Goal: Answer question/provide support

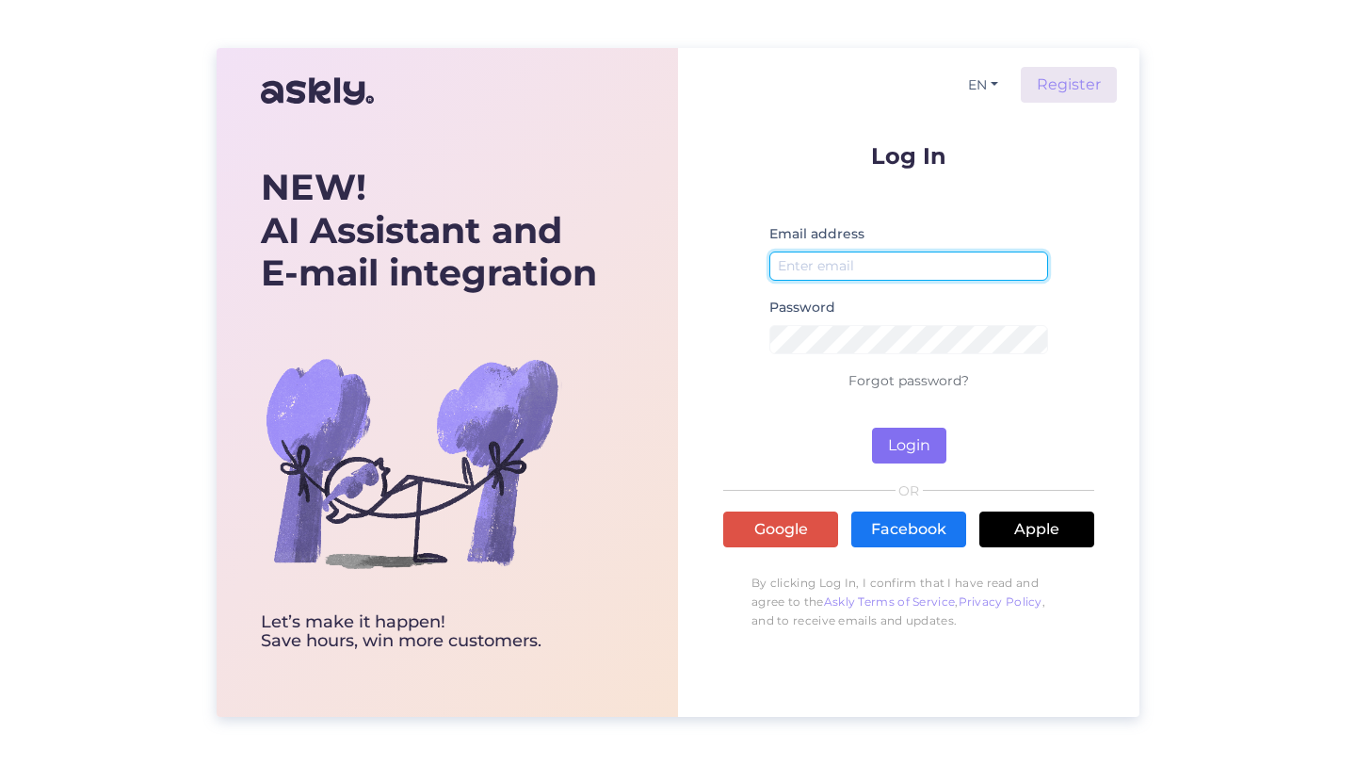
type input "[PERSON_NAME][EMAIL_ADDRESS][DOMAIN_NAME]"
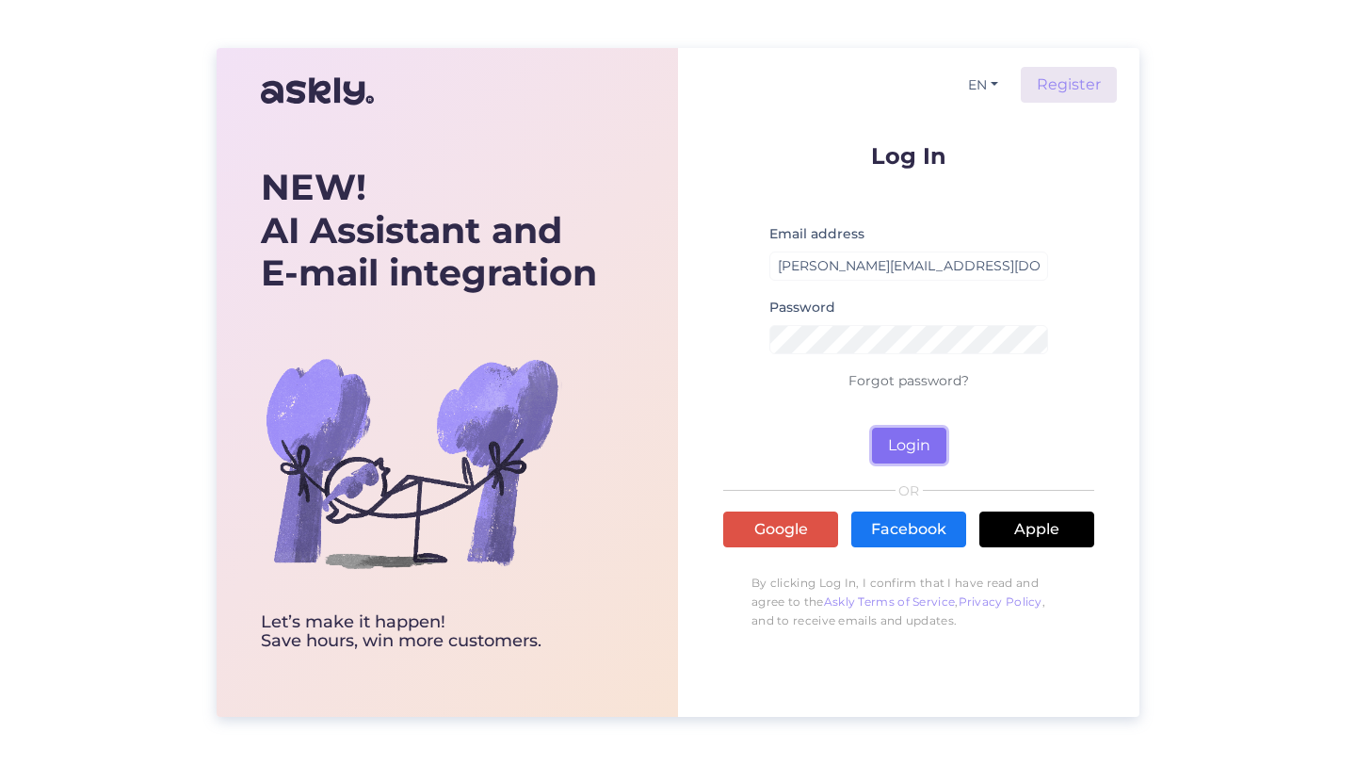
click at [893, 450] on button "Login" at bounding box center [909, 446] width 74 height 36
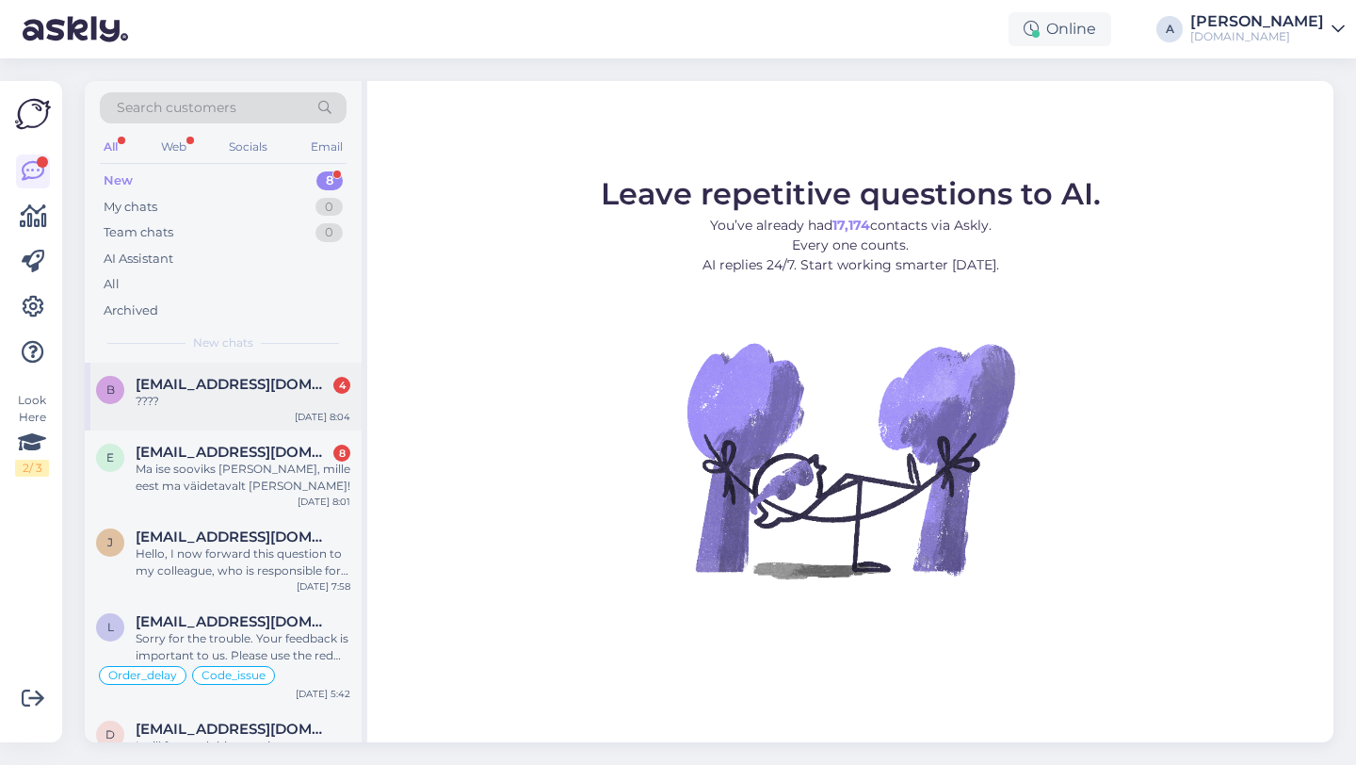
scroll to position [270, 0]
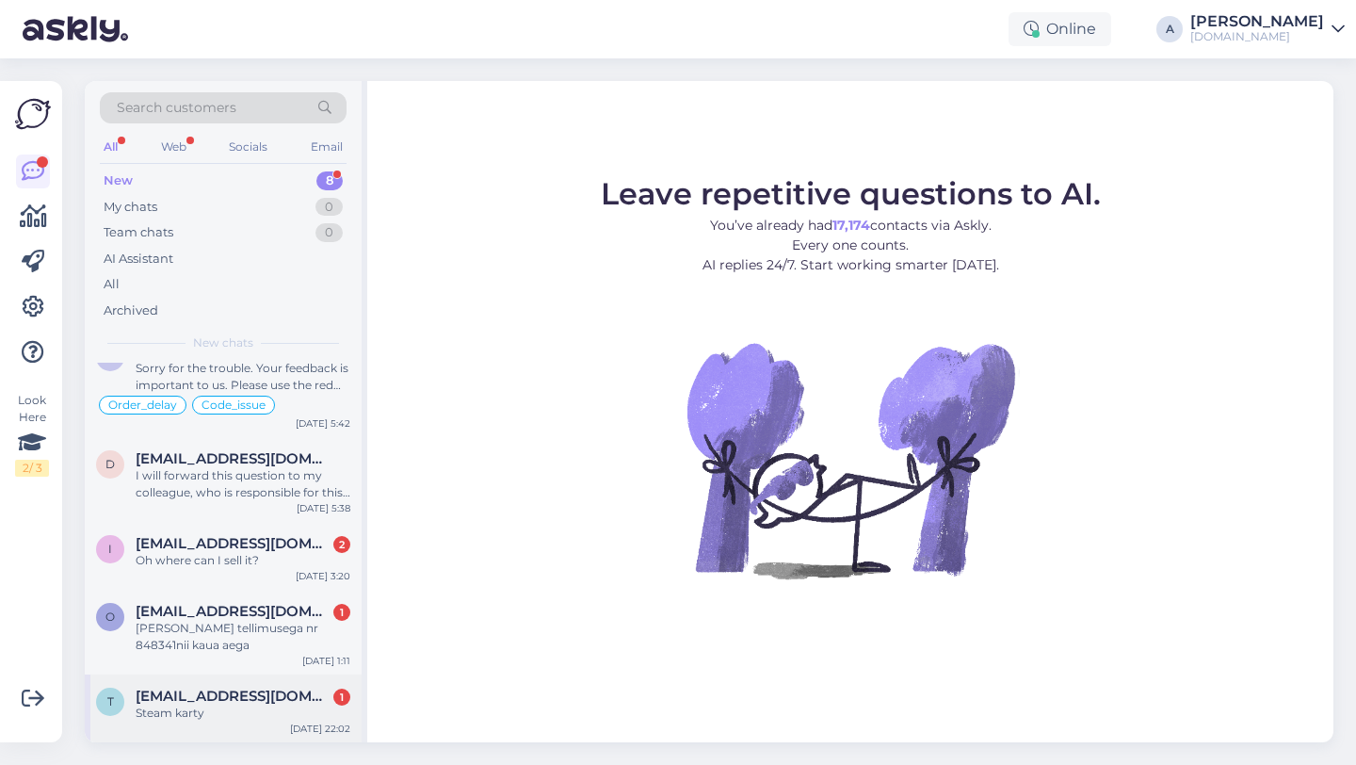
click at [202, 717] on div "Steam karty" at bounding box center [243, 712] width 215 height 17
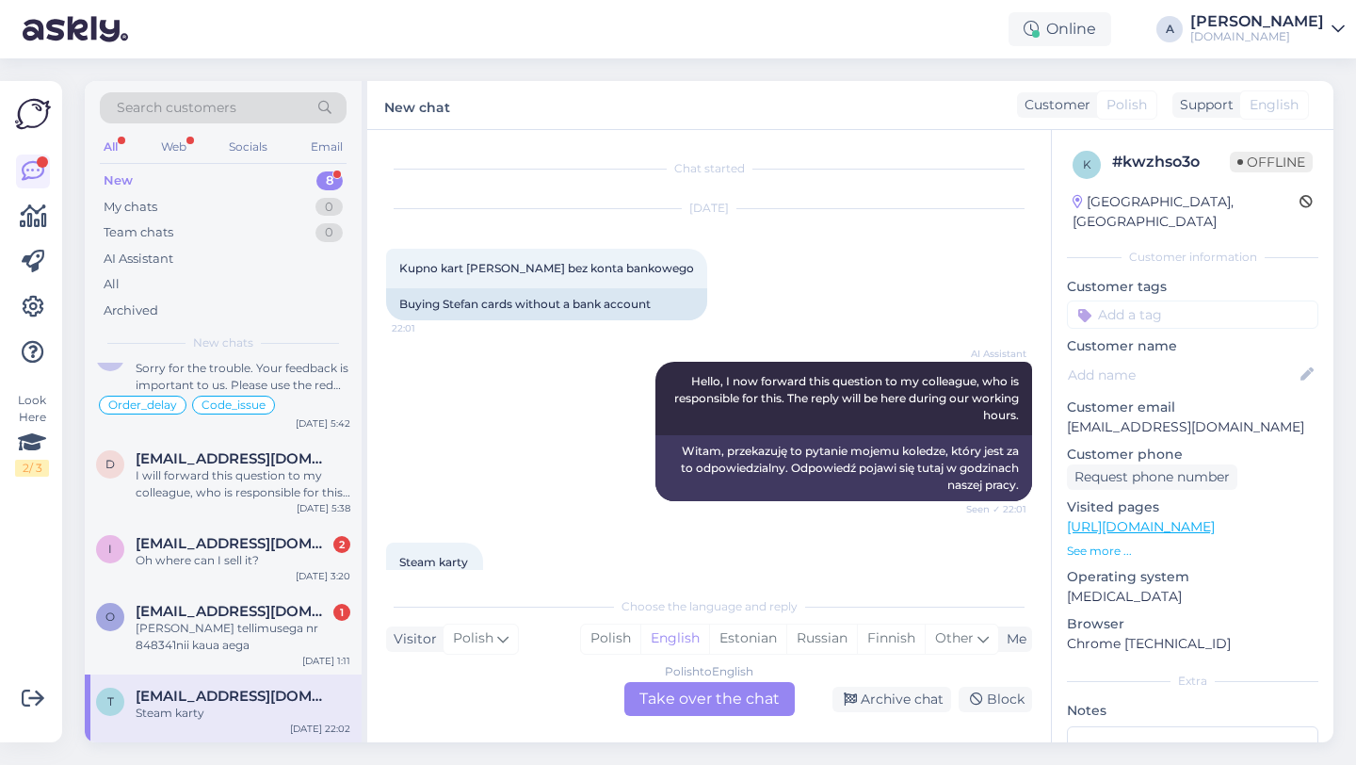
scroll to position [65, 0]
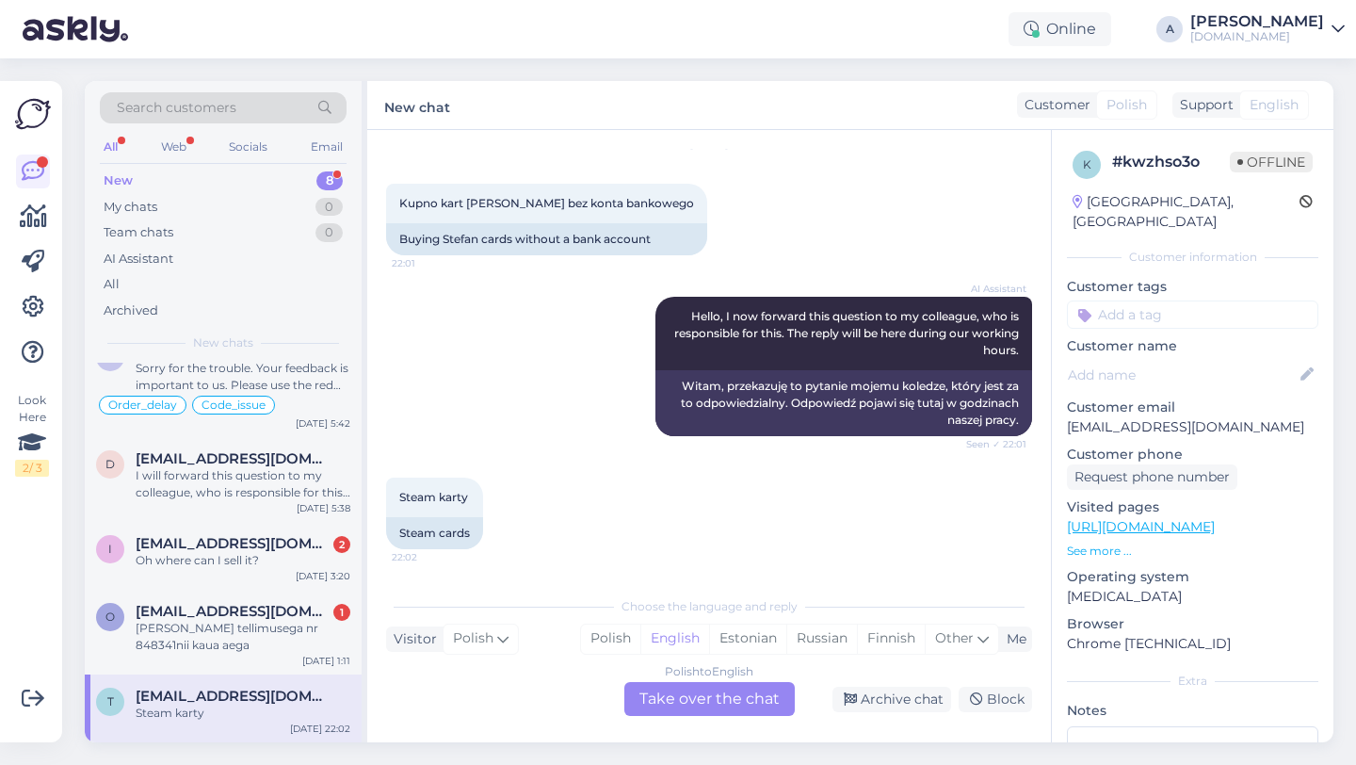
click at [688, 696] on div "Polish to English Take over the chat" at bounding box center [709, 699] width 170 height 34
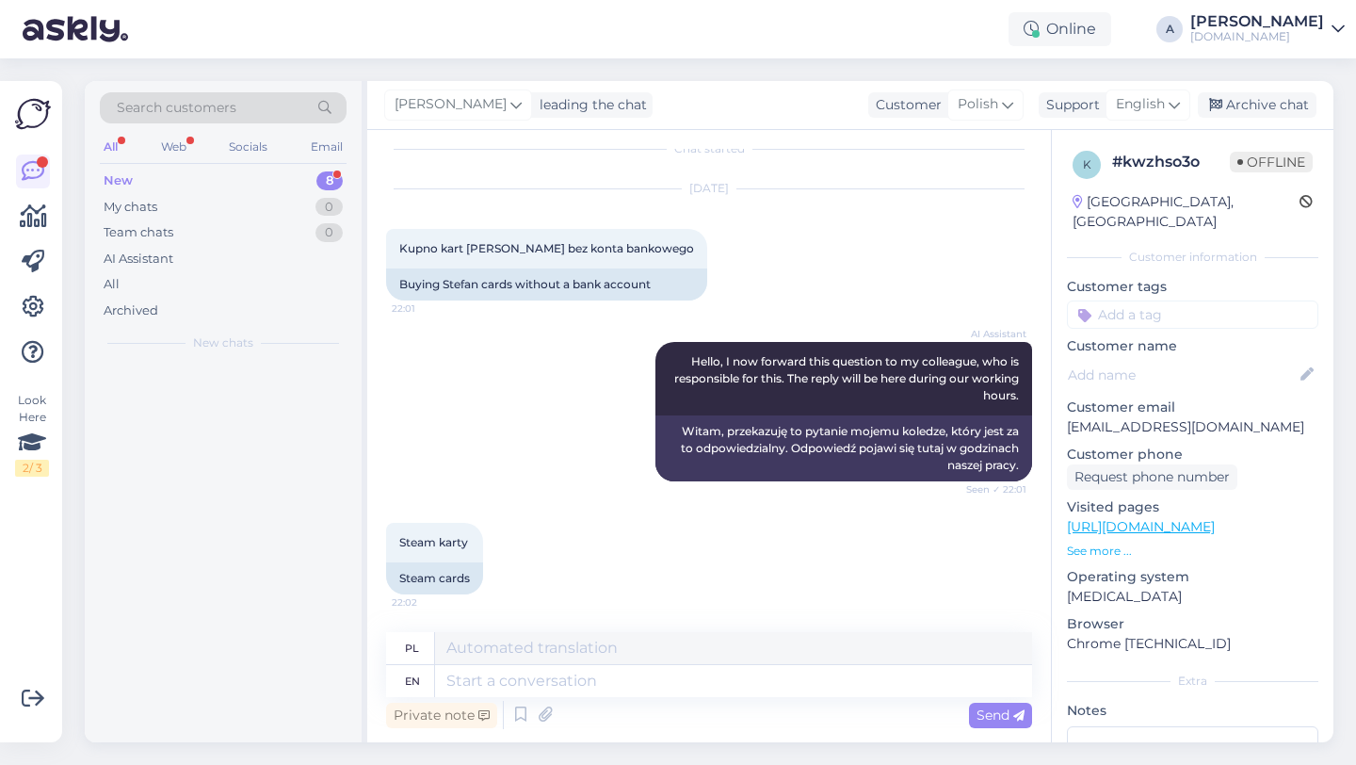
scroll to position [0, 0]
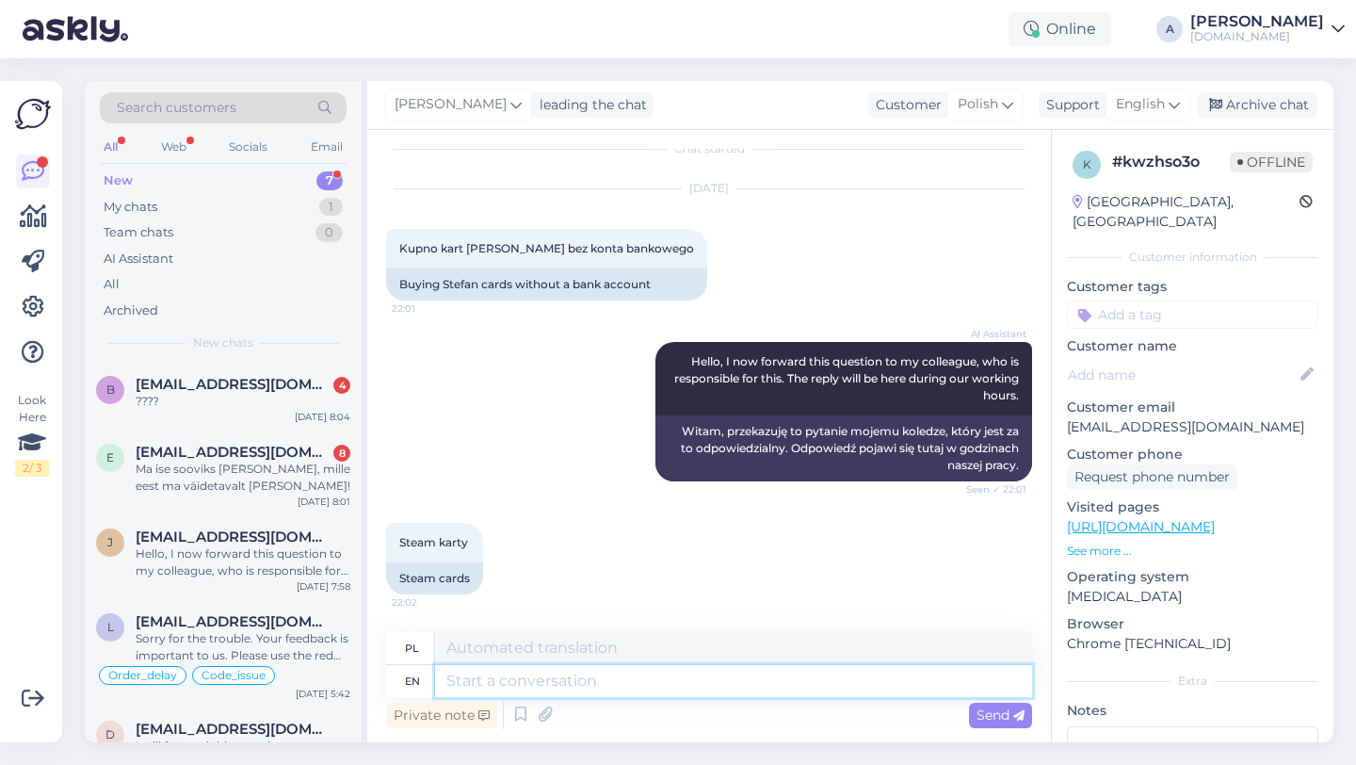
click at [604, 687] on textarea at bounding box center [733, 681] width 597 height 32
type textarea "Hey t"
type textarea "Hej"
type textarea "Hey there!"
type textarea "Cześć!"
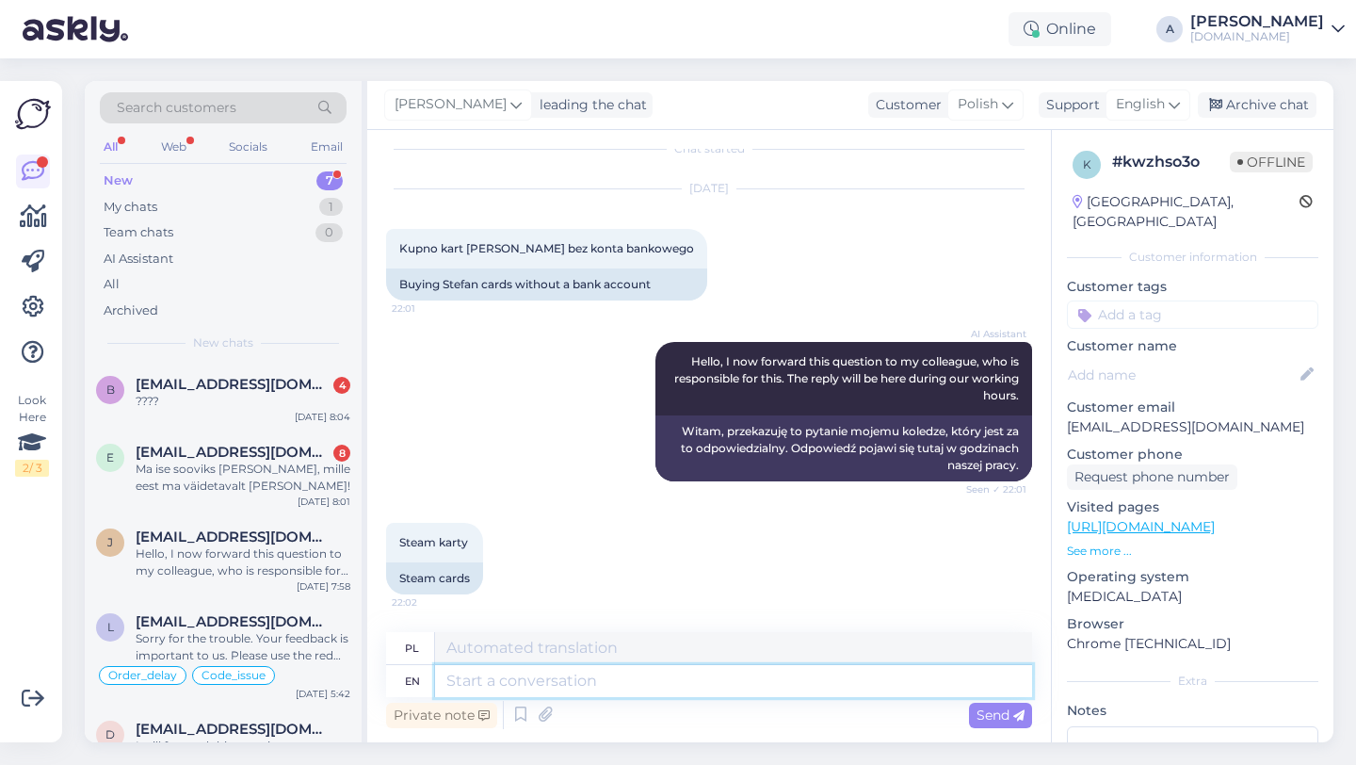
scroll to position [172, 0]
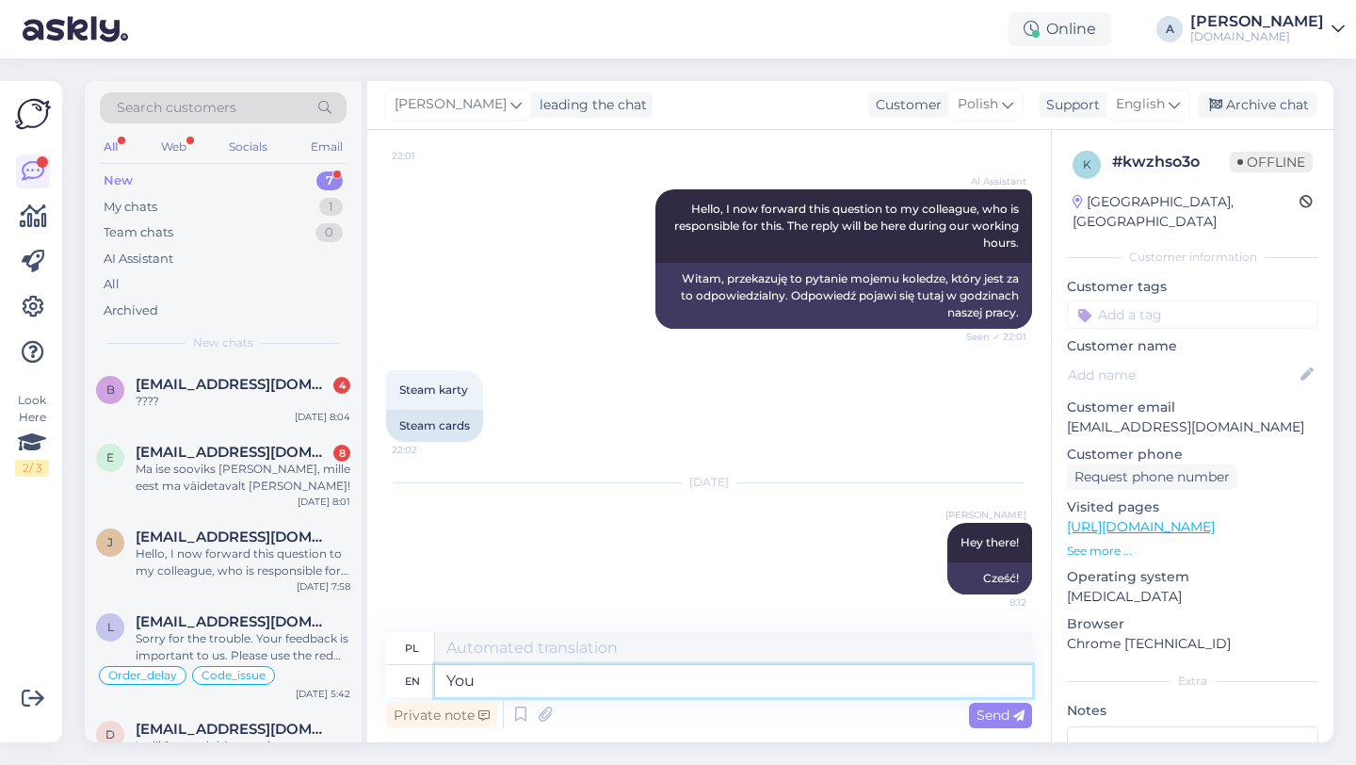
type textarea "You"
type textarea "[PERSON_NAME]"
type textarea "You may"
type textarea "Możesz"
type textarea "You"
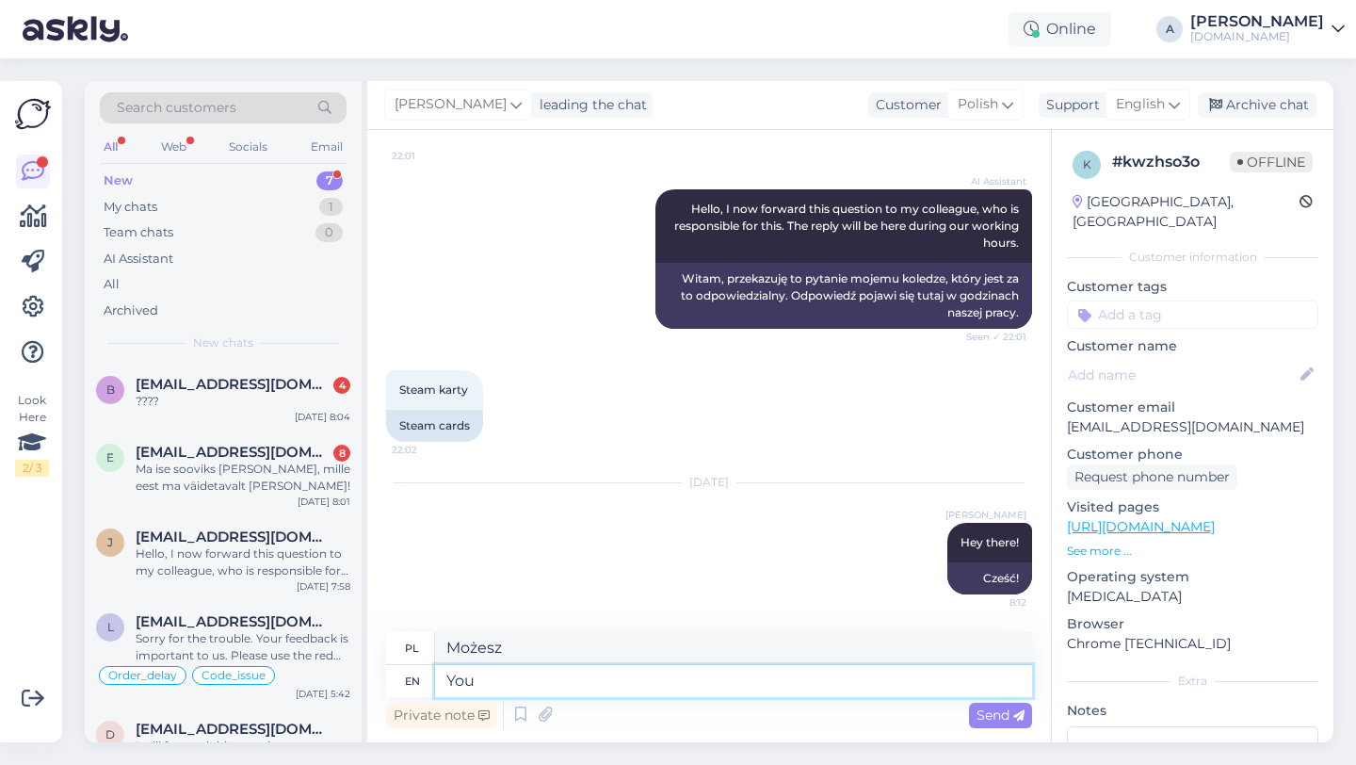
type textarea "[PERSON_NAME]"
type textarea "Y"
paste textarea "You can find the available payment options on our site."
type textarea "You can find the available payment options on our site."
type textarea "Dostępne formy płatności znajdziesz na naszej stronie."
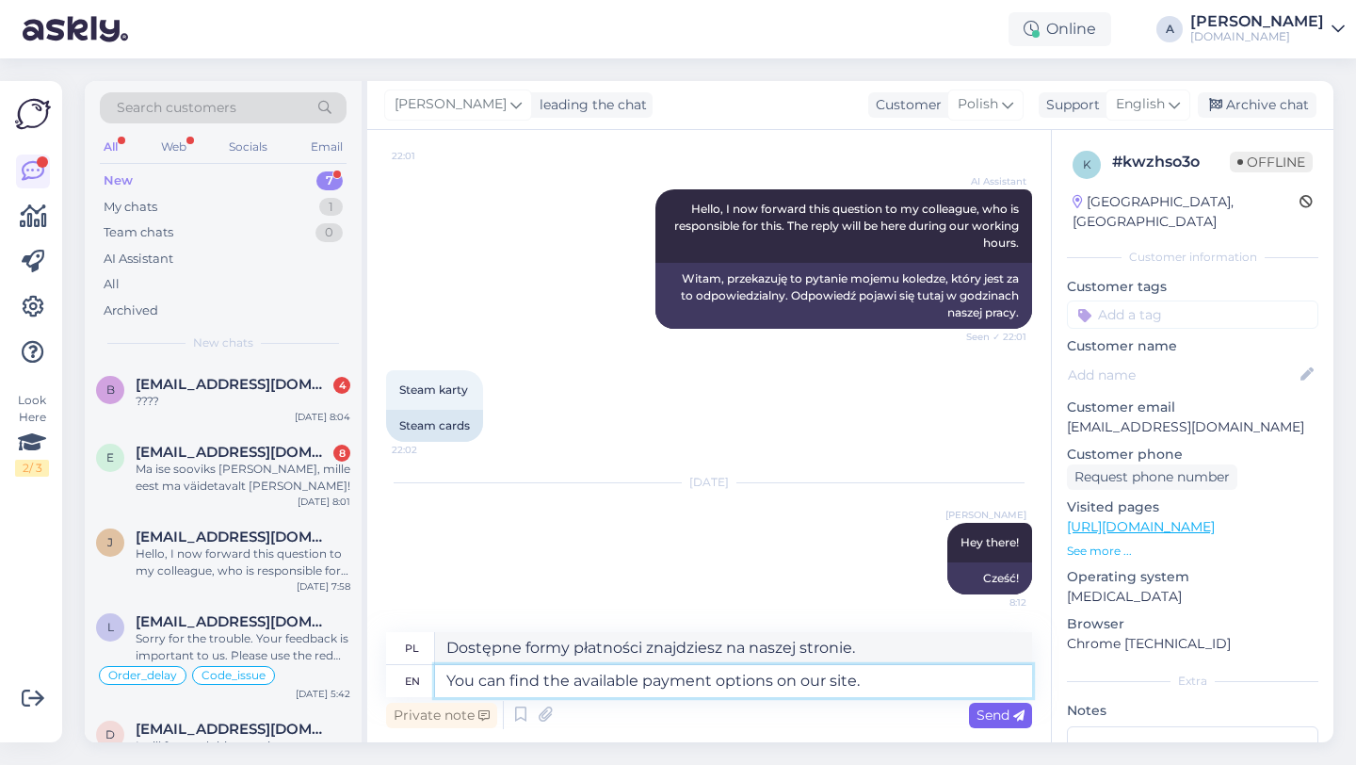
type textarea "You can find the available payment options on our site."
click at [1002, 718] on span "Send" at bounding box center [1001, 714] width 48 height 17
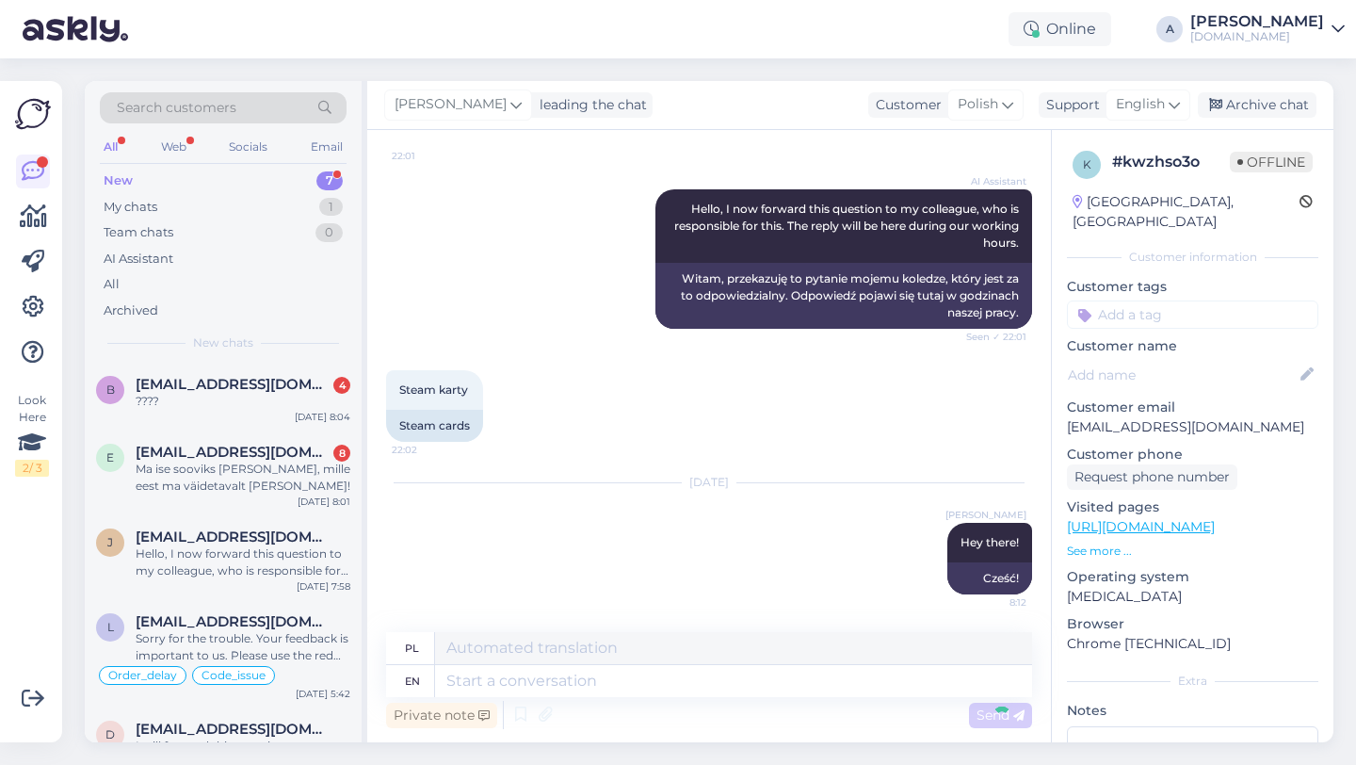
scroll to position [285, 0]
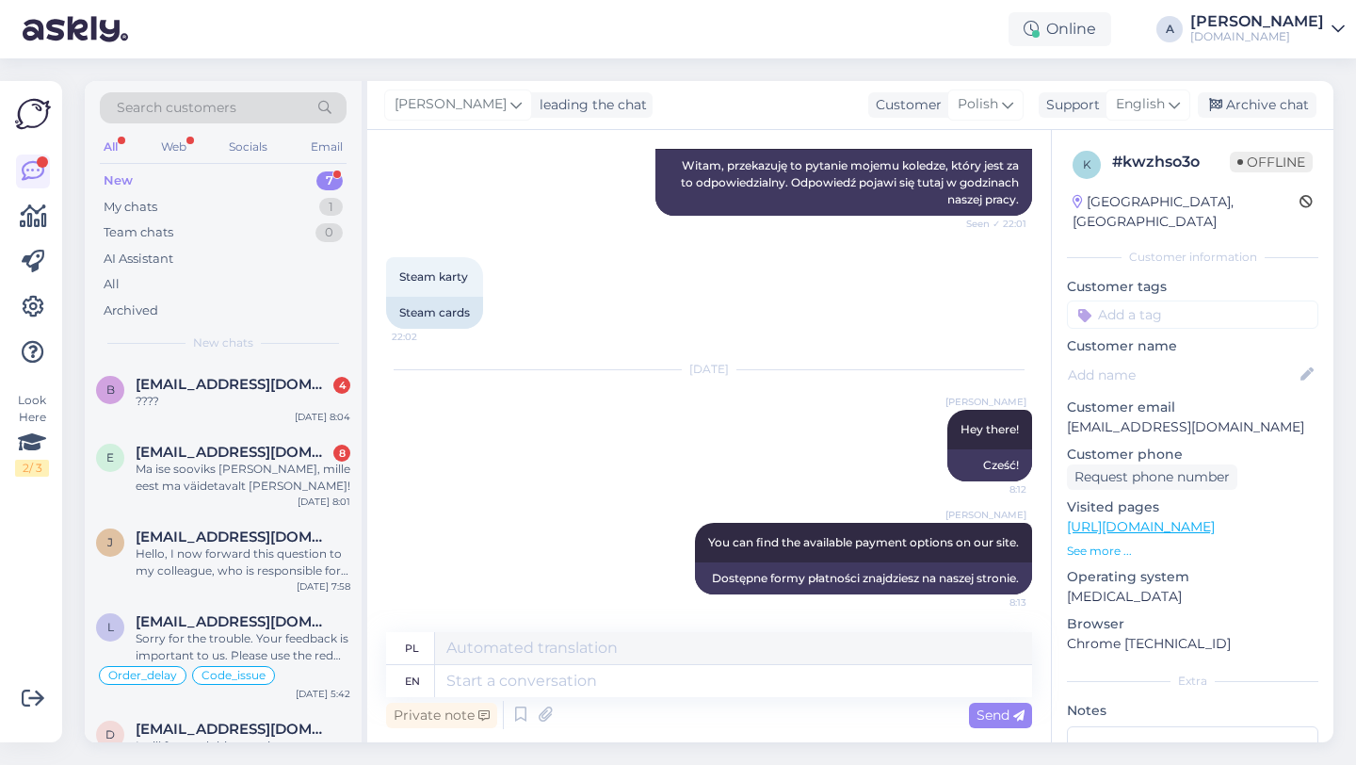
click at [1165, 300] on input at bounding box center [1192, 314] width 251 height 28
type input "oth"
click at [1219, 359] on span "Other" at bounding box center [1221, 364] width 33 height 11
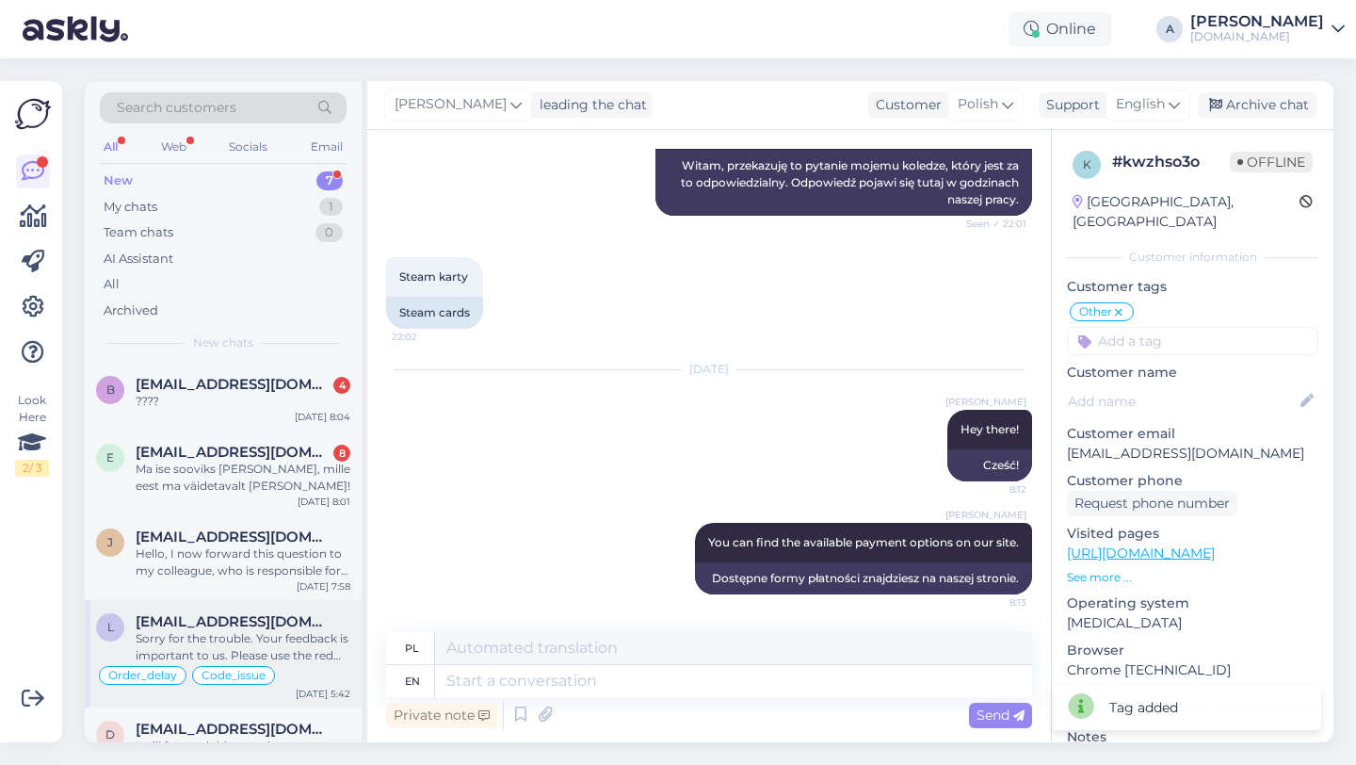
scroll to position [202, 0]
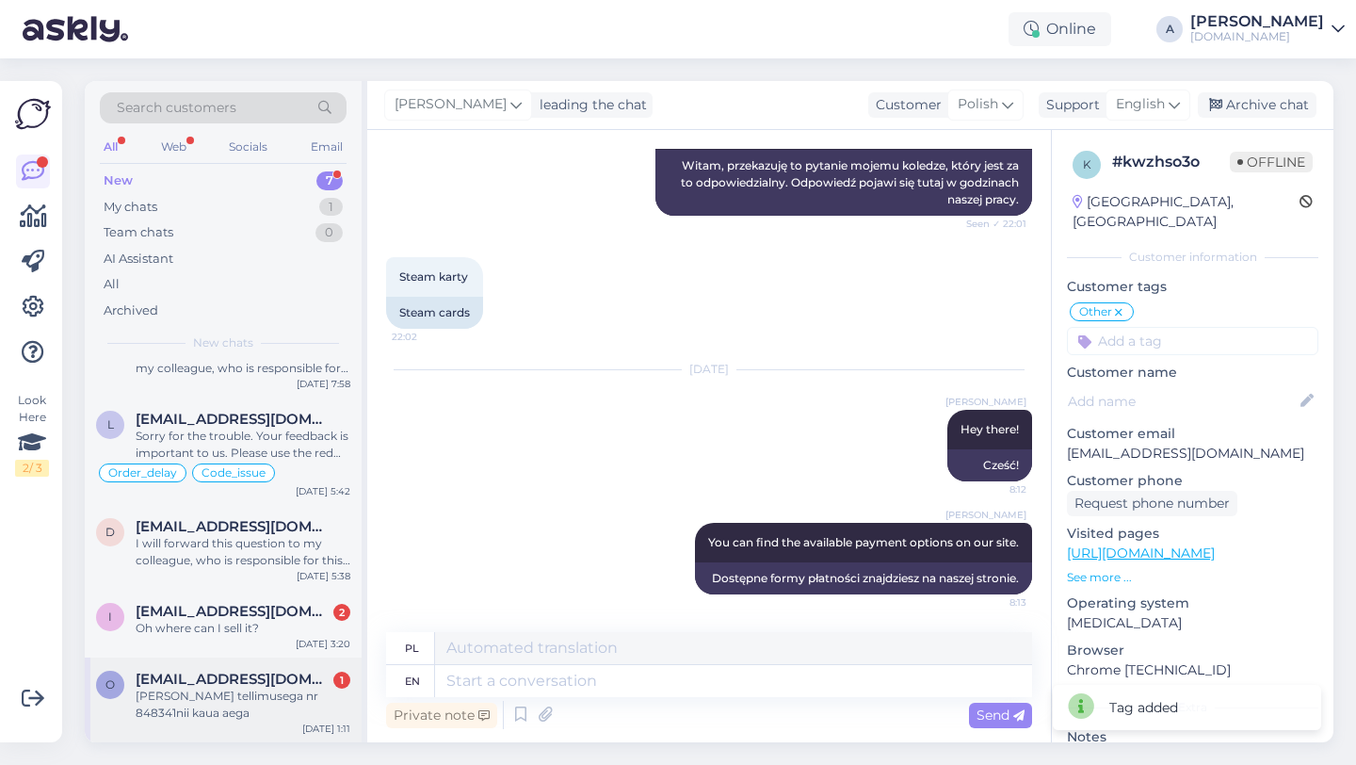
click at [262, 690] on div "[PERSON_NAME] tellimusega nr 848341nii kaua aega" at bounding box center [243, 704] width 215 height 34
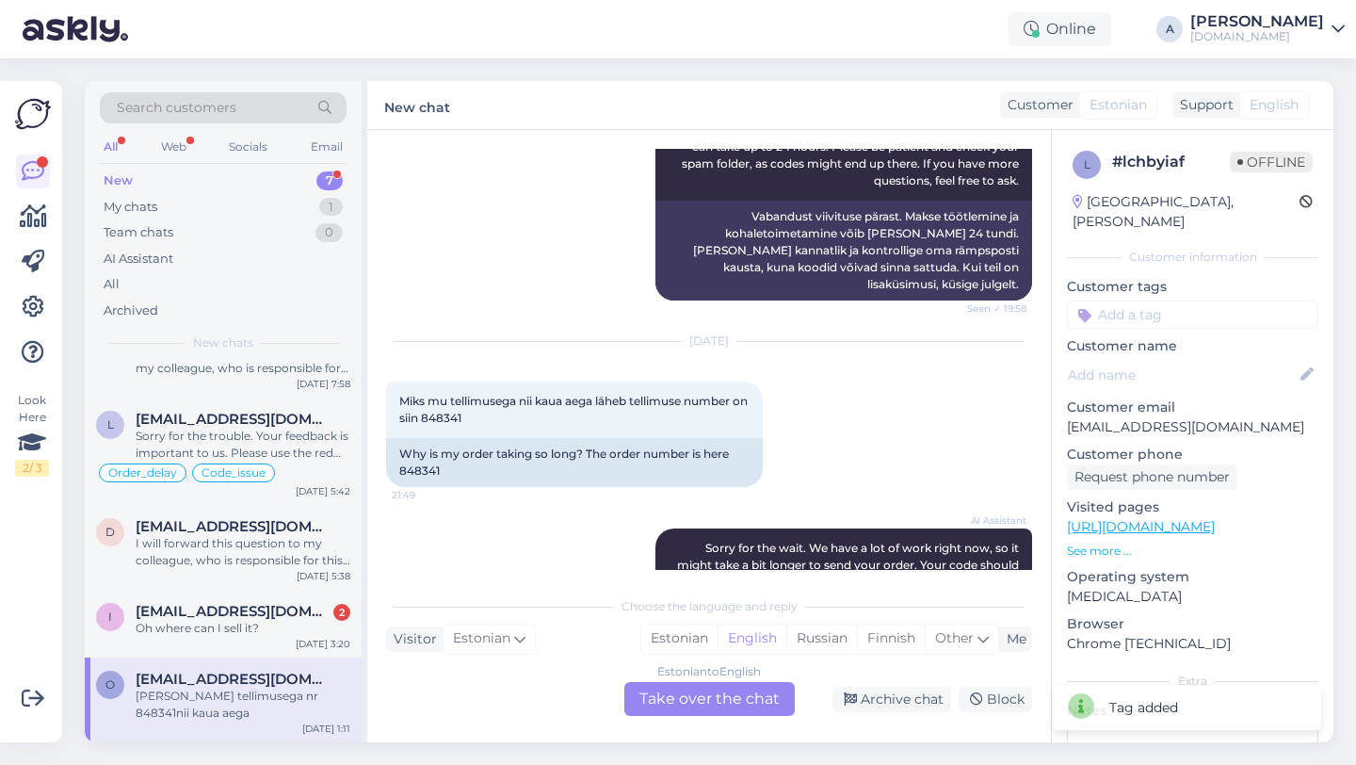
scroll to position [624, 0]
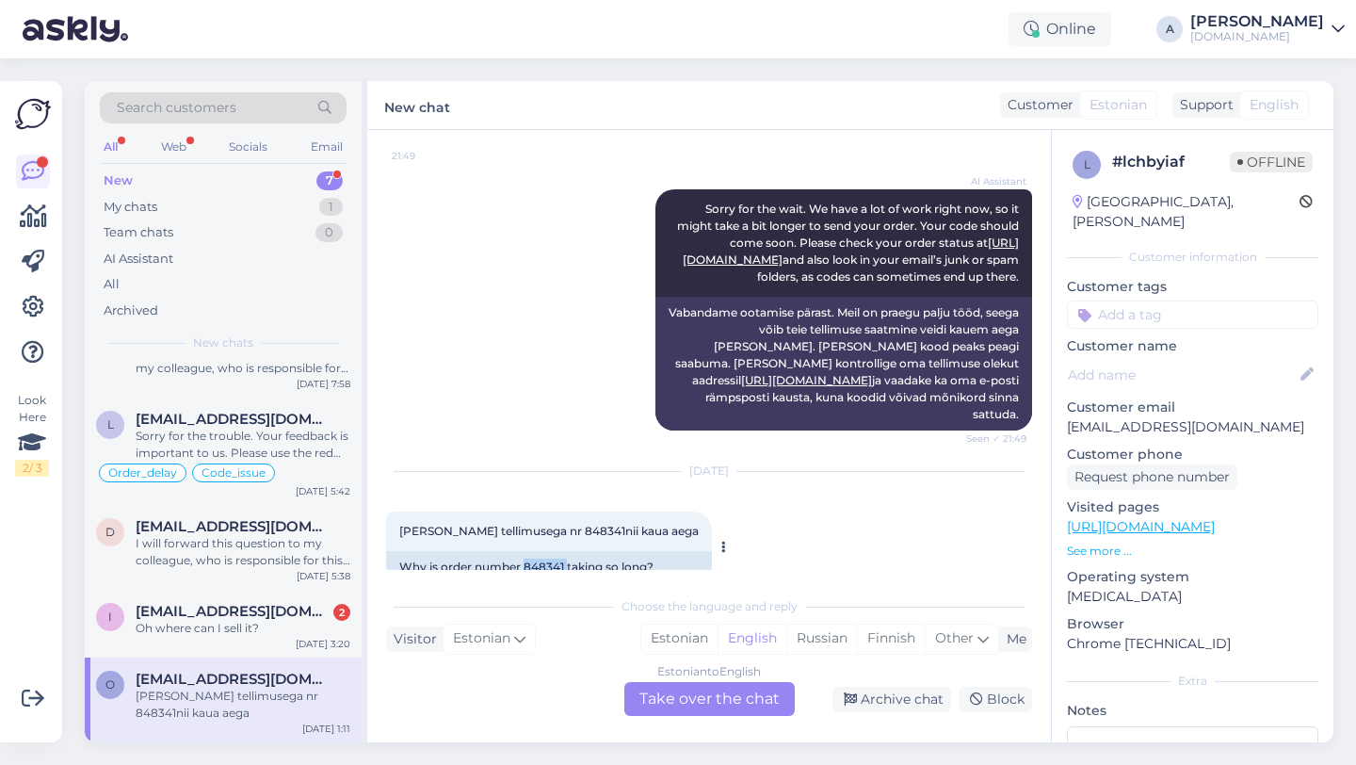
drag, startPoint x: 566, startPoint y: 531, endPoint x: 524, endPoint y: 535, distance: 42.5
click at [524, 551] on div "Why is order number 848341 taking so long?" at bounding box center [549, 567] width 326 height 32
copy div "848341"
click at [654, 709] on div "Estonian to English Take over the chat" at bounding box center [709, 699] width 170 height 34
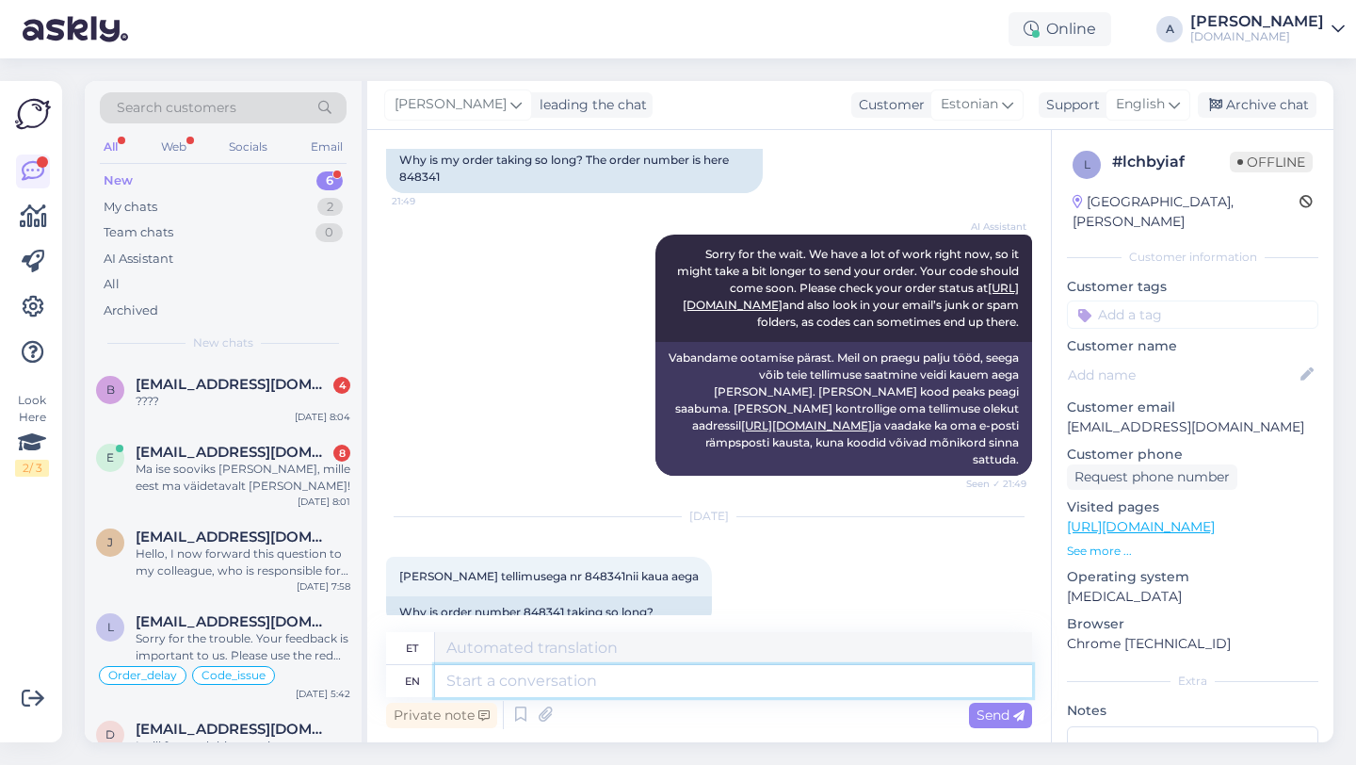
click at [602, 686] on textarea at bounding box center [733, 681] width 597 height 32
type textarea "Hey t"
type textarea "Hei"
type textarea "Hey there!"
type textarea "Tere!"
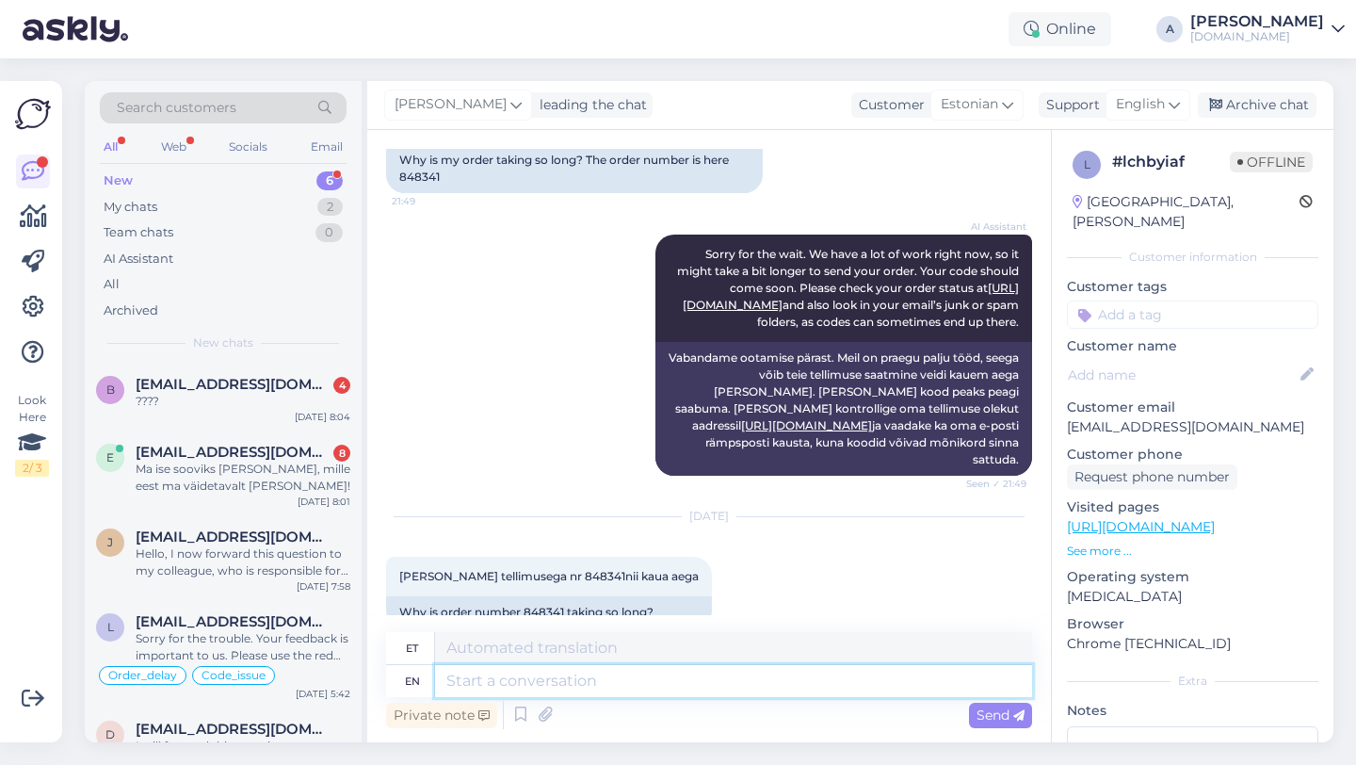
scroll to position [692, 0]
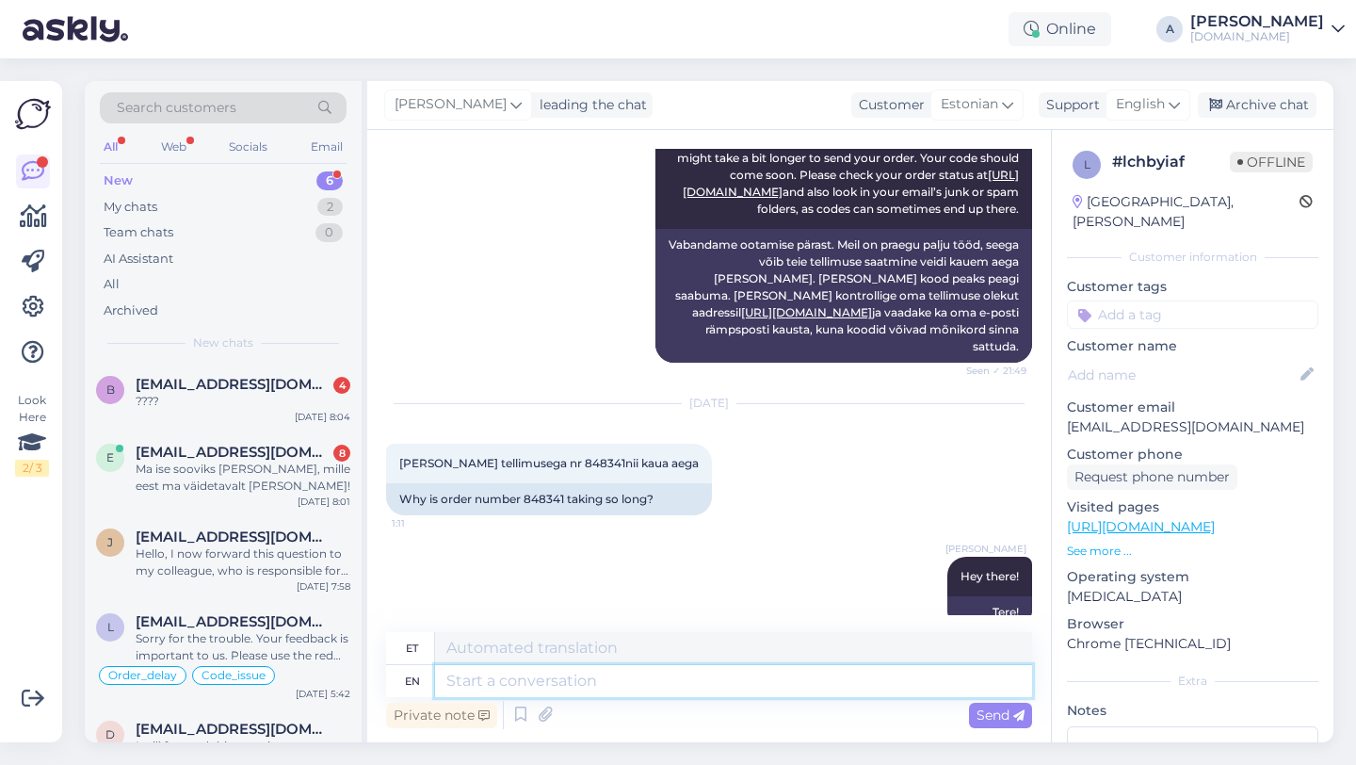
paste textarea "848341"
type textarea "848341"
type textarea "8"
type textarea "I"
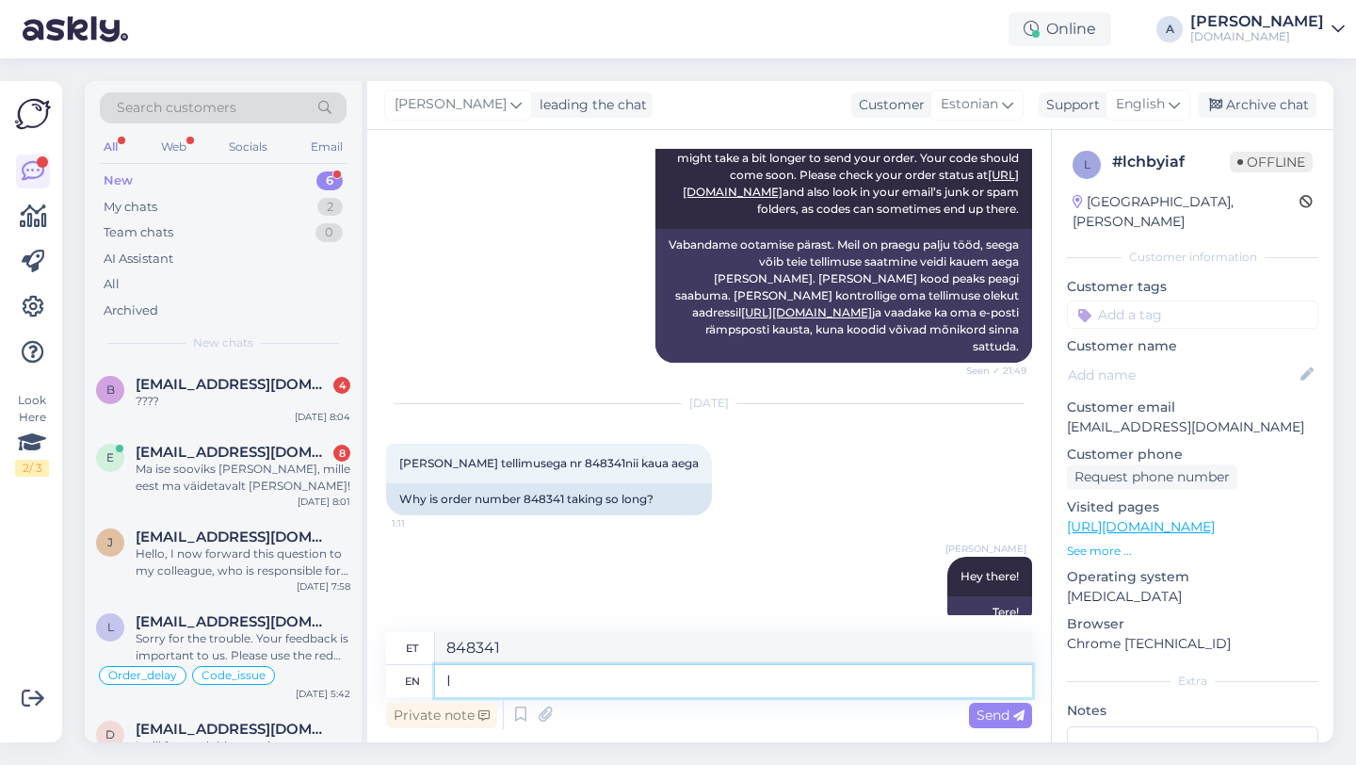
type textarea "[PERSON_NAME]"
type textarea "I will"
type textarea "Ma teen seda"
type textarea "I will be"
type textarea "Ma [PERSON_NAME]"
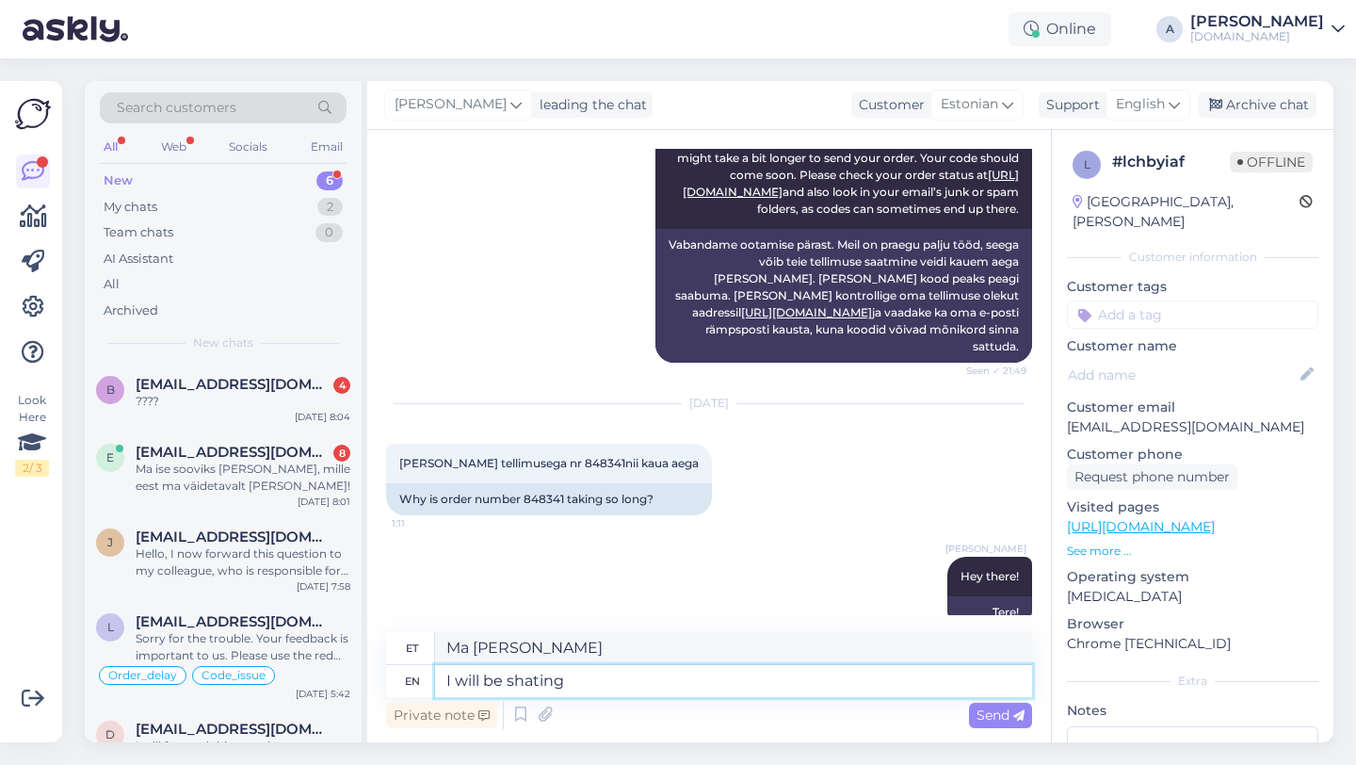
type textarea "I will be shating"
type textarea "Ma hakkan häbenema"
type textarea "I will be sharing yo"
type textarea "Ma jagan"
type textarea "I will be sharing your or"
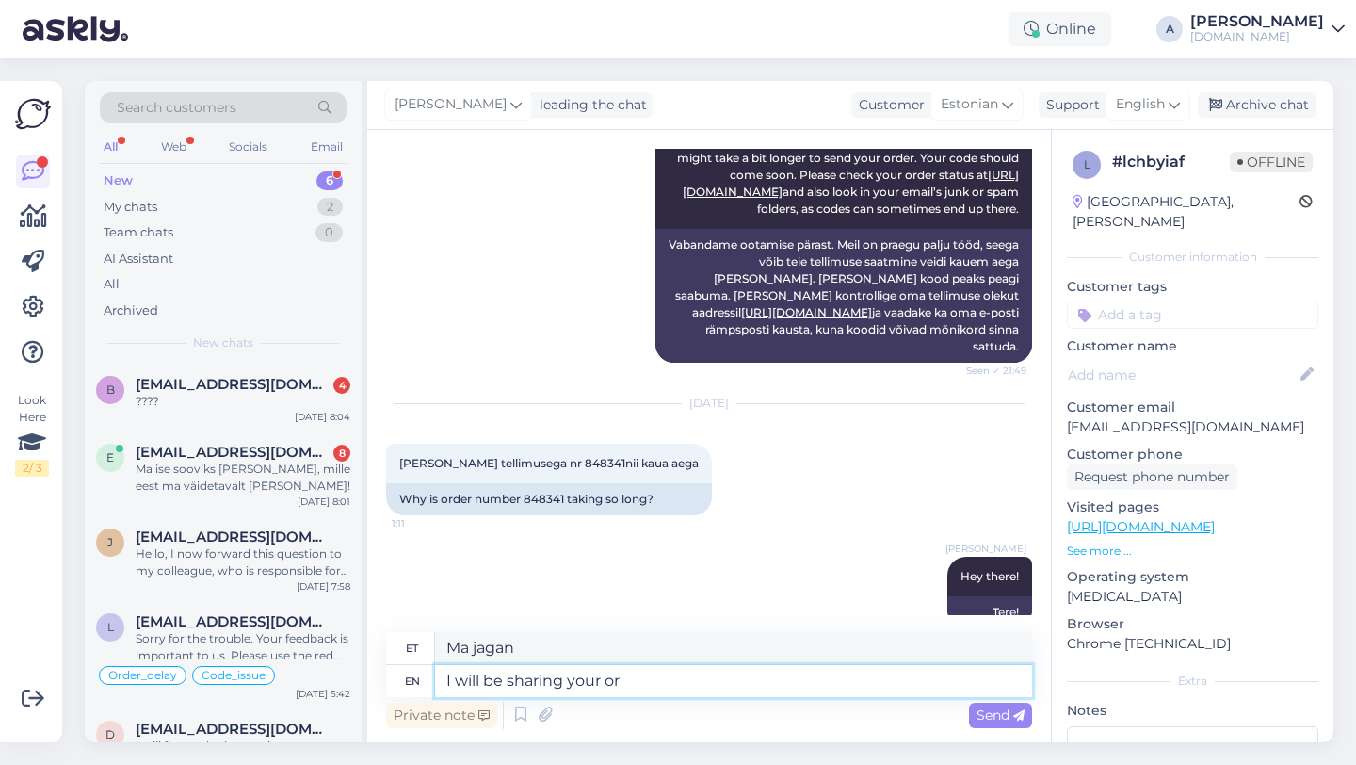
type textarea "Ma jagan sinu"
type textarea "I will be sharing your order wi"
type textarea "[PERSON_NAME] tellimust"
type textarea "I will be sharing your order with o"
type textarea "[PERSON_NAME] tellimust teiega"
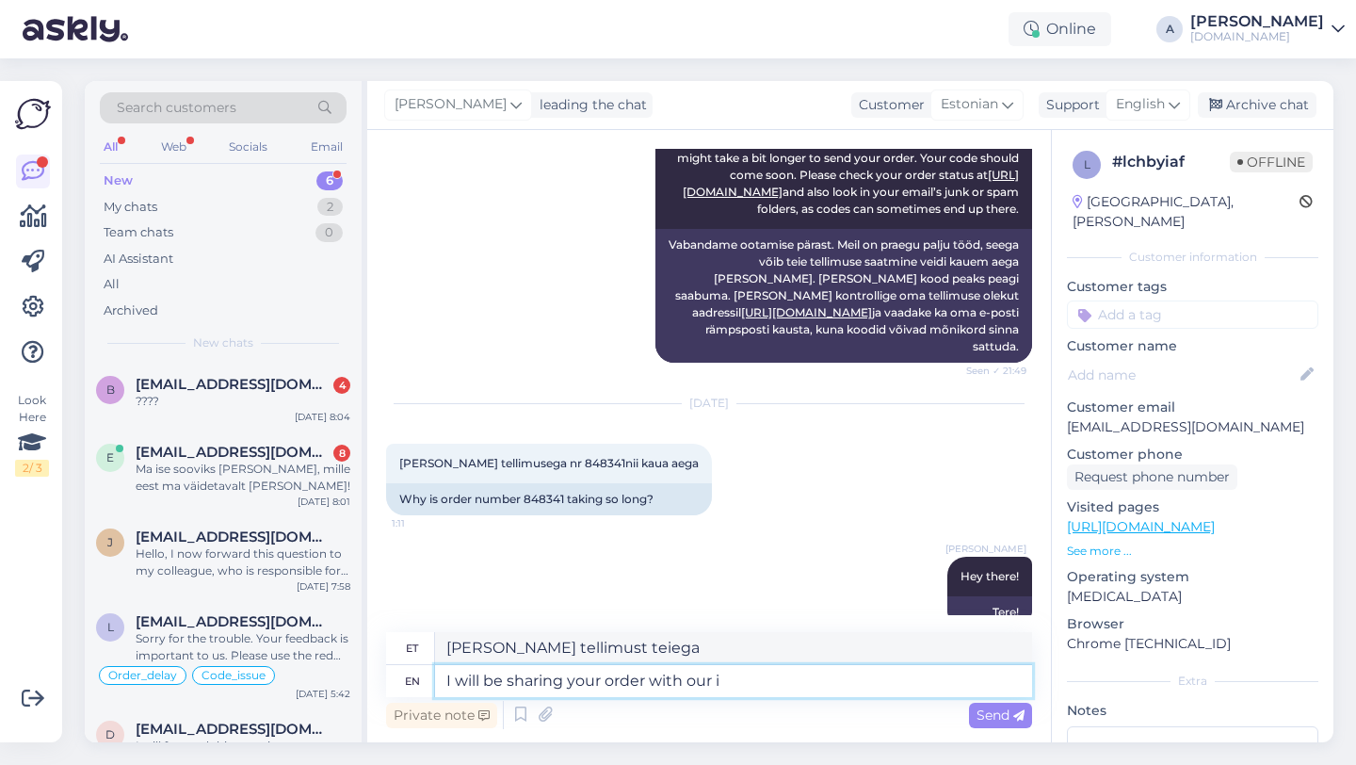
type textarea "I will be sharing your order with our in"
type textarea "[PERSON_NAME] tellimust meiega"
type textarea "I will be sharing your order with our internal tea"
type textarea "[PERSON_NAME] tellimust meie siseringiga"
type textarea "I will be sharing your order with our internal team."
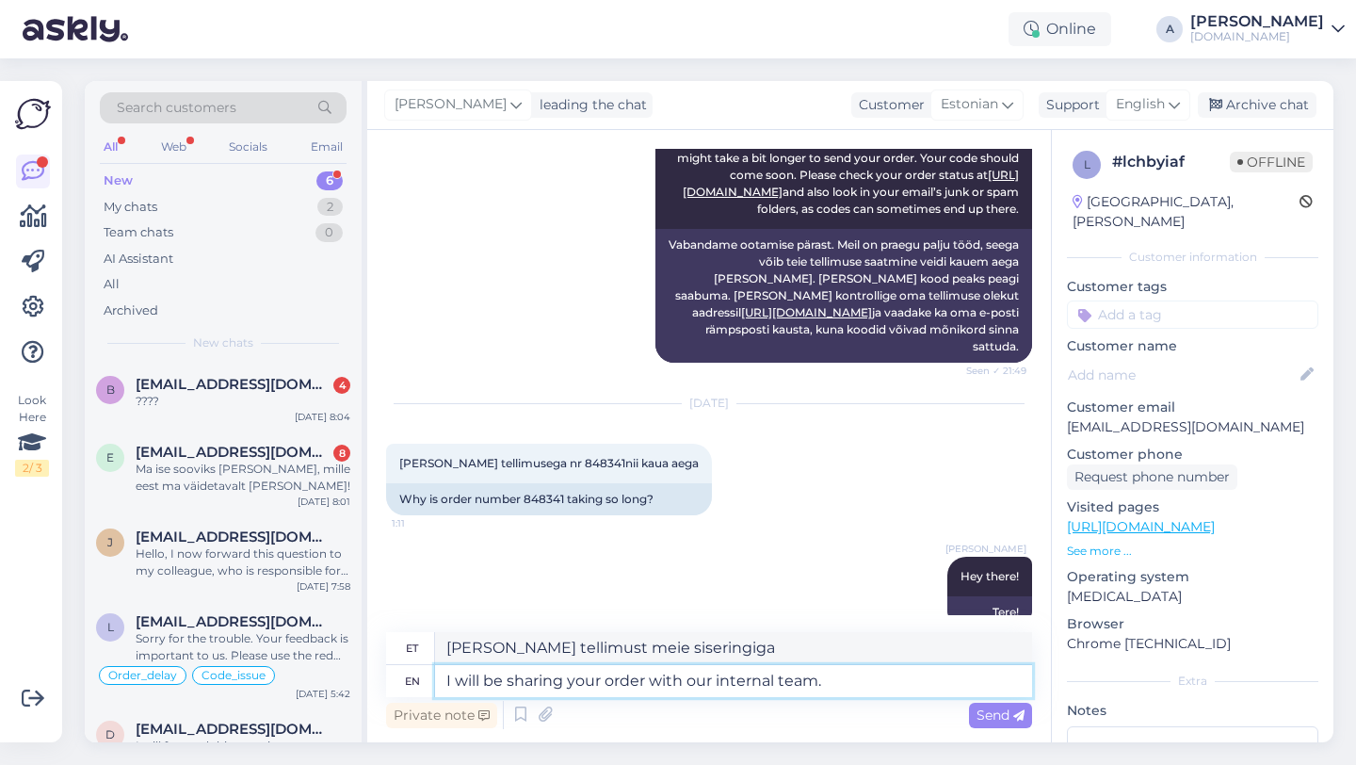
type textarea "[PERSON_NAME] tellimust meie sisemise meeskonnaga."
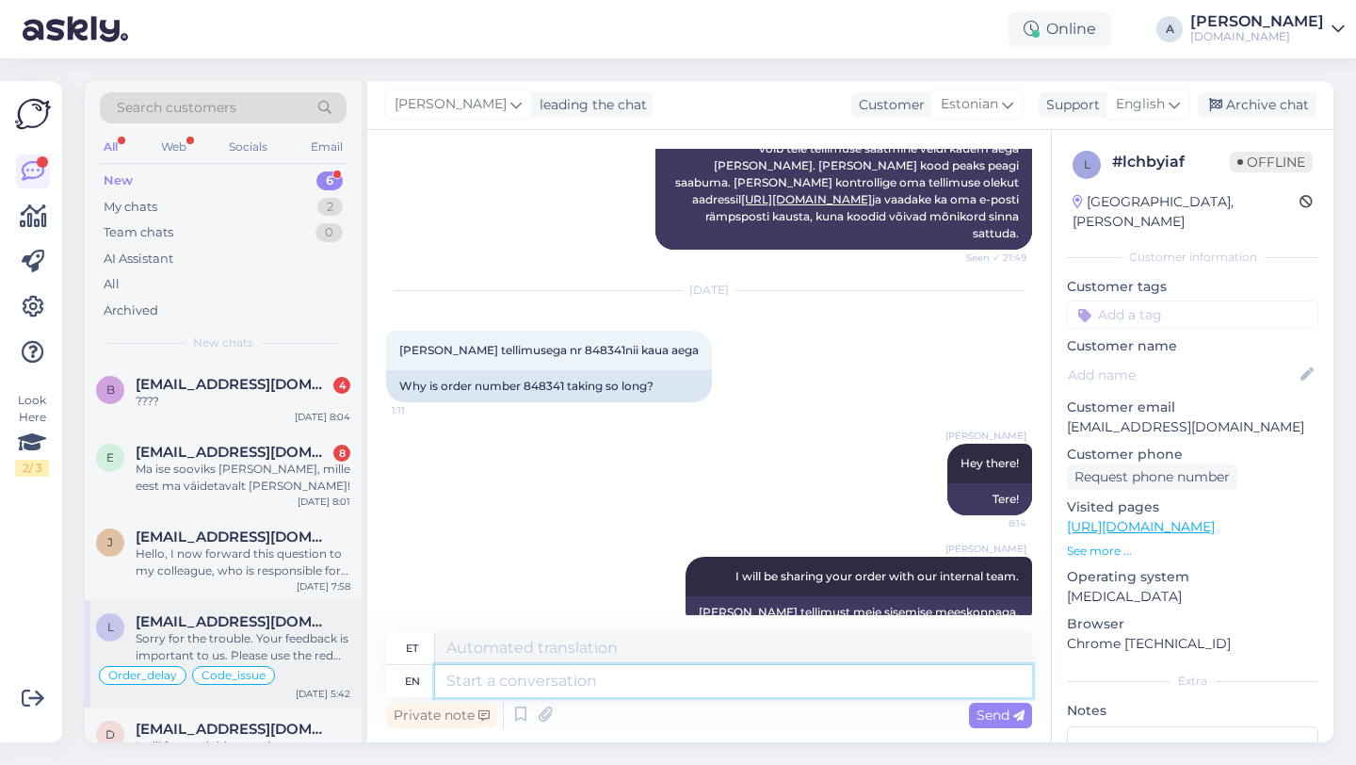
scroll to position [118, 0]
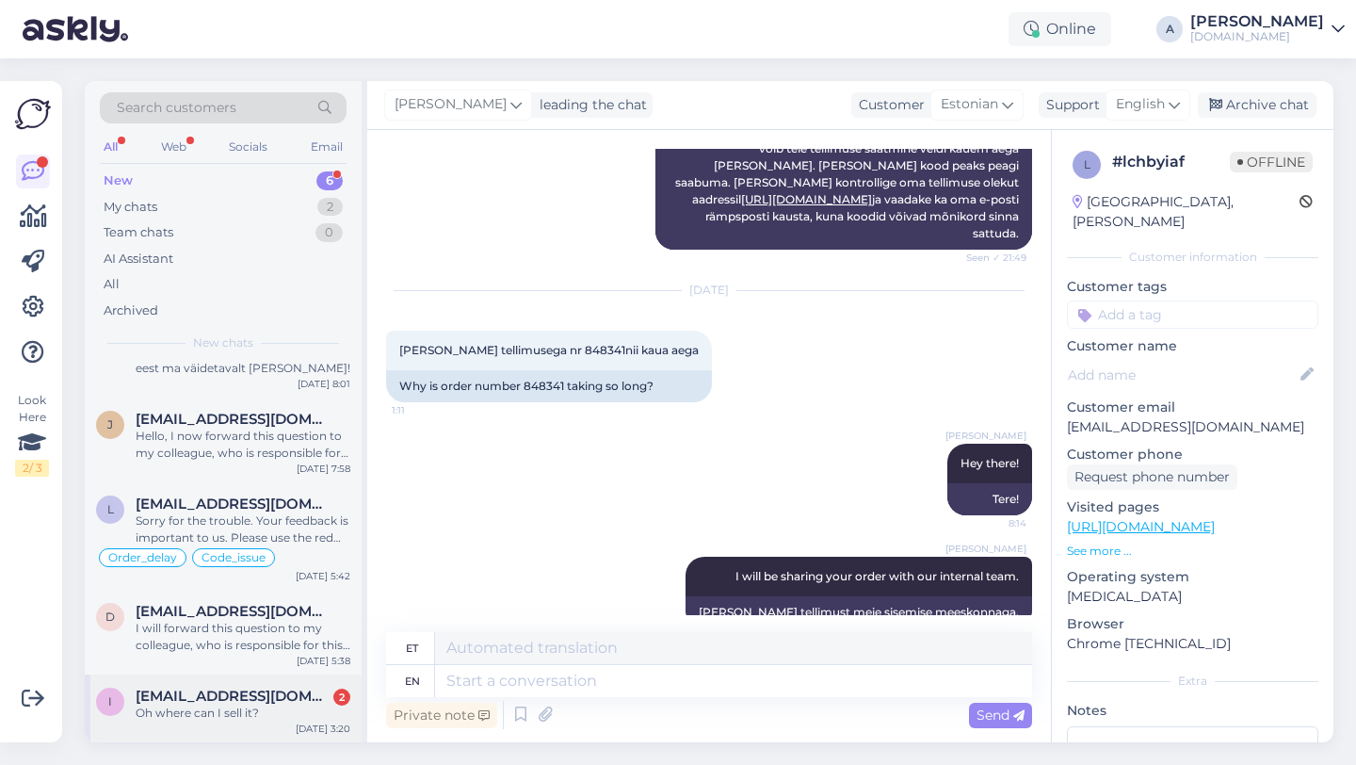
click at [244, 714] on div "Oh where can I sell it?" at bounding box center [243, 712] width 215 height 17
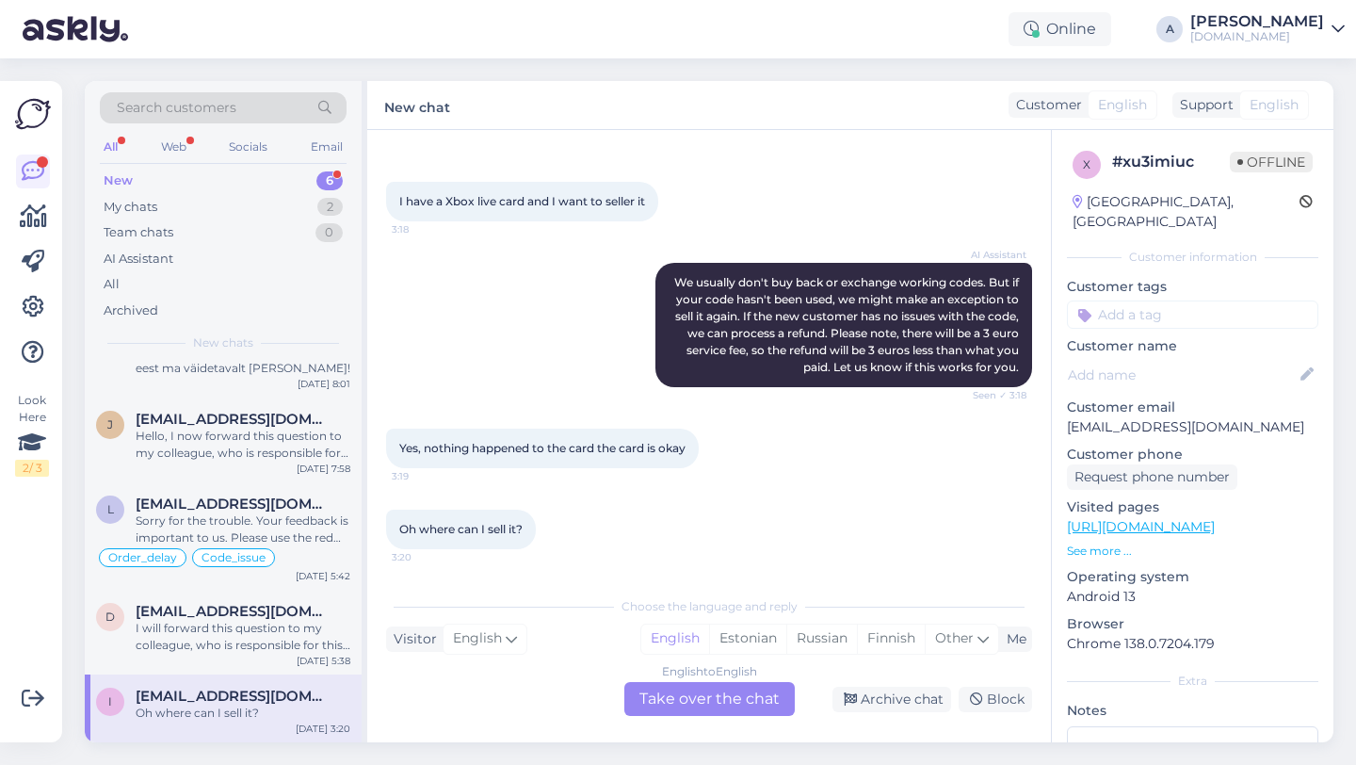
scroll to position [66, 0]
click at [691, 706] on div "English to English Take over the chat" at bounding box center [709, 699] width 170 height 34
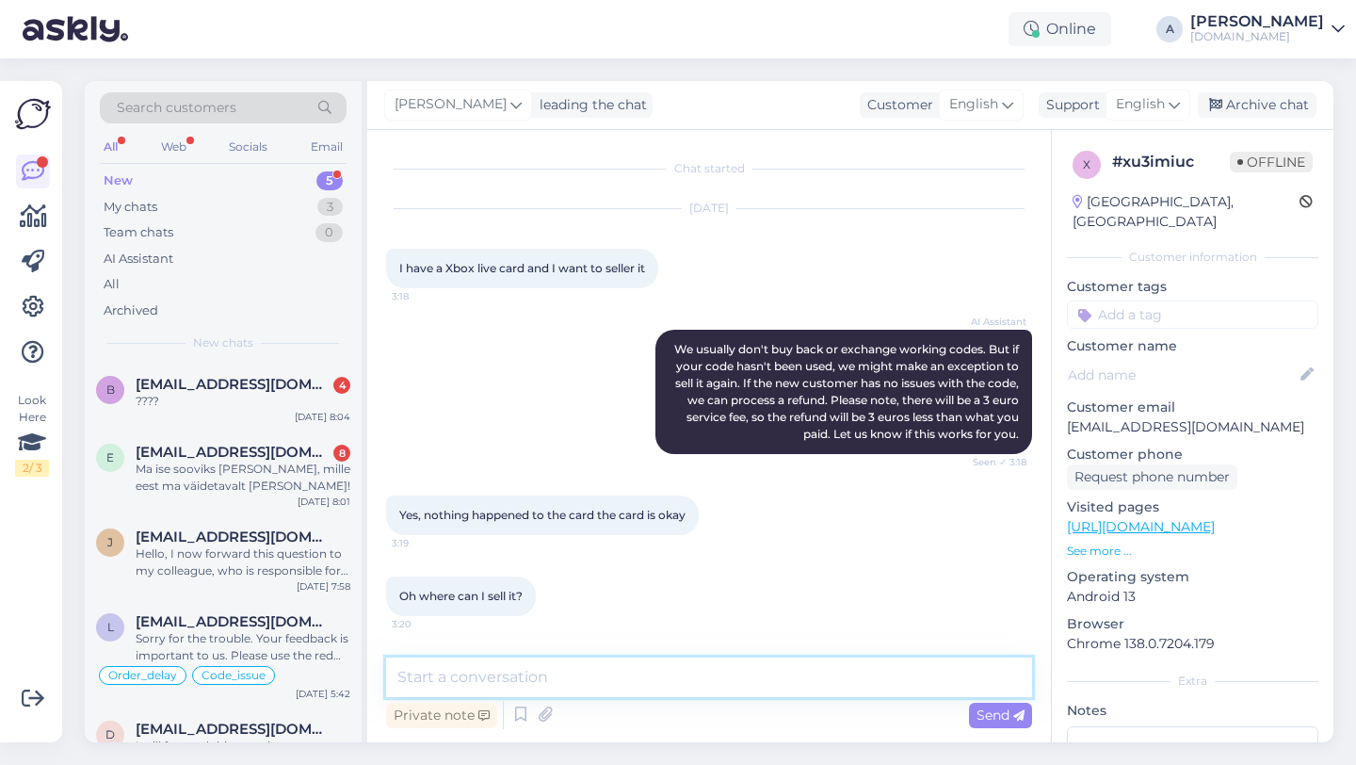
click at [597, 683] on textarea at bounding box center [709, 677] width 646 height 40
type textarea "Hey there!"
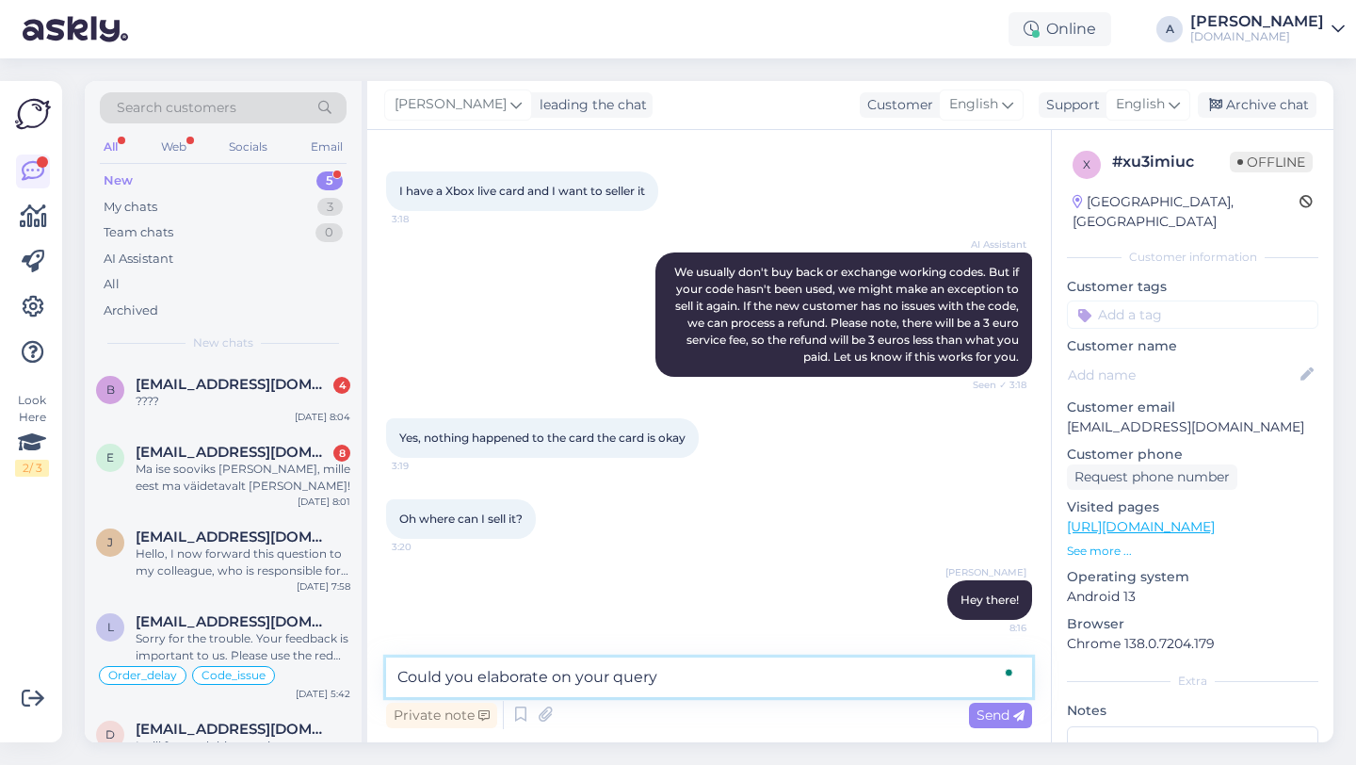
type textarea "Could you elaborate on your query?"
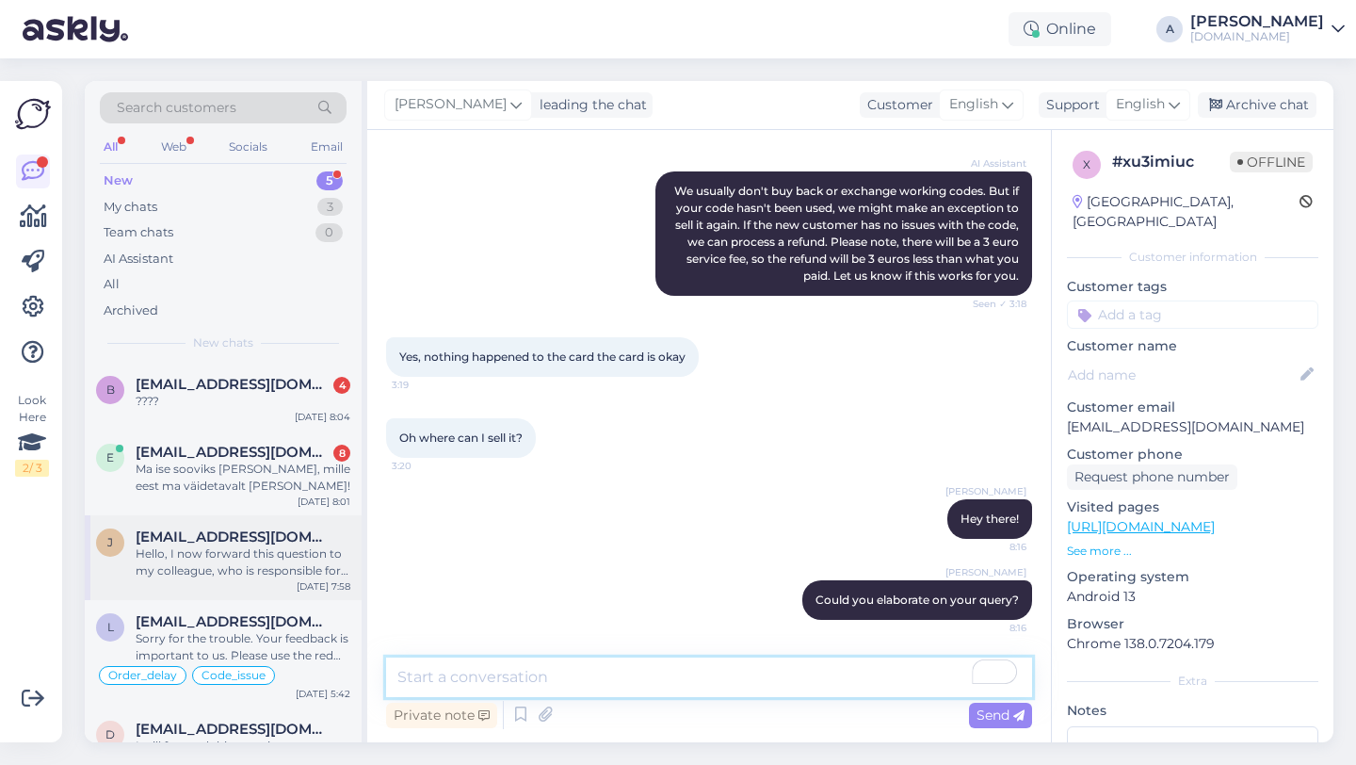
scroll to position [50, 0]
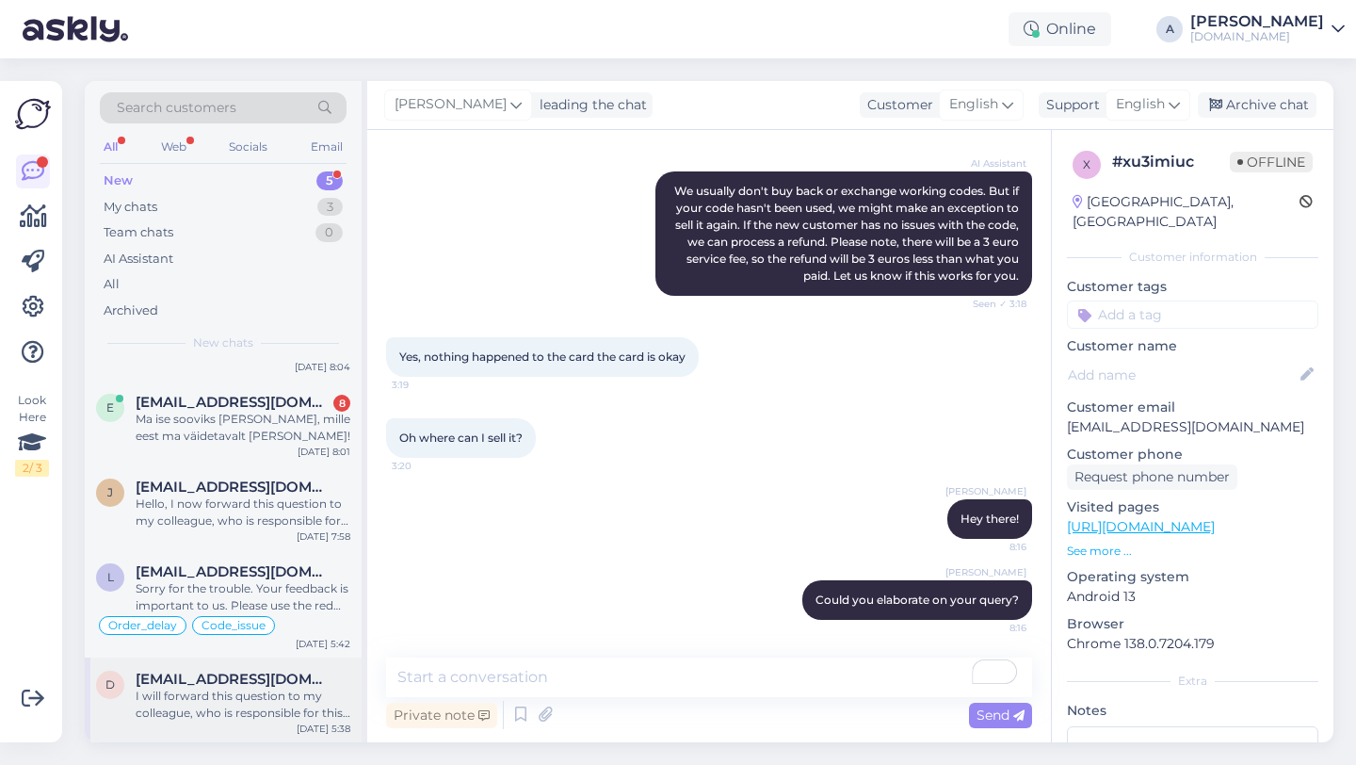
click at [227, 687] on div "I will forward this question to my colleague, who is responsible for this. The …" at bounding box center [243, 704] width 215 height 34
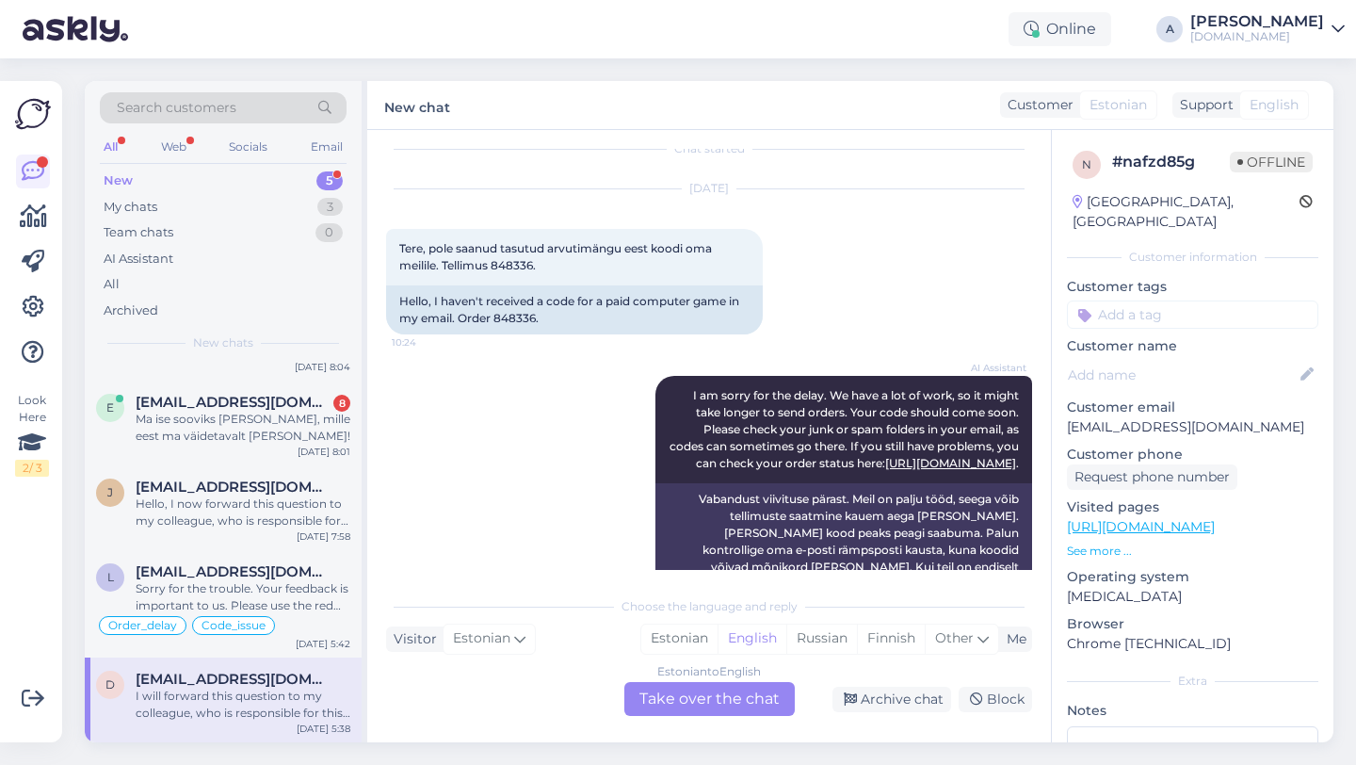
scroll to position [0, 0]
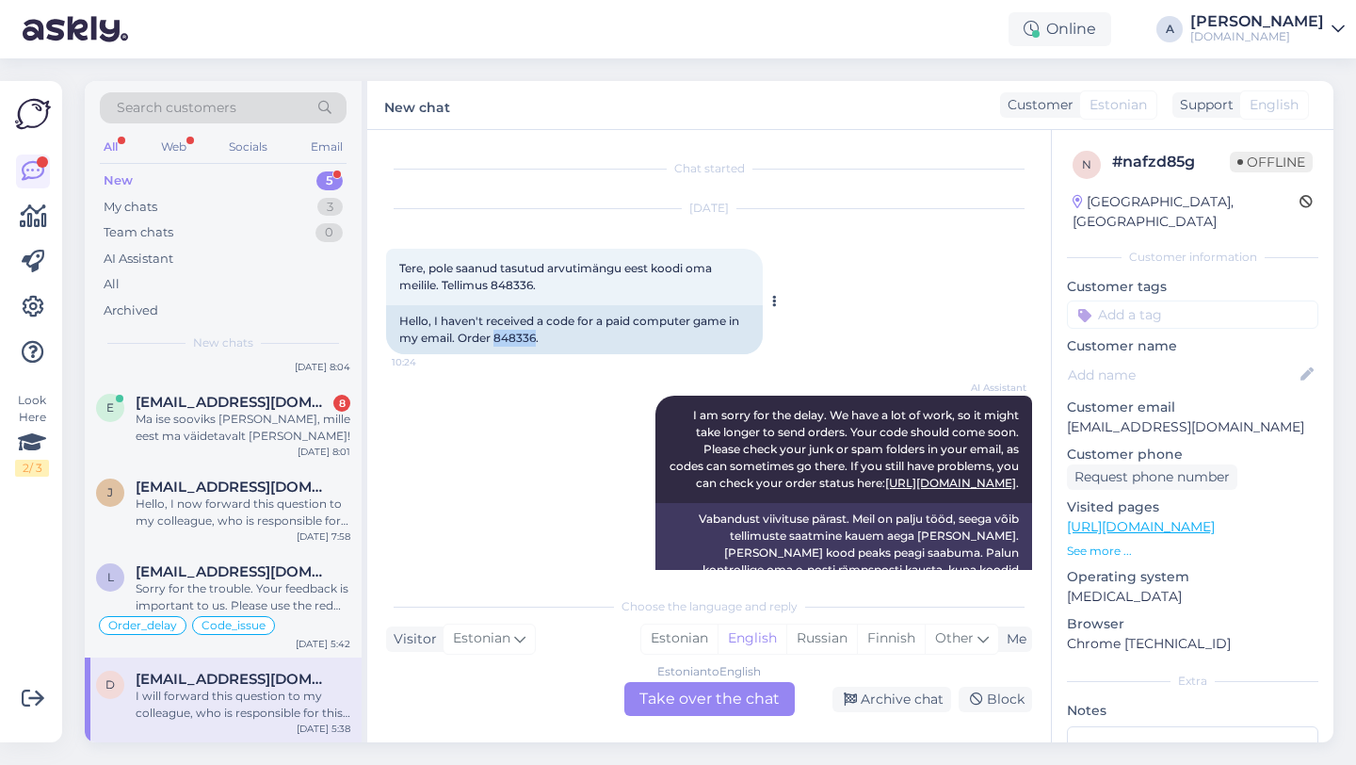
drag, startPoint x: 536, startPoint y: 340, endPoint x: 494, endPoint y: 337, distance: 41.5
click at [494, 337] on div "Hello, I haven't received a code for a paid computer game in my email. Order 84…" at bounding box center [574, 329] width 377 height 49
copy div "848336"
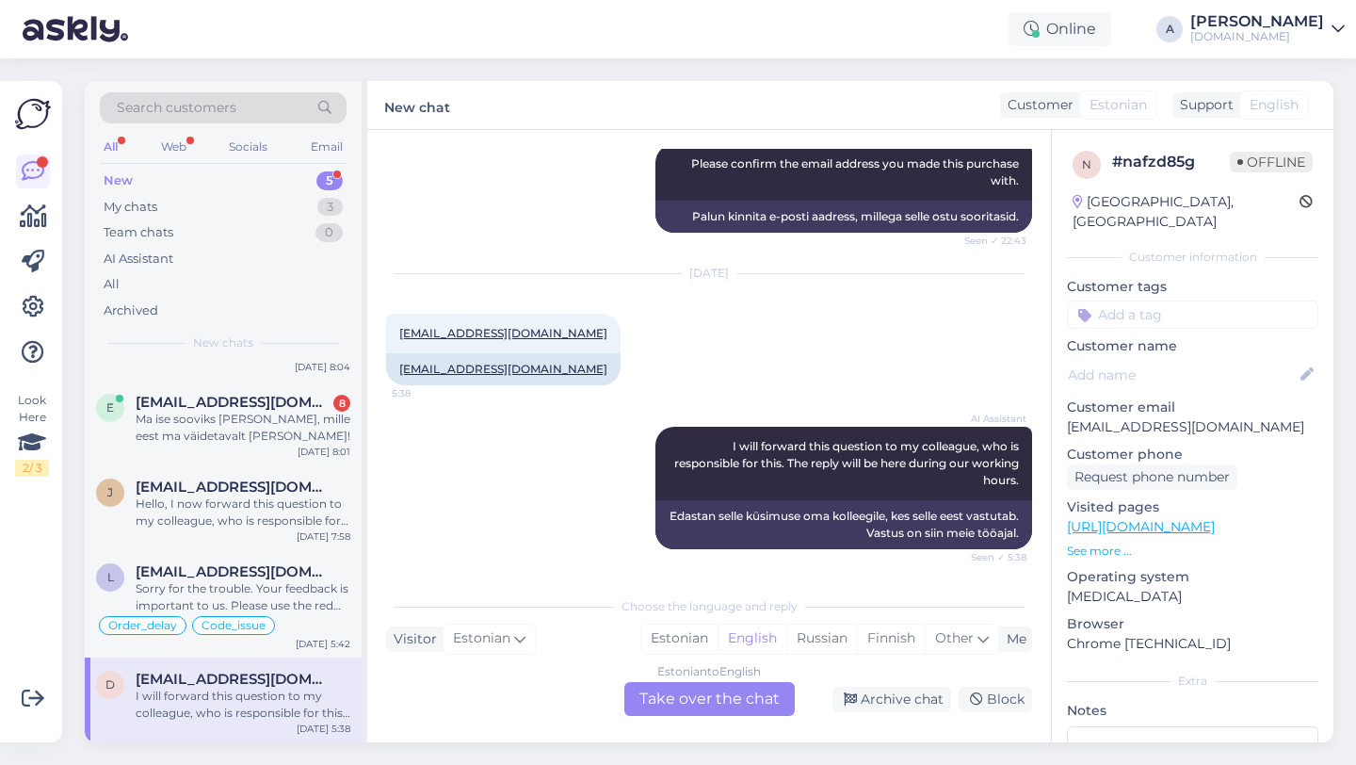
click at [687, 698] on div "Estonian to English Take over the chat" at bounding box center [709, 699] width 170 height 34
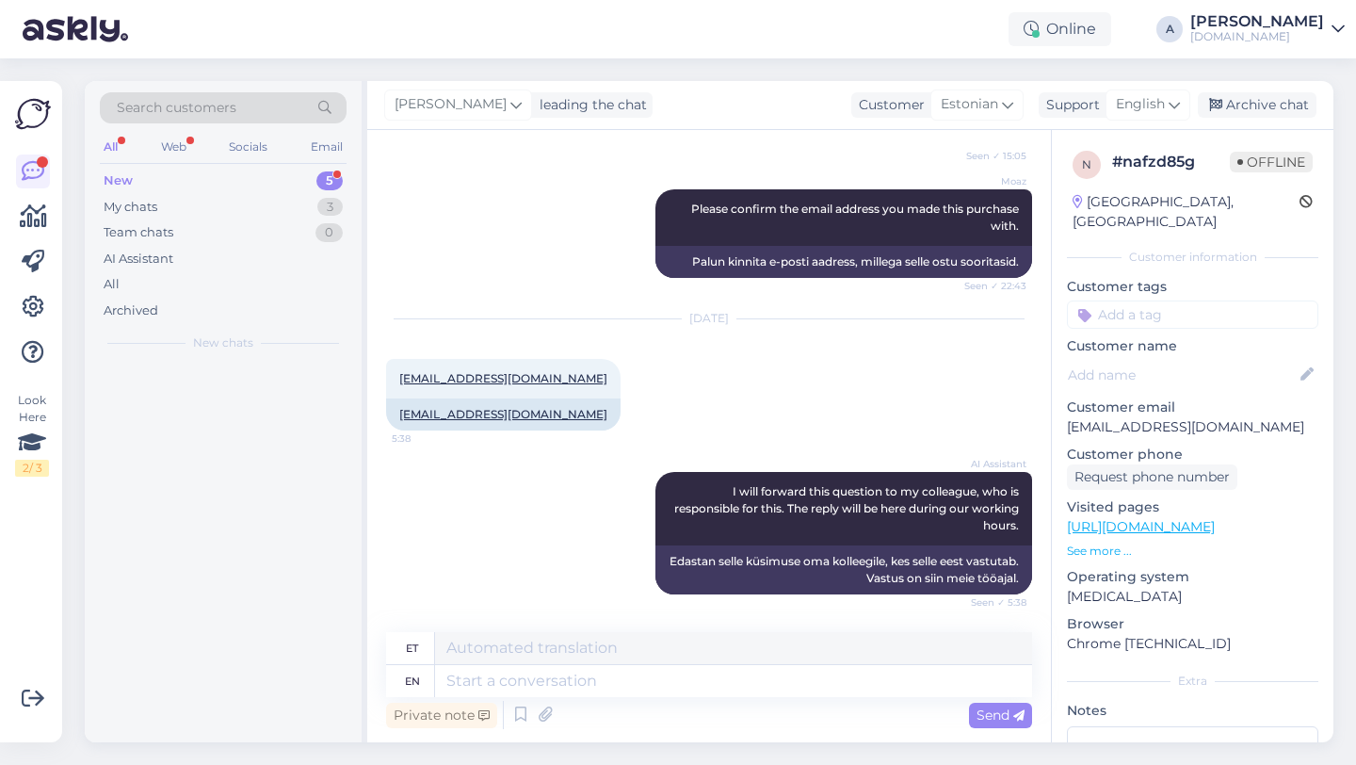
scroll to position [0, 0]
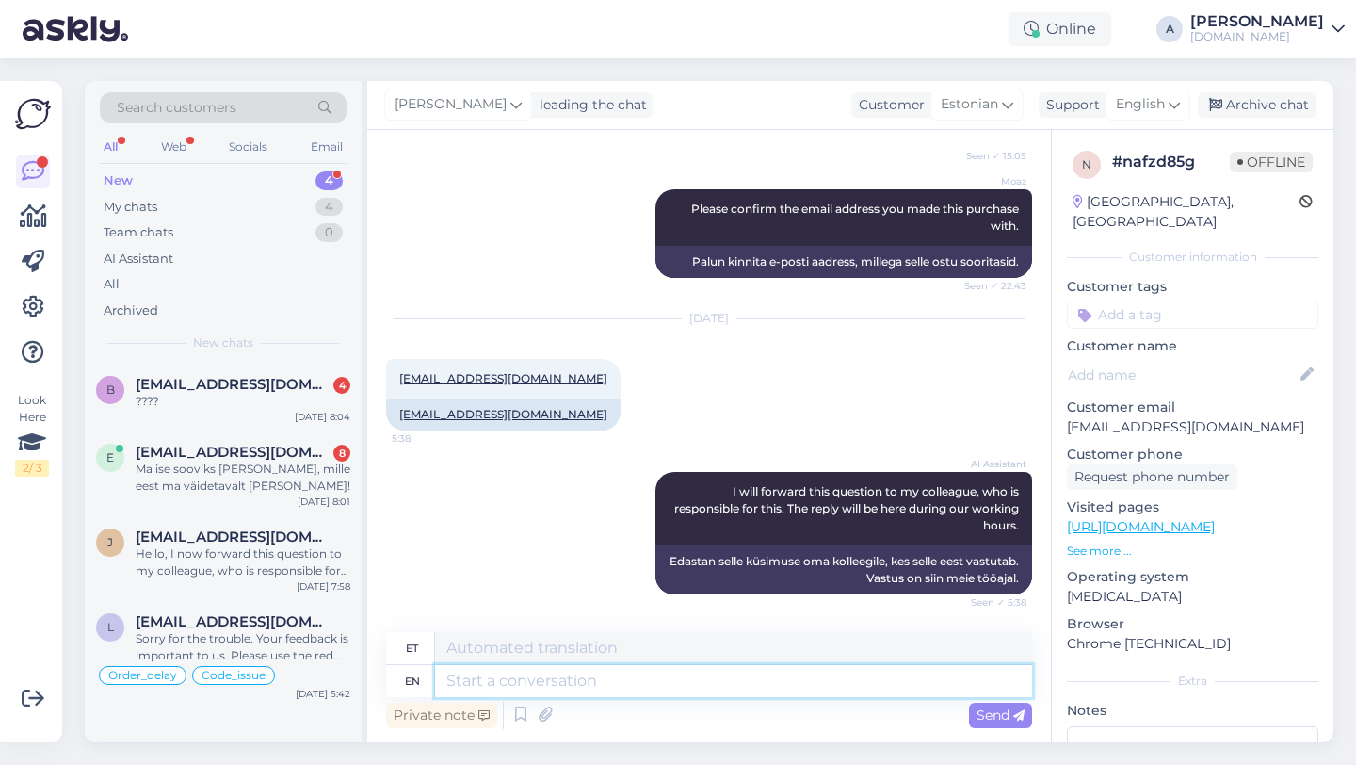
click at [558, 687] on textarea at bounding box center [733, 681] width 597 height 32
type textarea "Hey t"
type textarea "Hei"
type textarea "Hey there!"
type textarea "Tere!"
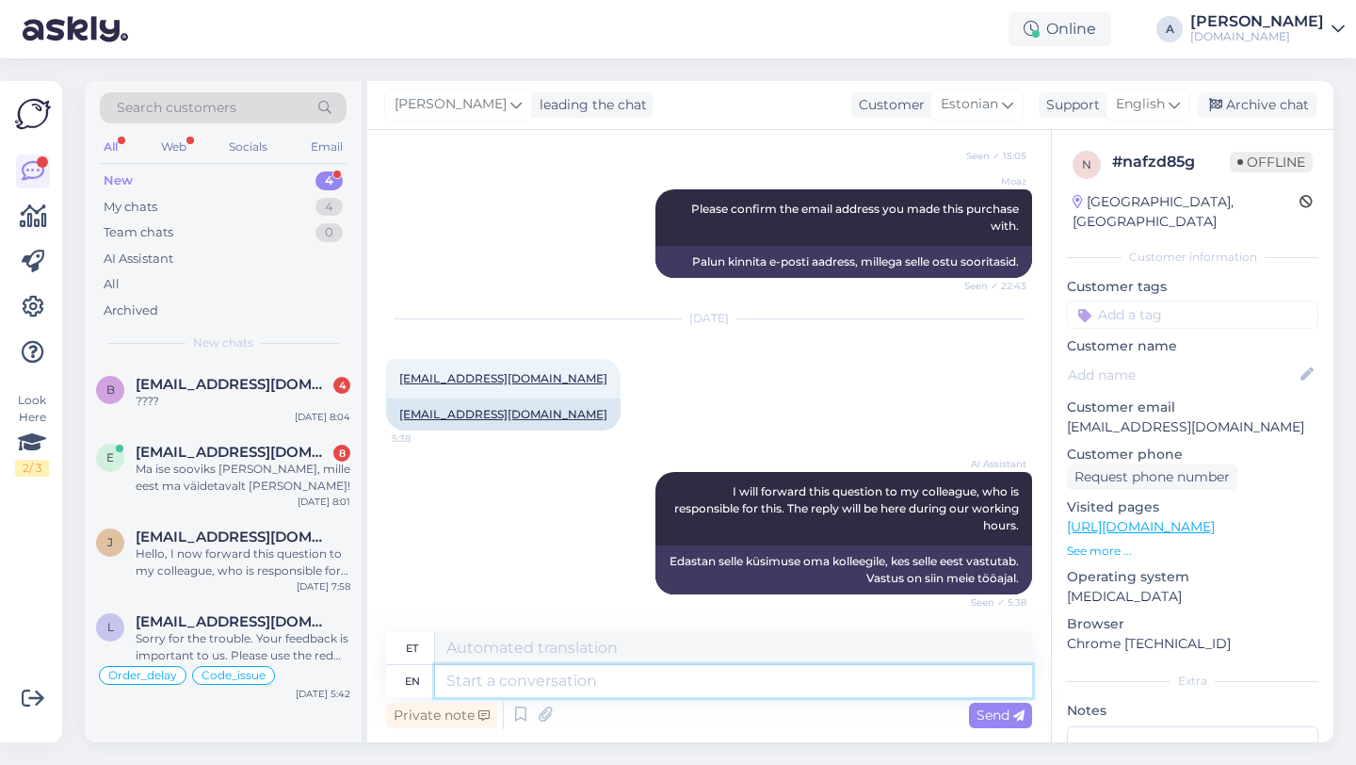
scroll to position [1975, 0]
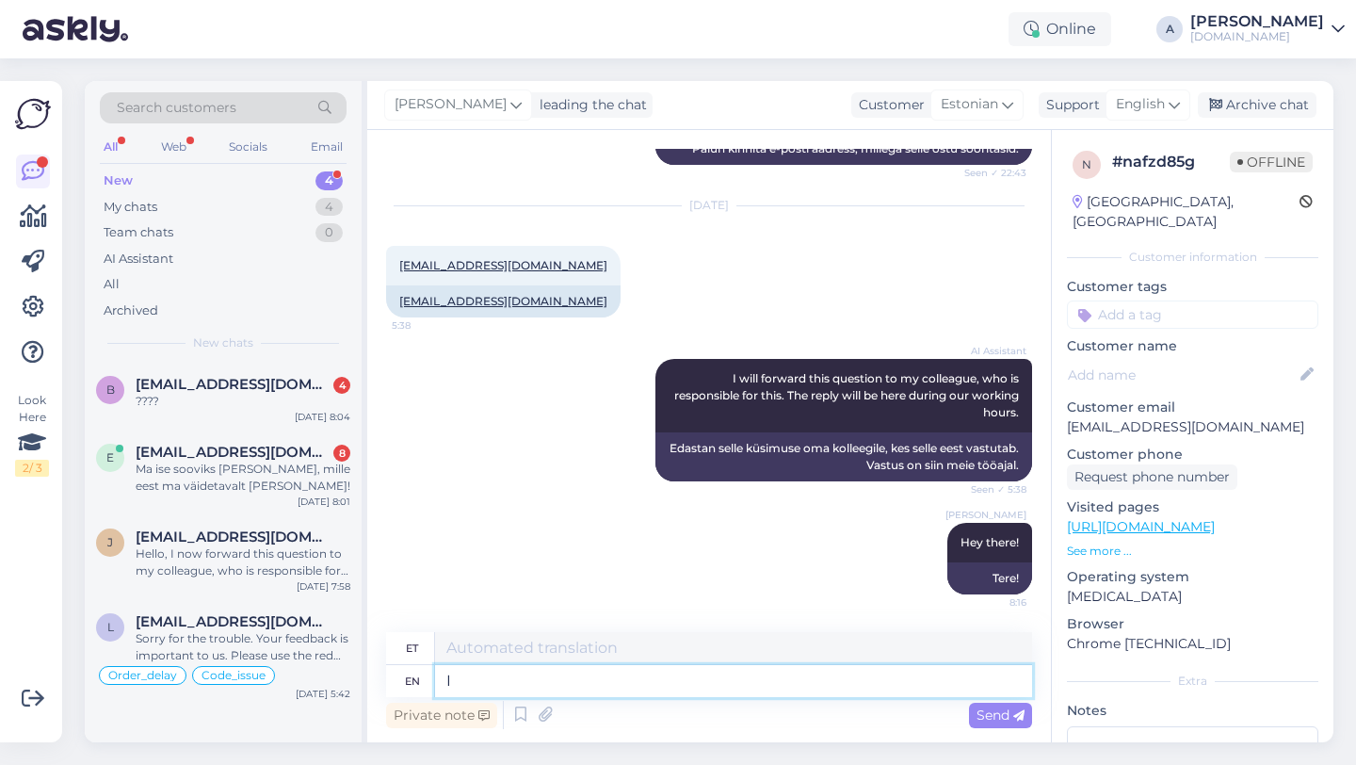
type textarea "I"
type textarea "[PERSON_NAME]"
type textarea "I an s"
type textarea "[PERSON_NAME]"
type textarea "I an see"
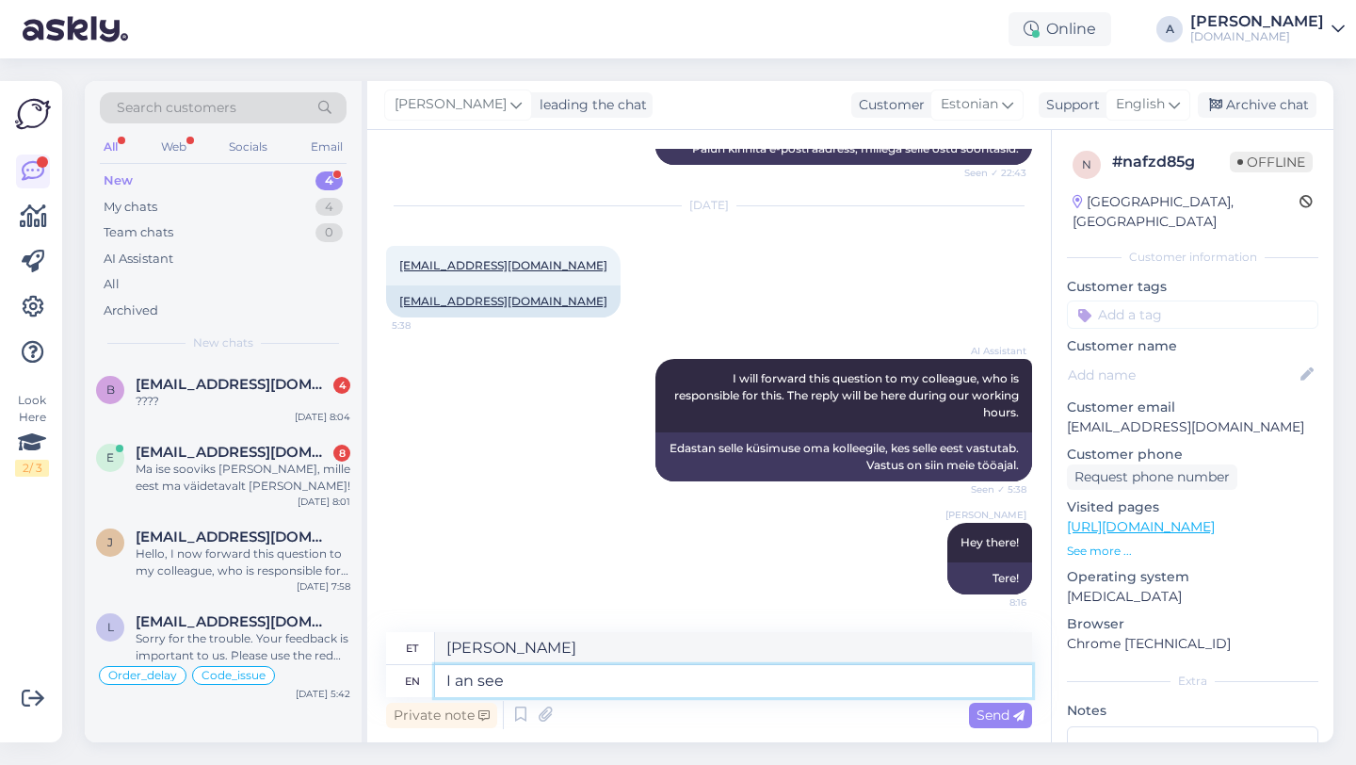
type textarea "Ma näen"
type textarea "I an"
type textarea "[PERSON_NAME]"
type textarea "I"
type textarea "[PERSON_NAME]"
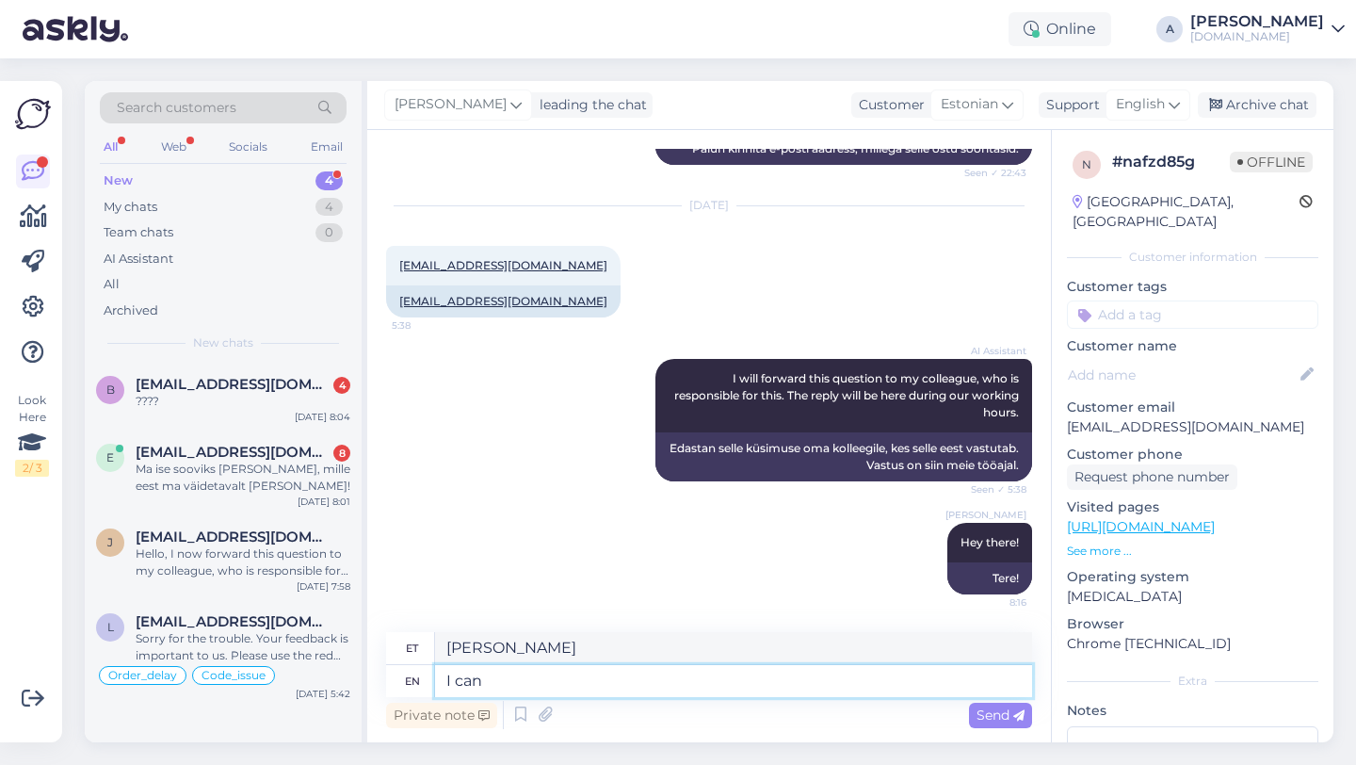
type textarea "I can"
type textarea "Ma saan"
type textarea "I can see i"
type textarea "Ma näen"
type textarea "I can see interna"
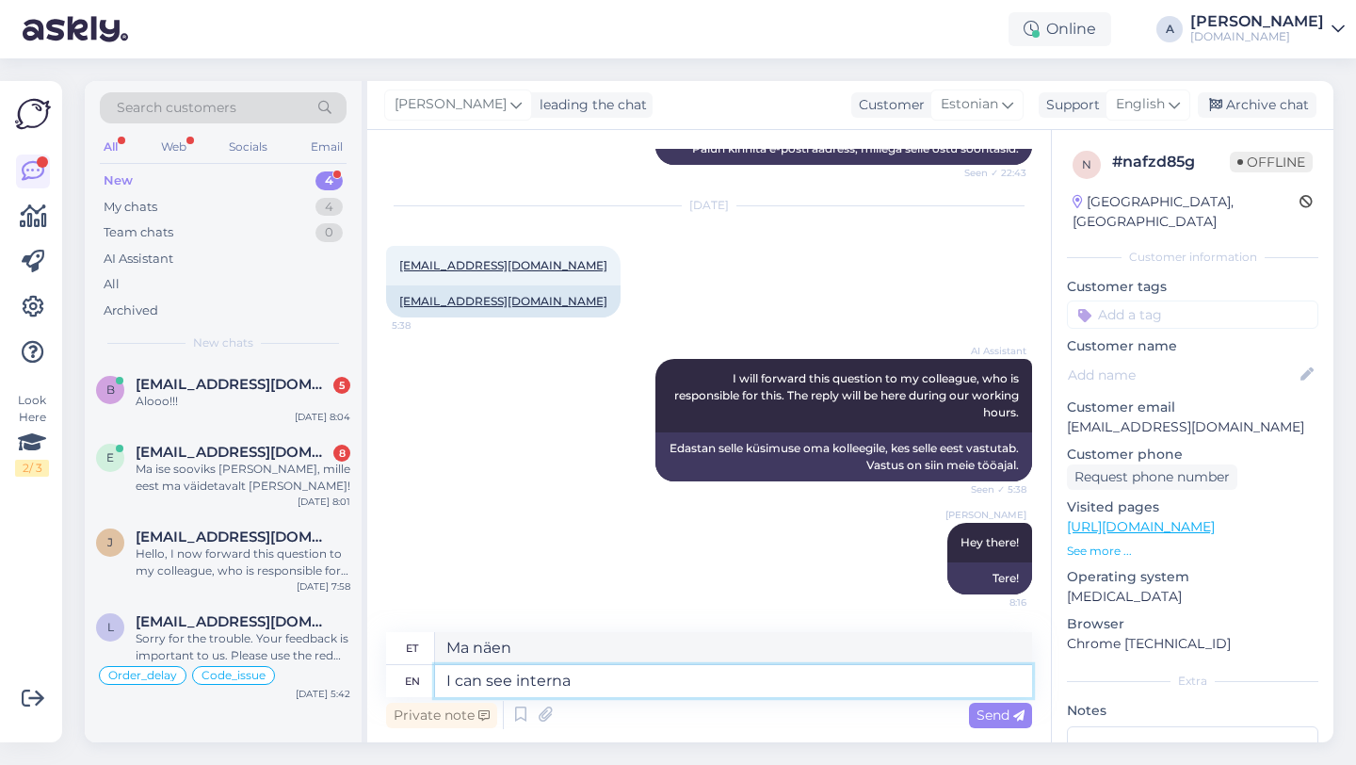
type textarea "Ma näen sisemist"
type textarea "I can see internally"
type textarea "Ma näen sisemiselt"
type textarea "I can see internally that"
type textarea "Ma näen seda sisemiselt"
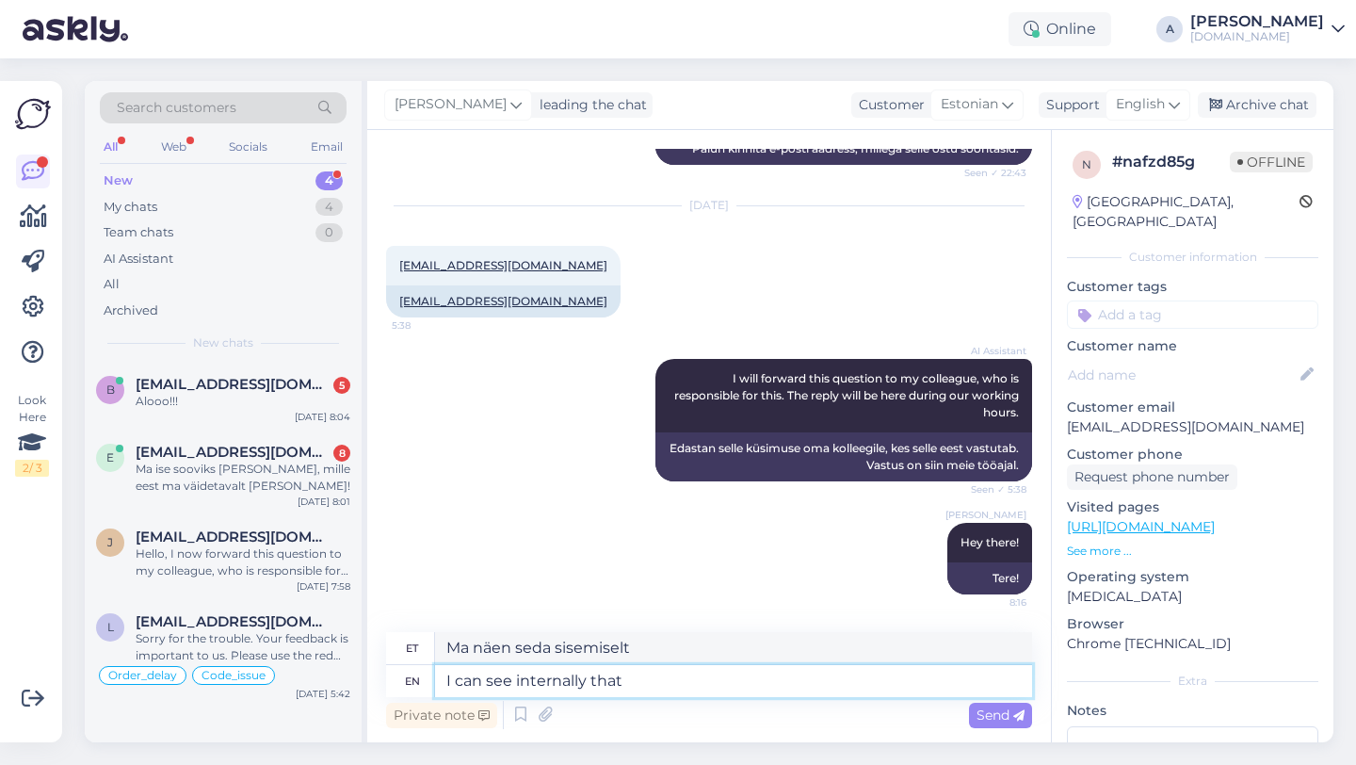
paste textarea "848336"
type textarea "I can see internally that order"
type textarea "Ma näen sisemiselt seda järjekorda"
type textarea "I can see internally that"
type textarea "Ma näen seda sisemiselt"
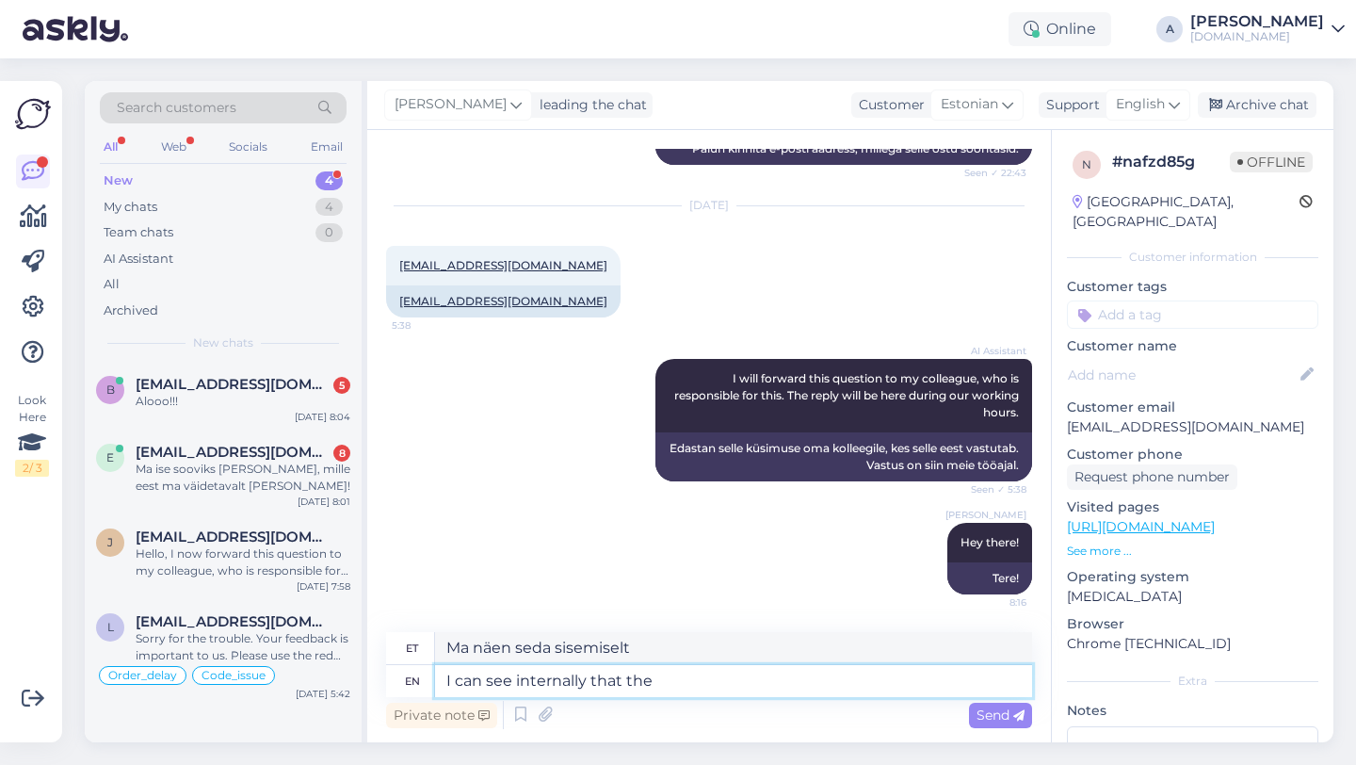
type textarea "I can see internally that the o"
type textarea "Ma näen sisemiselt, et"
paste textarea "848336"
type textarea "I can see internally that the order 848336"
type textarea "Ma näen sisemiselt, et järjekord"
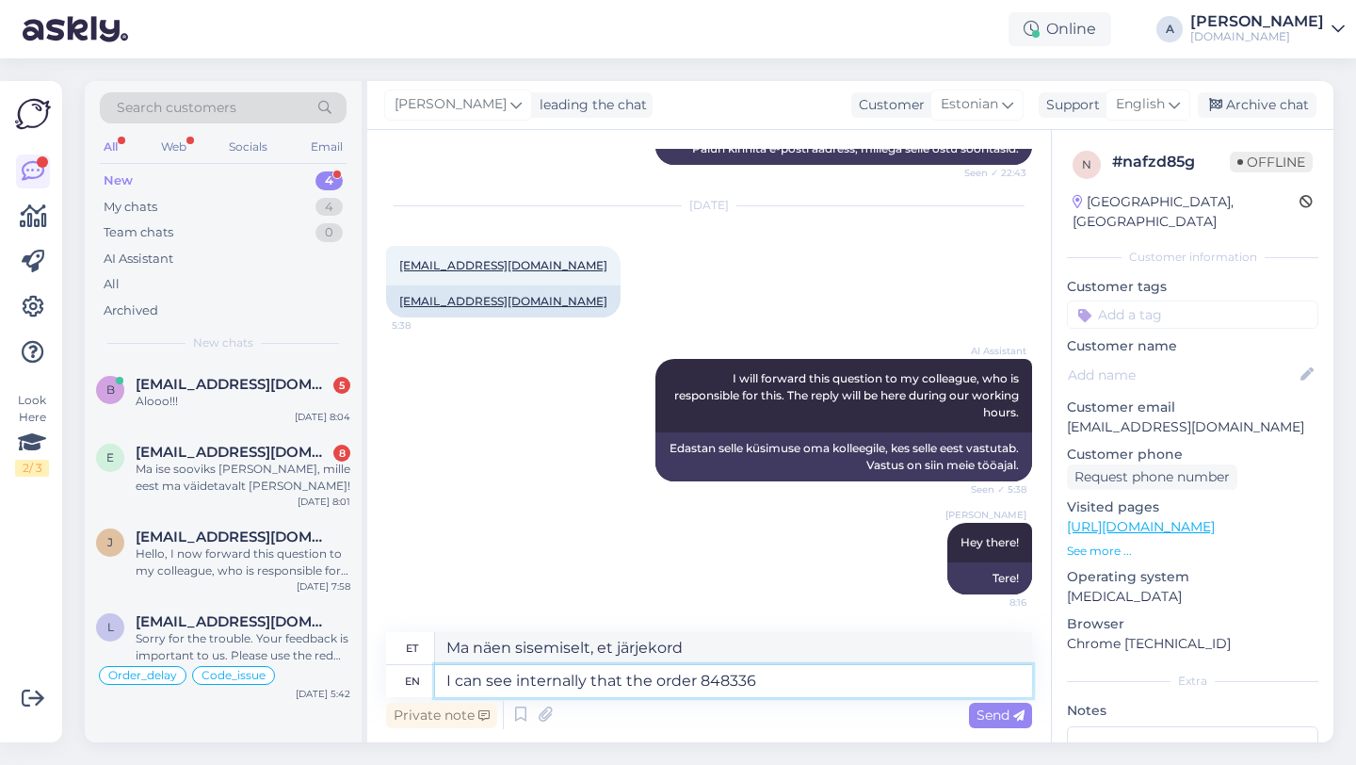
type textarea "I can see internally that the order 848336"
type textarea "Ma näen sisemiselt, et tellimus 848336"
type textarea "I can see internally that the order 848336 was c"
type textarea "Ma näen sisemiselt, et tellimus 848336 oli"
type textarea "I can see internally that the order 848336 was completed."
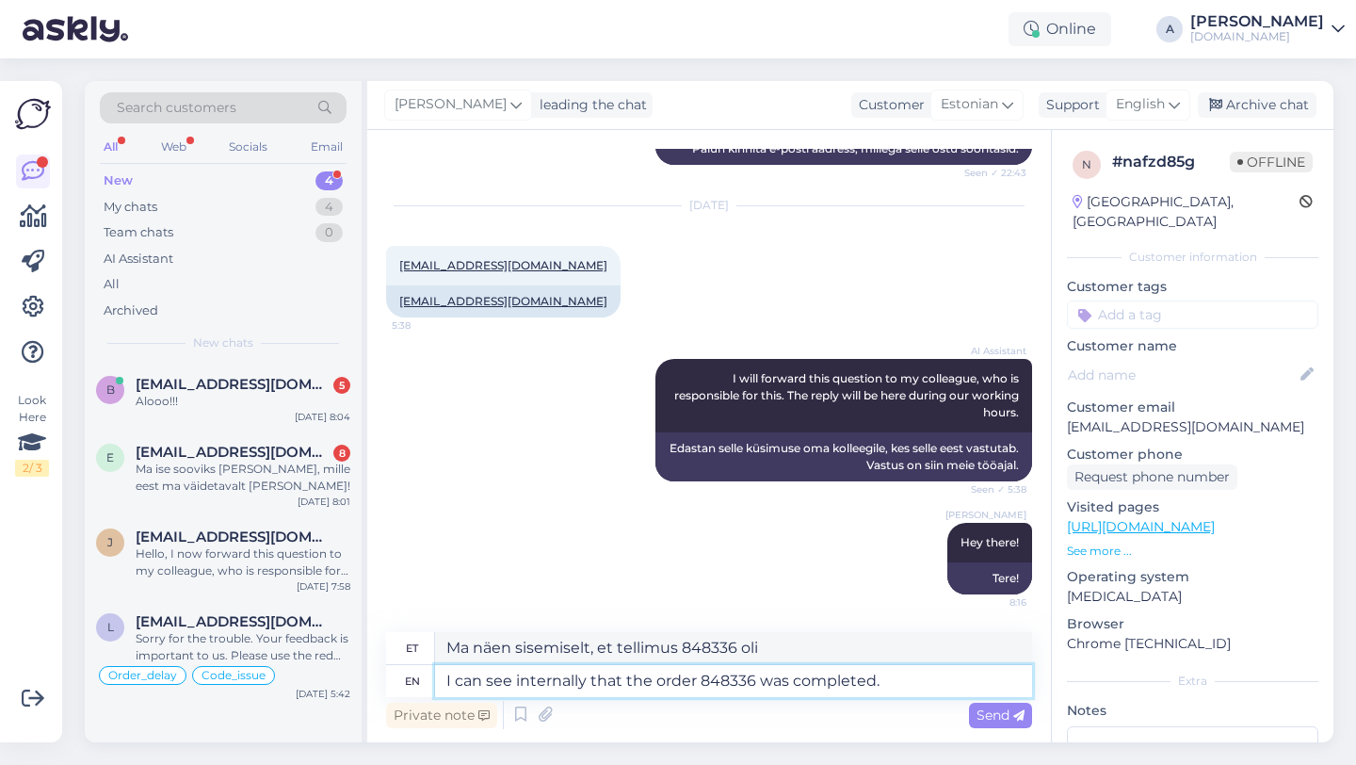
type textarea "Ma näen sisemiselt, et tellimus 848336 on täidetud."
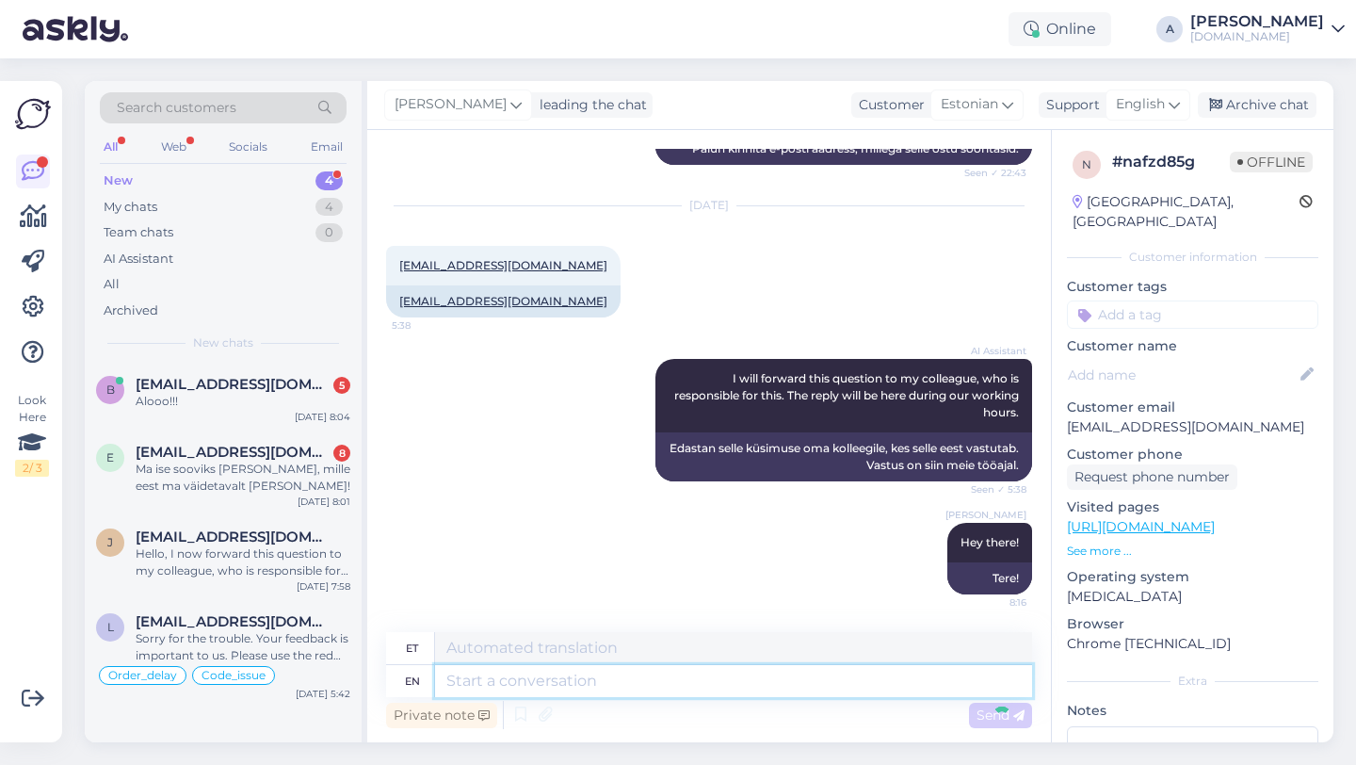
scroll to position [2088, 0]
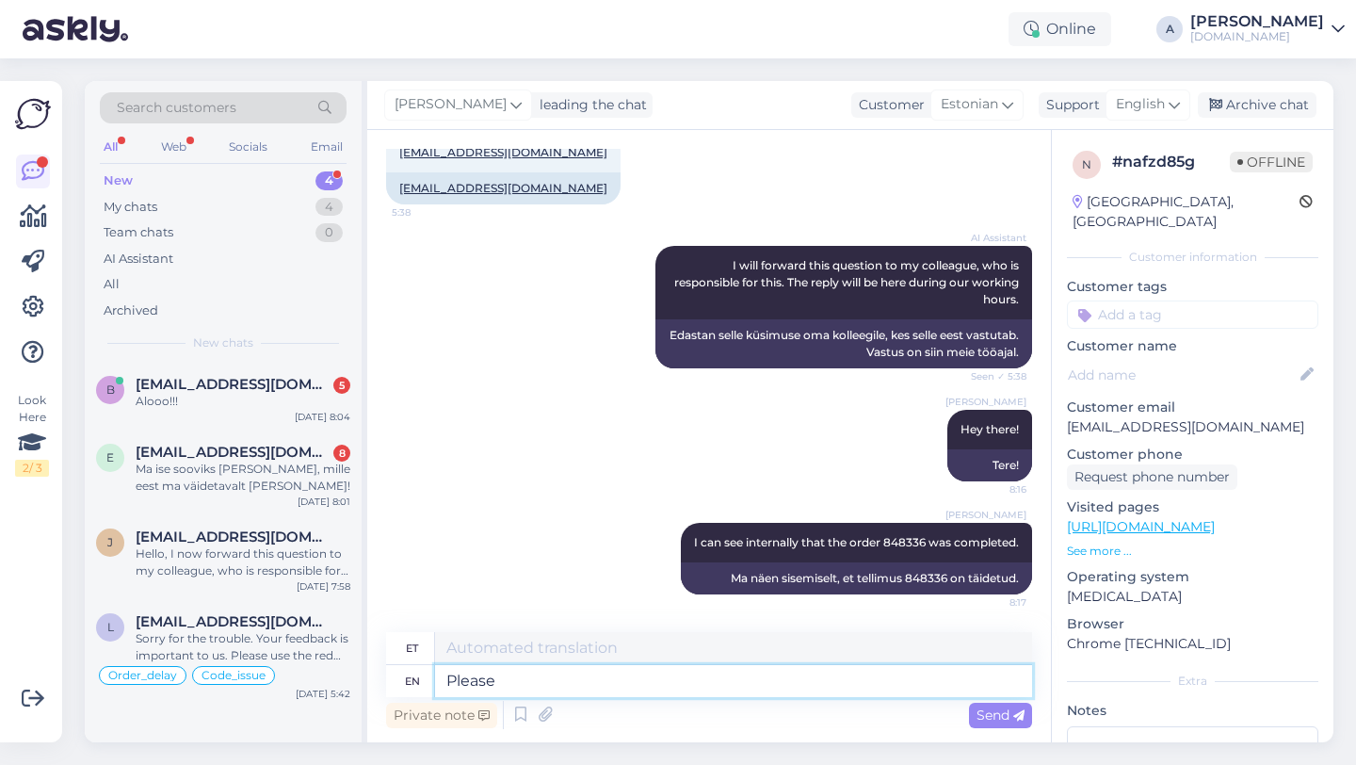
type textarea "Please c"
type textarea "Palun"
type textarea "Please check y"
type textarea "Palun kontrollige"
type textarea "Please check your e"
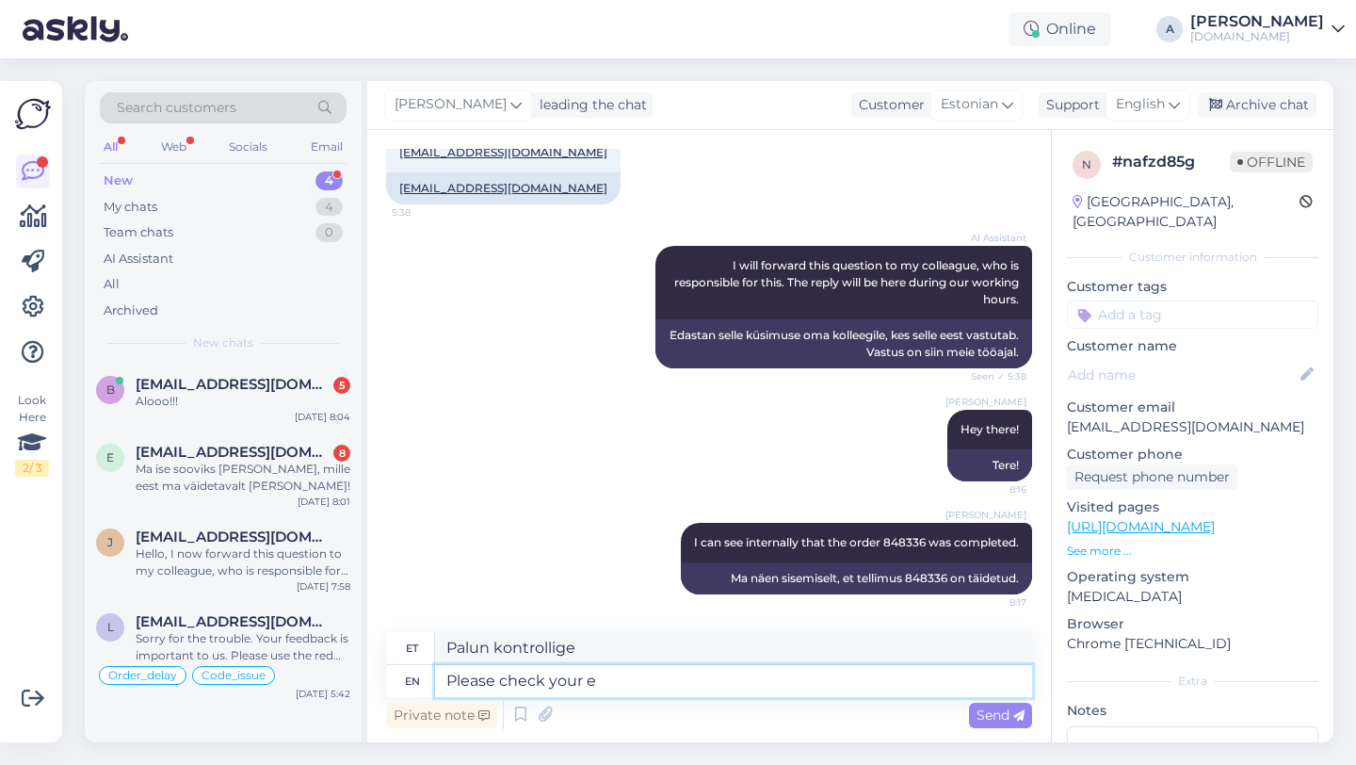
type textarea "Palun kontrollige oma"
type textarea "Please check your email an"
type textarea "Palun kontrollige oma e-posti"
type textarea "Please check your email and sp"
type textarea "Palun kontrollige oma e-[PERSON_NAME]"
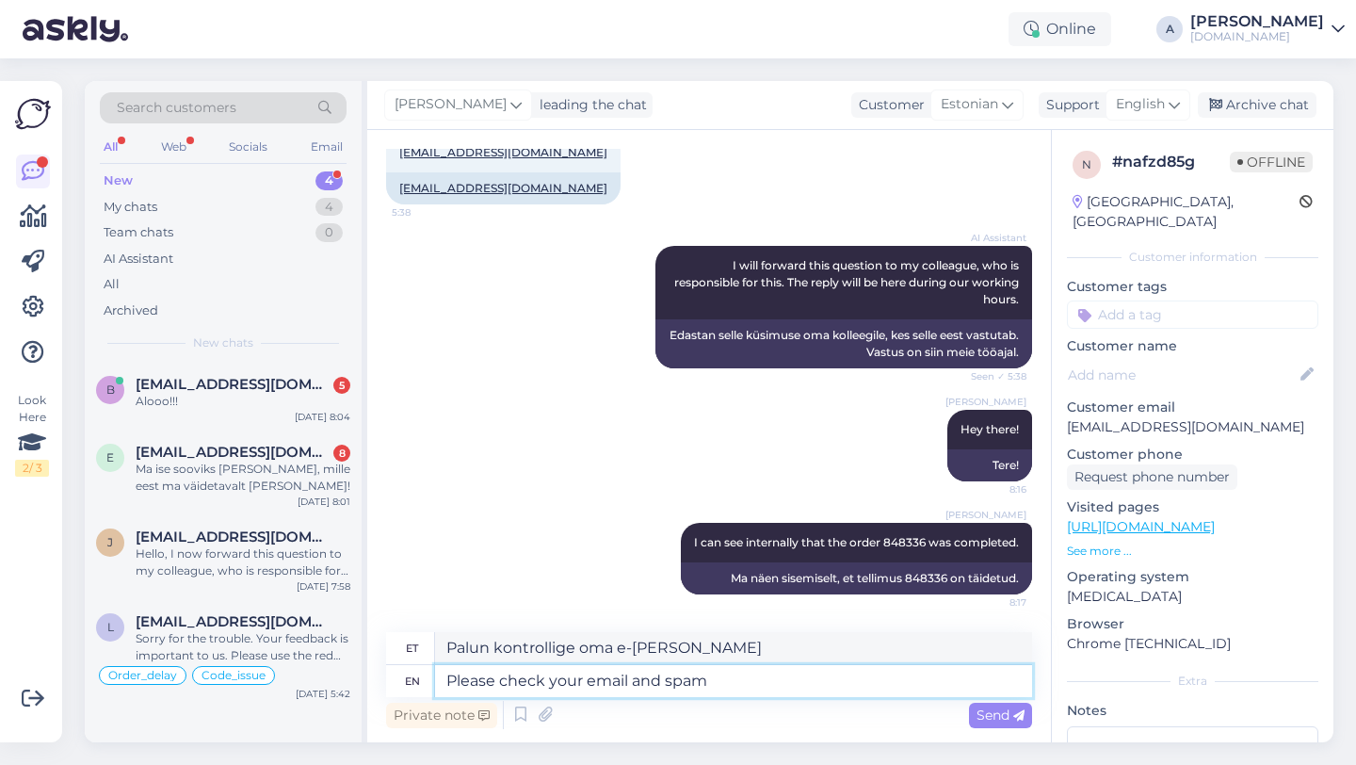
type textarea "Please check your email and spam"
type textarea "Palun kontrollige oma e-[PERSON_NAME] rämpsposti"
type textarea "Please check your email and spam folder."
type textarea "Palun kontrollige oma e-[PERSON_NAME] rämpsposti kausta."
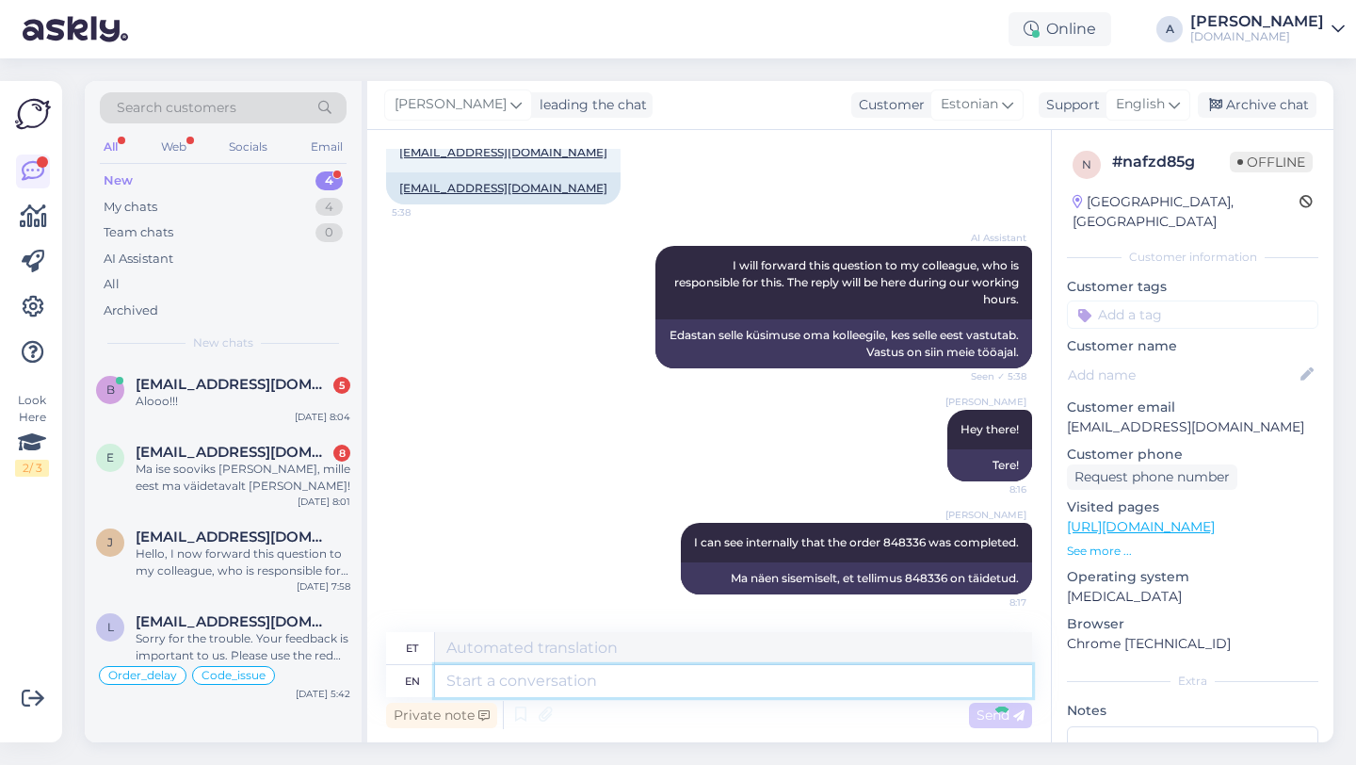
scroll to position [2201, 0]
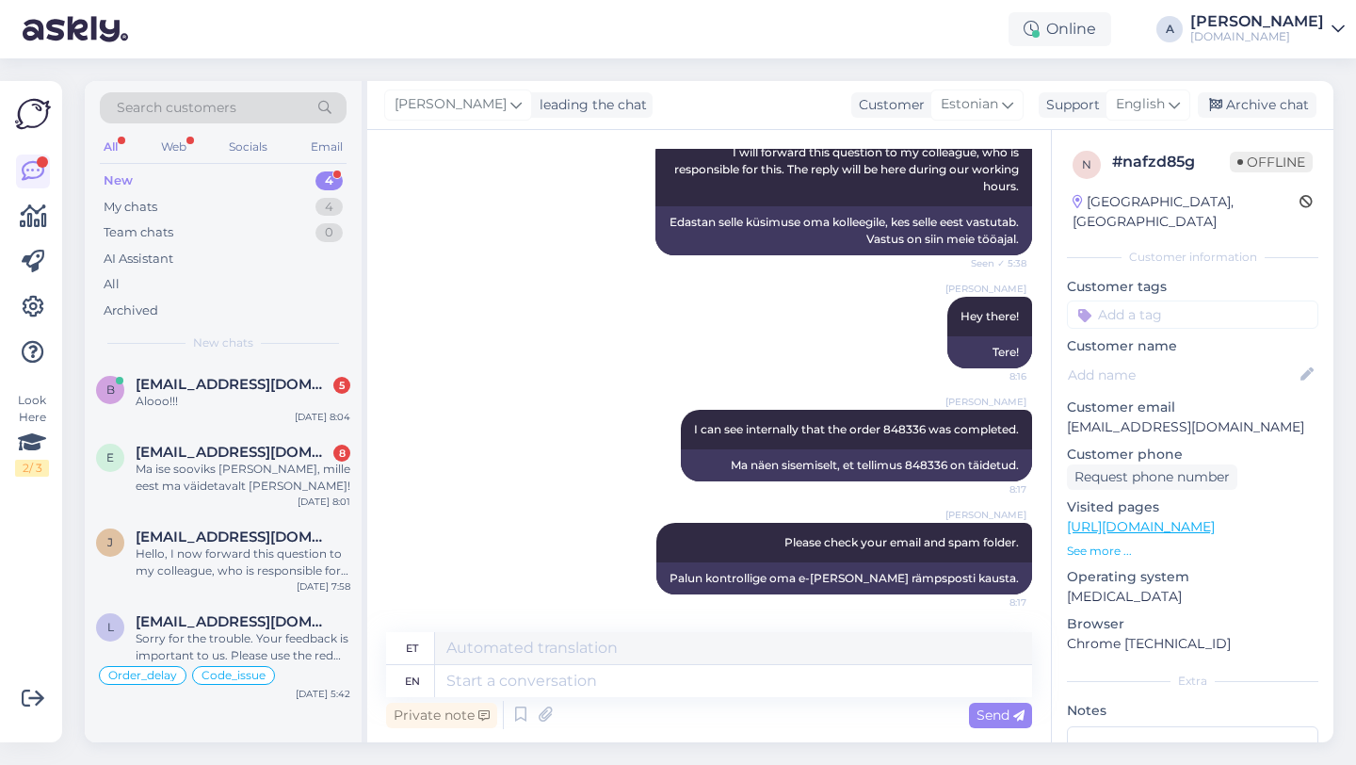
click at [1139, 300] on input at bounding box center [1192, 314] width 251 height 28
type input "or"
click at [1153, 359] on span "Order_delay" at bounding box center [1141, 364] width 69 height 11
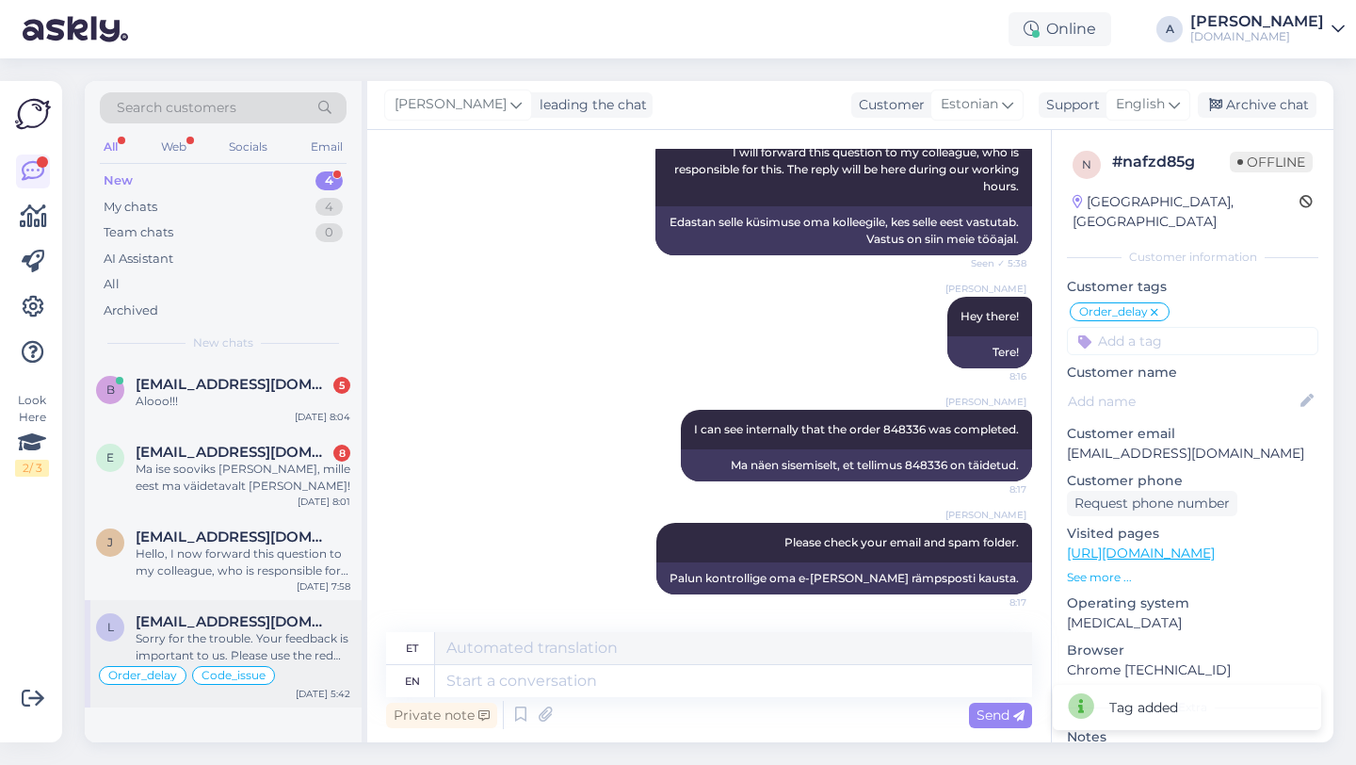
click at [243, 630] on div "Sorry for the trouble. Your feedback is important to us. Please use the red "Re…" at bounding box center [243, 647] width 215 height 34
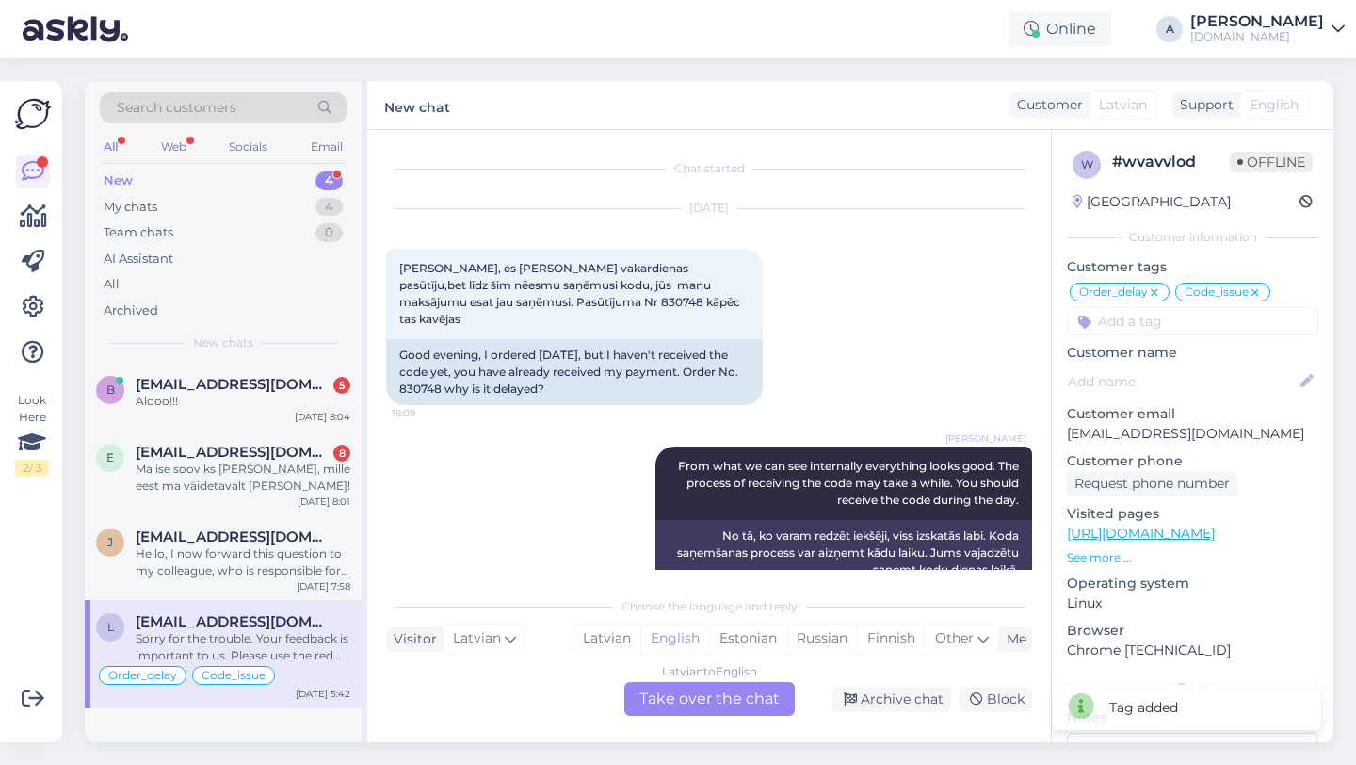
scroll to position [18452, 0]
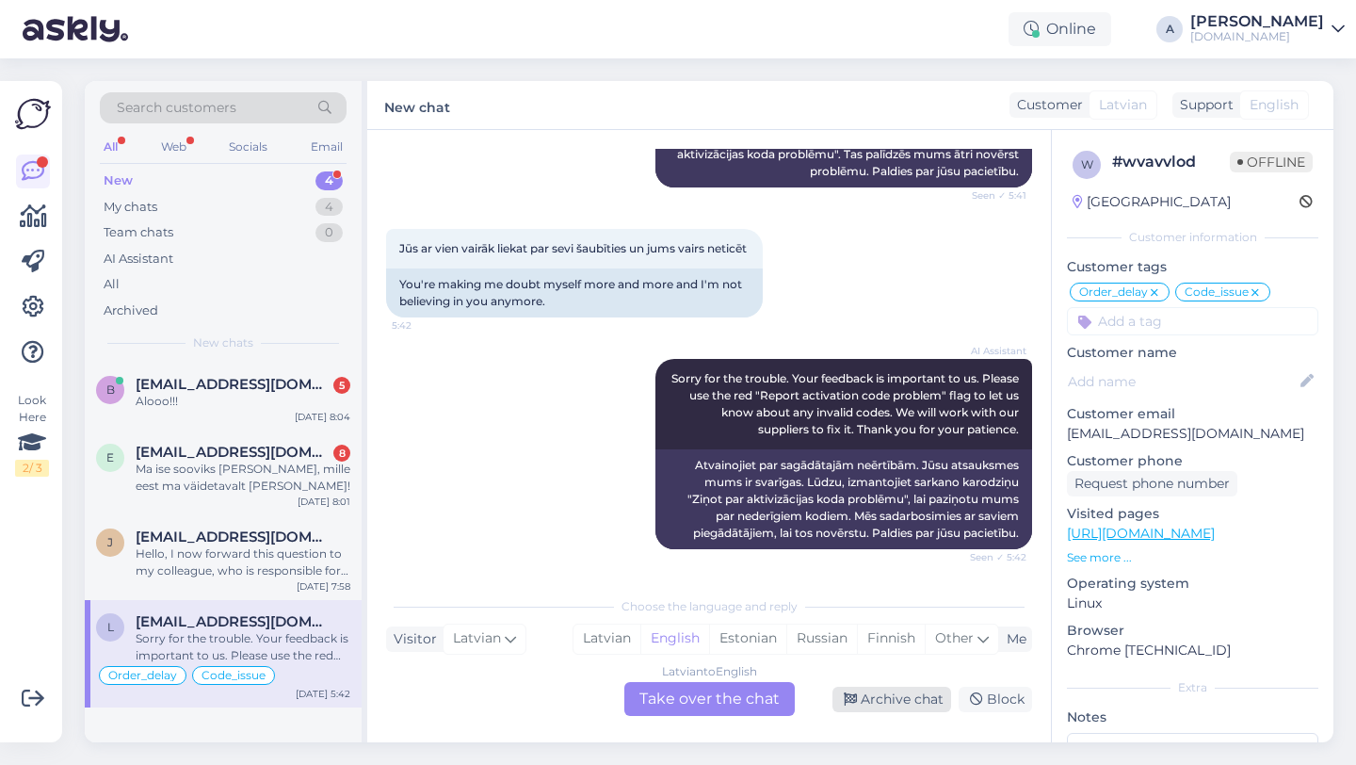
click at [907, 695] on div "Archive chat" at bounding box center [892, 699] width 119 height 25
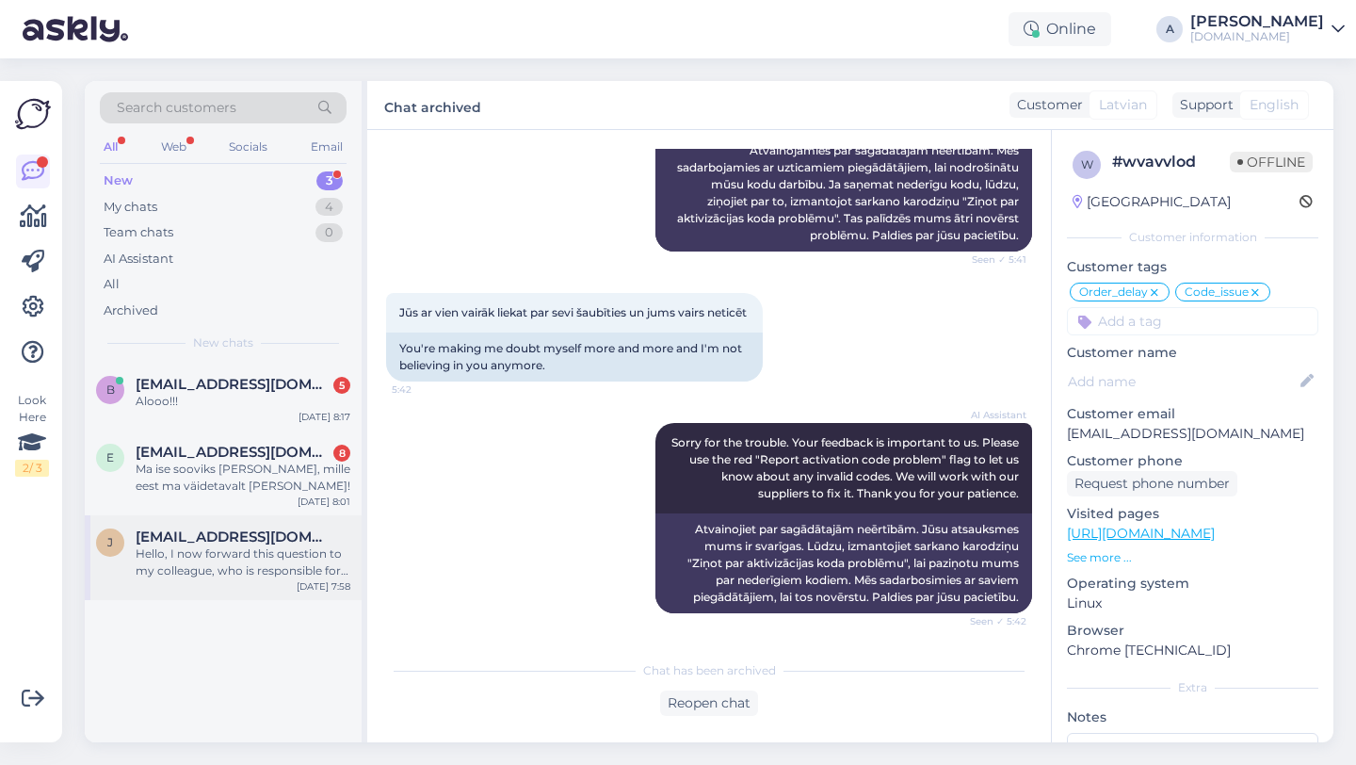
click at [341, 552] on div "Hello, I now forward this question to my colleague, who is responsible for this…" at bounding box center [243, 562] width 215 height 34
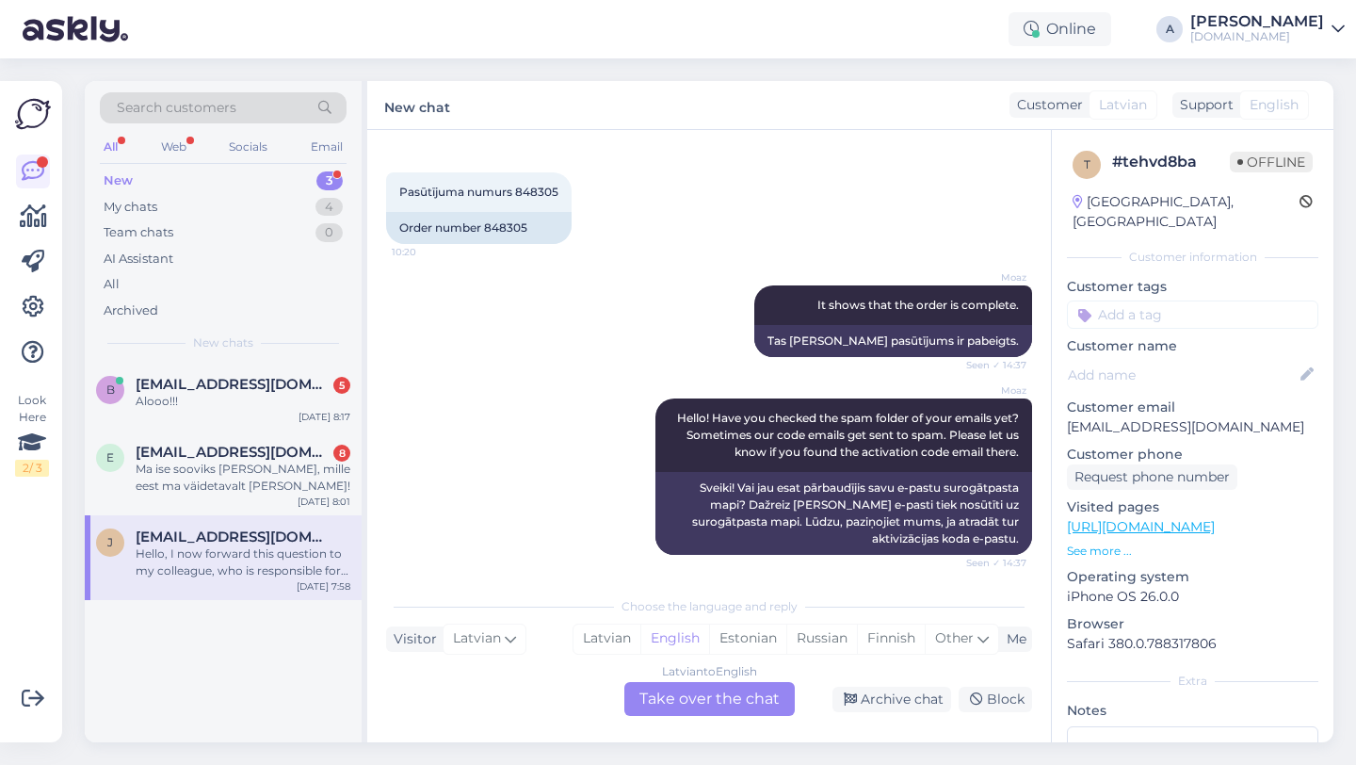
scroll to position [603, 0]
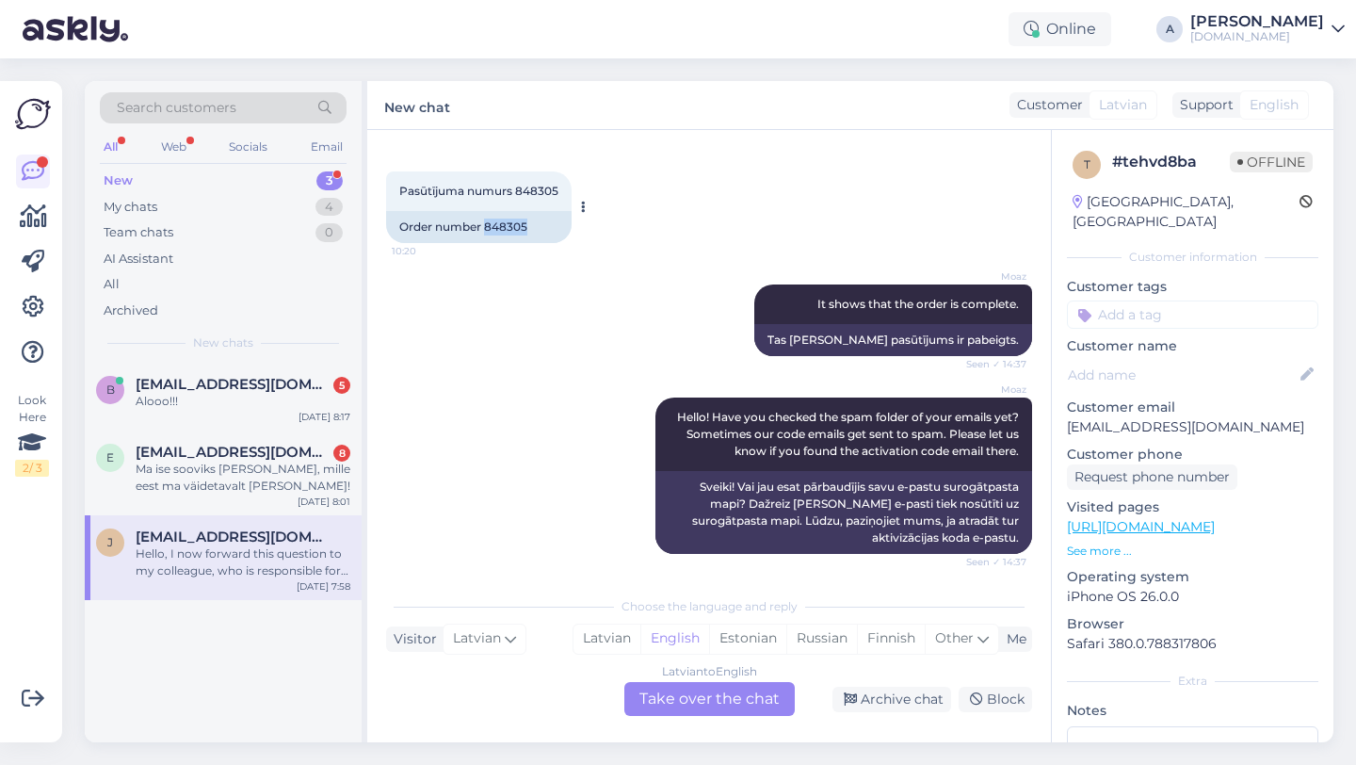
drag, startPoint x: 527, startPoint y: 226, endPoint x: 487, endPoint y: 226, distance: 40.5
click at [487, 226] on div "Order number 848305" at bounding box center [479, 227] width 186 height 32
copy div "848305"
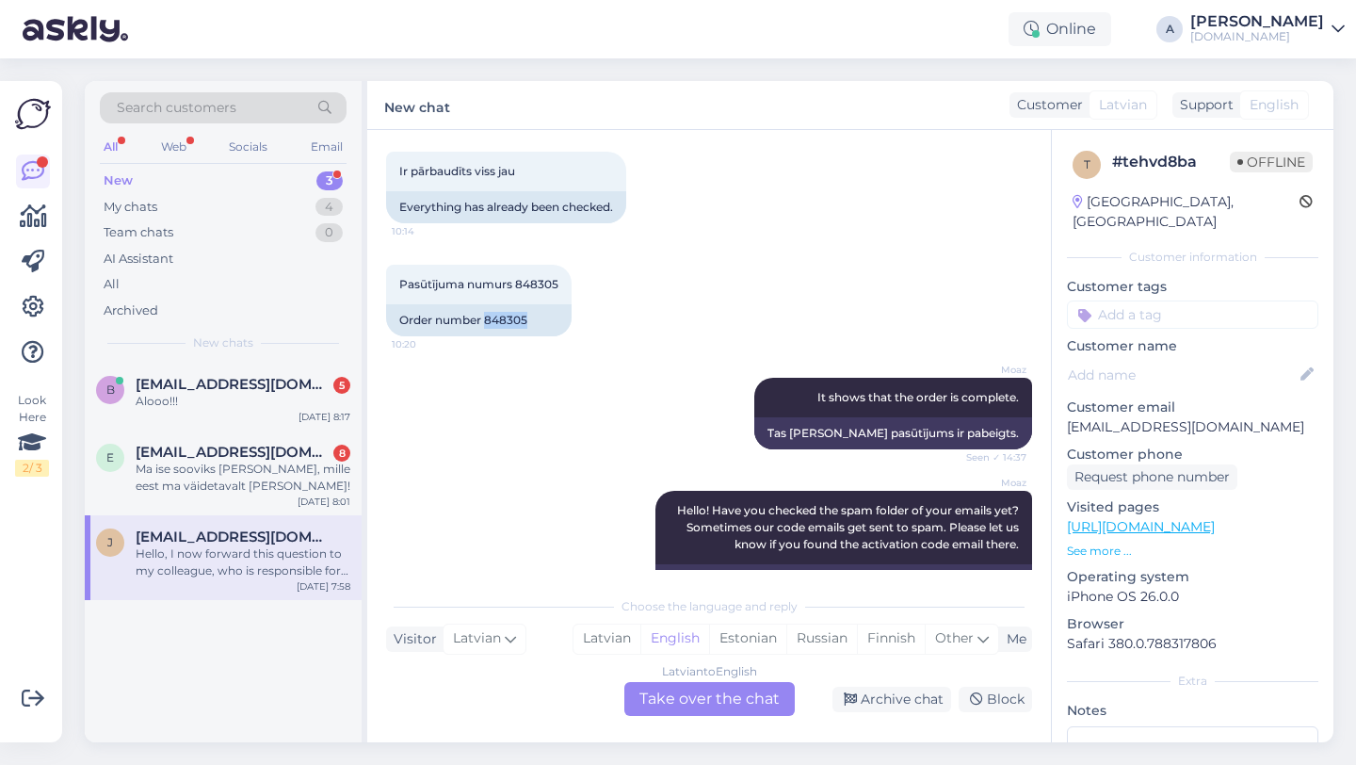
scroll to position [511, 0]
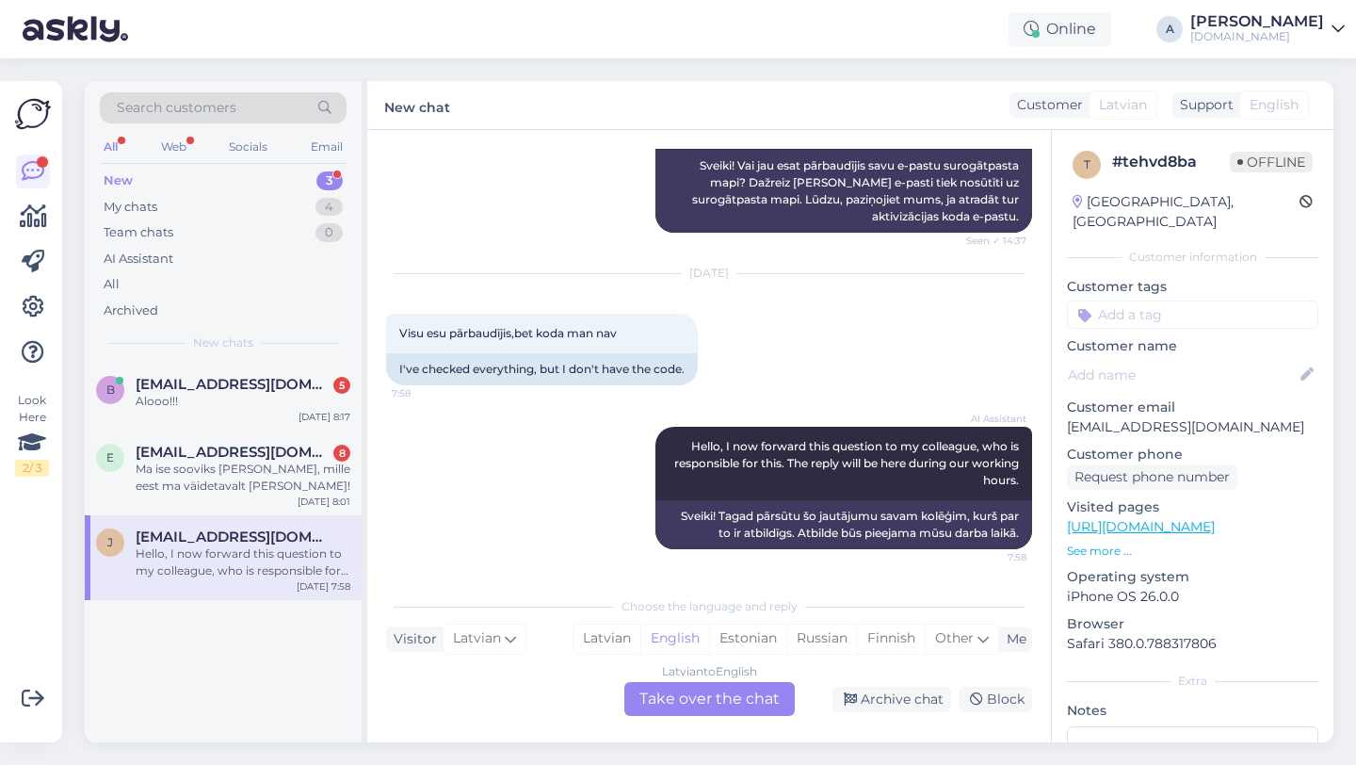
click at [677, 698] on div "Latvian to English Take over the chat" at bounding box center [709, 699] width 170 height 34
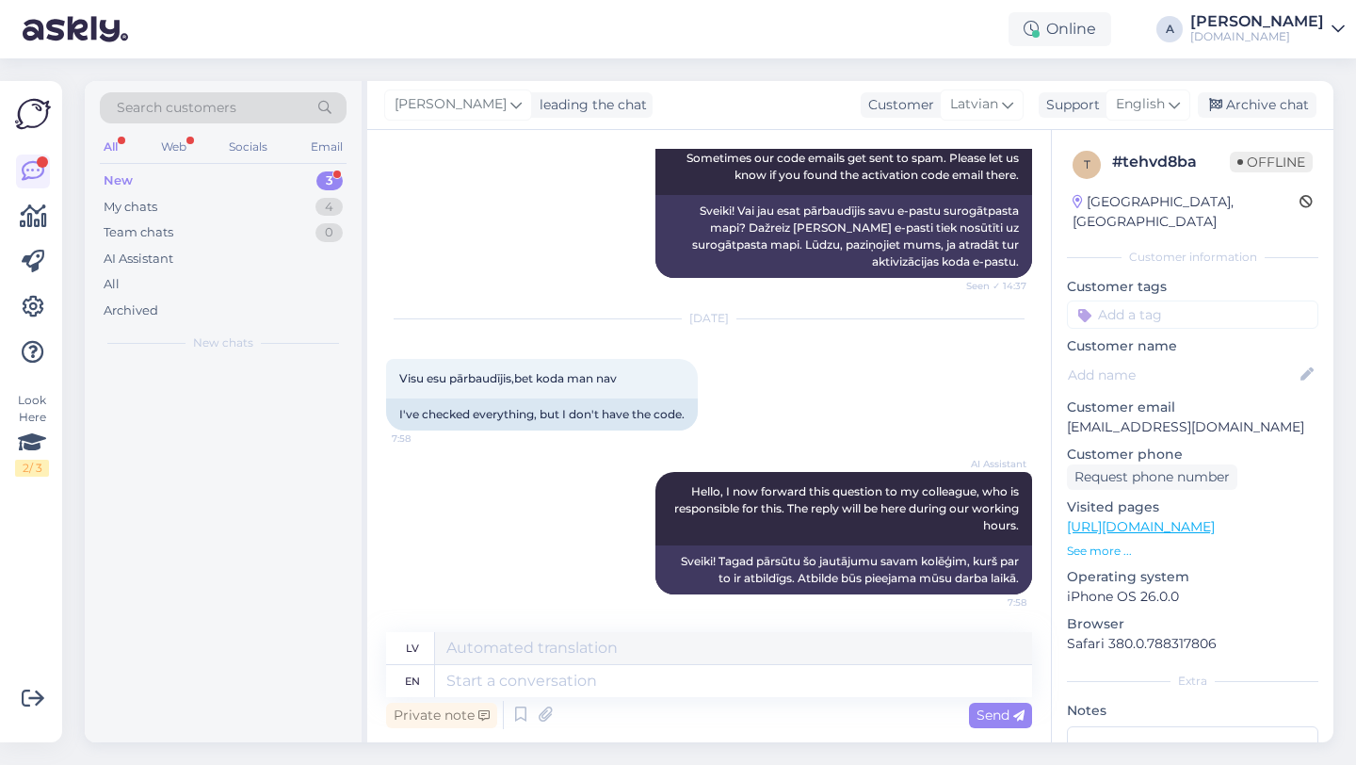
scroll to position [879, 0]
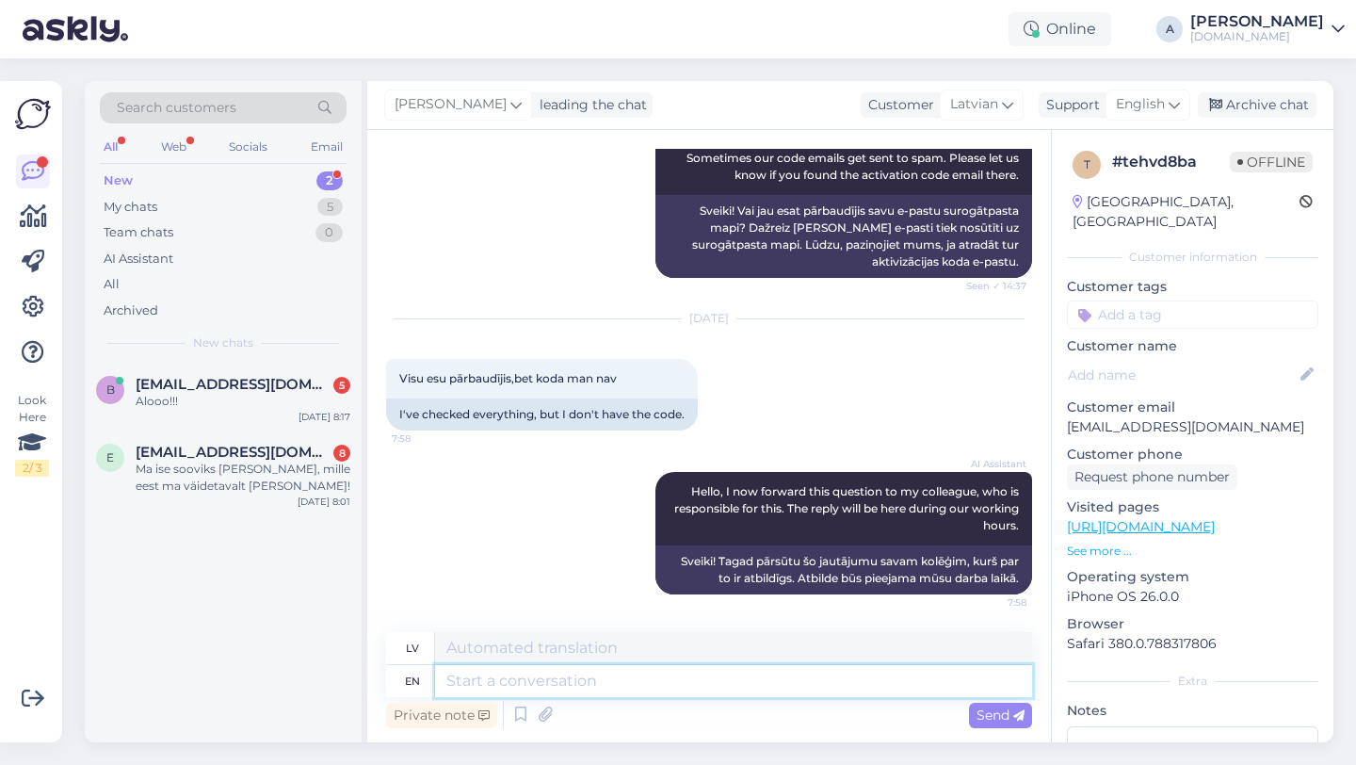
click at [597, 687] on textarea at bounding box center [733, 681] width 597 height 32
type textarea "Hey t"
type textarea "Hei"
type textarea "Hey there!"
type textarea "Sveiki!"
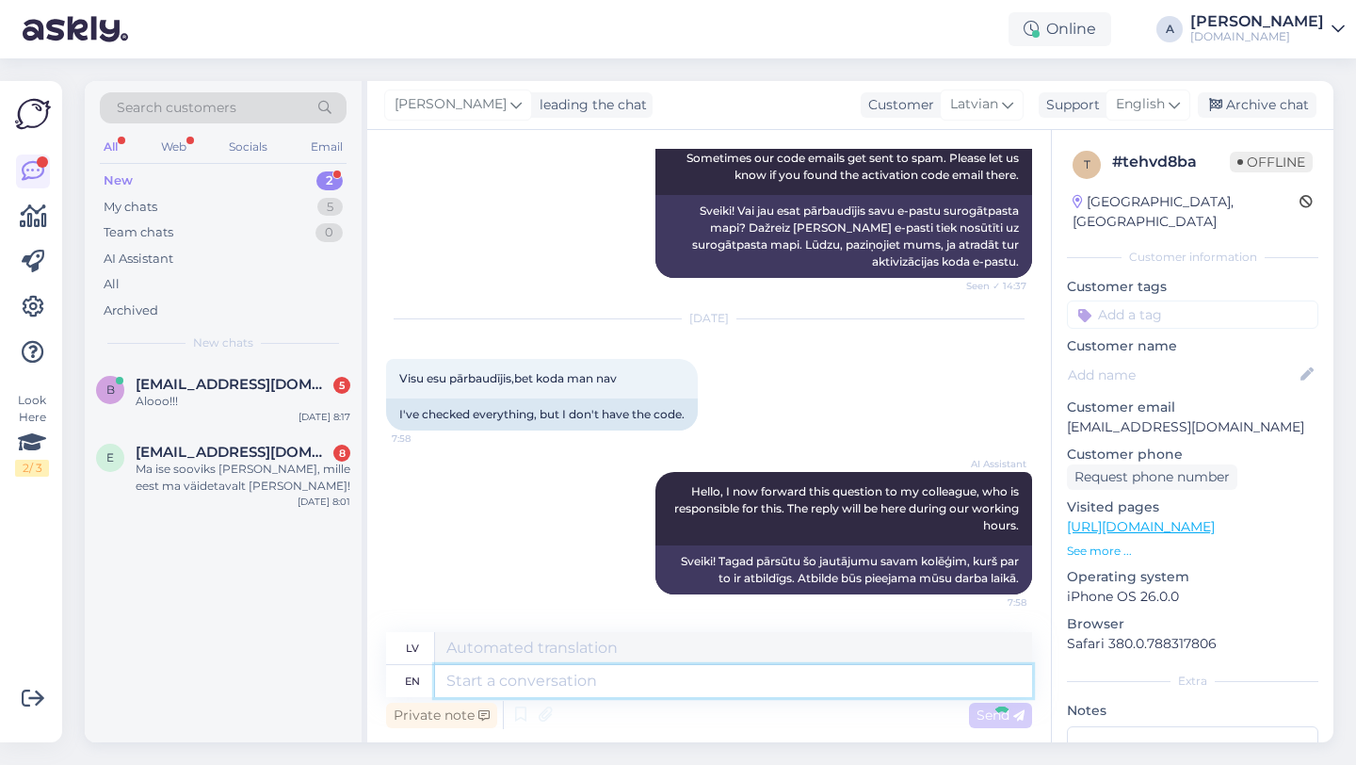
scroll to position [992, 0]
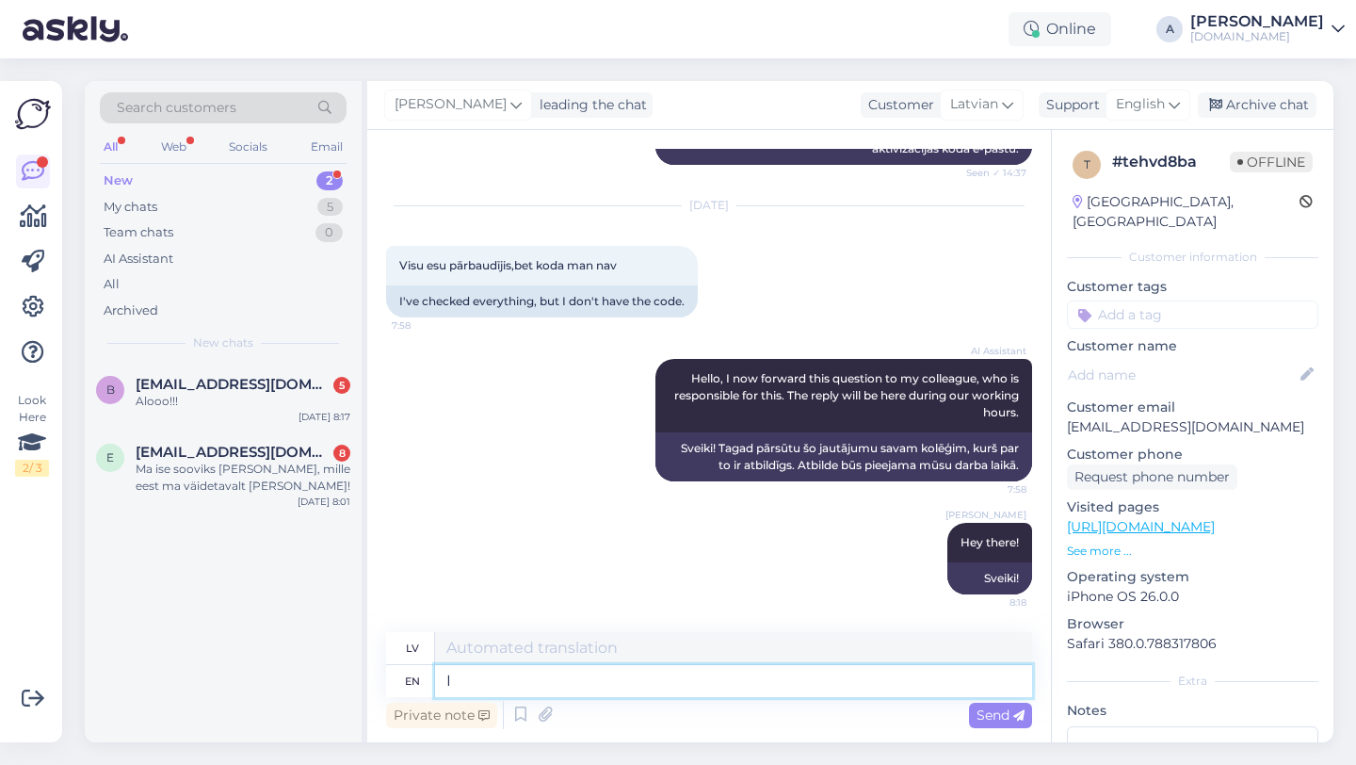
type textarea "I c"
type textarea "Es"
type textarea "I can s"
type textarea "Es varu"
type textarea "I can see"
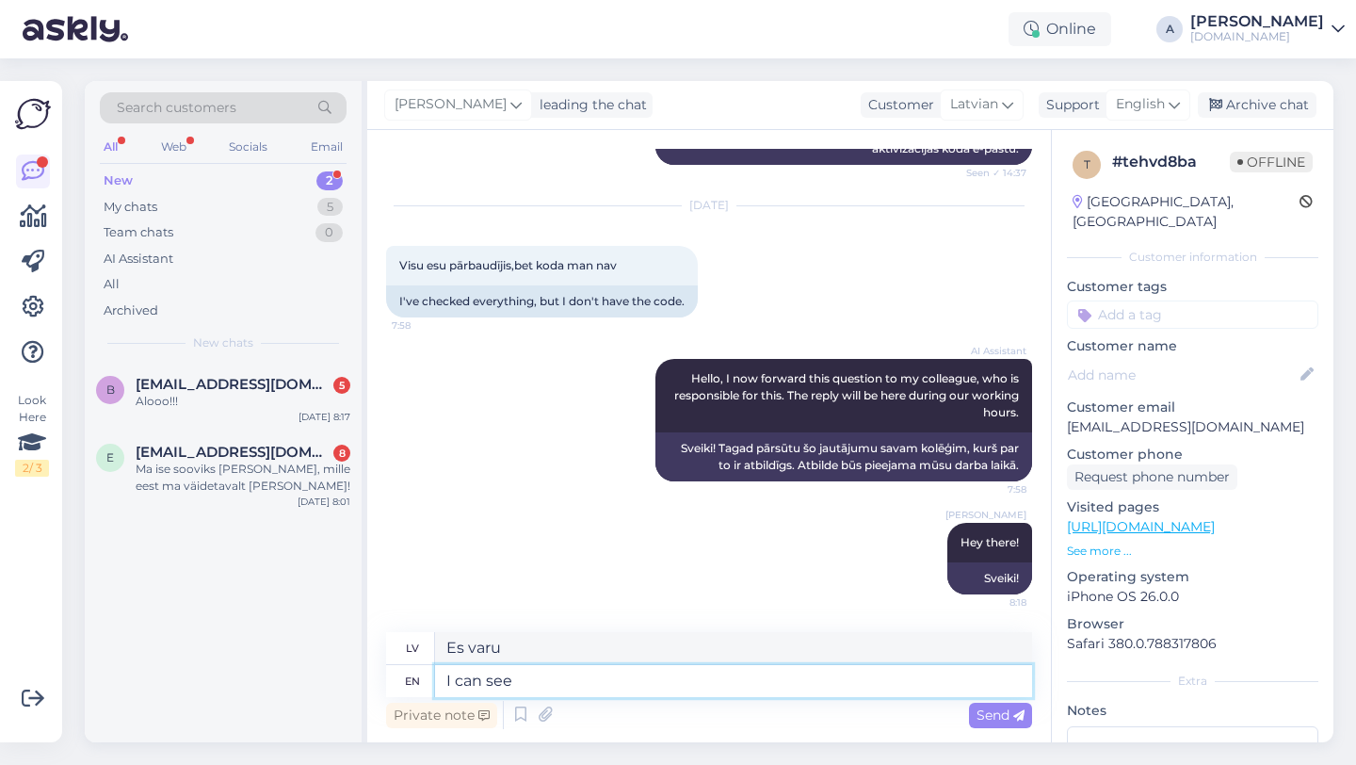
type textarea "Es redzu"
type textarea "I can see internally that your order was complet"
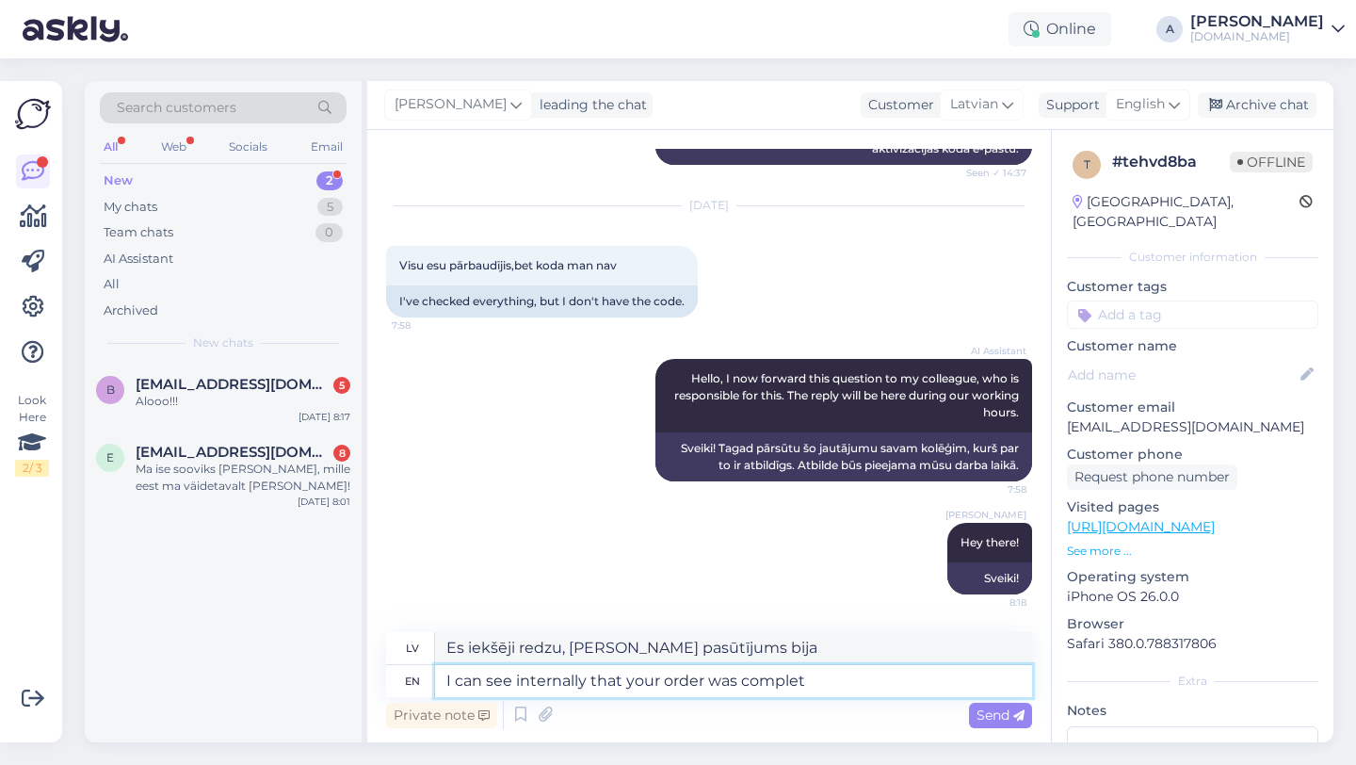
type textarea "Es to varu redzēt iekšēji"
type textarea "I can see internally that your order was completed."
type textarea "Es iekšēji redzu, ka jūsu pasūtījums ir izpildīts."
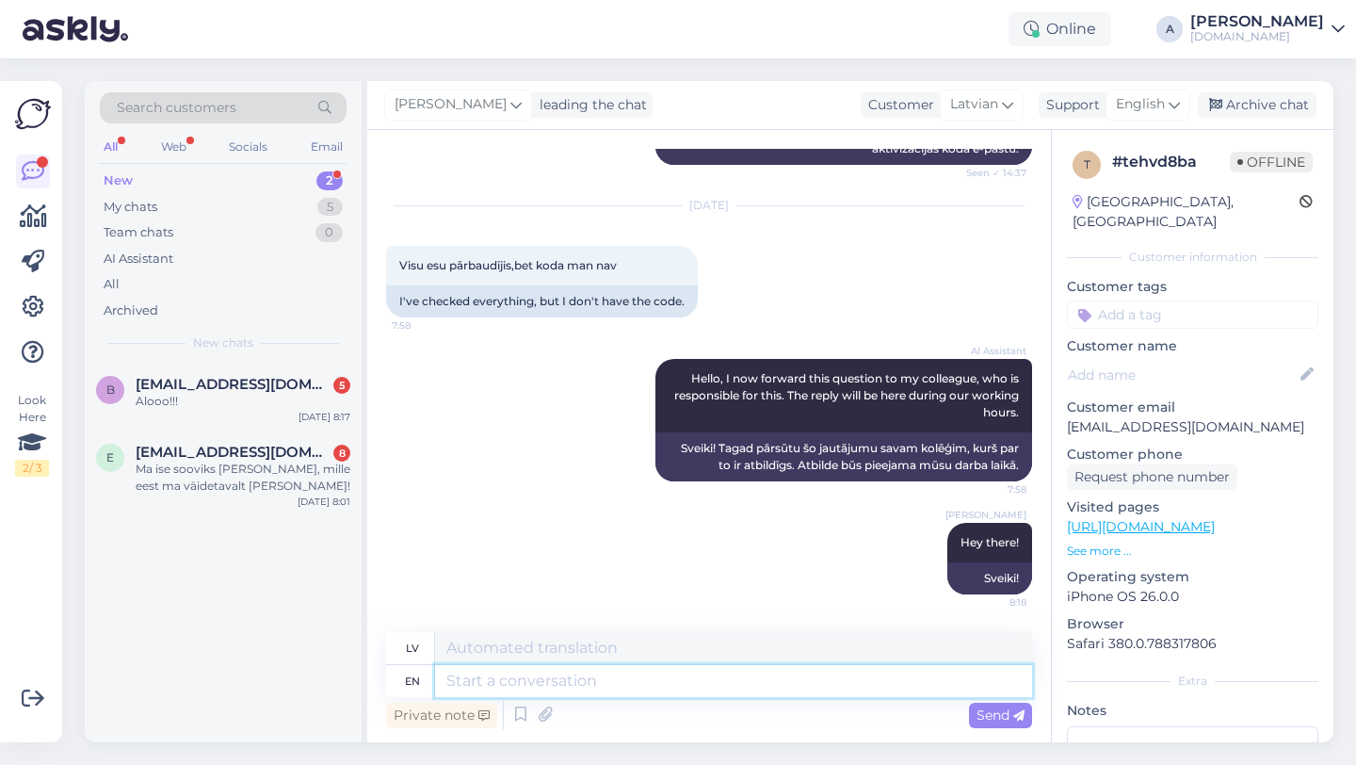
scroll to position [1105, 0]
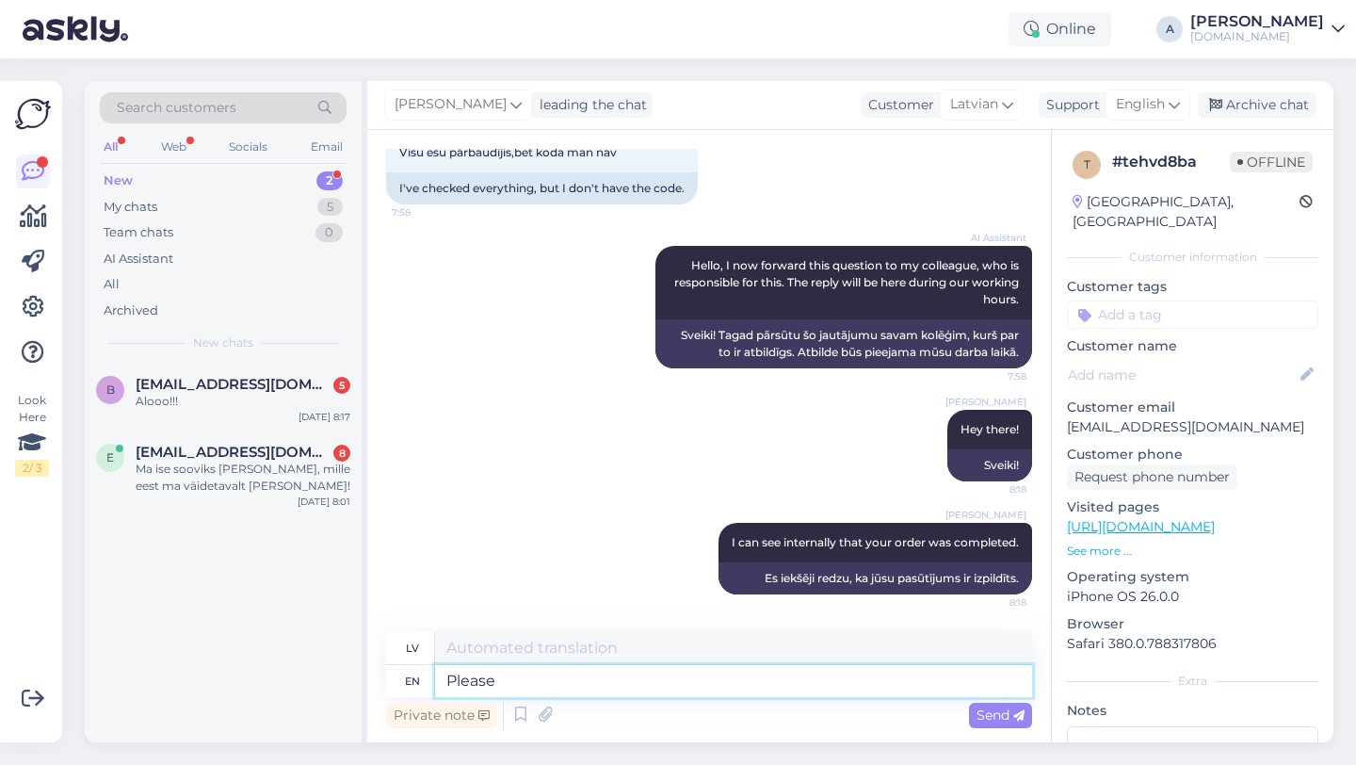
type textarea "Please c"
type textarea "Lūdzu"
type textarea "Please check"
type textarea "Lūdzu, pārbaudiet"
type textarea "Please check again"
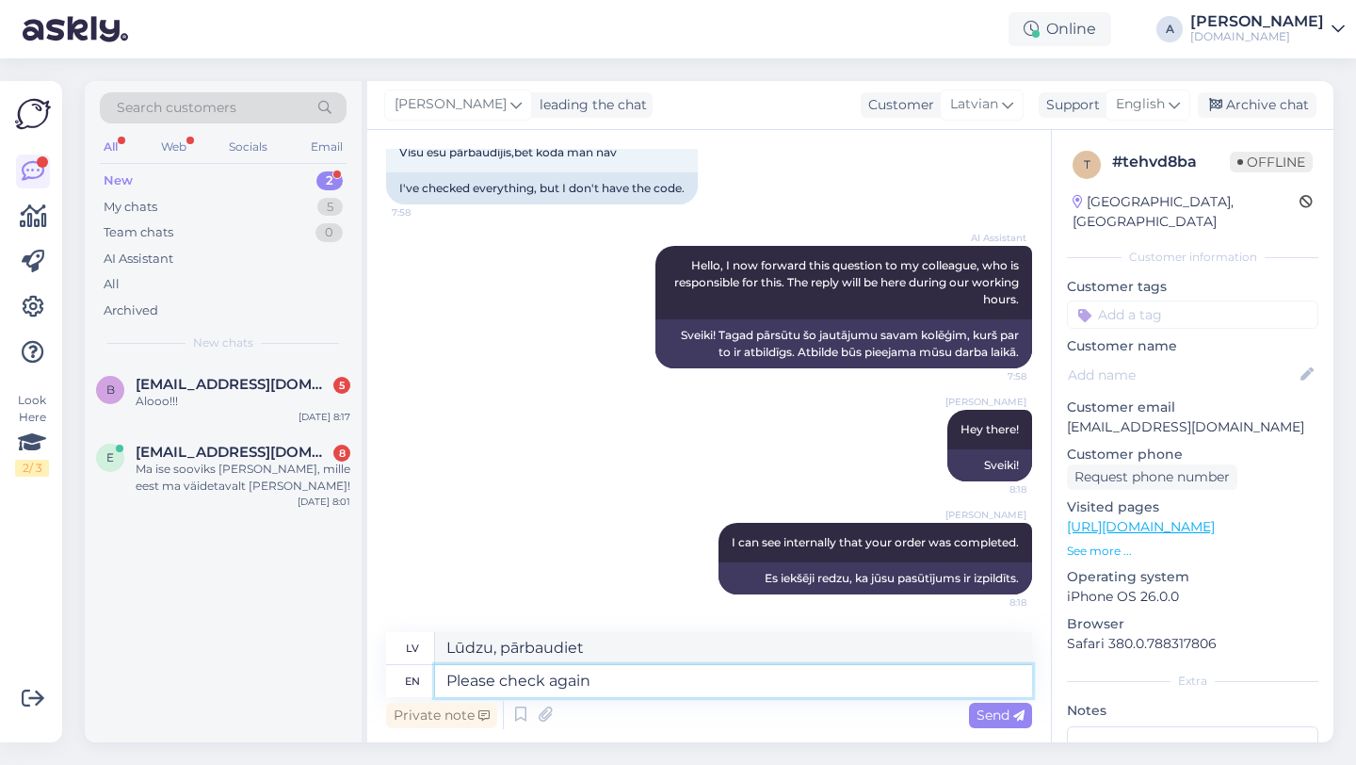
type textarea "Lūdzu, pārbaudiet vēlreiz"
type textarea "Please check again your"
type textarea "Lūdzu, vēlreiz pārbaudiet savu"
type textarea "Please check again your email"
type textarea "Lūdzu, vēlreiz pārbaudiet savu e-pastu"
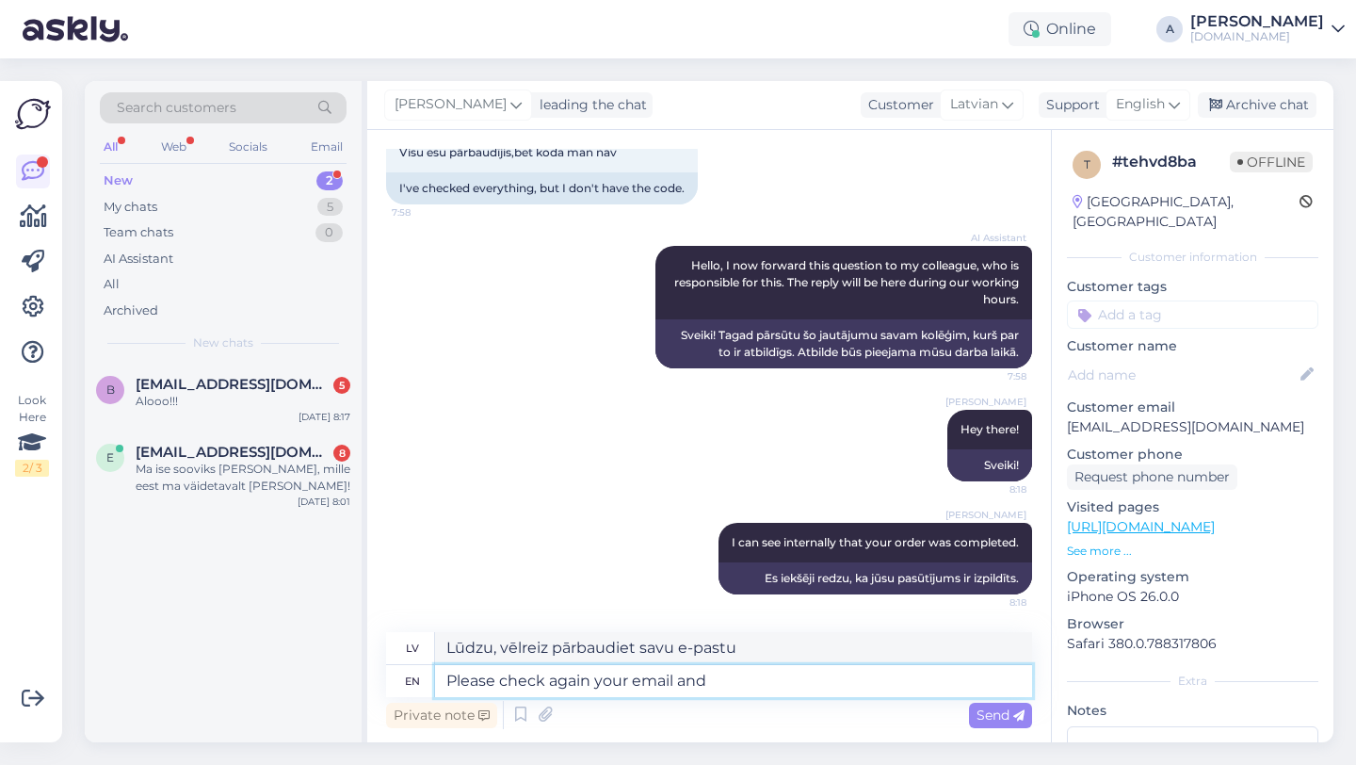
type textarea "Please check again your email and s"
type textarea "Lūdzu, vēlreiz pārbaudiet savu e-pastu un"
type textarea "Please check again your email and spa"
type textarea "Lūdzu, vēlreiz pārbaudiet savu e-pastu un spa."
type textarea "Please check again your email and spam"
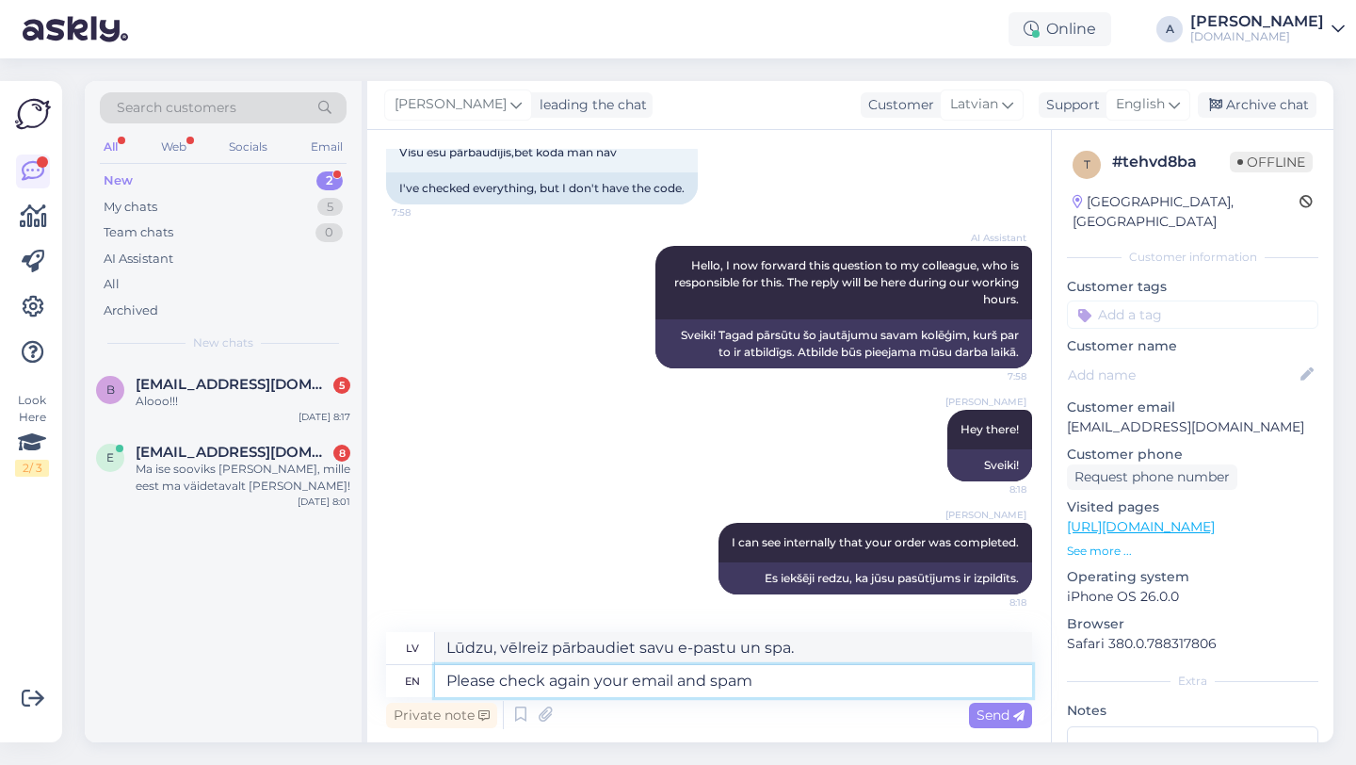
type textarea "Lūdzu, vēlreiz pārbaudiet savu e-pastu un surogātpastu"
type textarea "Please check again your email and spam folder."
type textarea "Lūdzu, vēlreiz pārbaudiet savu e-pastu un surogātpasta mapi."
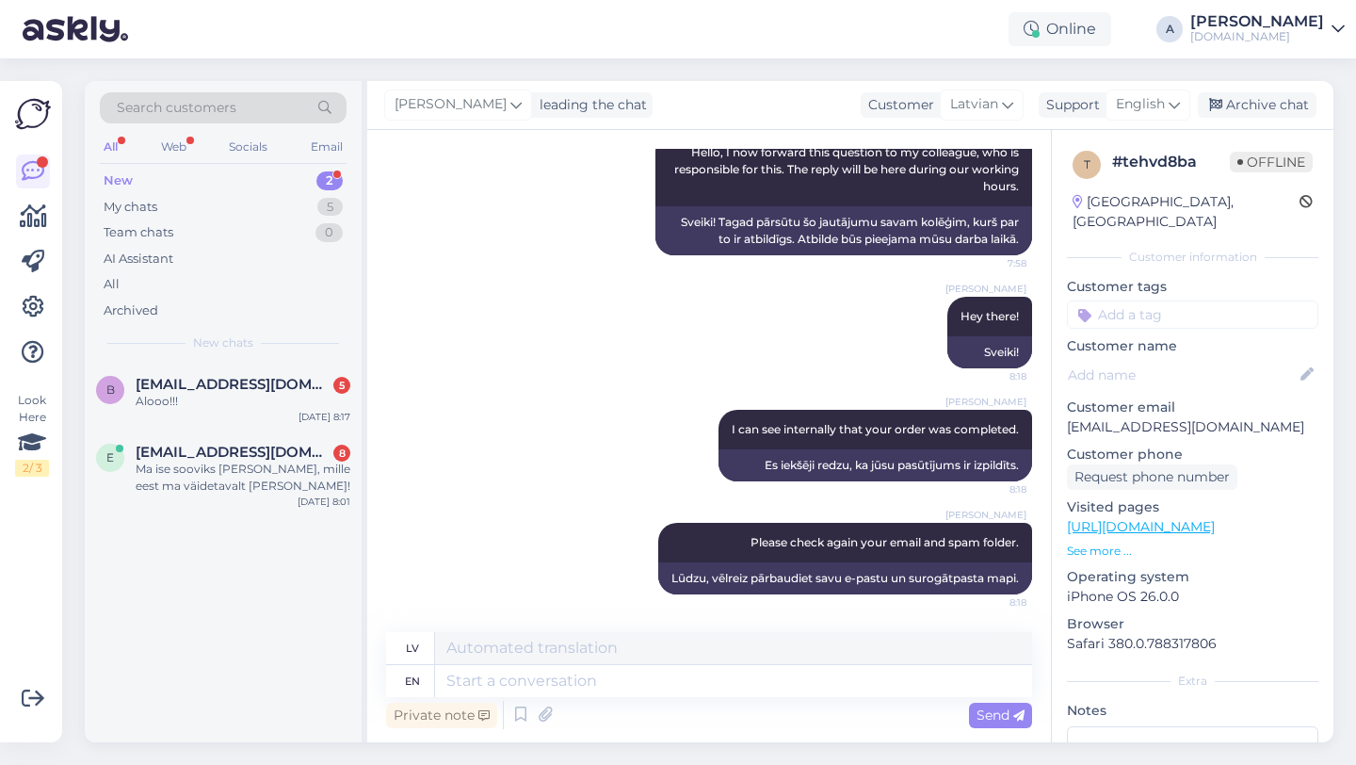
click at [1154, 302] on input at bounding box center [1192, 314] width 251 height 28
type input "orde"
click at [1204, 359] on span "Order_delay" at bounding box center [1192, 364] width 69 height 11
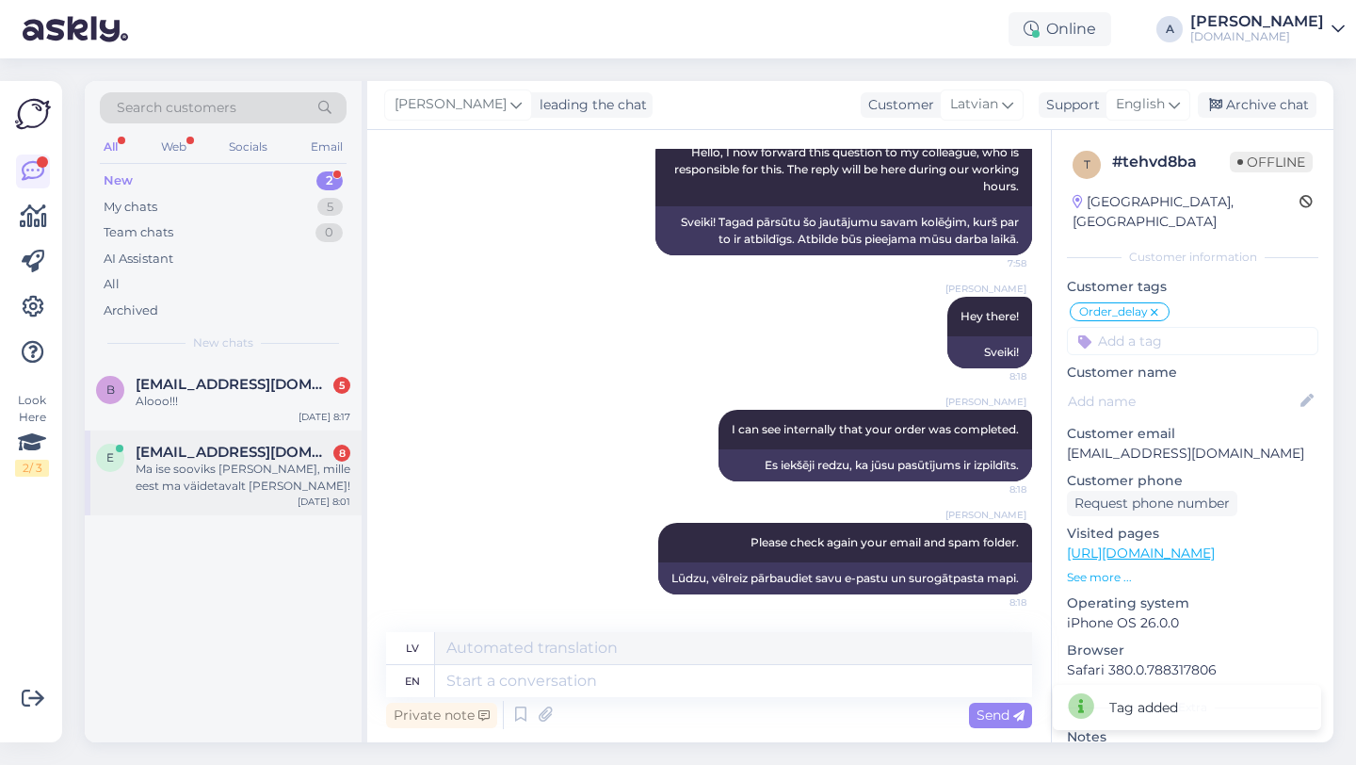
click at [226, 459] on span "[EMAIL_ADDRESS][DOMAIN_NAME]" at bounding box center [234, 452] width 196 height 17
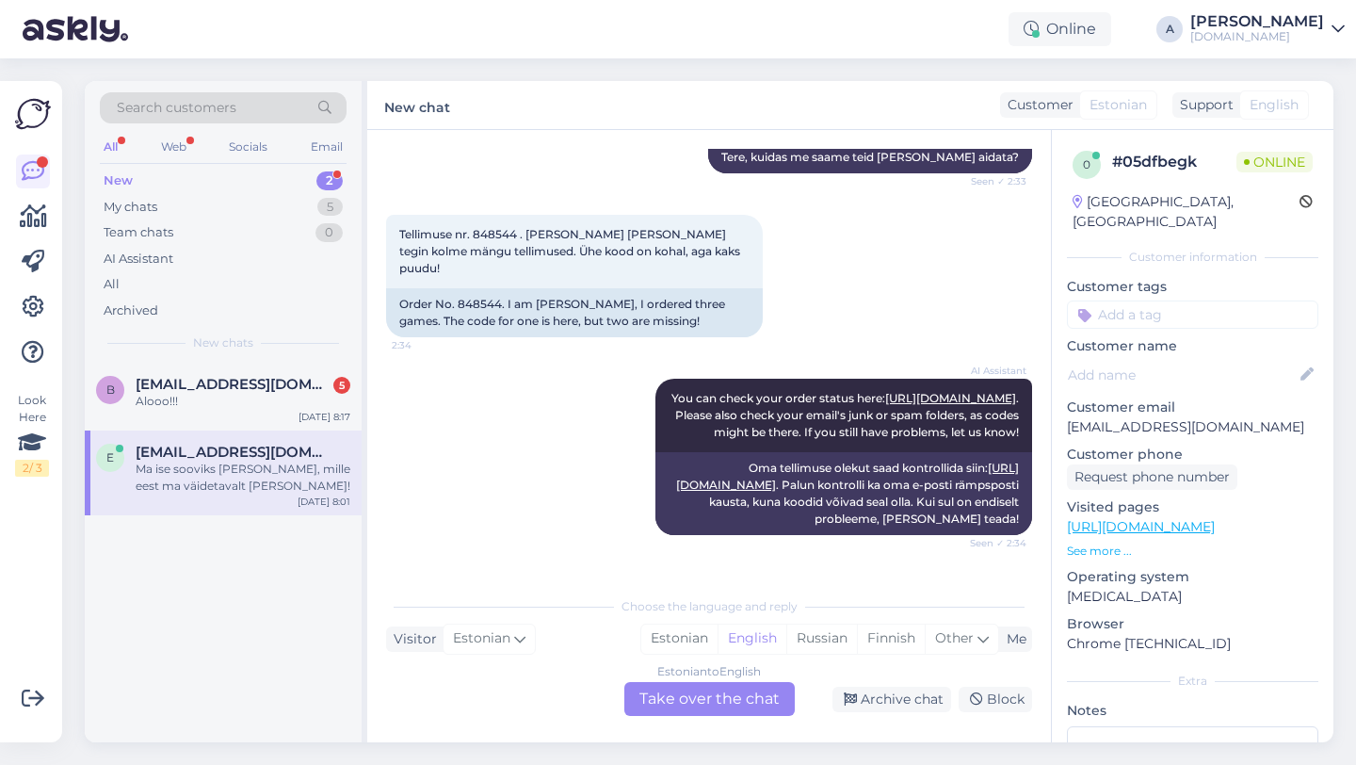
scroll to position [262, 0]
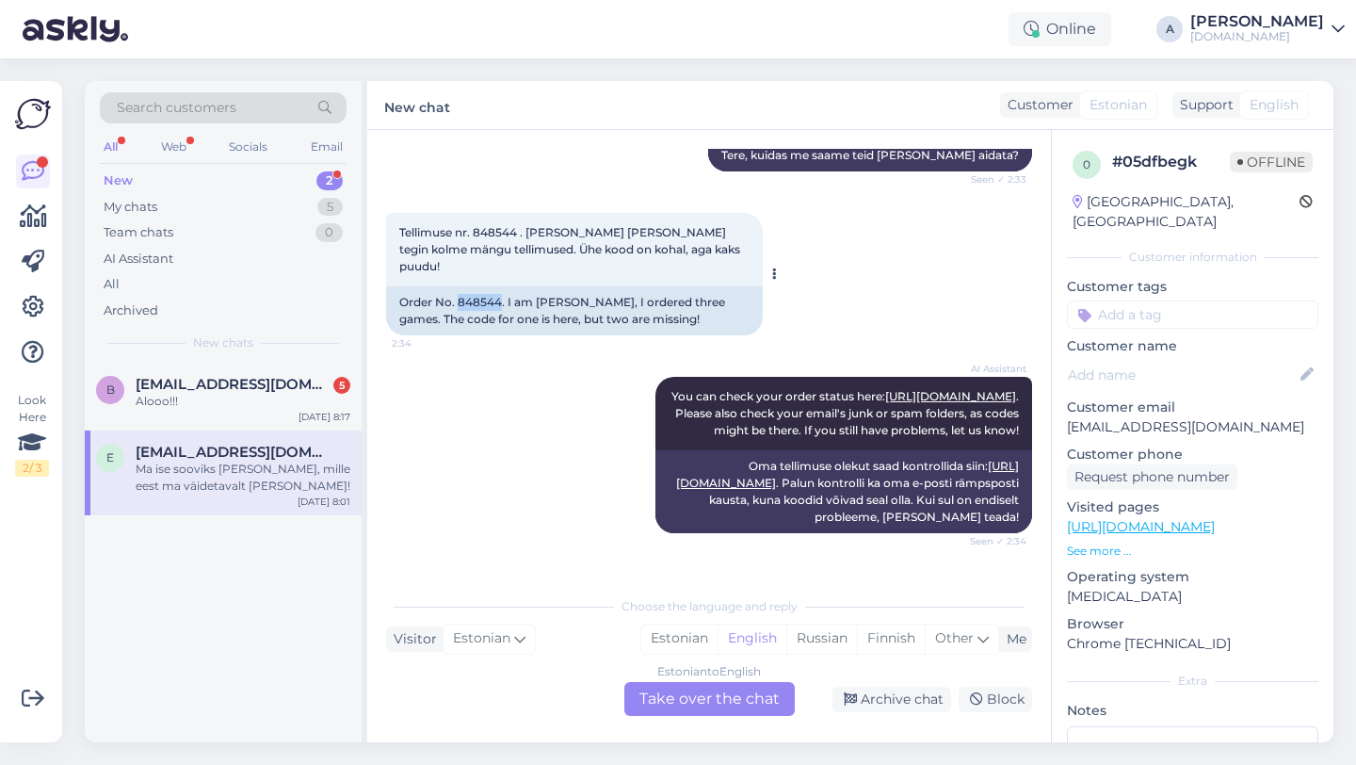
drag, startPoint x: 500, startPoint y: 282, endPoint x: 460, endPoint y: 283, distance: 40.5
click at [460, 286] on div "Order No. 848544. I am [PERSON_NAME], I ordered three games. The code for one i…" at bounding box center [574, 310] width 377 height 49
copy div "848544"
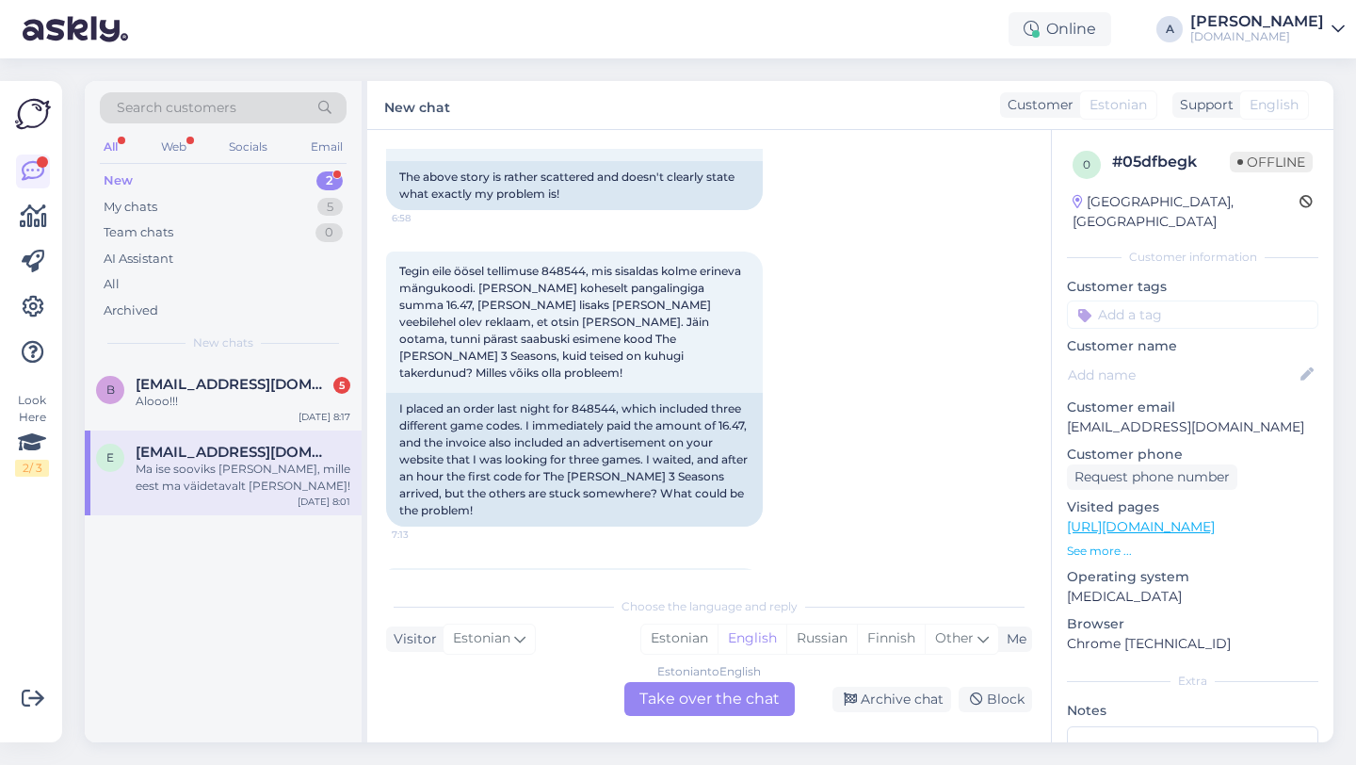
scroll to position [1732, 0]
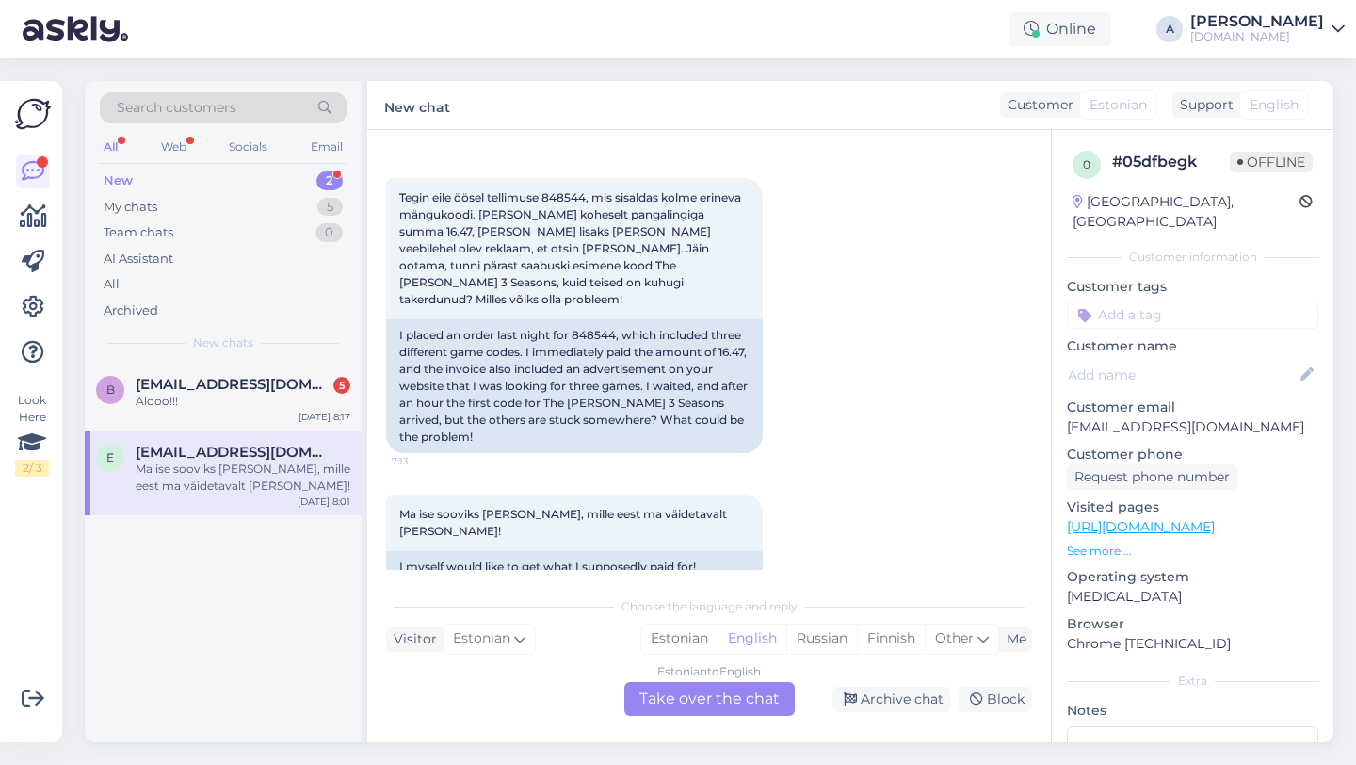
click at [695, 694] on div "Estonian to English Take over the chat" at bounding box center [709, 699] width 170 height 34
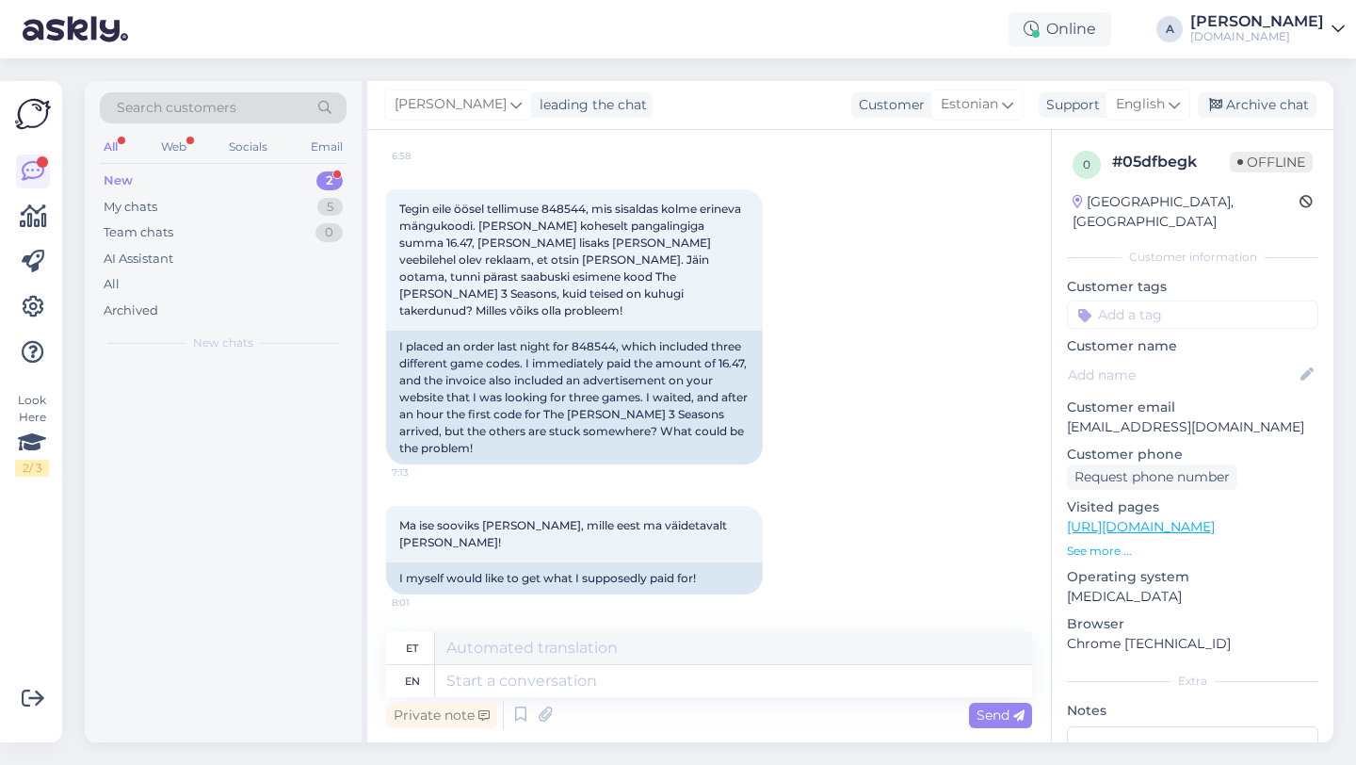
scroll to position [1687, 0]
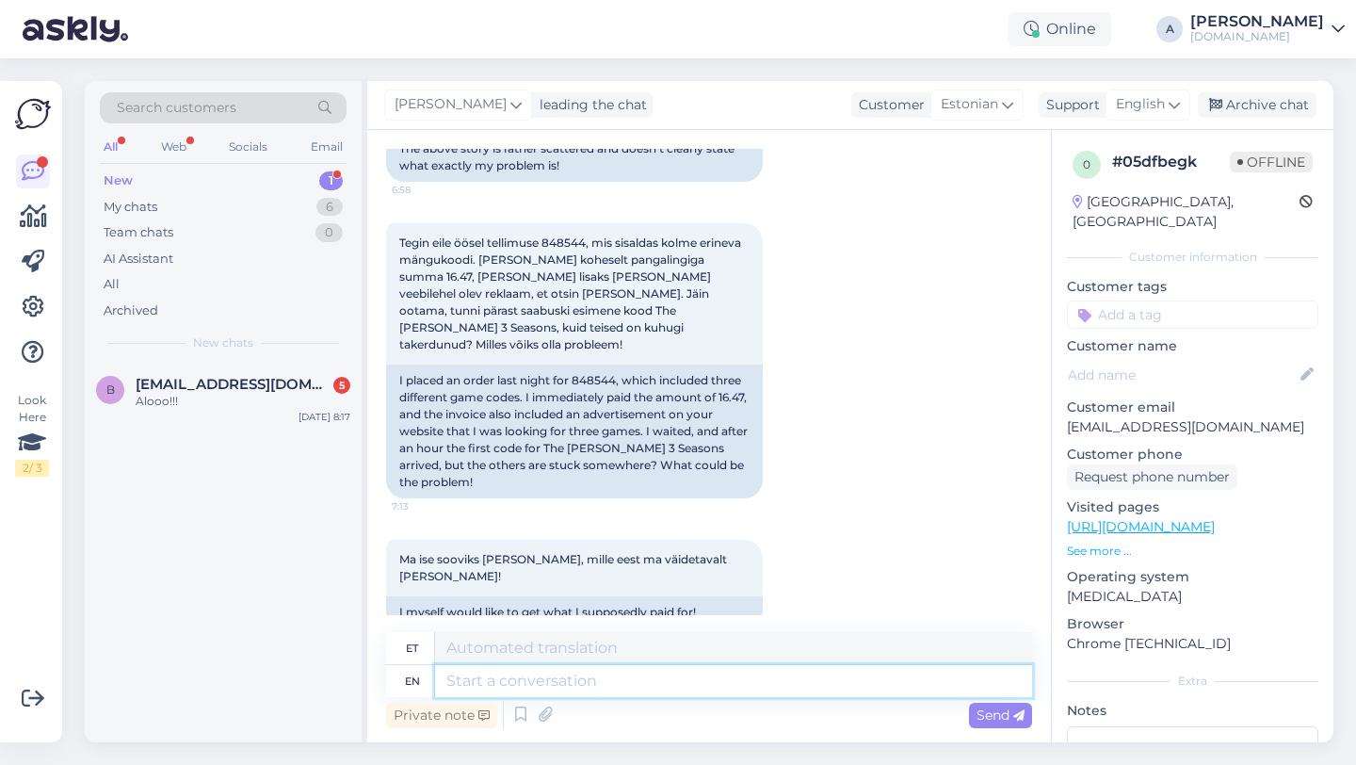
click at [576, 680] on textarea at bounding box center [733, 681] width 597 height 32
type textarea "Hey t"
type textarea "Hei"
type textarea "Hey there!"
type textarea "Tere!"
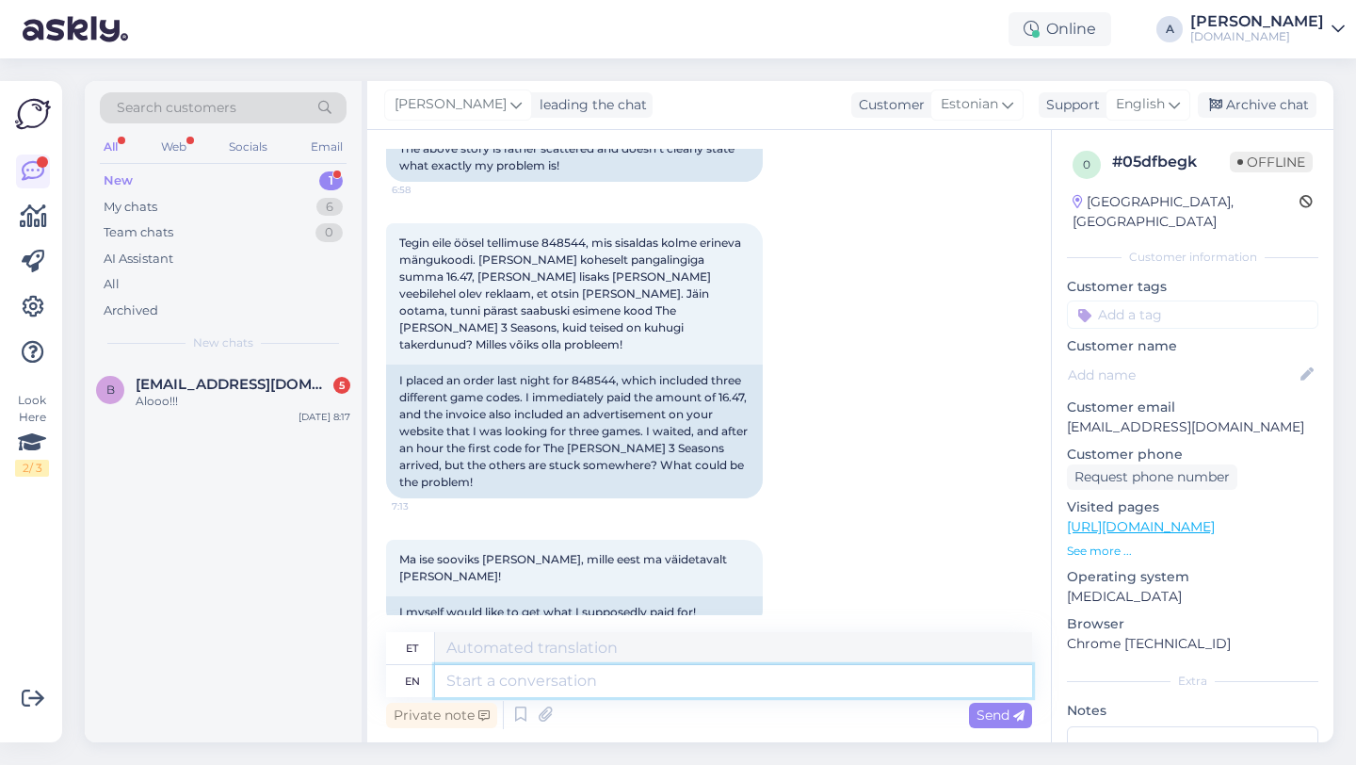
scroll to position [1800, 0]
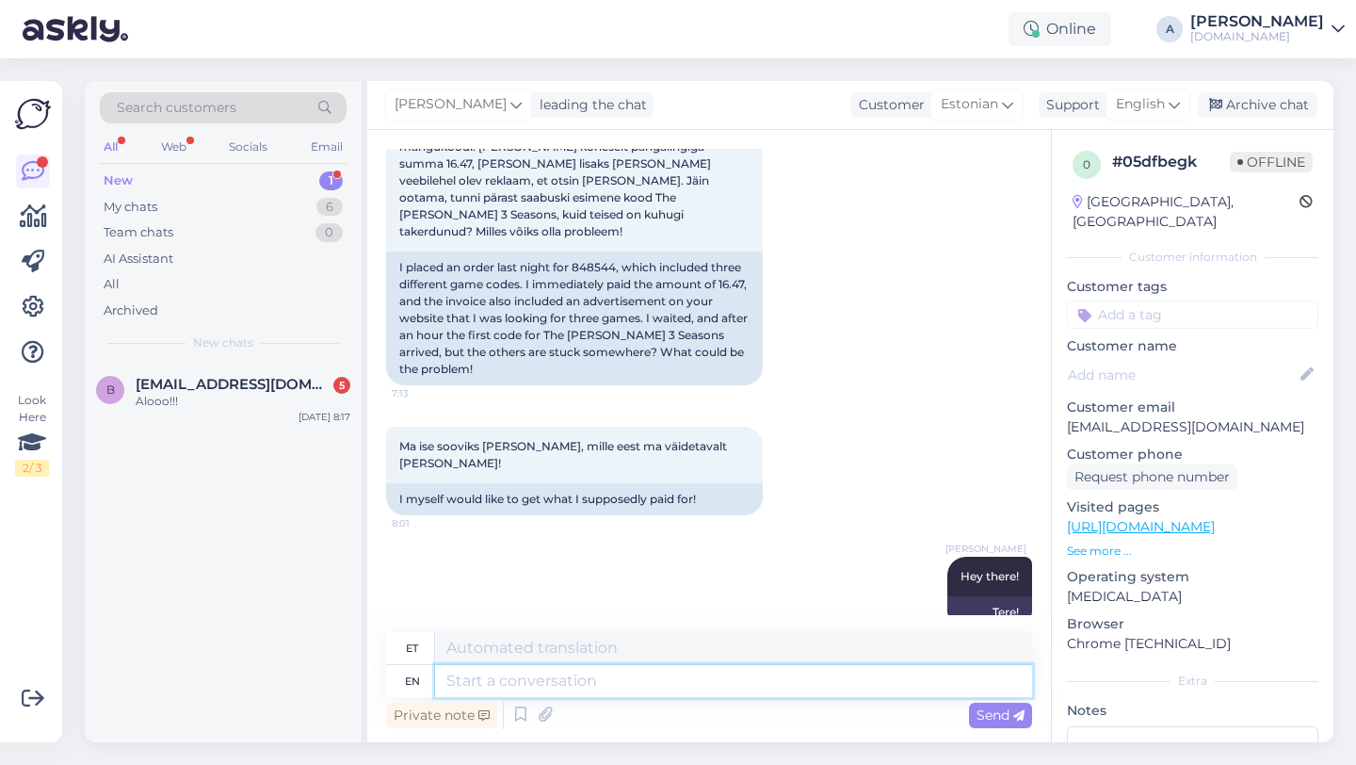
paste textarea "From what we can see internally, everything looks good. The process of receivin…"
type textarea "From what we can see internally, everything looks good. The process of receivin…"
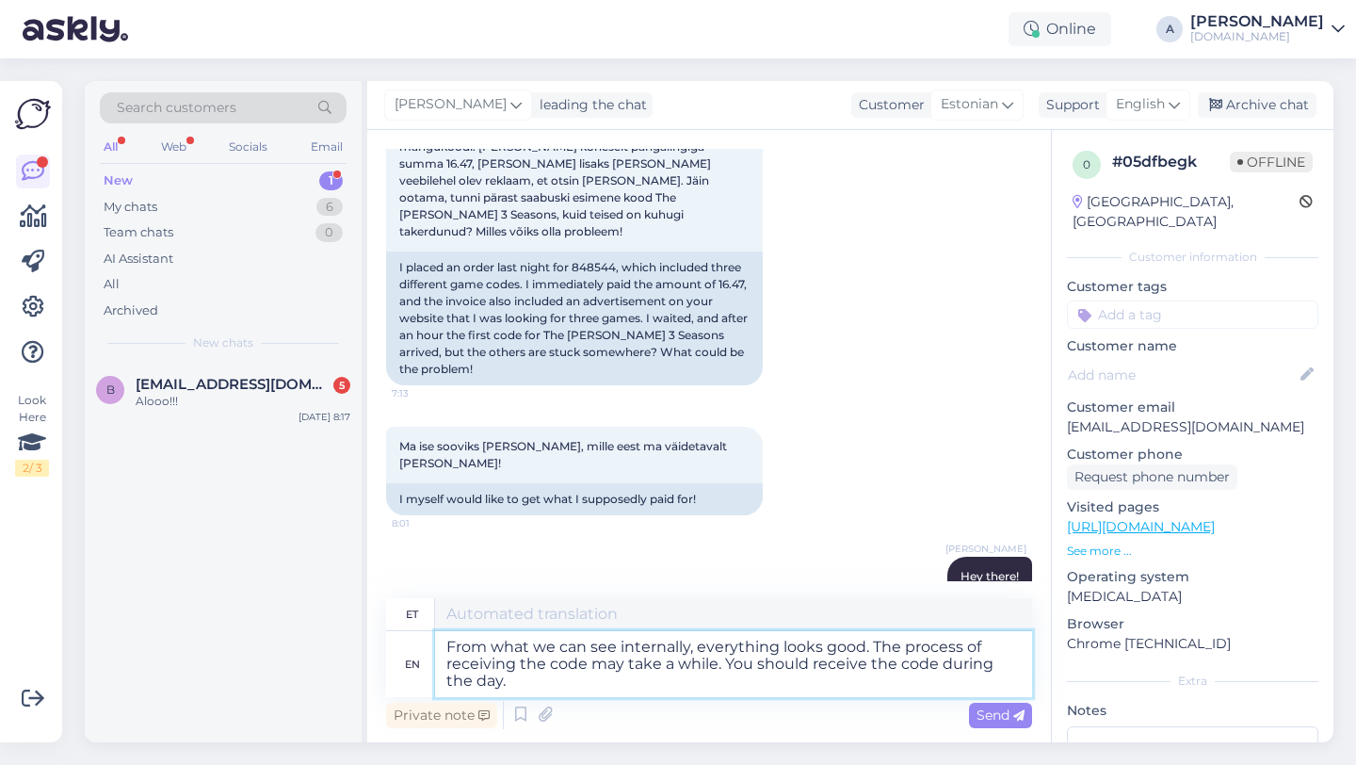
type textarea "Sisemise nägemuse järgi tundub kõik hea olevat. Koodi saamine võib [PERSON_NAME…"
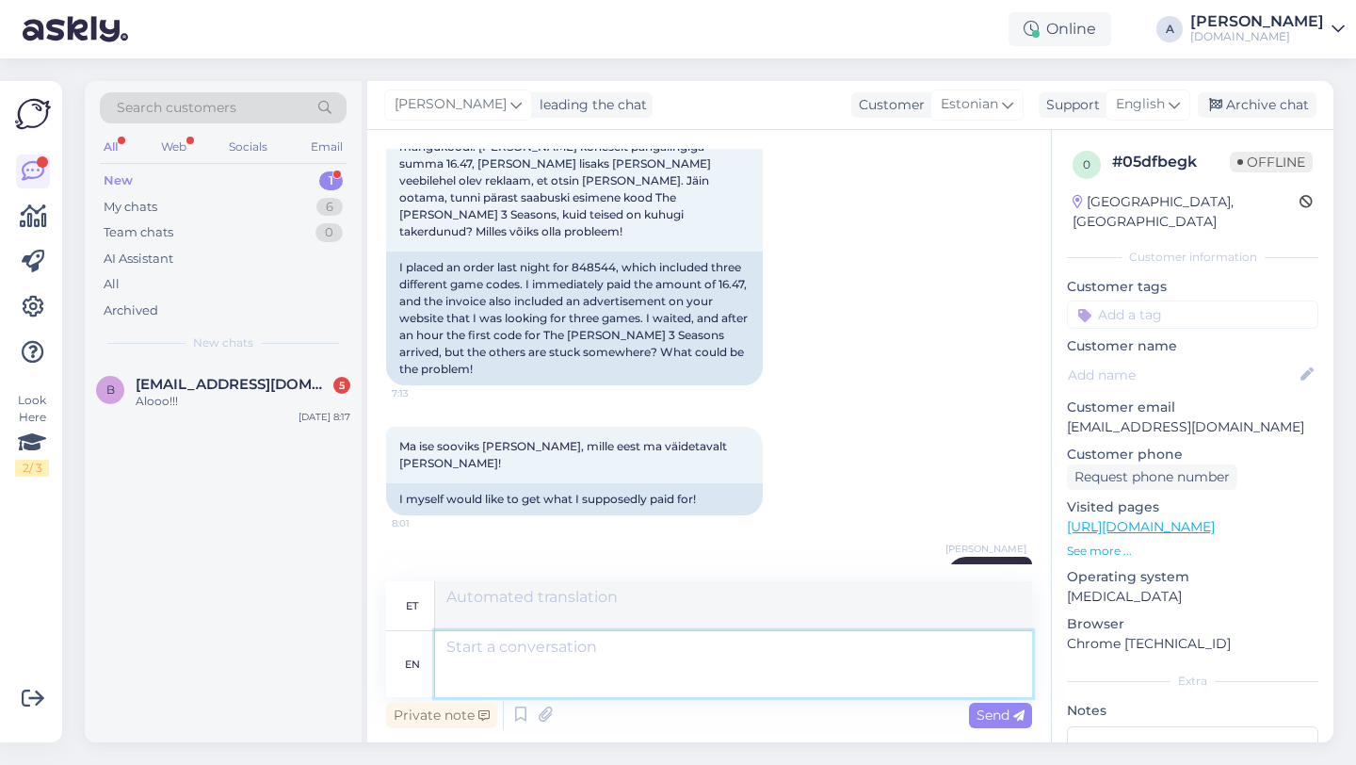
scroll to position [1981, 0]
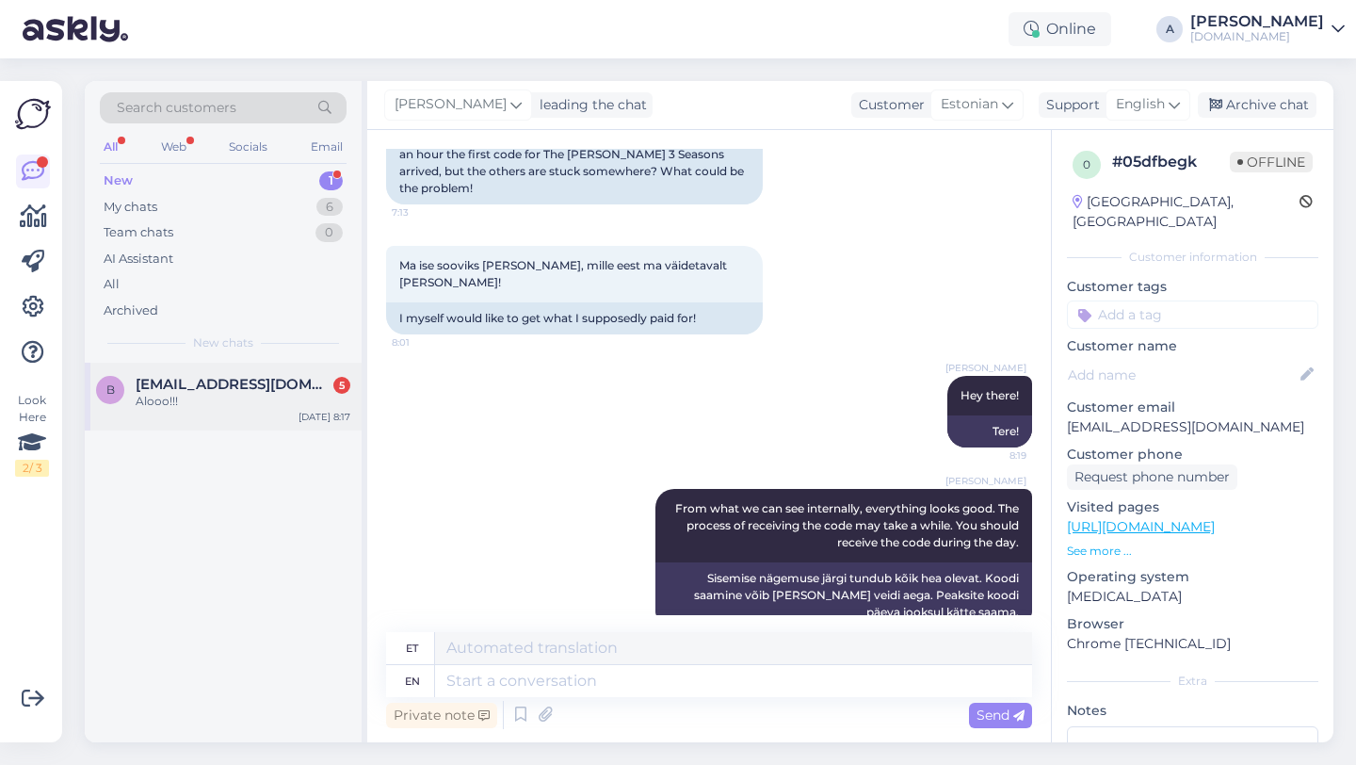
click at [245, 399] on div "Alooo!!!" at bounding box center [243, 401] width 215 height 17
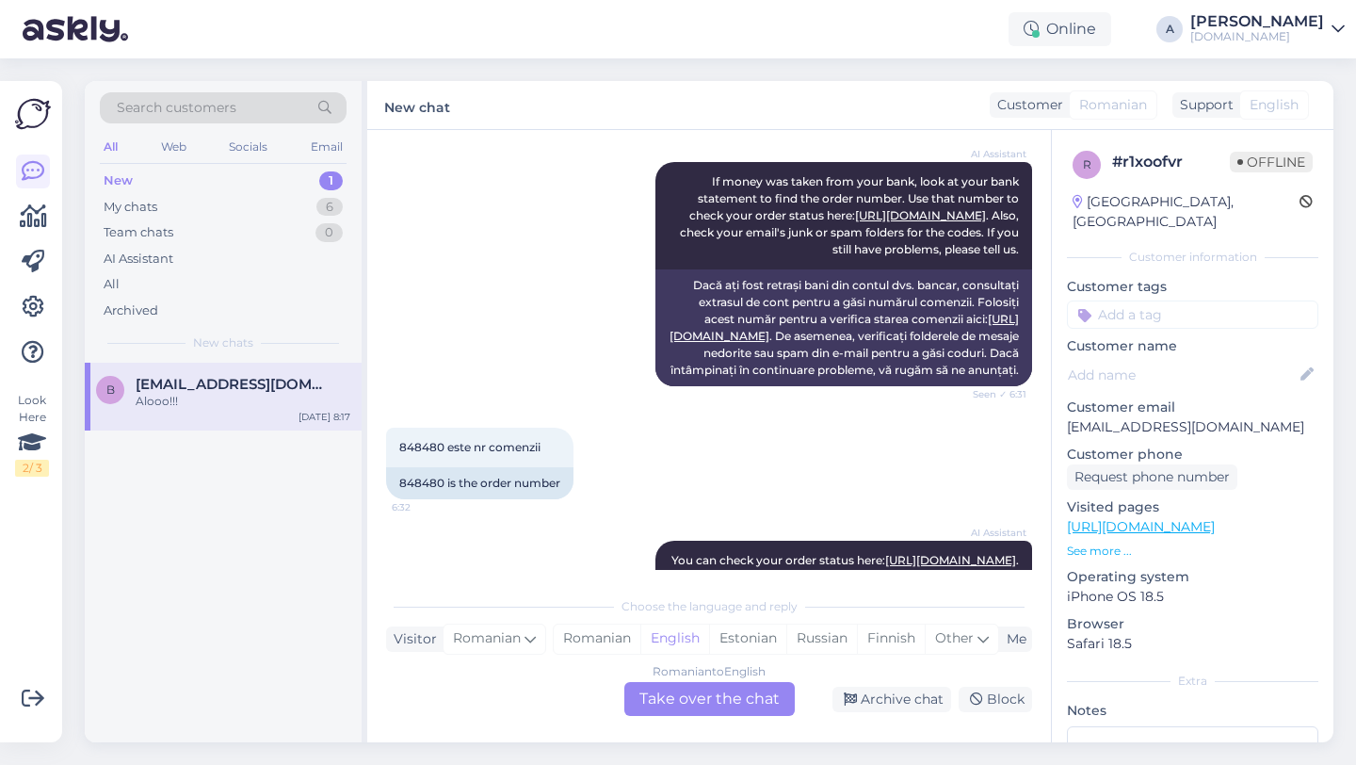
scroll to position [322, 0]
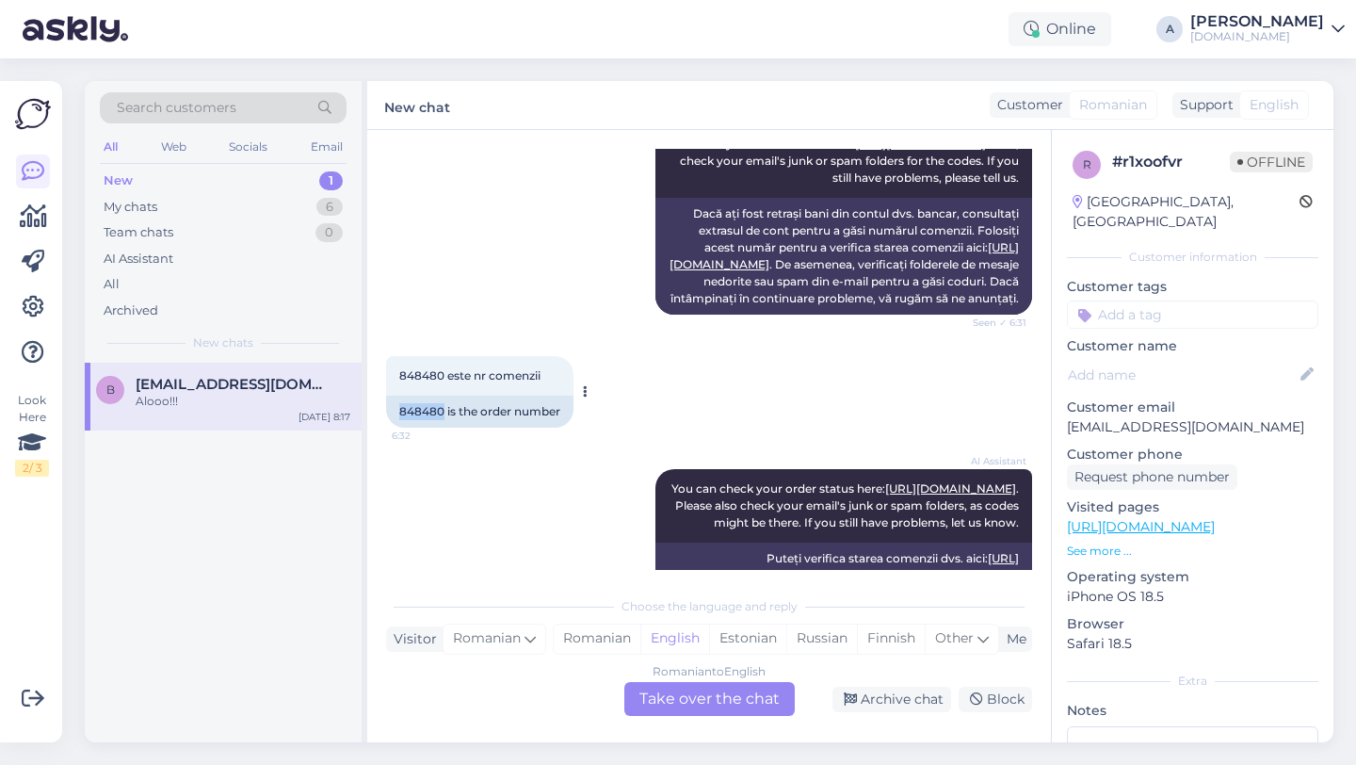
drag, startPoint x: 444, startPoint y: 445, endPoint x: 395, endPoint y: 444, distance: 49.0
click at [395, 428] on div "848480 is the order number" at bounding box center [479, 412] width 187 height 32
copy div "848480"
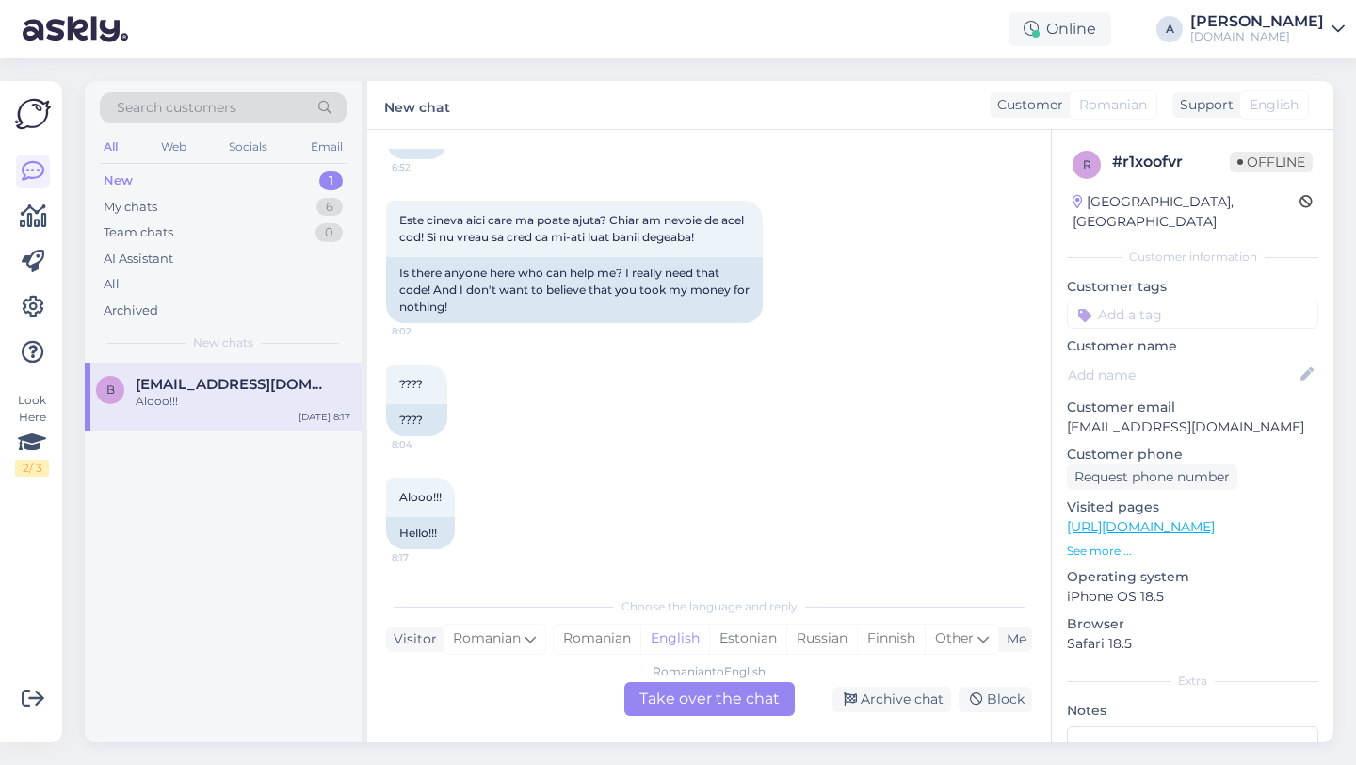
click at [708, 701] on div "Romanian to English Take over the chat" at bounding box center [709, 699] width 170 height 34
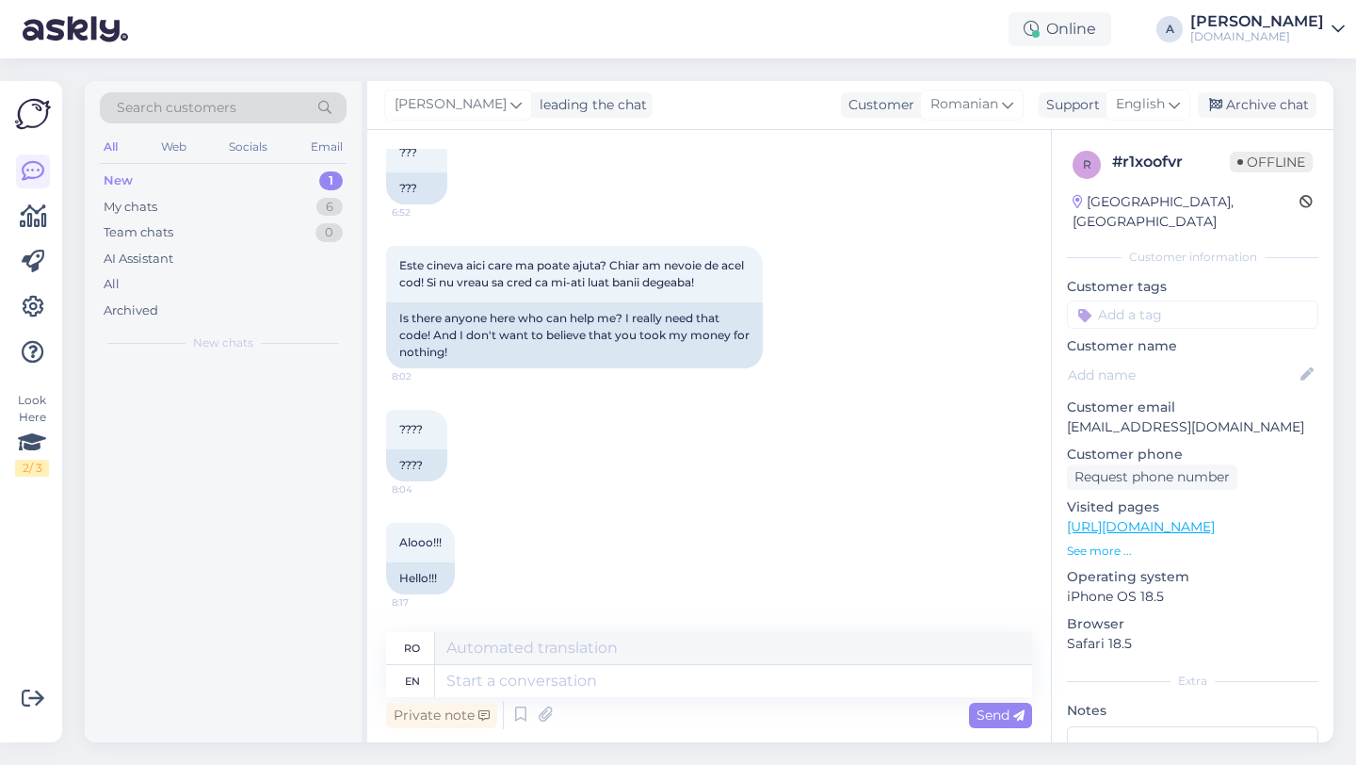
scroll to position [1415, 0]
click at [553, 687] on textarea at bounding box center [733, 681] width 597 height 32
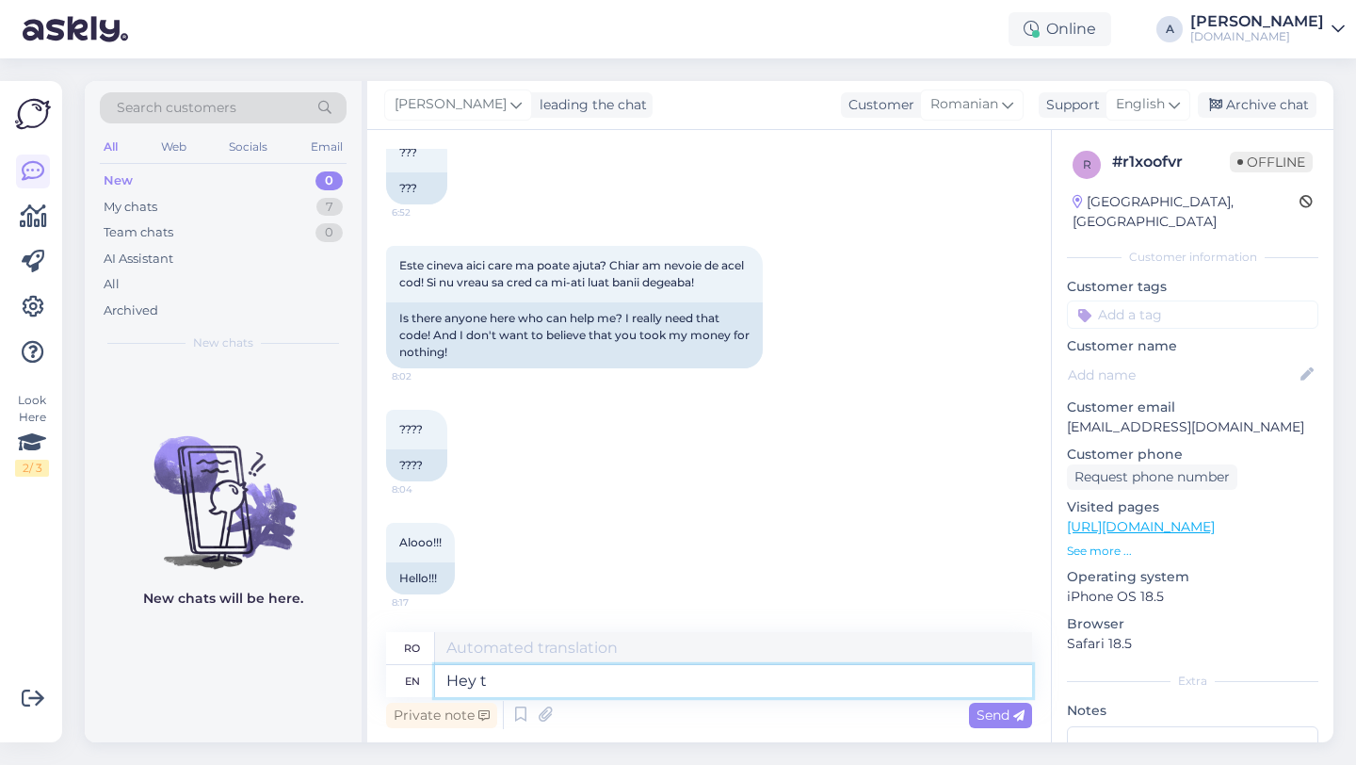
type textarea "Hey th"
type textarea "Hei"
type textarea "Hey there!"
type textarea "Hei acolo!"
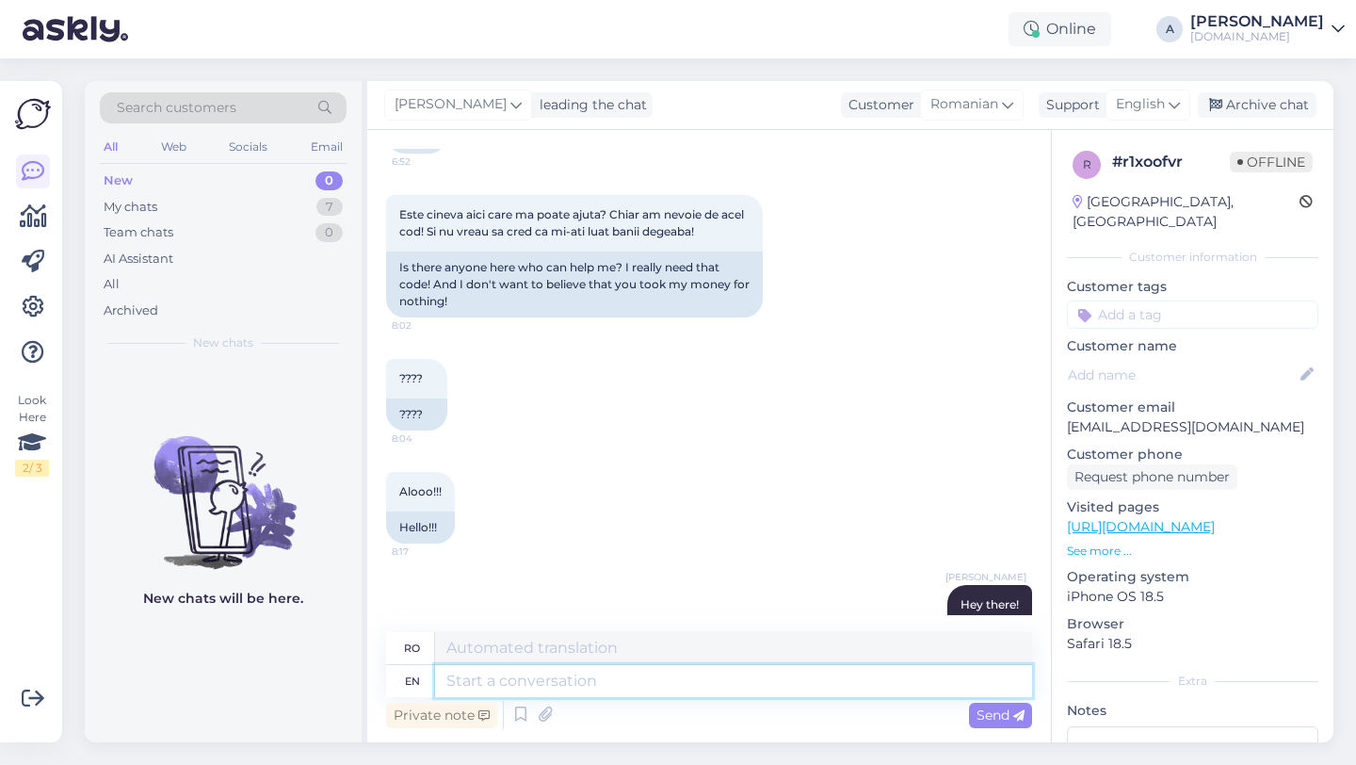
scroll to position [1528, 0]
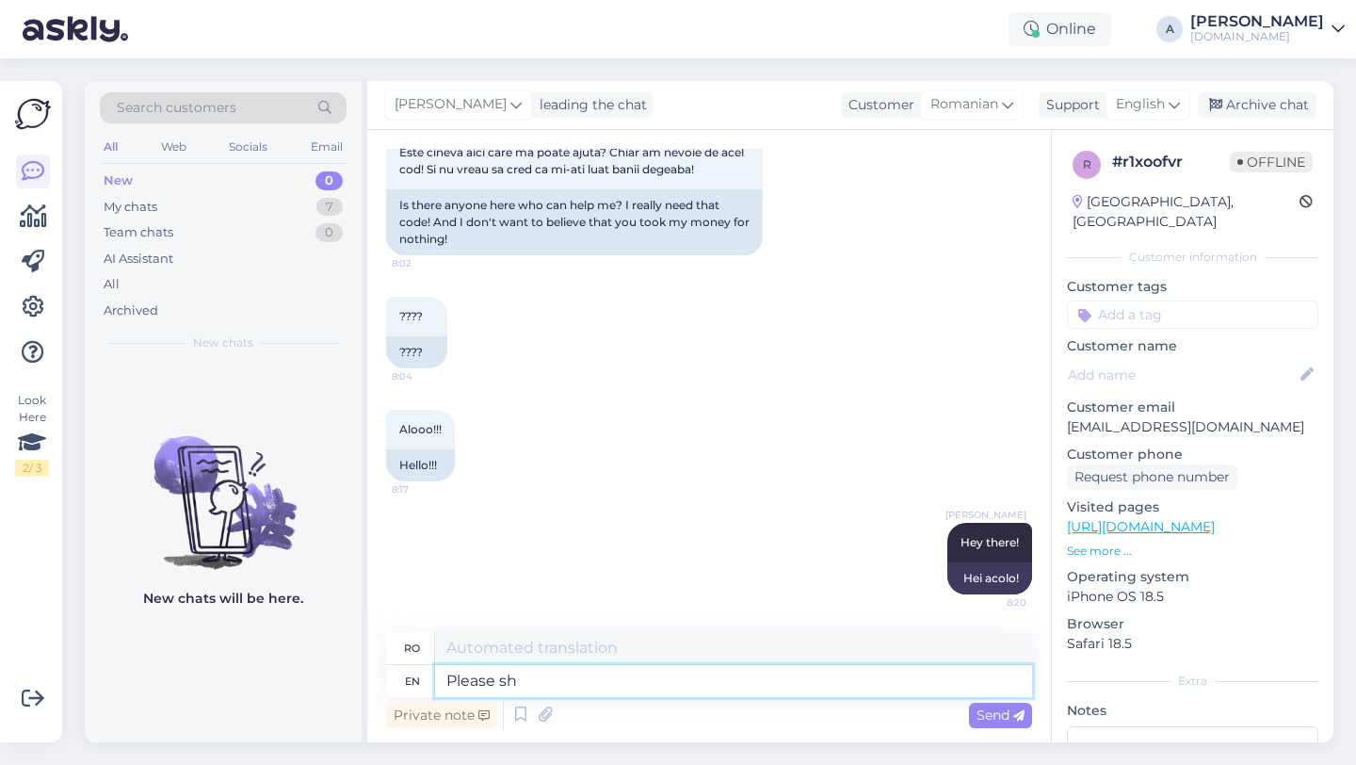
type textarea "Please sha"
type textarea "Te rog"
type textarea "Please share wi"
type textarea "Vă rugăm să distribuiți"
type textarea "Please share with"
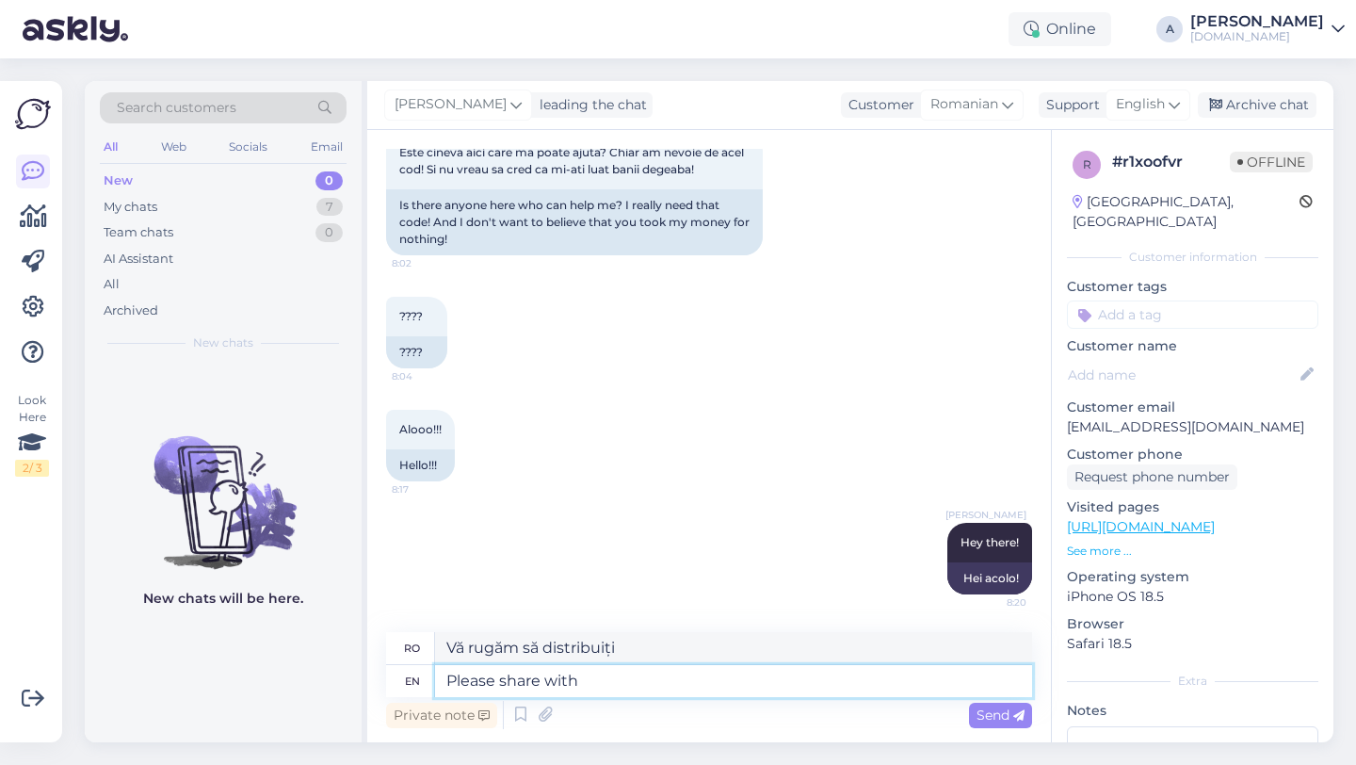
type textarea "Vă rugăm să distribuiți cu"
type textarea "Please share with me"
type textarea "Te rog să-mi împărtășești"
type textarea "Please share with me proof"
type textarea "Te rog să-mi împărtășești dovezile"
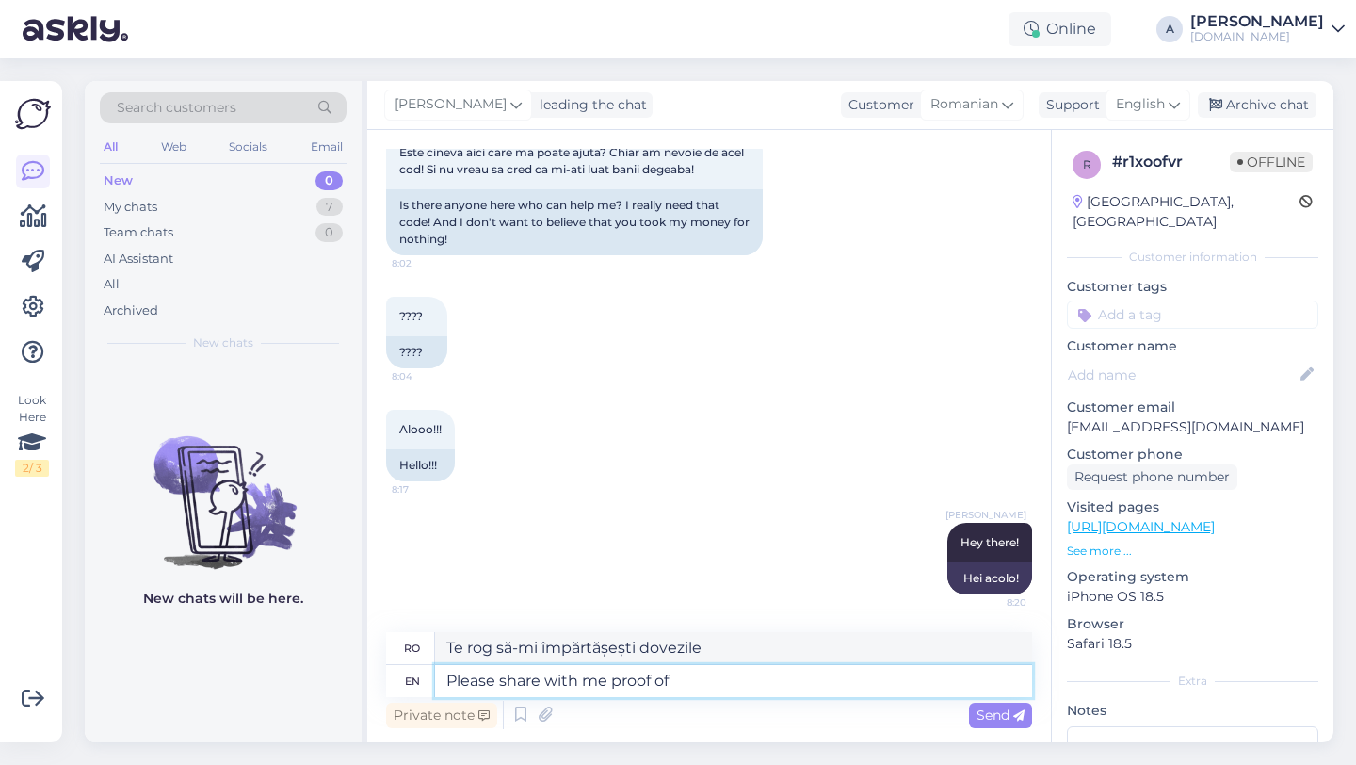
type textarea "Please share with me proof of p"
type textarea "Te rog să-mi împărtășești dovada"
type textarea "Please share with me proof of payment i"
type textarea "Vă rog să-mi împărtășiți dovada plății."
type textarea "Please share with me proof of payment in"
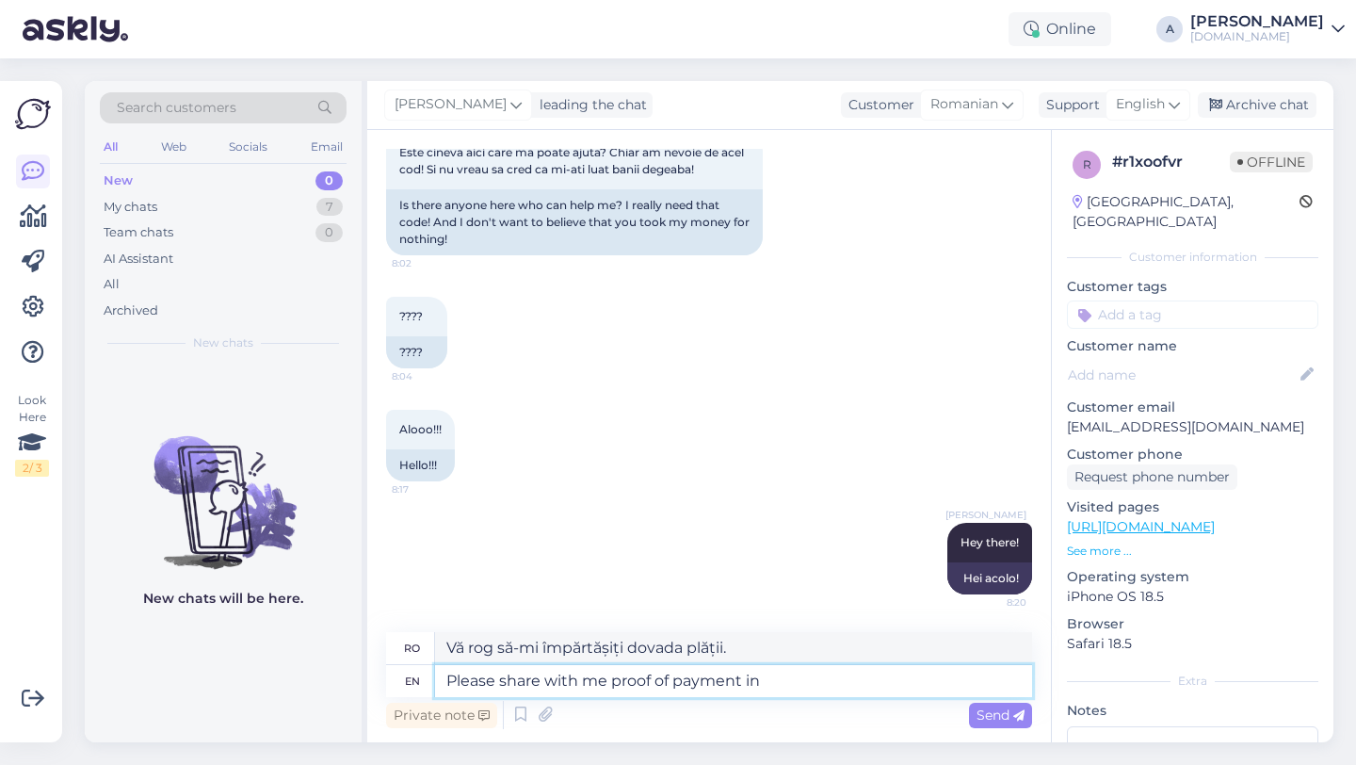
type textarea "Vă rog să-mi împărtășiți dovada plății în"
type textarea "Please share with me proof of payment in PDF f"
type textarea "Vă rog să-mi trimiteți dovada plății în format PDF."
type textarea "Please share with me proof of payment in PDF format."
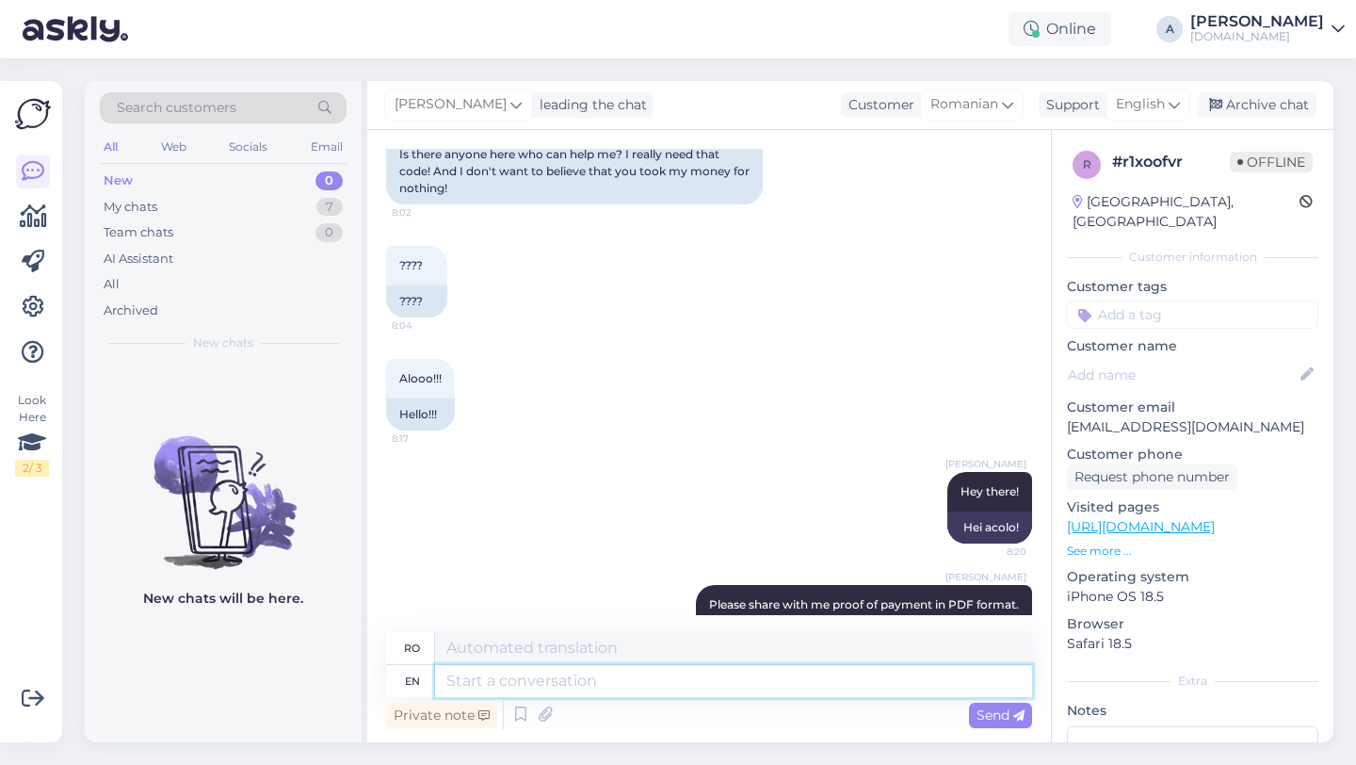
scroll to position [1641, 0]
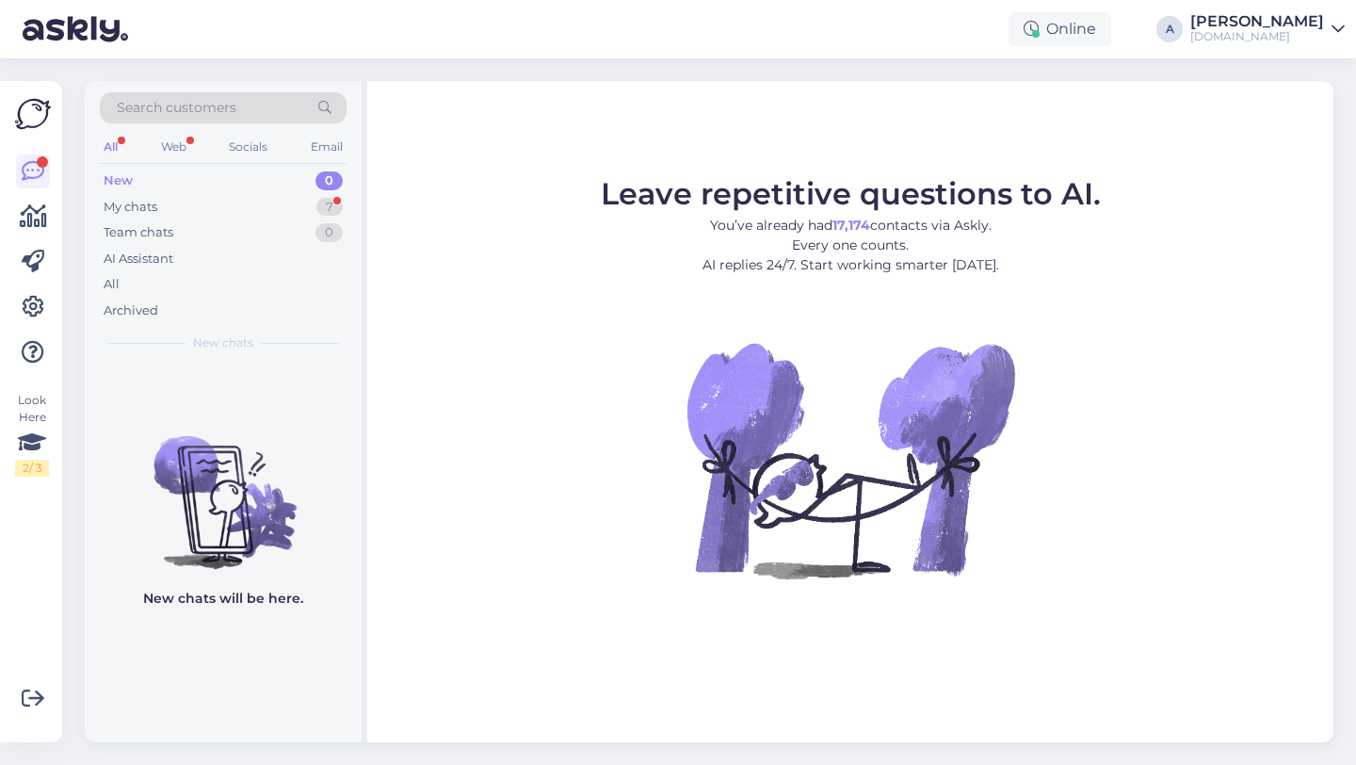
click at [288, 108] on div "Search customers" at bounding box center [223, 107] width 247 height 31
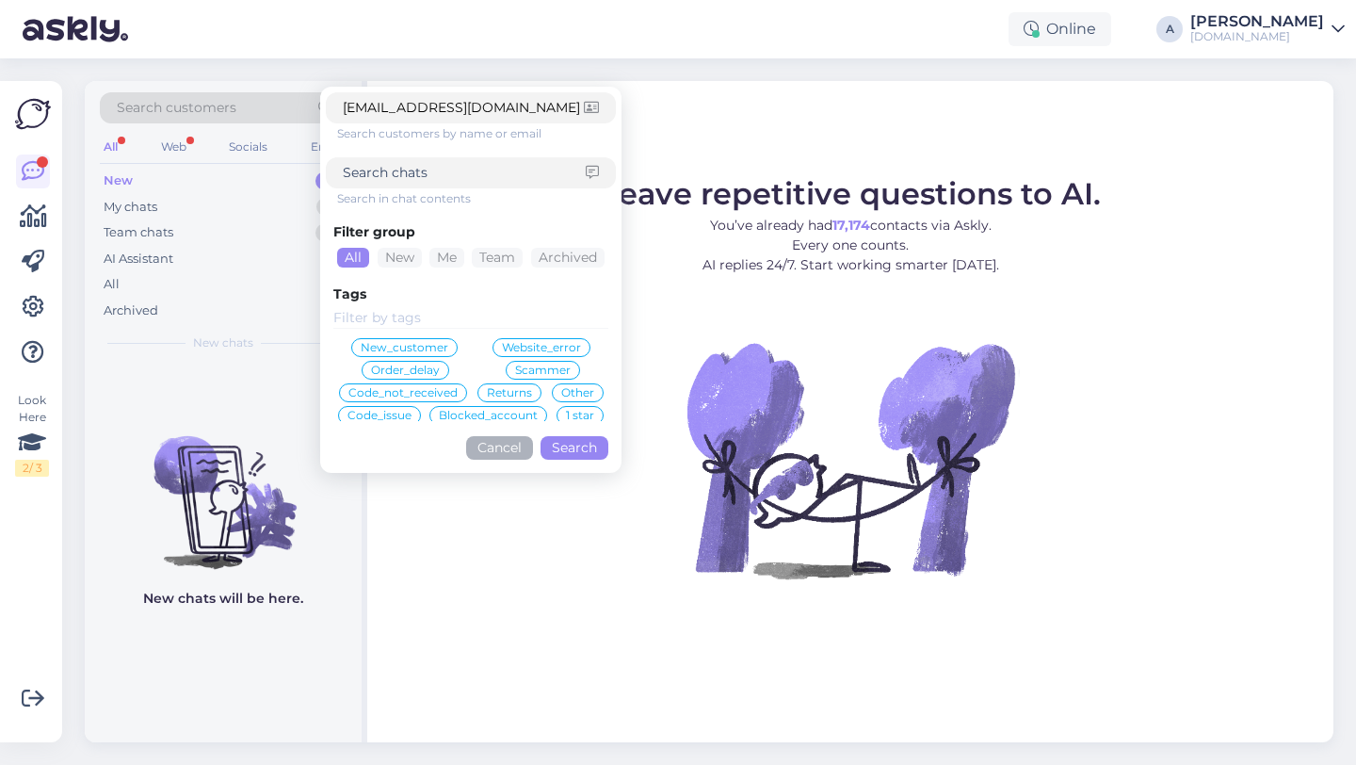
type input "[EMAIL_ADDRESS][DOMAIN_NAME]"
click at [577, 445] on button "Search" at bounding box center [575, 448] width 68 height 24
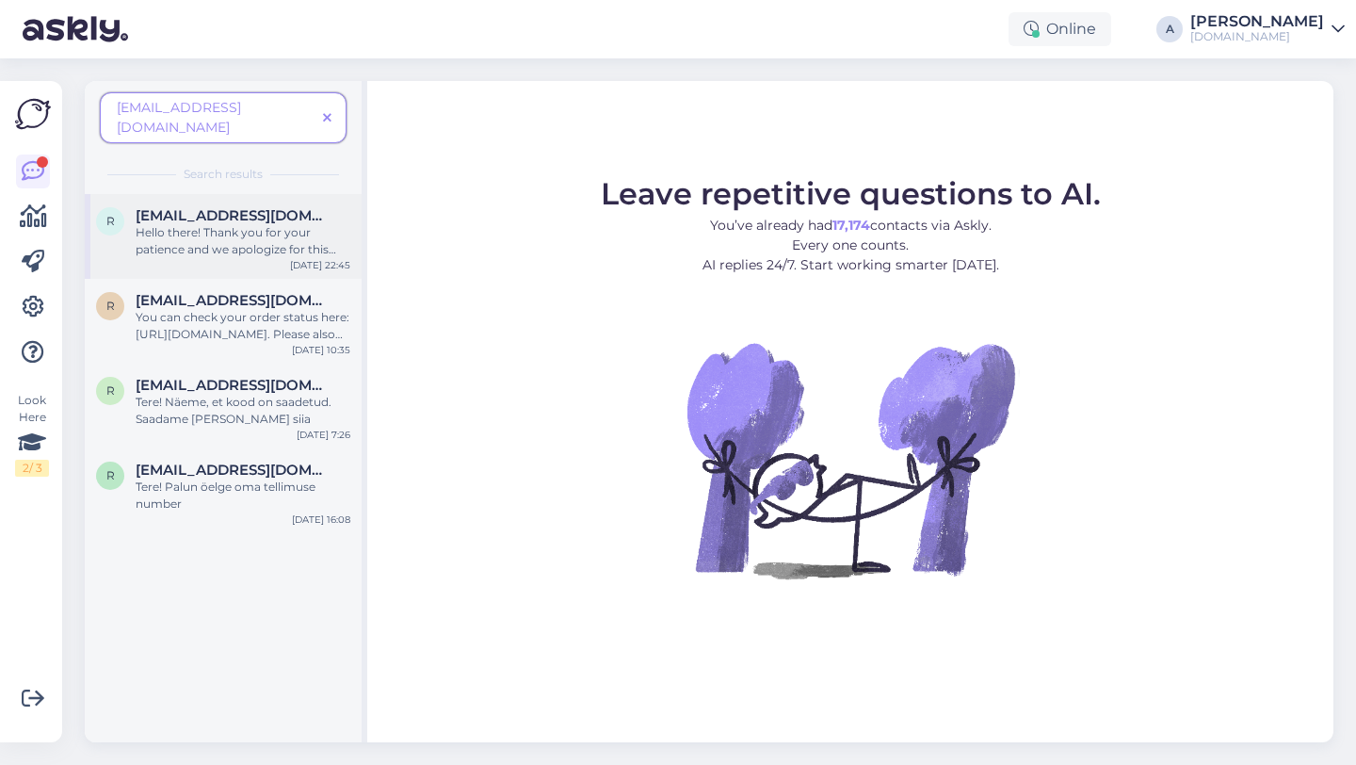
click at [272, 228] on div "Hello there! Thank you for your patience and we apologize for this inconvenienc…" at bounding box center [243, 241] width 215 height 34
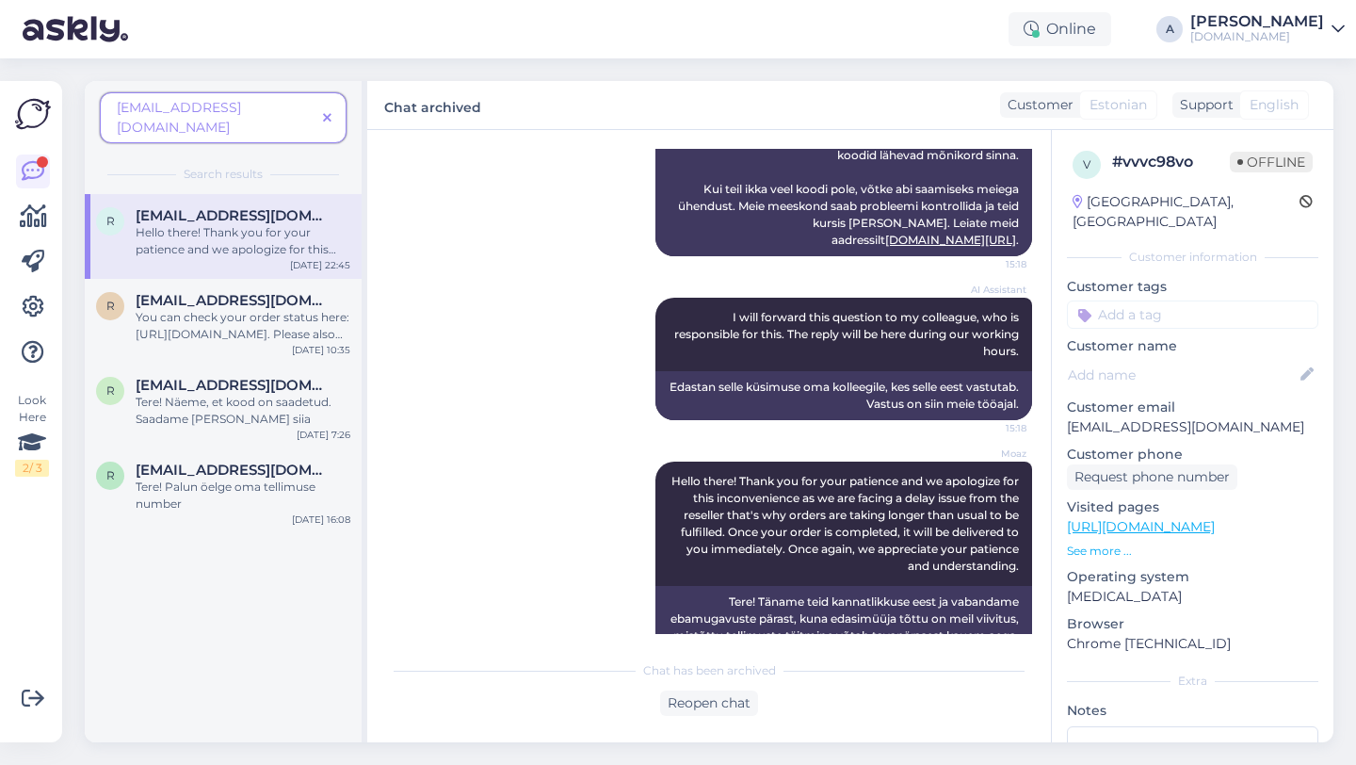
scroll to position [1690, 0]
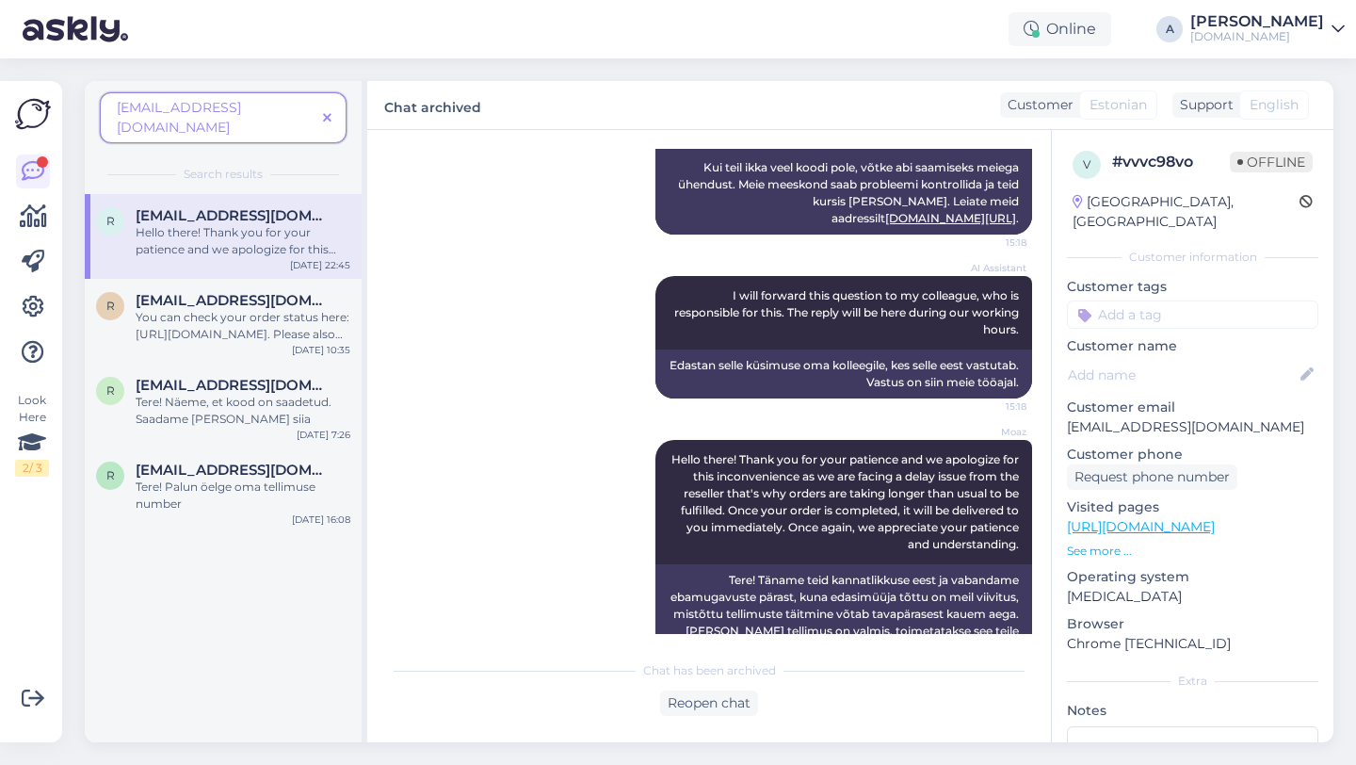
click at [328, 112] on icon at bounding box center [327, 118] width 8 height 13
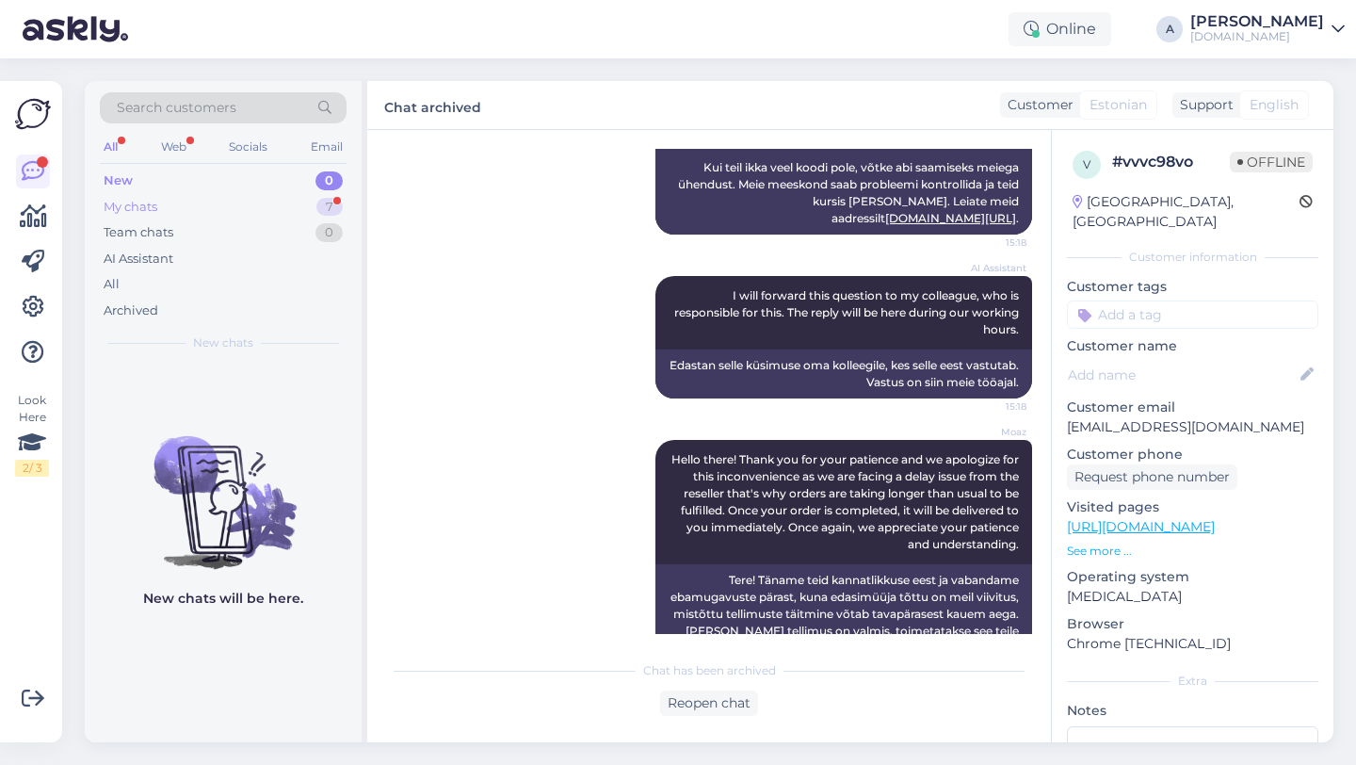
click at [323, 211] on div "7" at bounding box center [329, 207] width 26 height 19
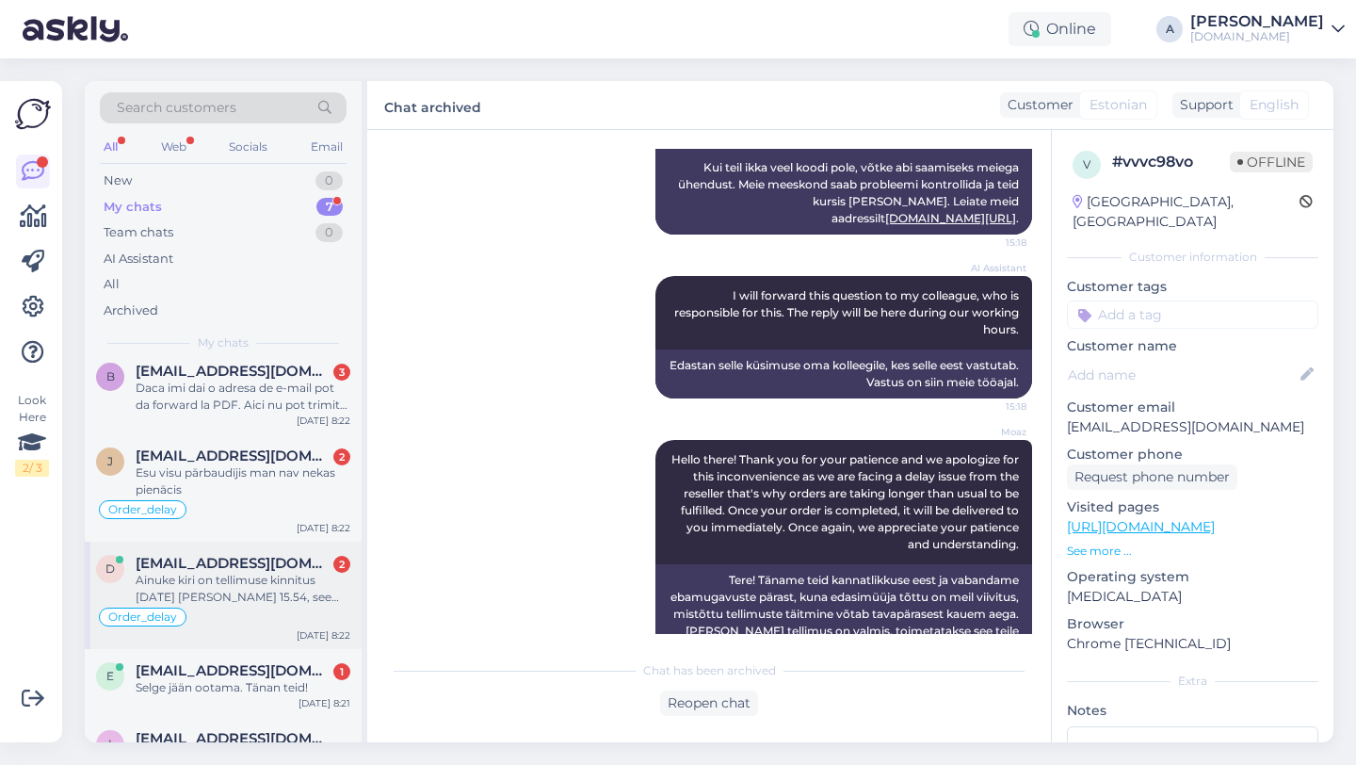
scroll to position [25, 0]
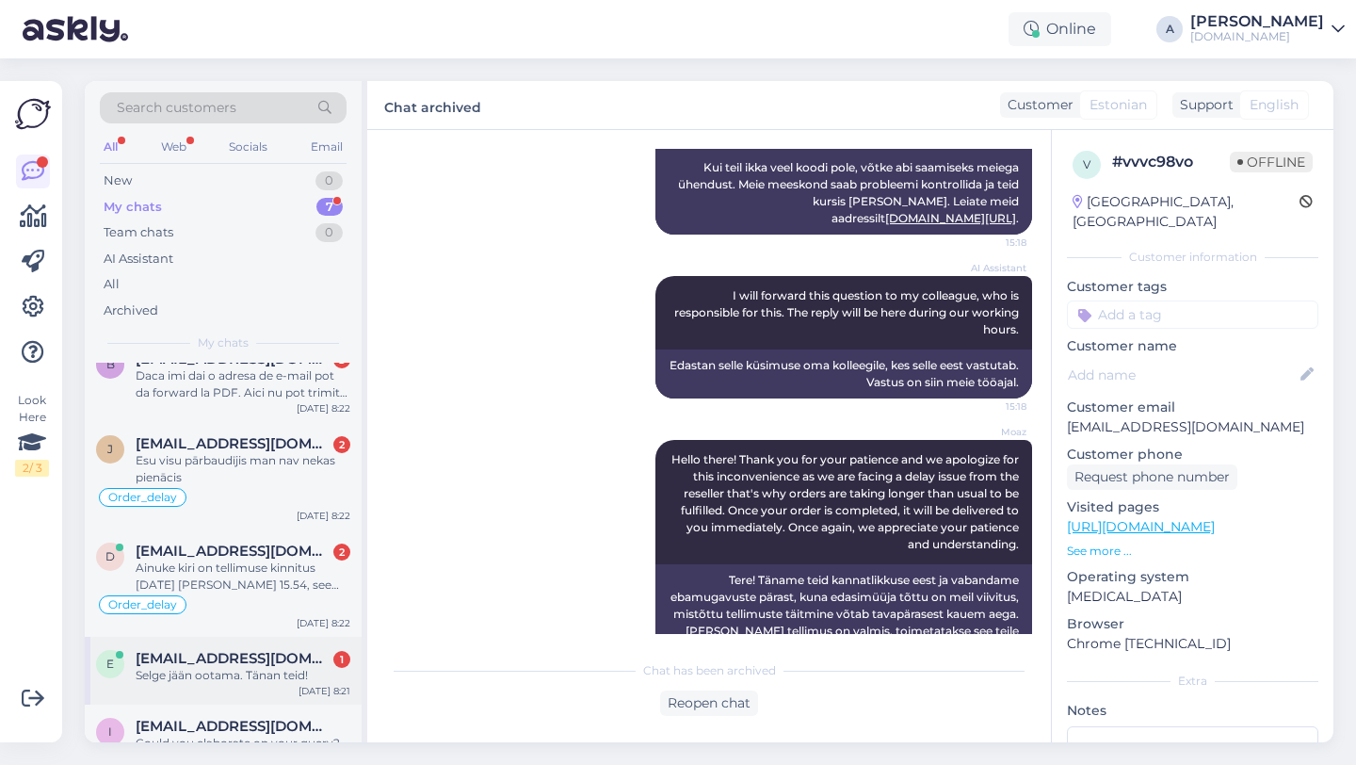
click at [262, 671] on div "Selge jään ootama. Tänan teid!" at bounding box center [243, 675] width 215 height 17
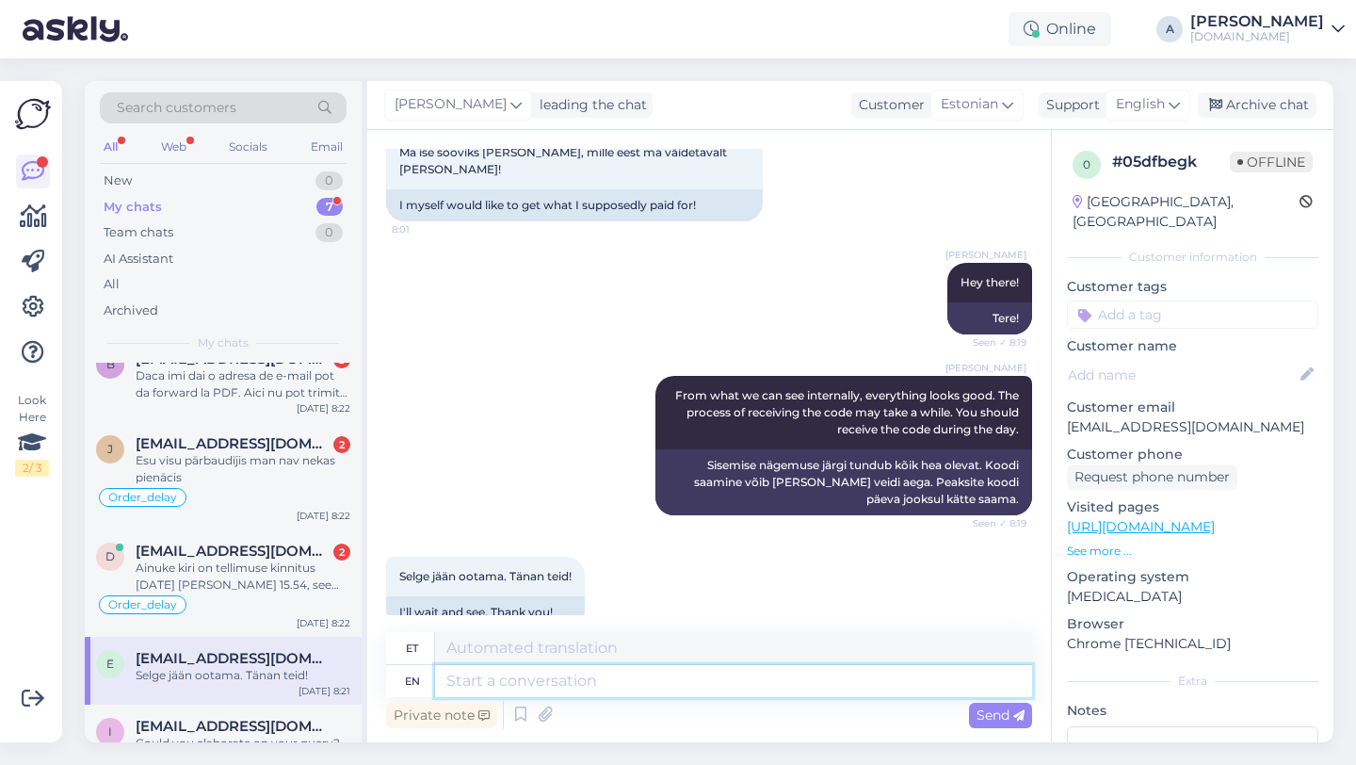
click at [550, 686] on textarea at bounding box center [733, 681] width 597 height 32
type textarea "You're w"
type textarea "Sa oled"
type textarea "You're welcome!"
type textarea "Pole tänu väärt!"
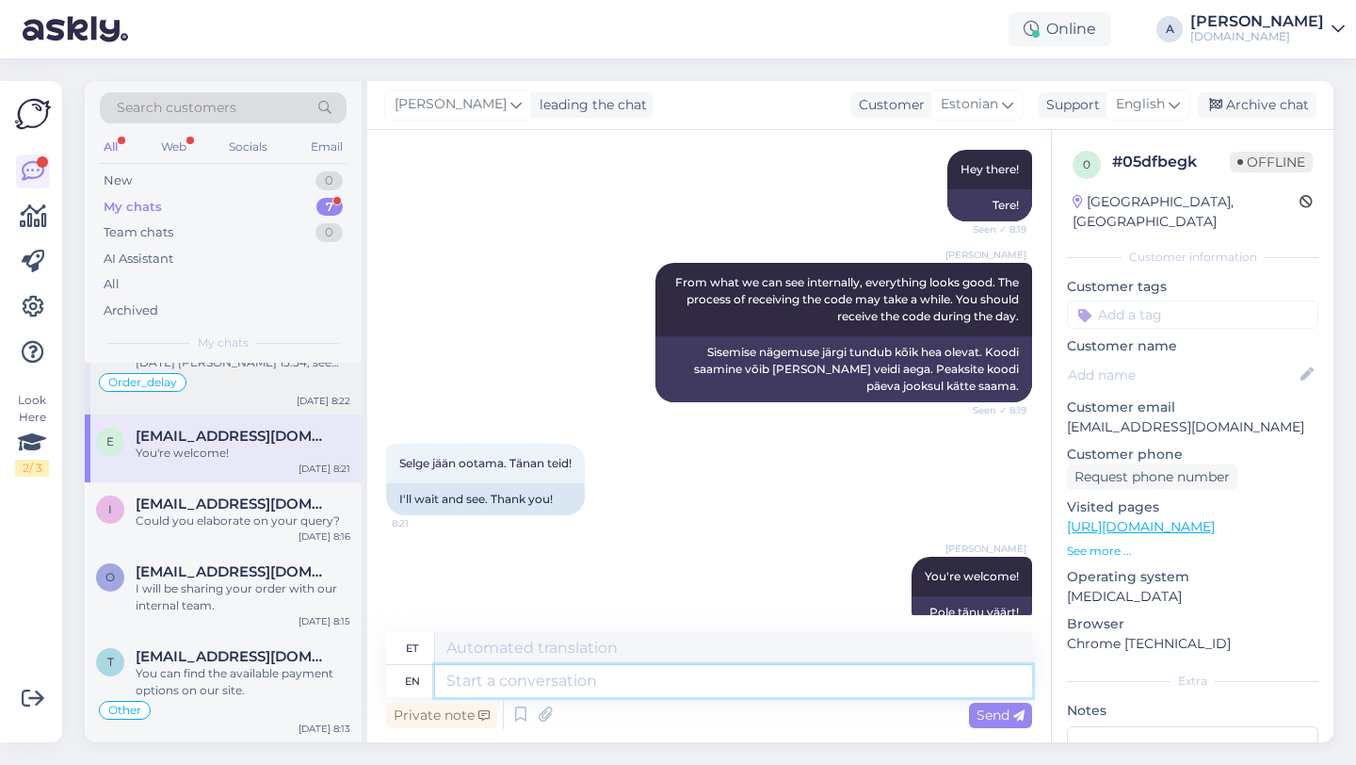
scroll to position [0, 0]
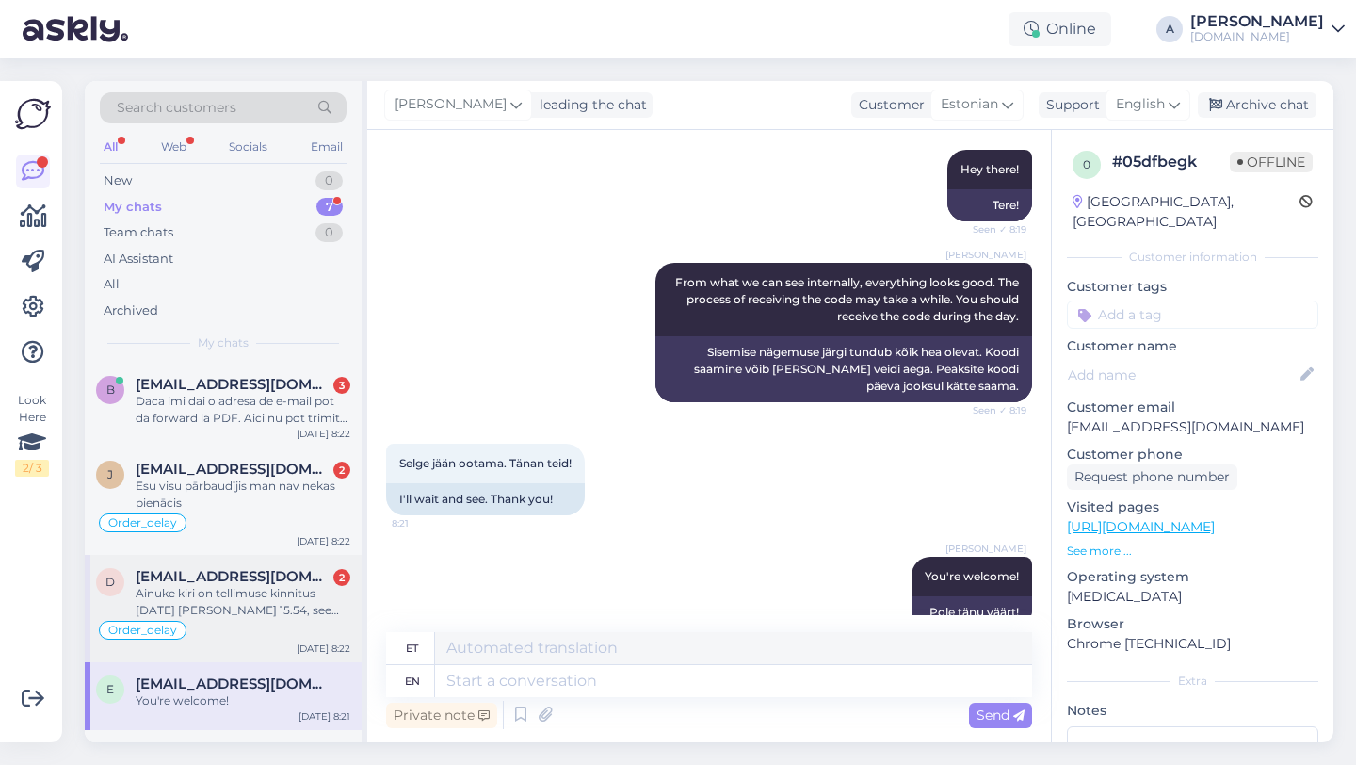
click at [234, 588] on div "Ainuke kiri on tellimuse kinnitus 11.08.2025 kell 15.54, see tuli siis kui tell…" at bounding box center [243, 602] width 215 height 34
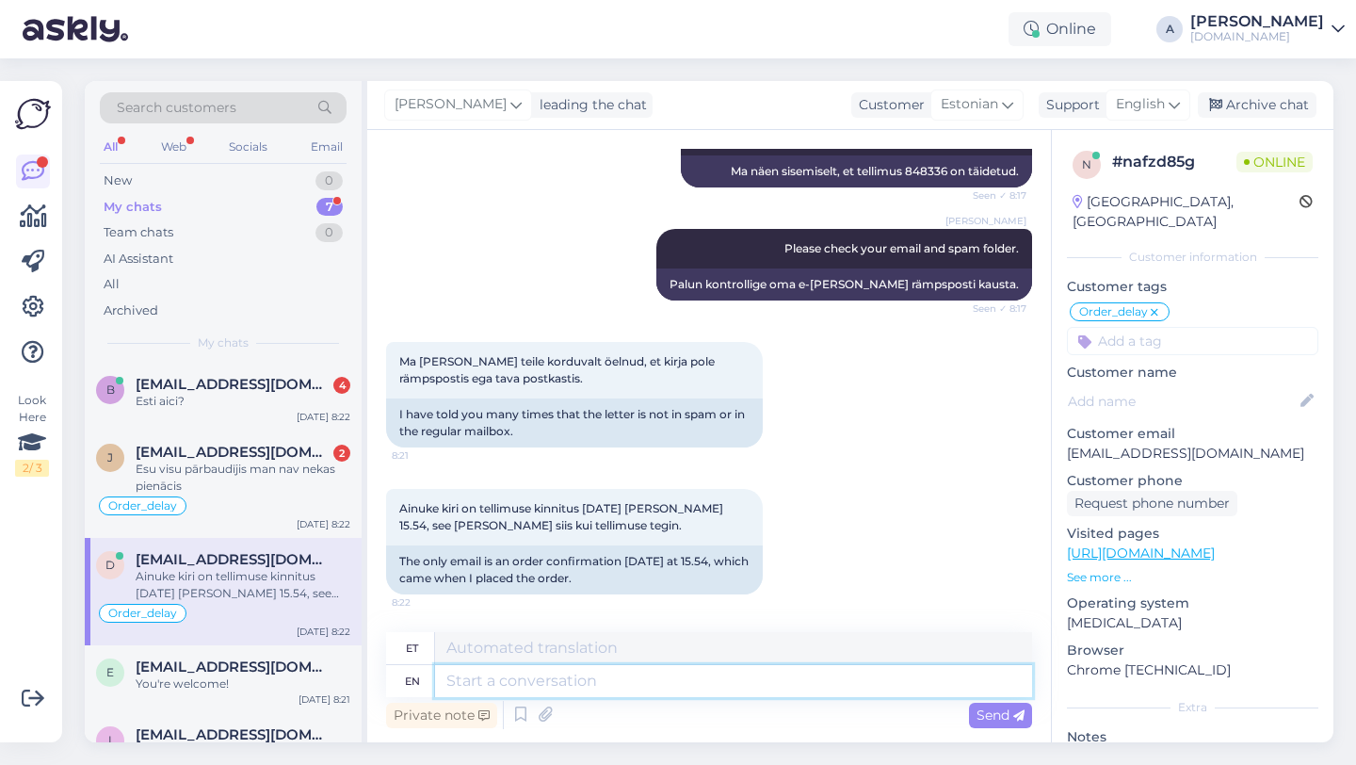
click at [641, 693] on textarea at bounding box center [733, 681] width 597 height 32
type textarea "Please s"
type textarea "Palun"
type textarea "Please share with"
type textarea "Palun jaga"
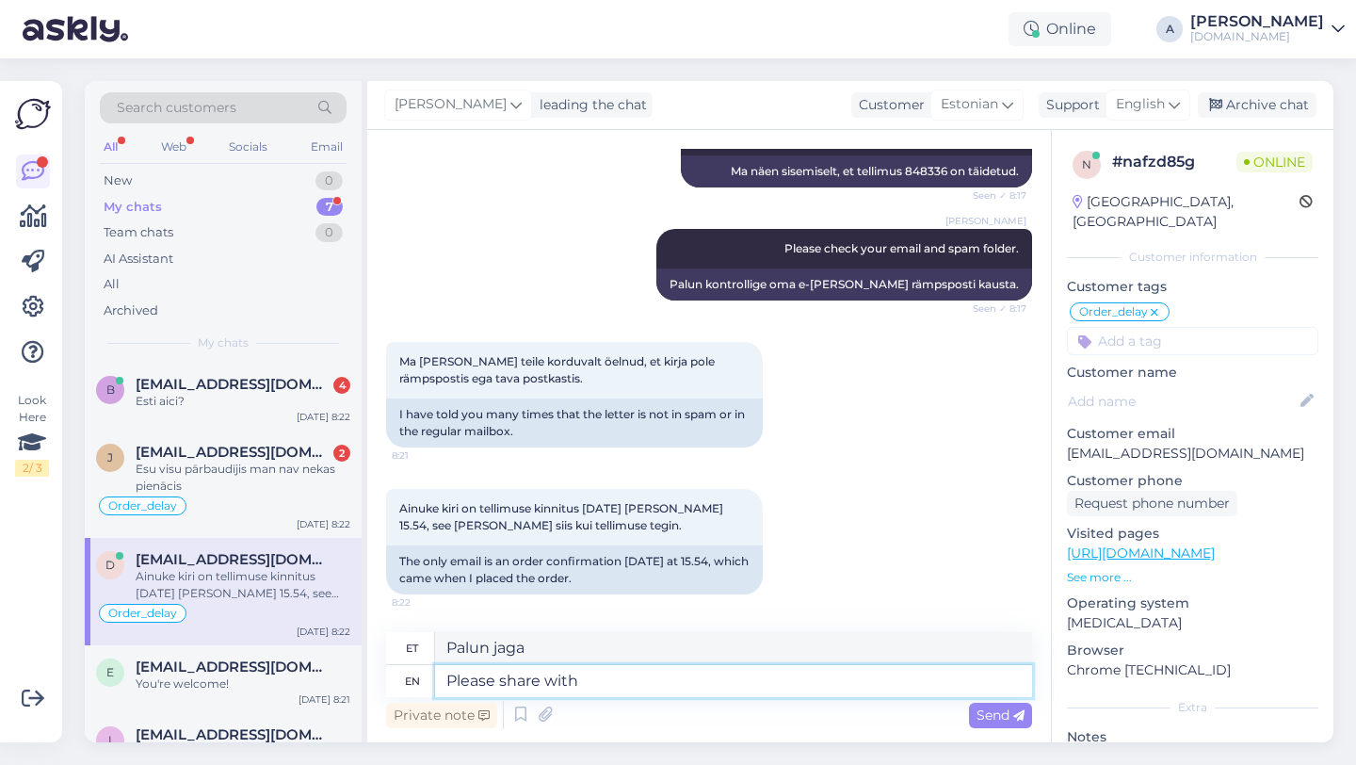
type textarea "Please share with m"
type textarea "Palun jagage"
type textarea "Please share with me pr"
type textarea "Palun jaga minuga"
type textarea "Please share with me proof o"
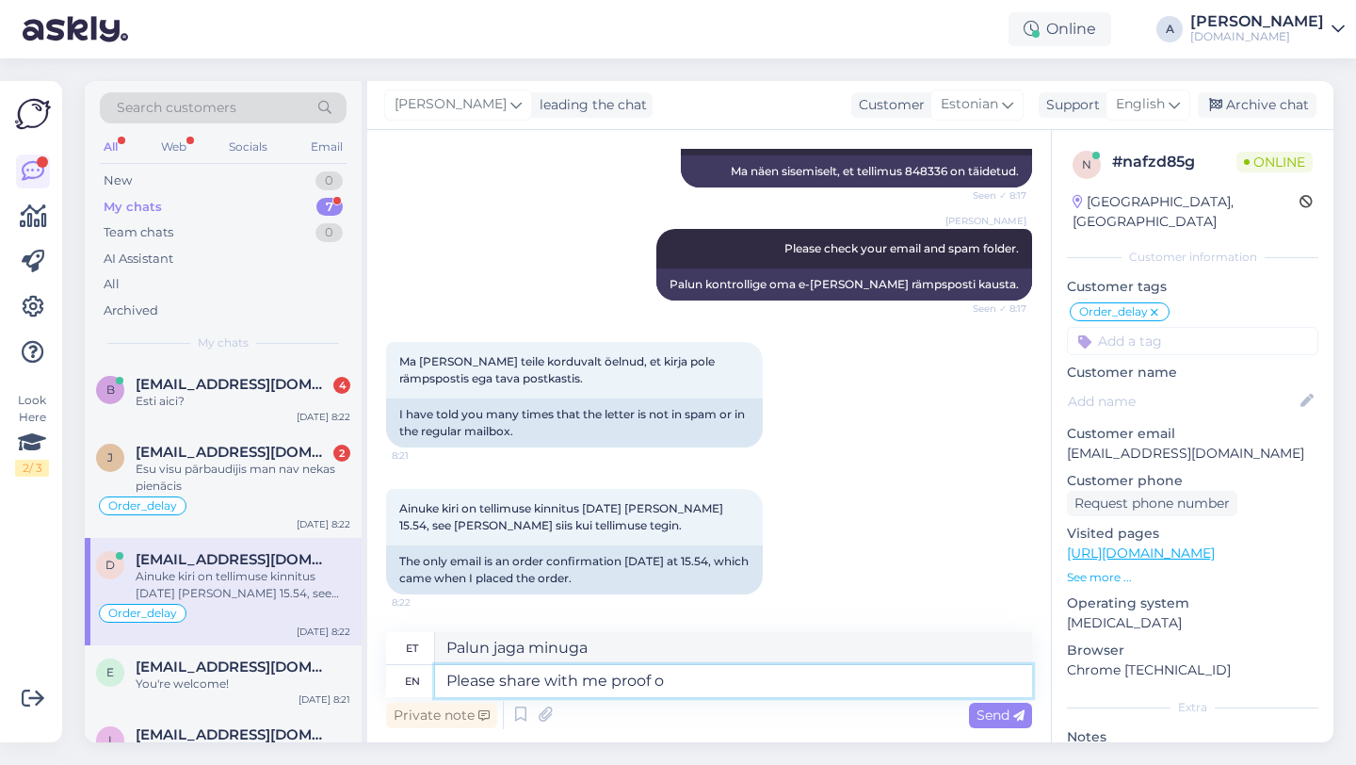
type textarea "Palun jaga minuga tõestust"
type textarea "Please share with me proof of pa"
type textarea "Palun jaga minuga tõendit"
type textarea "Please share with me proof of payment in"
type textarea "Palun jagage minuga maksetõendit"
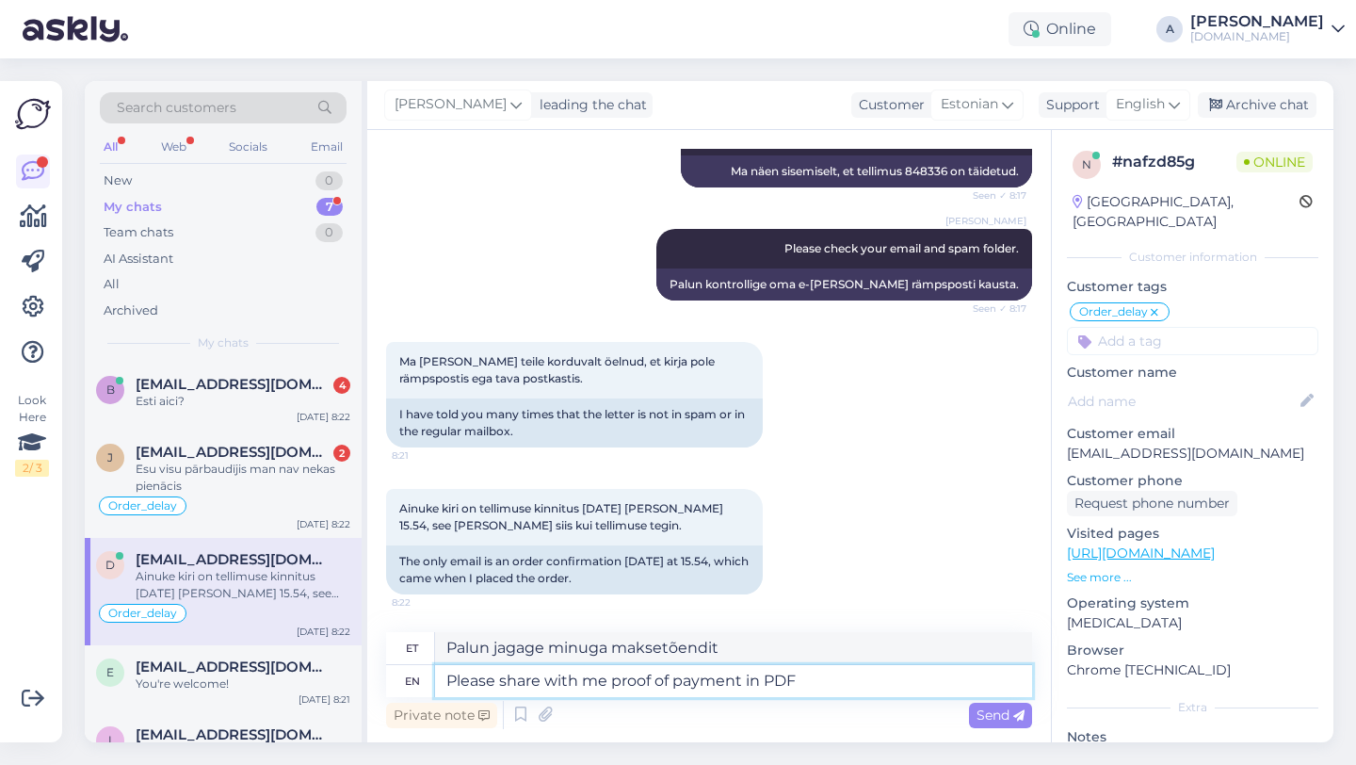
type textarea "Please share with me proof of payment in PDF"
type textarea "Palun jagage minuga maksetõendit PDF-vormingus"
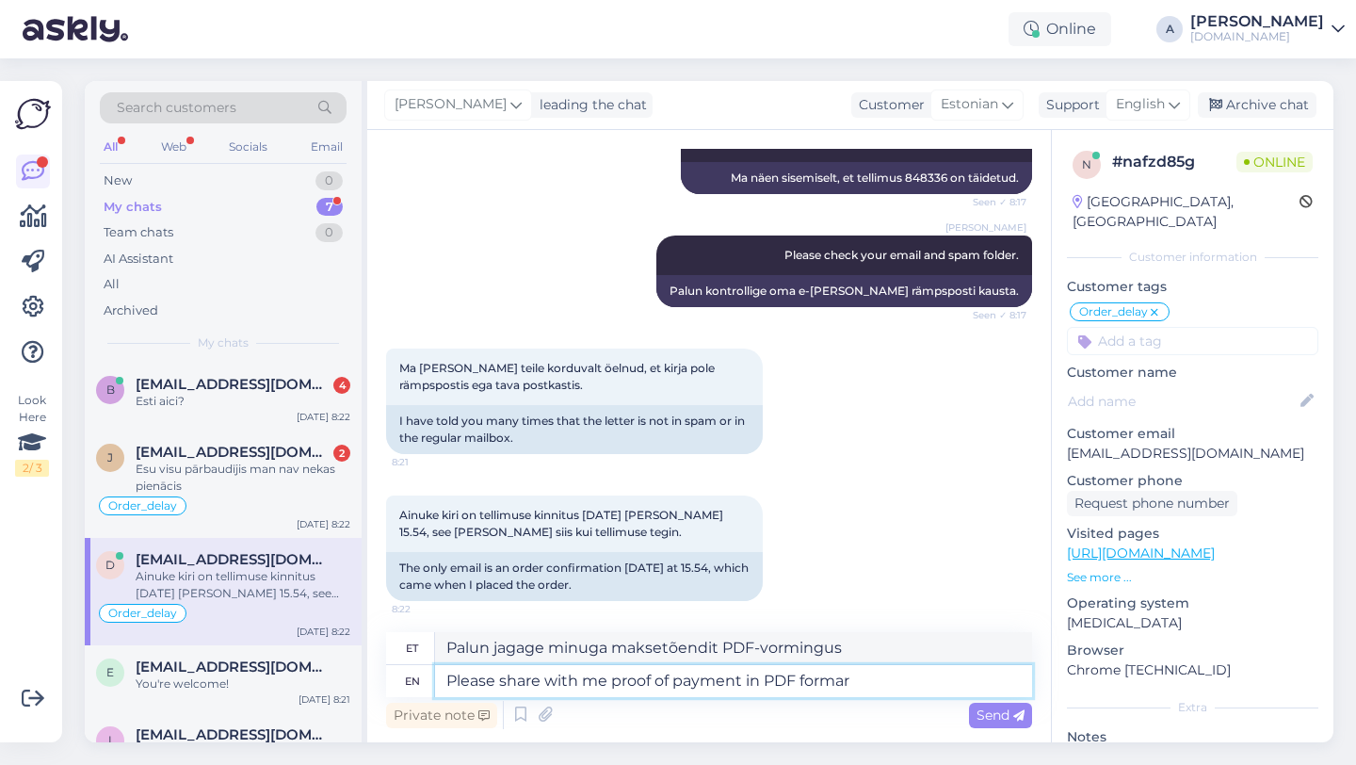
scroll to position [2486, 0]
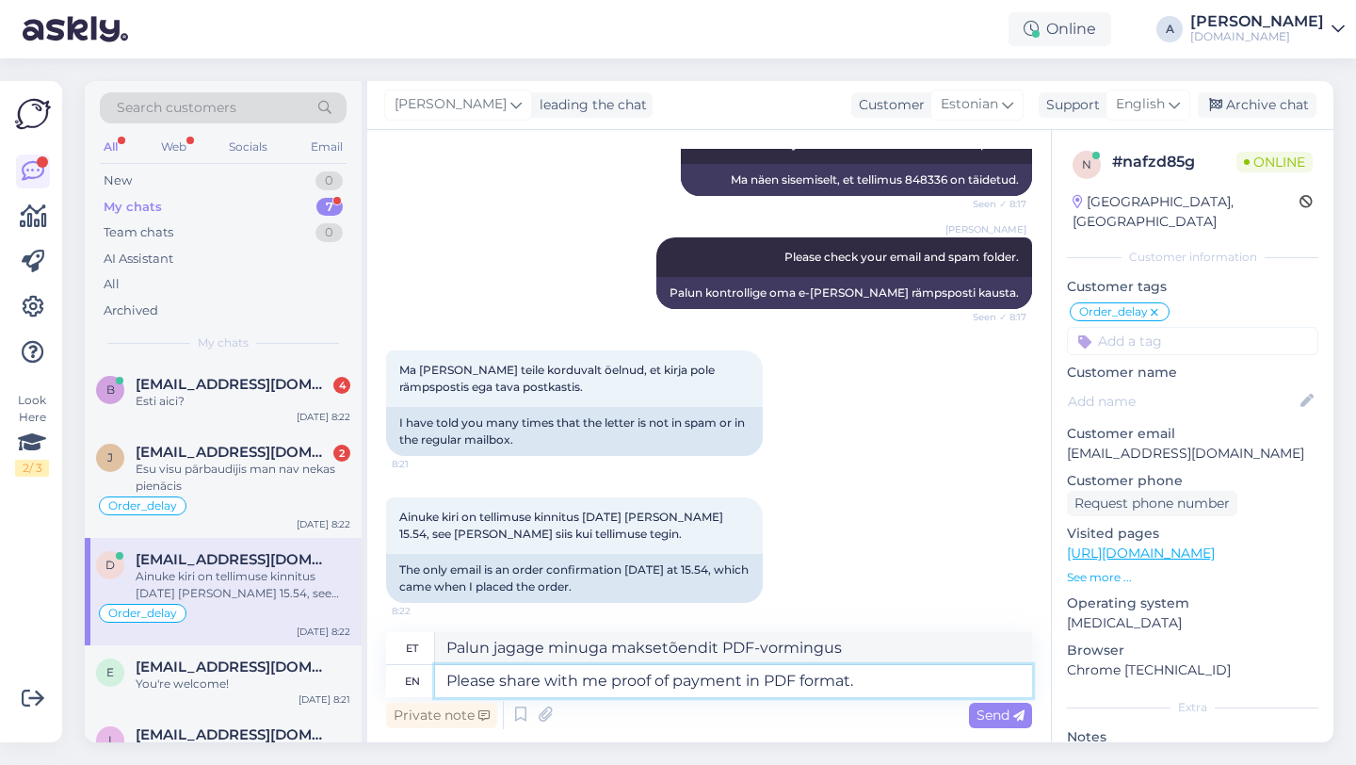
type textarea "Please share with me proof of payment in PDF format."
type textarea "Palun jagage minuga maksetõendit PDF-vormingus."
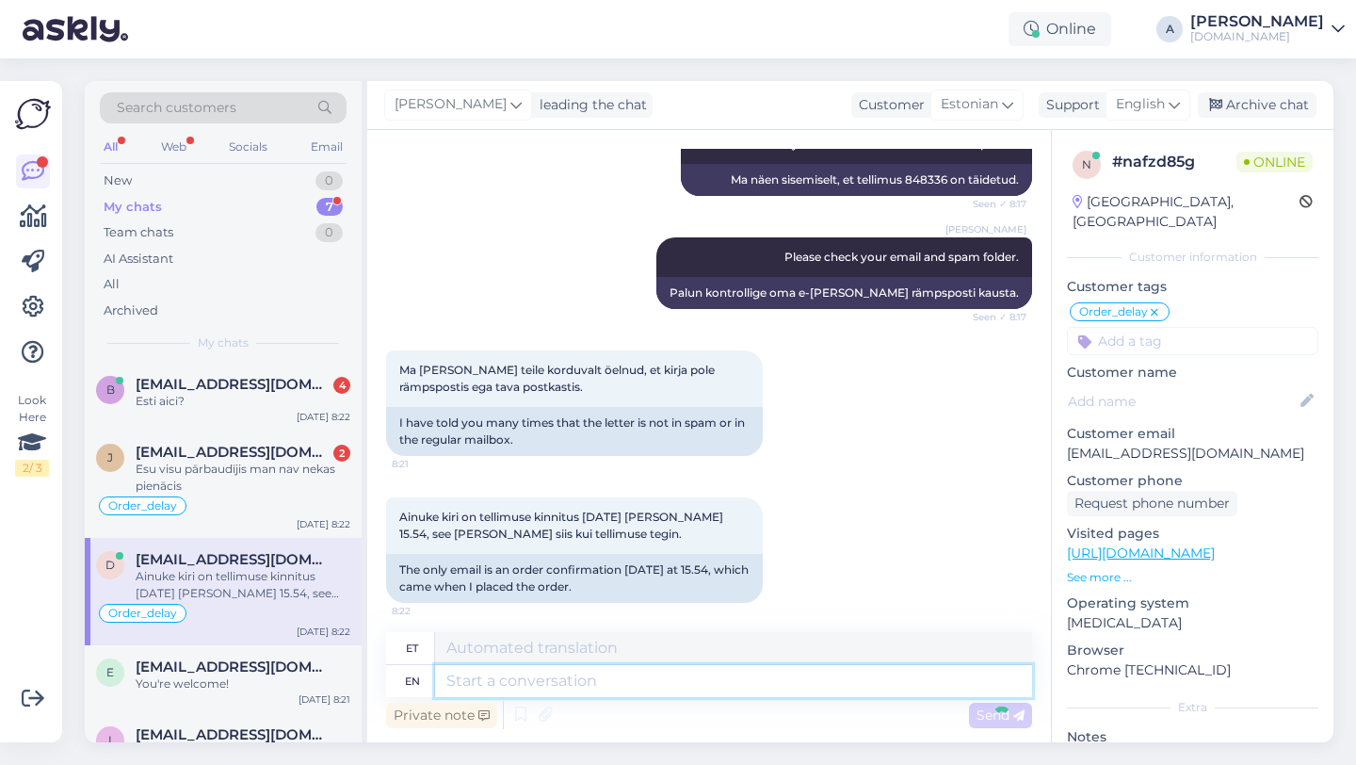
scroll to position [2608, 0]
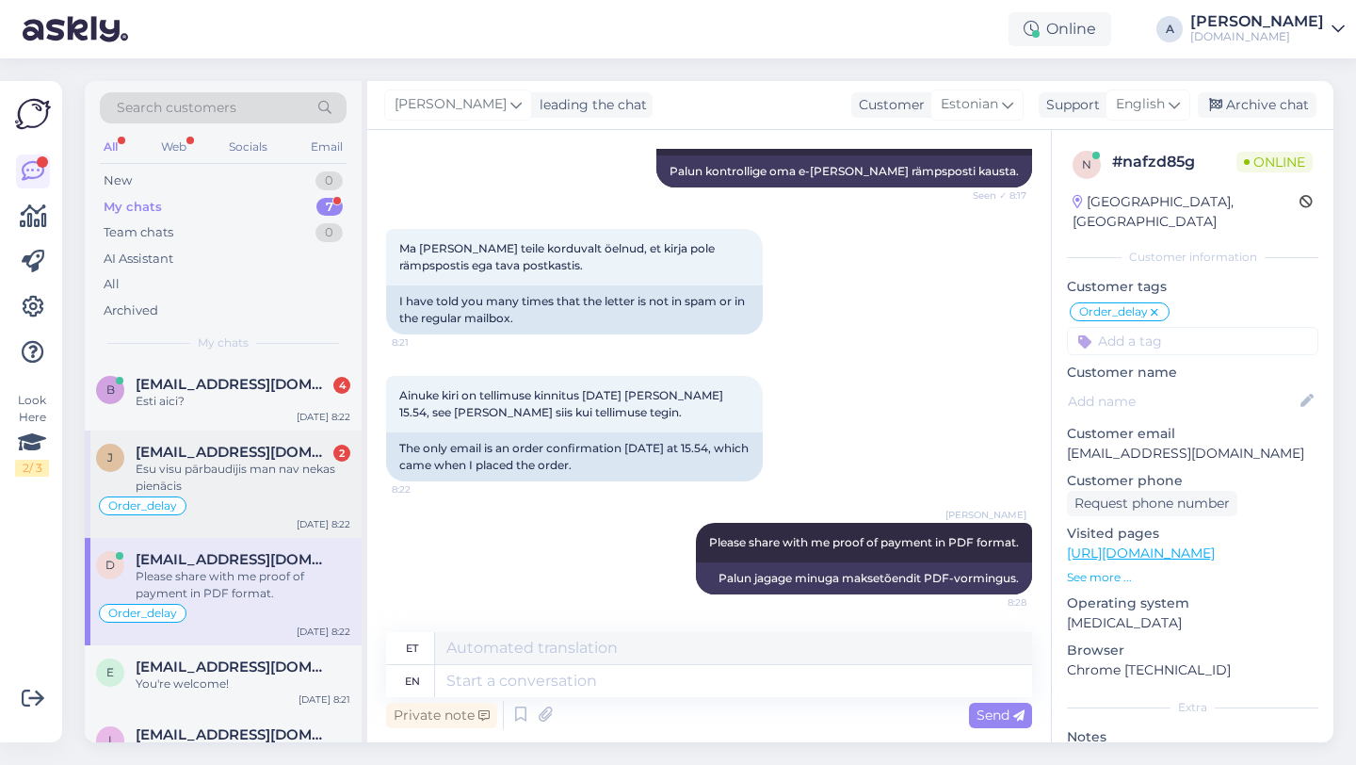
click at [238, 499] on div "Order_delay" at bounding box center [223, 505] width 254 height 23
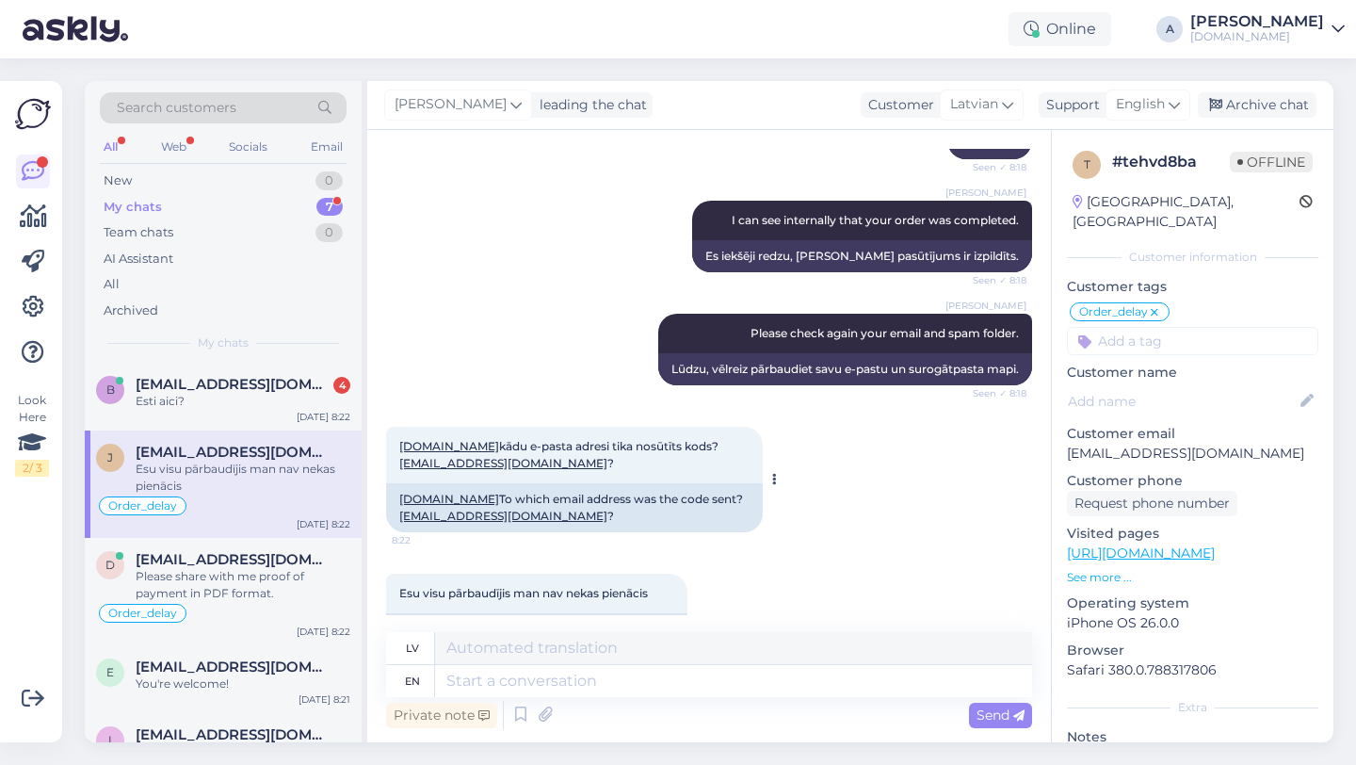
scroll to position [1495, 0]
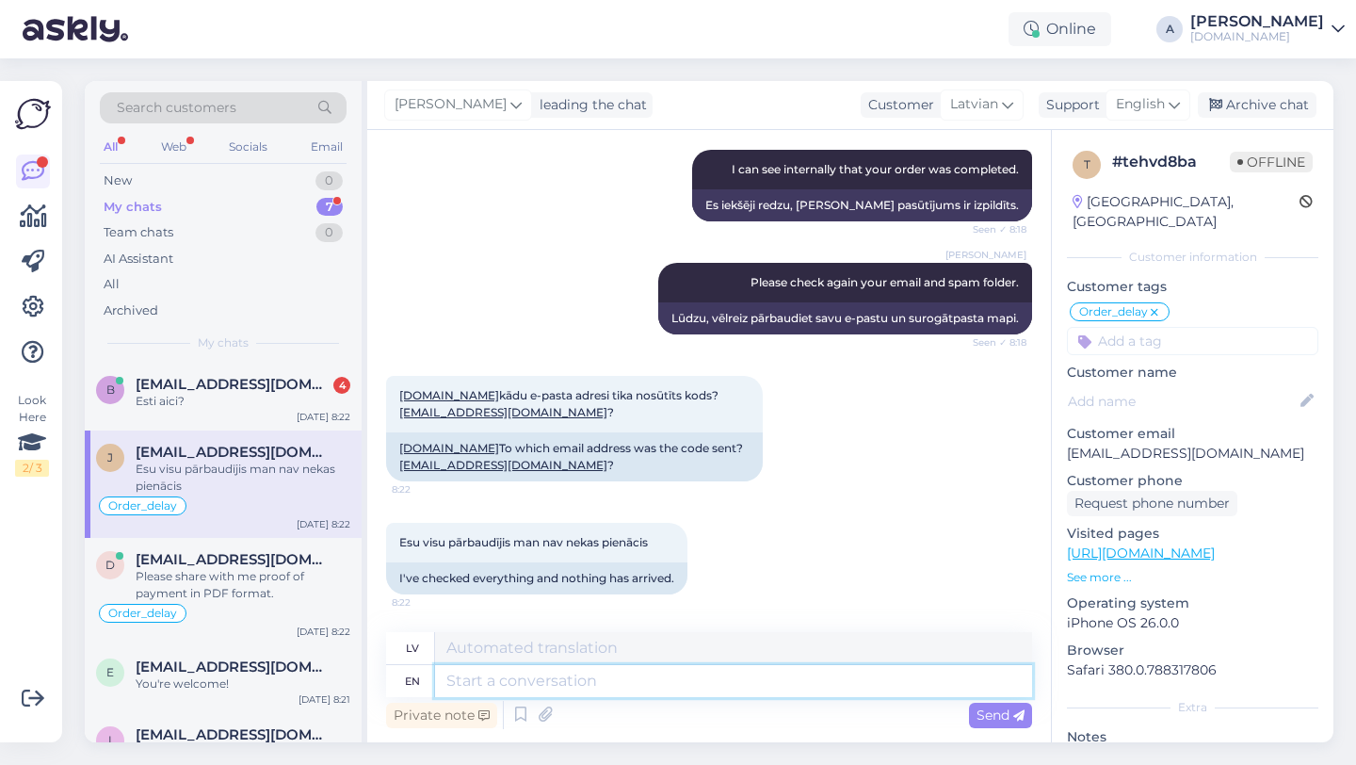
click at [493, 688] on textarea at bounding box center [733, 681] width 597 height 32
type textarea "Please sh"
type textarea "Lūdzu"
type textarea "Please share w"
type textarea "Lūdzu, padalieties"
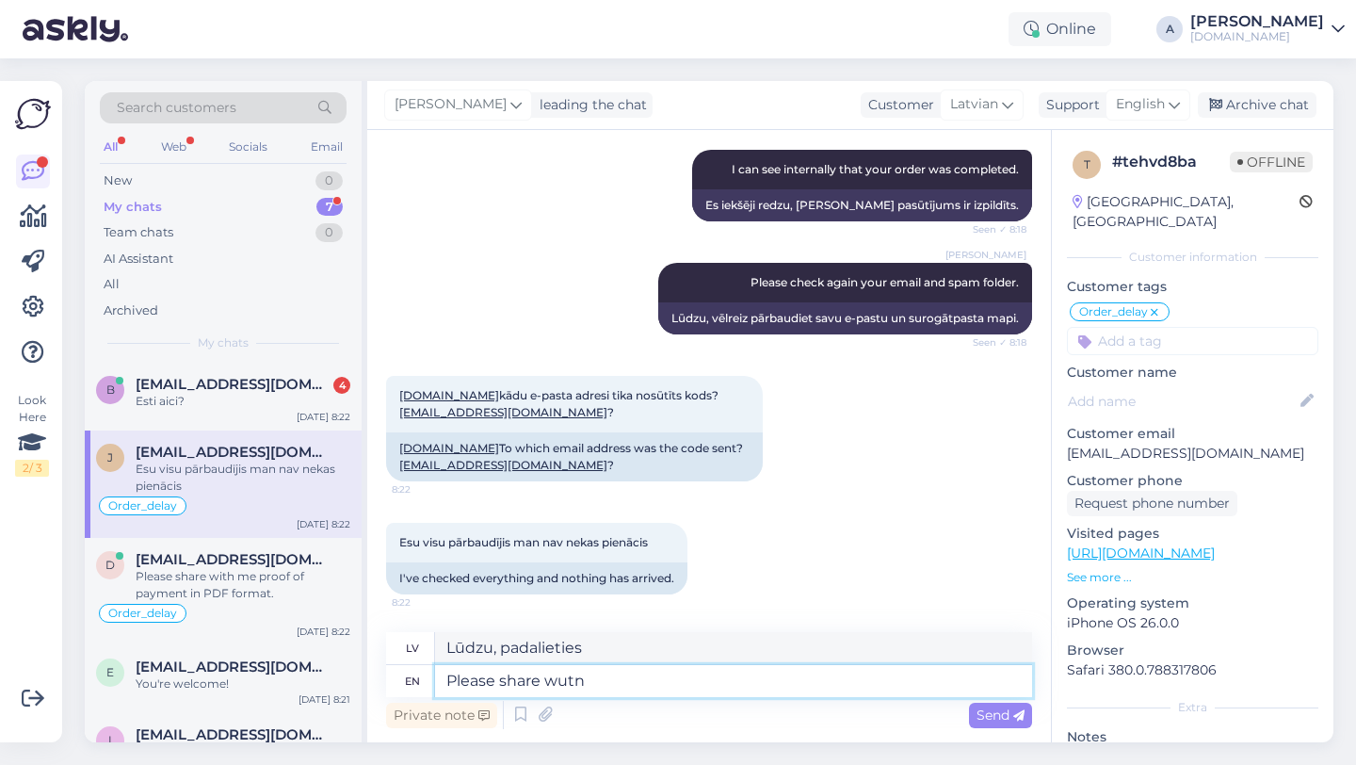
type textarea "Please share wutn"
type textarea "Lūdzu, padalieties ar to"
type textarea "Please share with me"
type textarea "Lūdzu, kopīgojiet ar"
type textarea "Please share with me p"
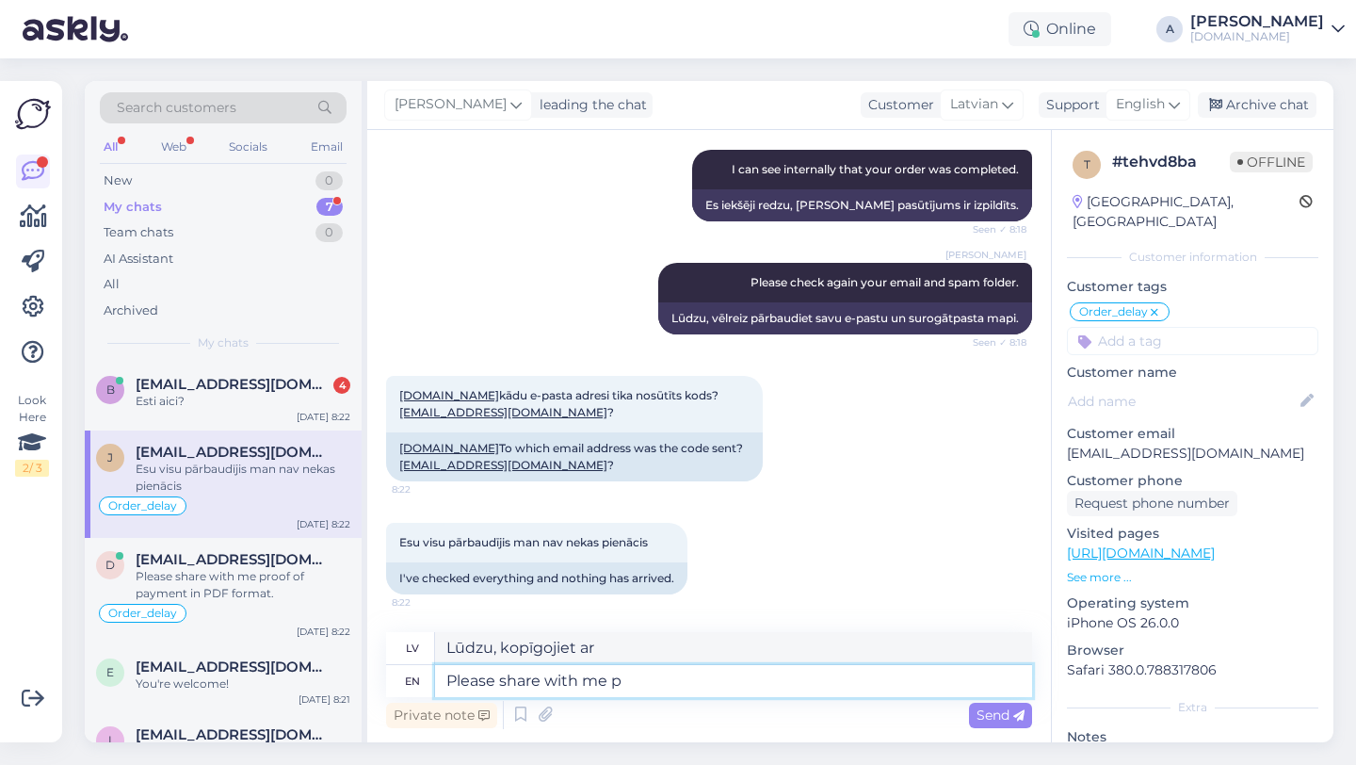
type textarea "Lūdzu, padalieties ar mani"
type textarea "Please share with me proof"
type textarea "Lūdzu, padalieties ar mani ar pierādījumu"
type textarea "Please share with me proof of payment i"
type textarea "Lūdzu, kopīgojiet ar mani maksājuma apliecinājumu"
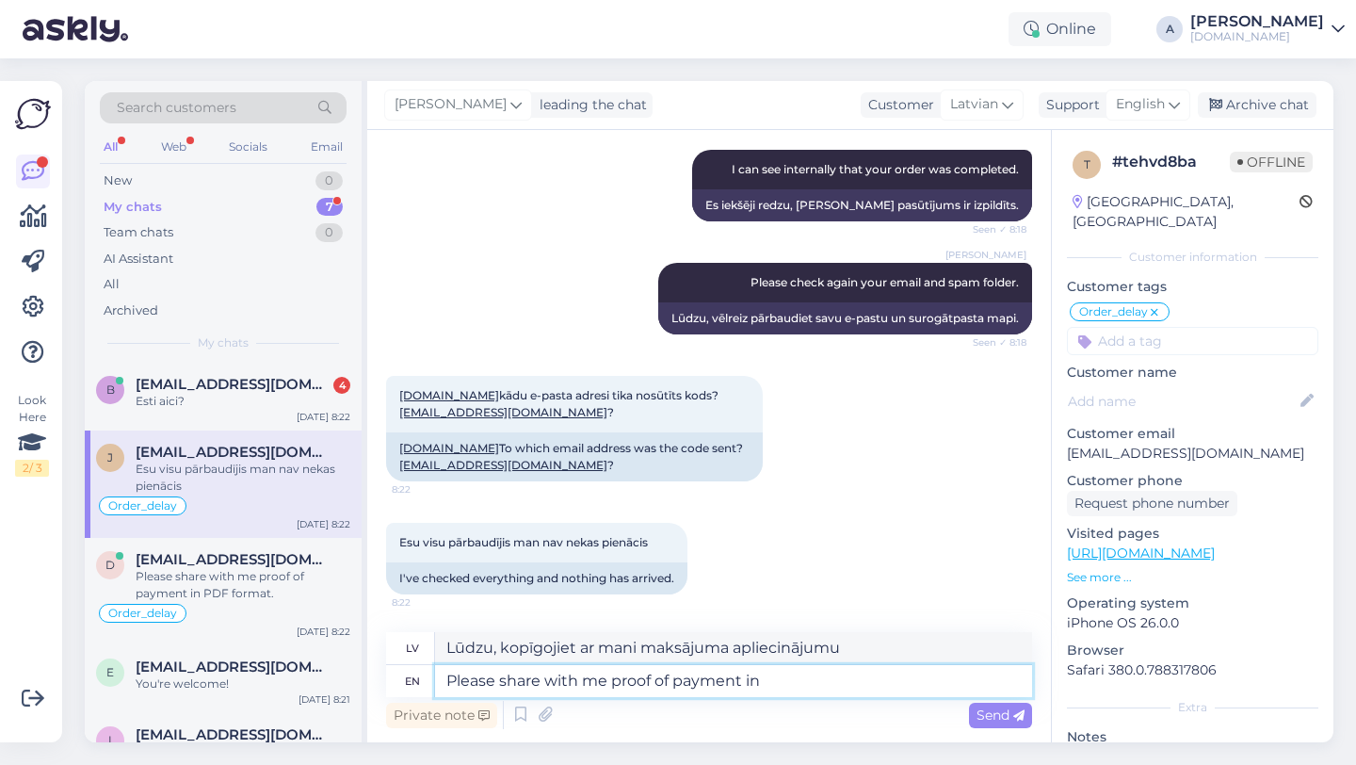
type textarea "Please share with me proof of payment in"
type textarea "Lūdzu, sniedziet man maksājuma apliecinājumu"
type textarea "Please share with me proof of payment in PDF"
type textarea "Lūdzu, kopīgojiet ar mani maksājuma apliecinājumu PDF formātā"
type textarea "Please share with me proof of payment in PDF format."
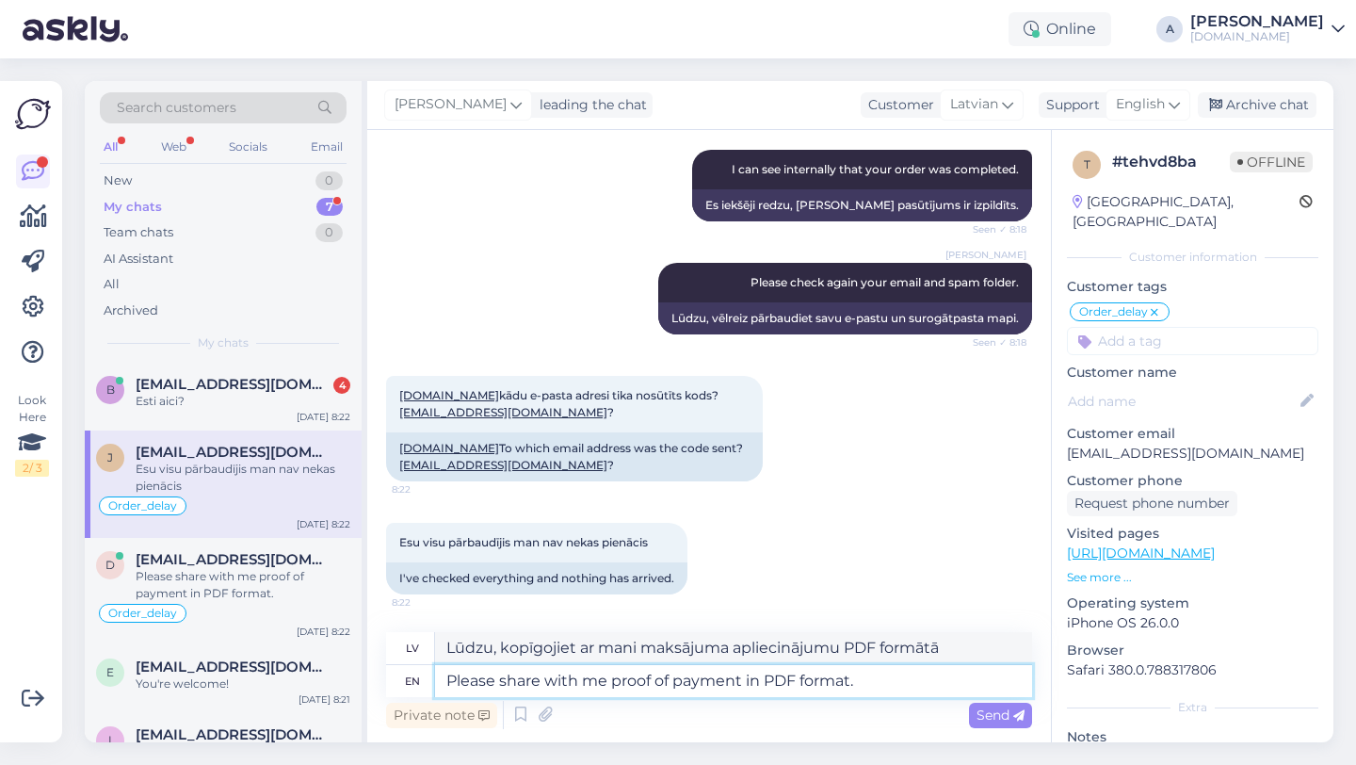
type textarea "Lūdzu, kopīgojiet ar mani maksājuma apliecinājumu PDF formātā."
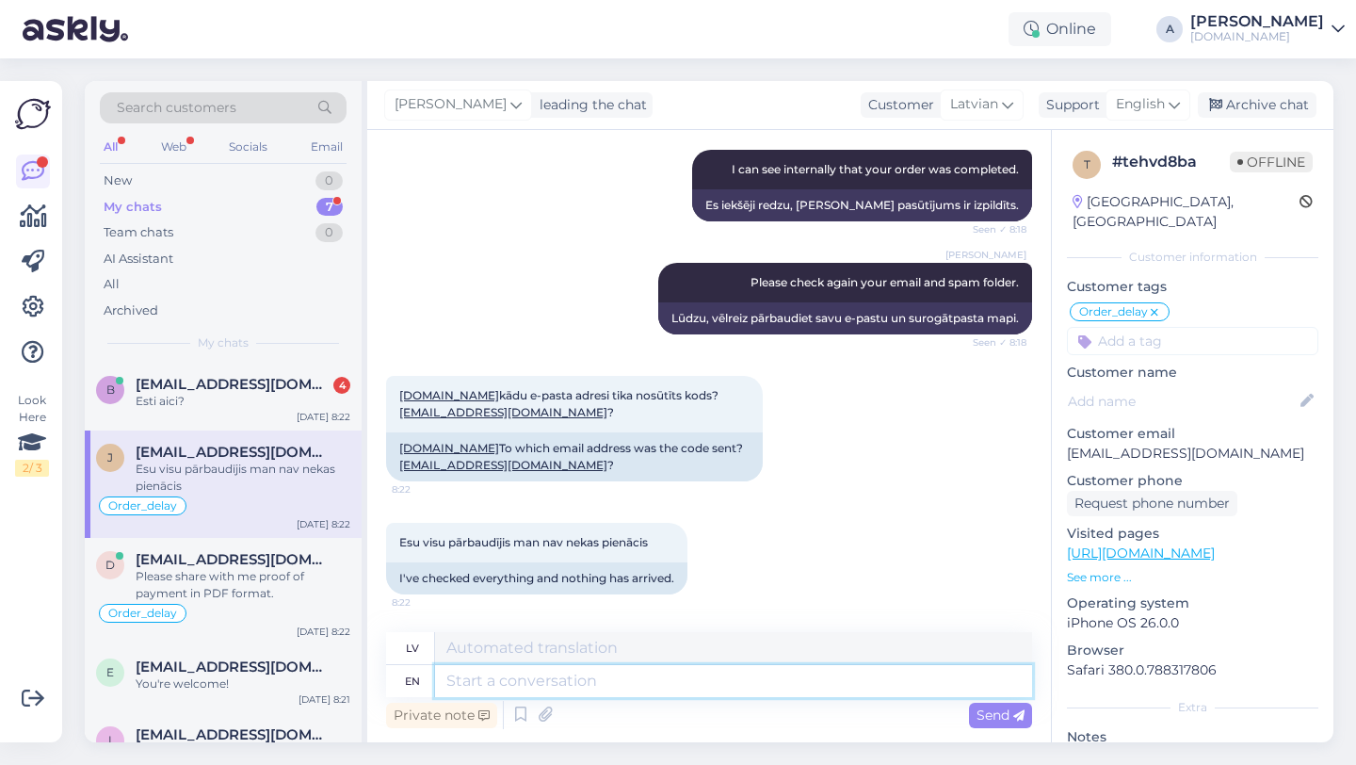
scroll to position [1625, 0]
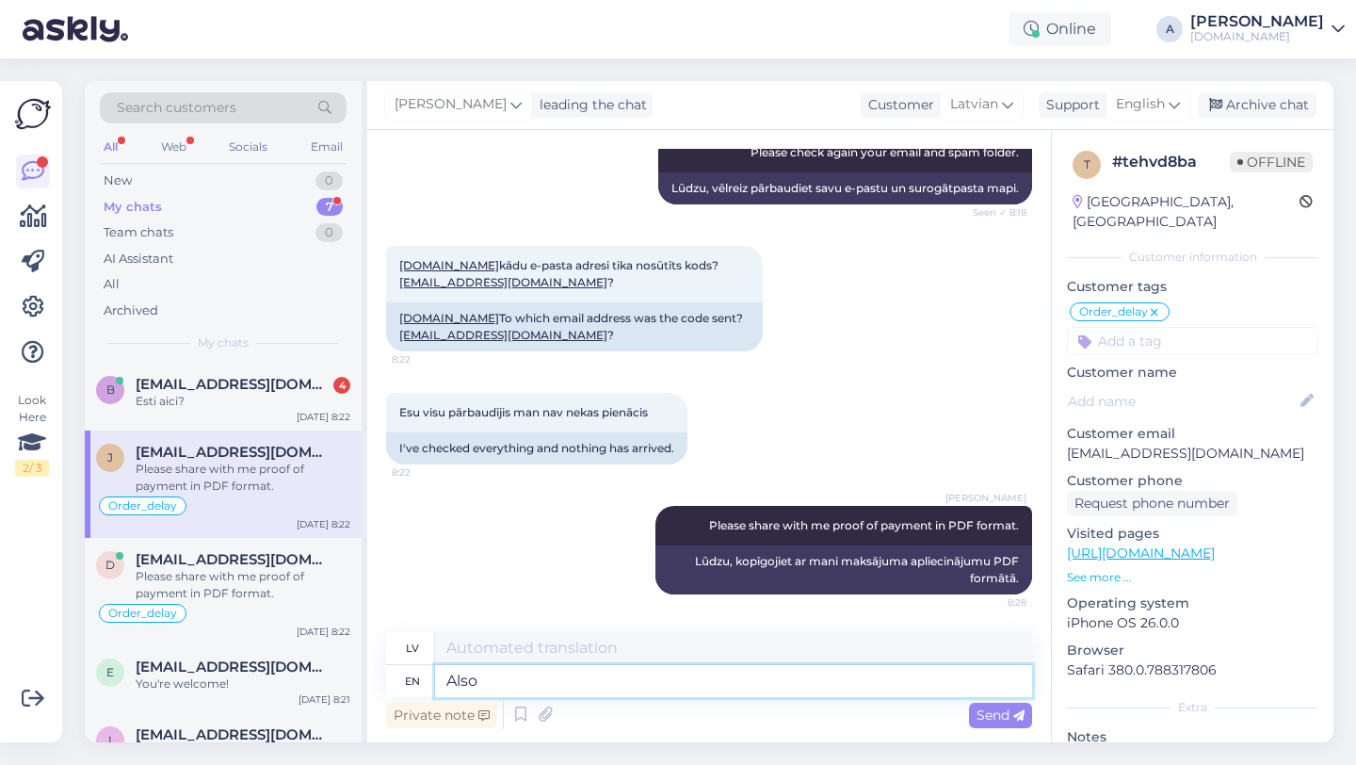
type textarea "Also"
type textarea "Arī"
type textarea "Also, what"
type textarea "Arī ko"
type textarea "Also,"
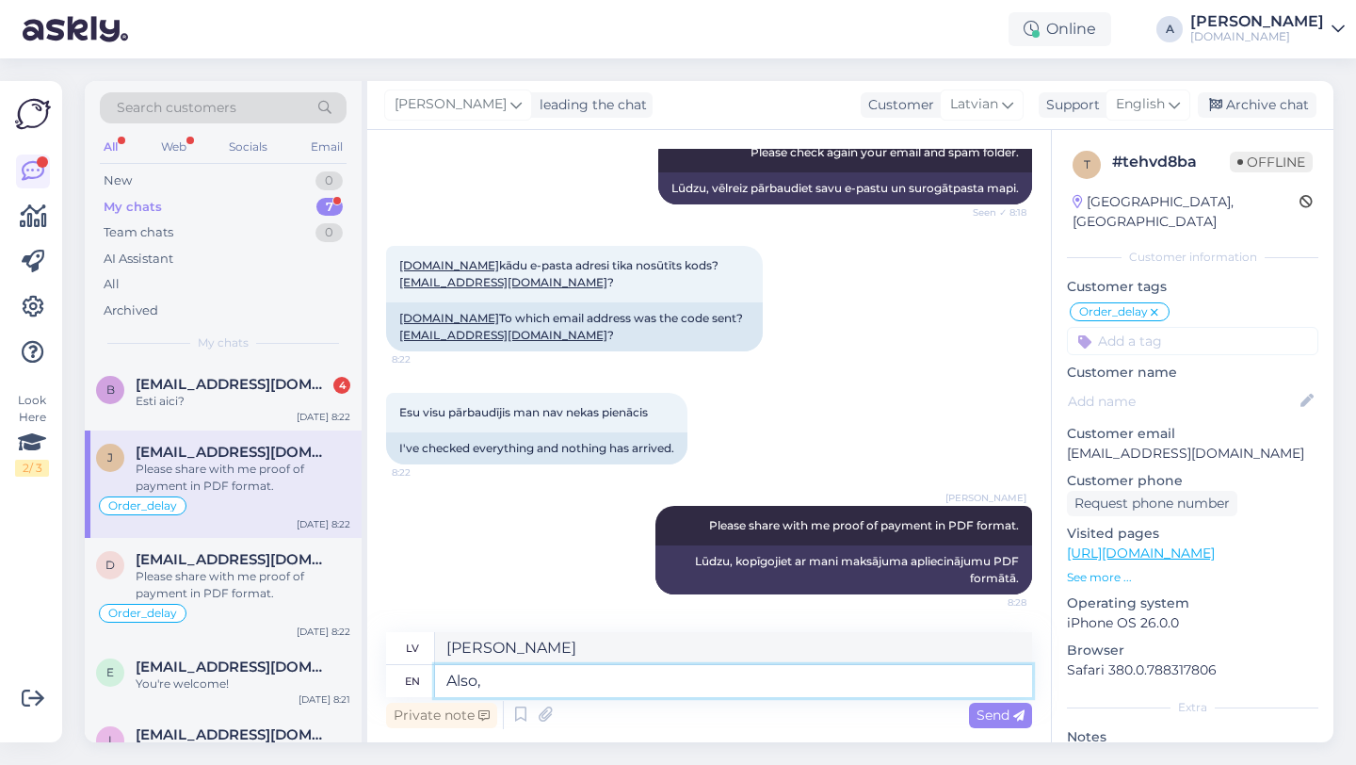
type textarea "Arī"
type textarea "A"
type textarea "What"
type textarea "Kas"
type textarea "What was"
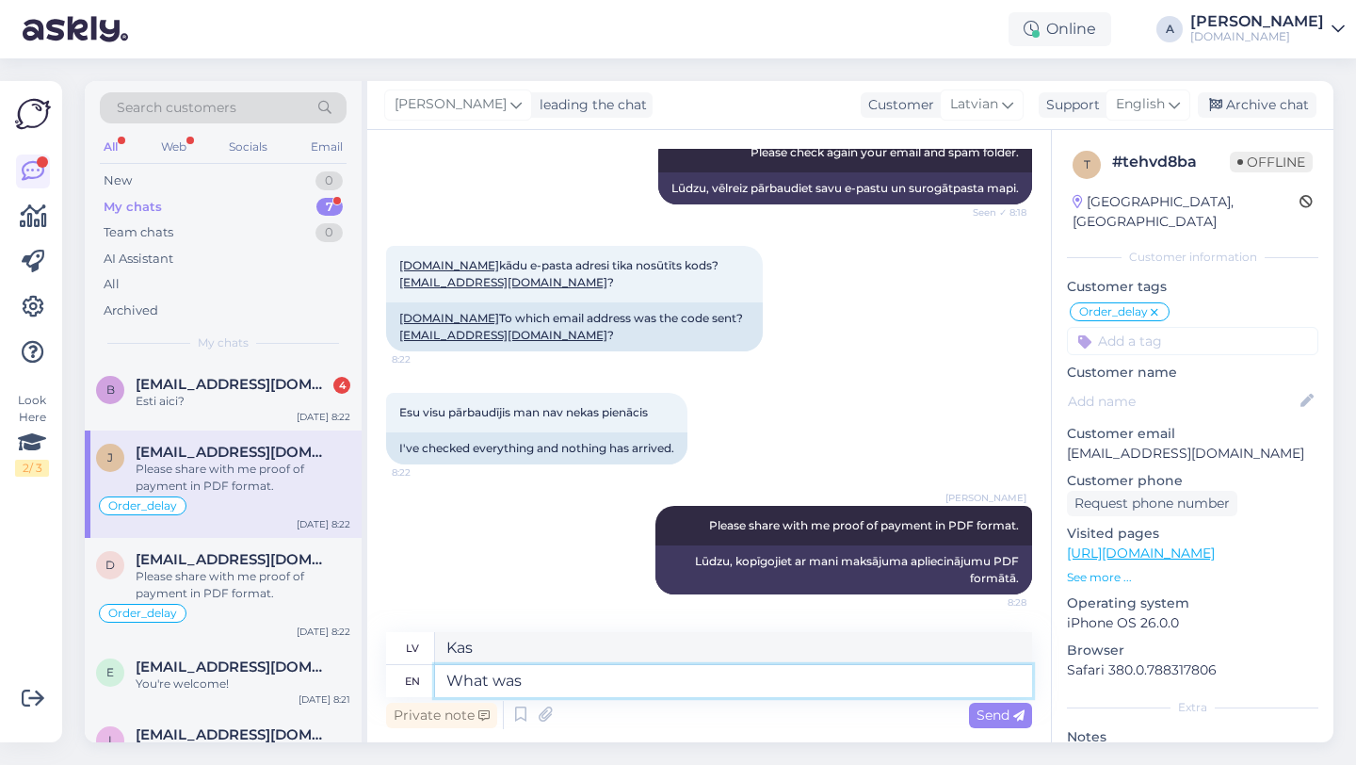
type textarea "Kas bija"
type textarea "What was it"
type textarea "Kas tas bija?"
type textarea "What was it that"
type textarea "Kas tas bija"
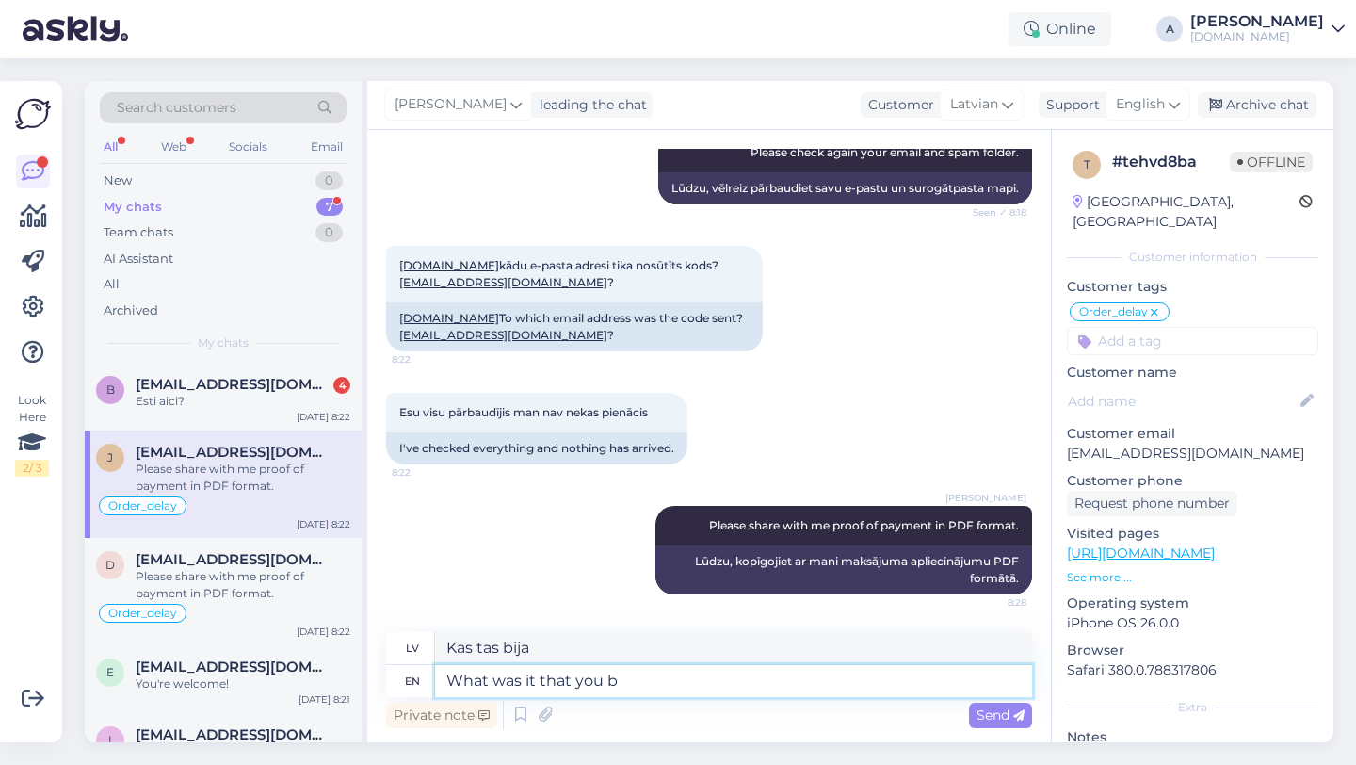
type textarea "What was it that you bo"
type textarea "Kas tas bija, ka tu"
type textarea "What was it that you bought?"
type textarea "Ko tu biji nopircis?"
drag, startPoint x: 699, startPoint y: 685, endPoint x: 441, endPoint y: 670, distance: 258.5
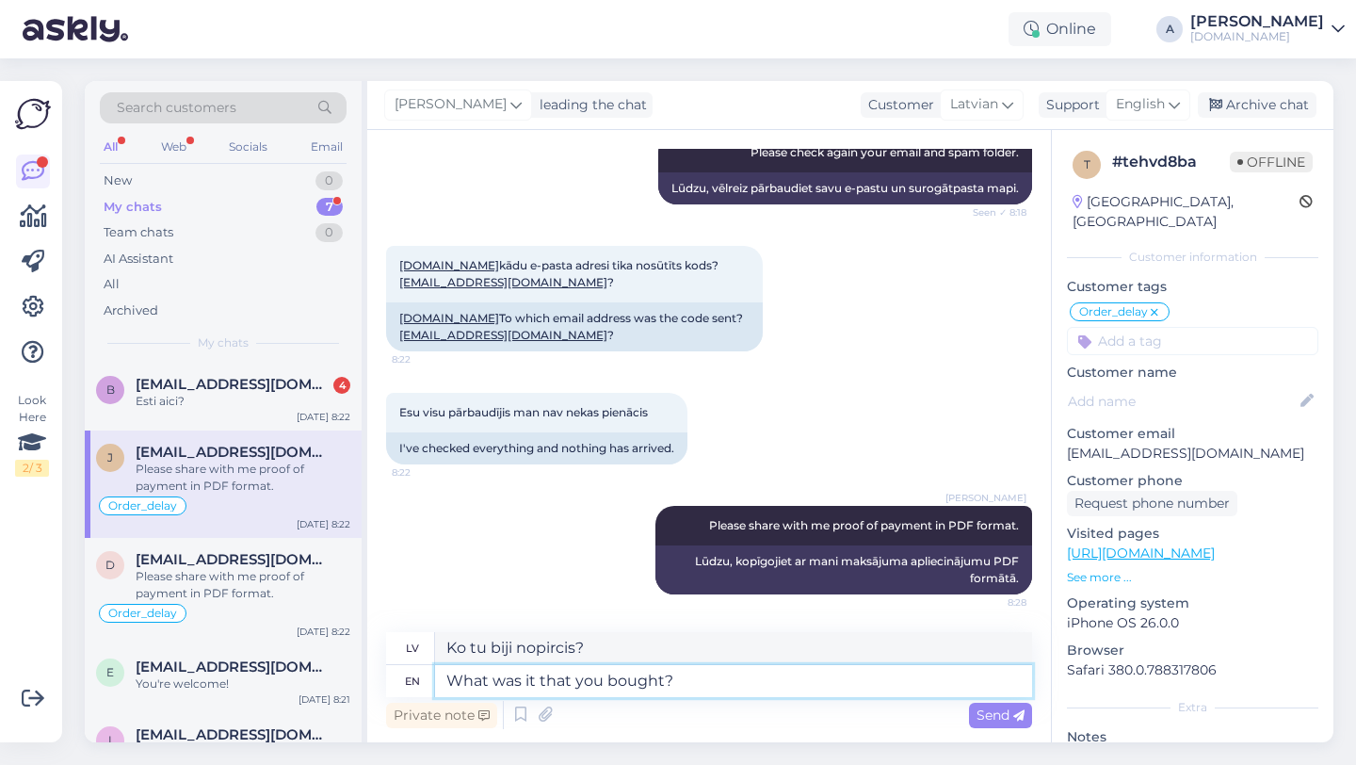
click at [441, 670] on textarea "What was it that you bought?" at bounding box center [733, 681] width 597 height 32
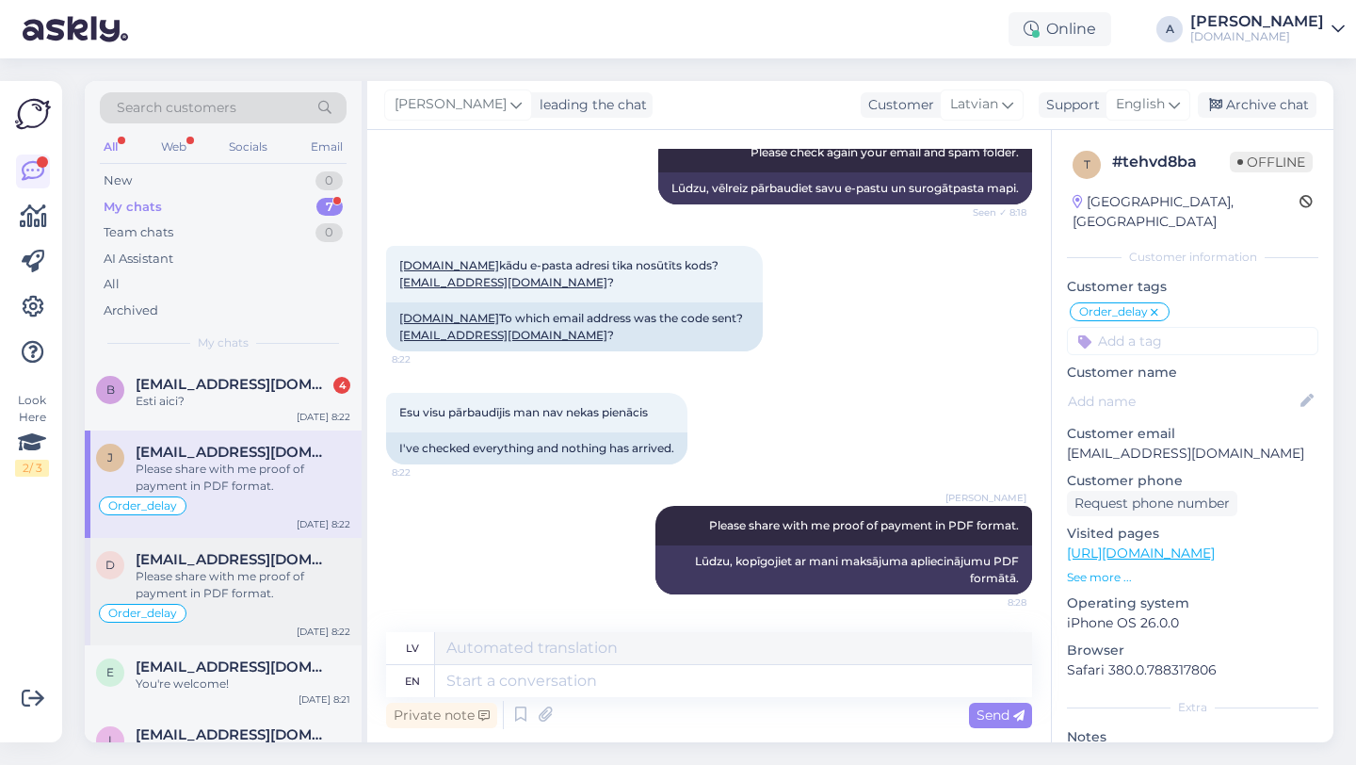
click at [234, 571] on div "Please share with me proof of payment in PDF format." at bounding box center [243, 585] width 215 height 34
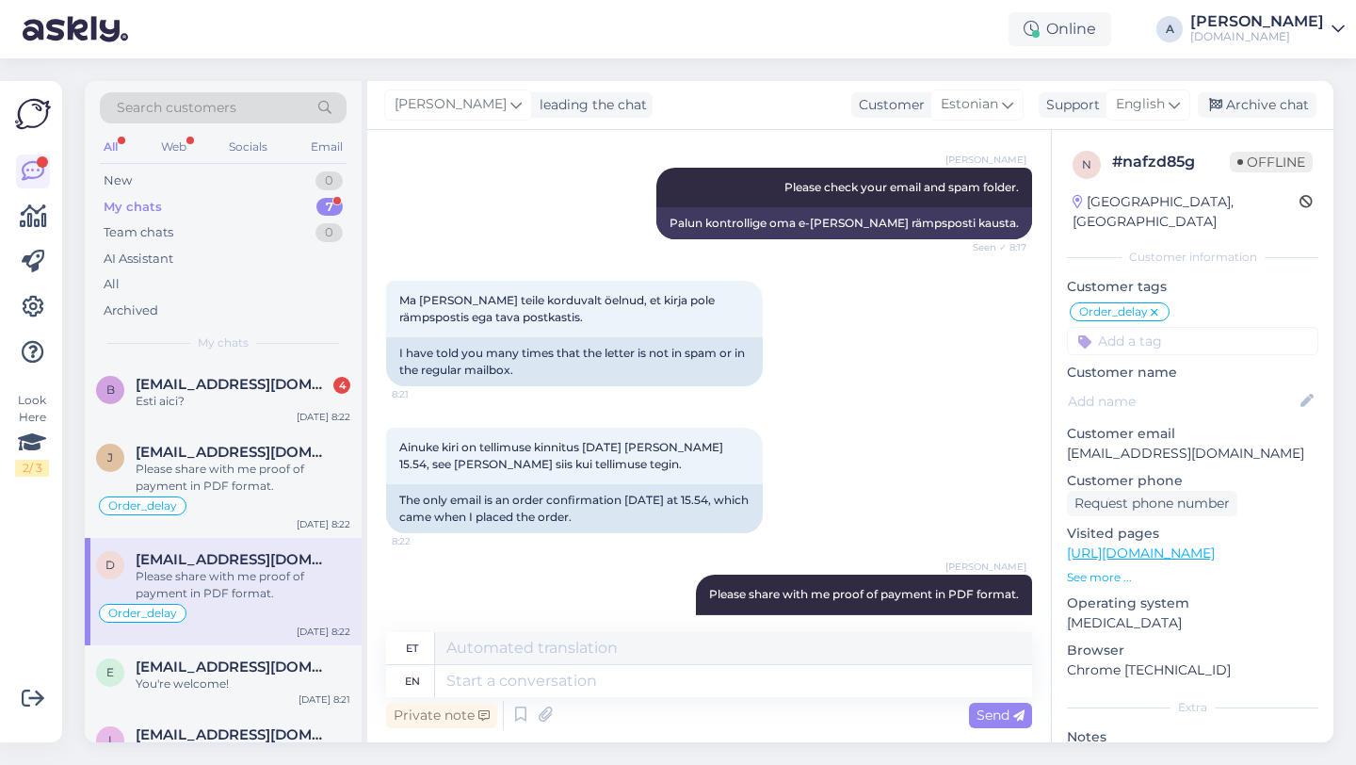
scroll to position [2608, 0]
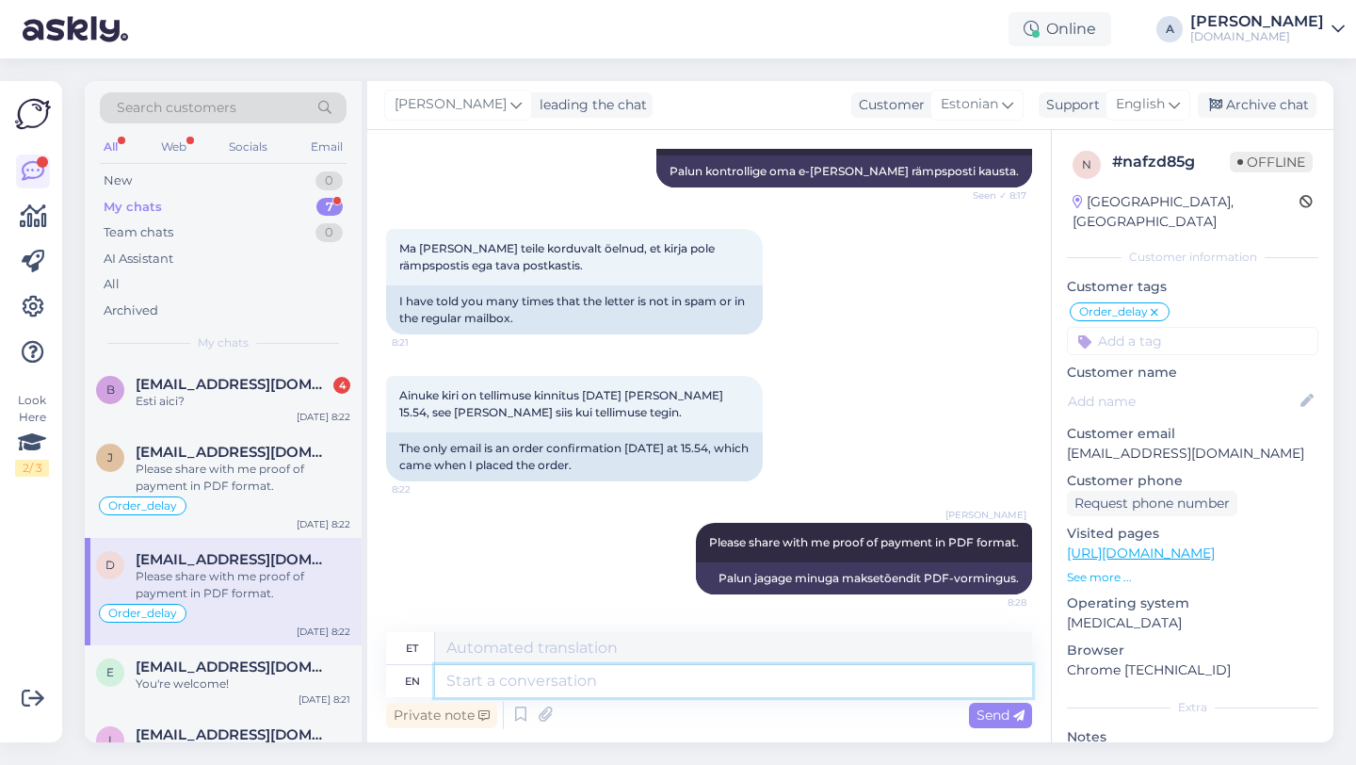
click at [665, 684] on textarea at bounding box center [733, 681] width 597 height 32
type textarea "What"
type textarea "Mis"
type textarea "What was"
type textarea "Mis oli"
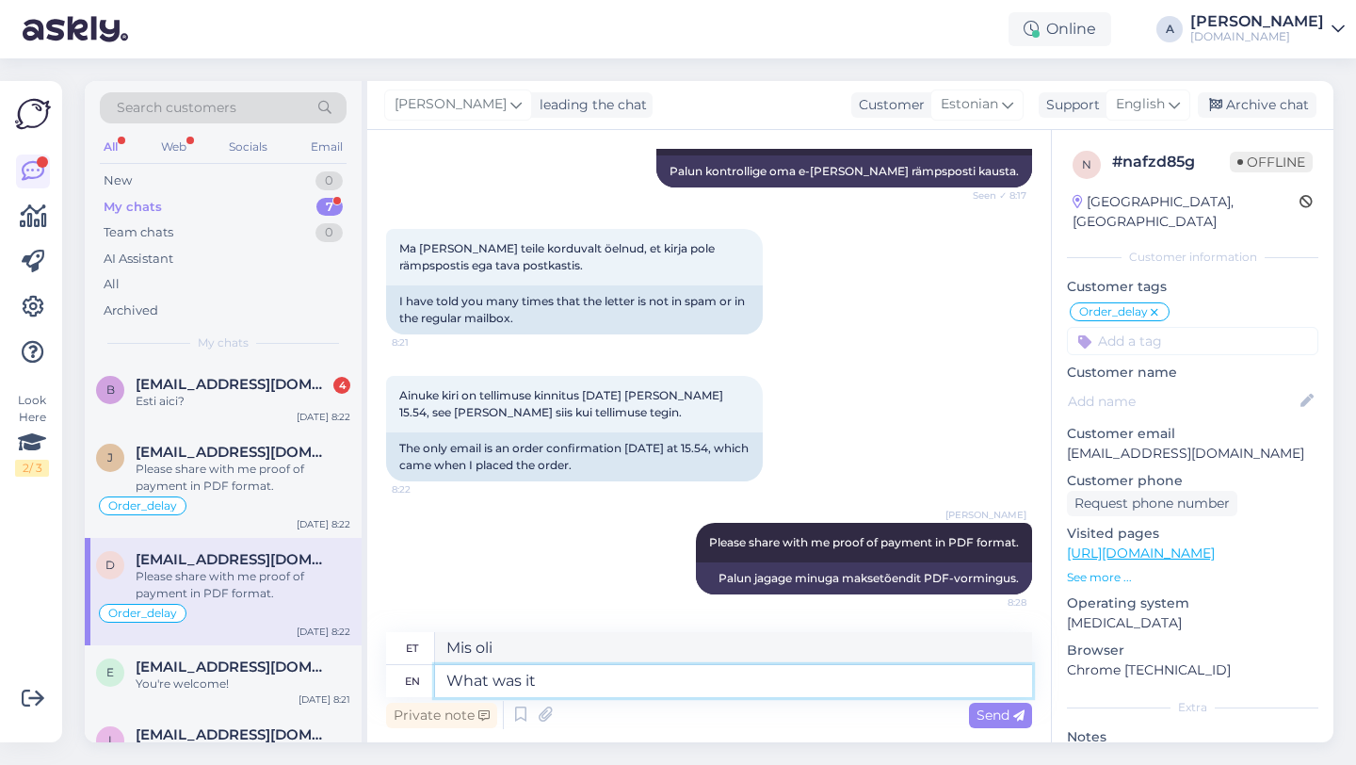
type textarea "What was it t"
type textarea "Mis see oli"
type textarea "What was it that you"
type textarea "Mis see oli, et sa"
type textarea "What was it that you bought?"
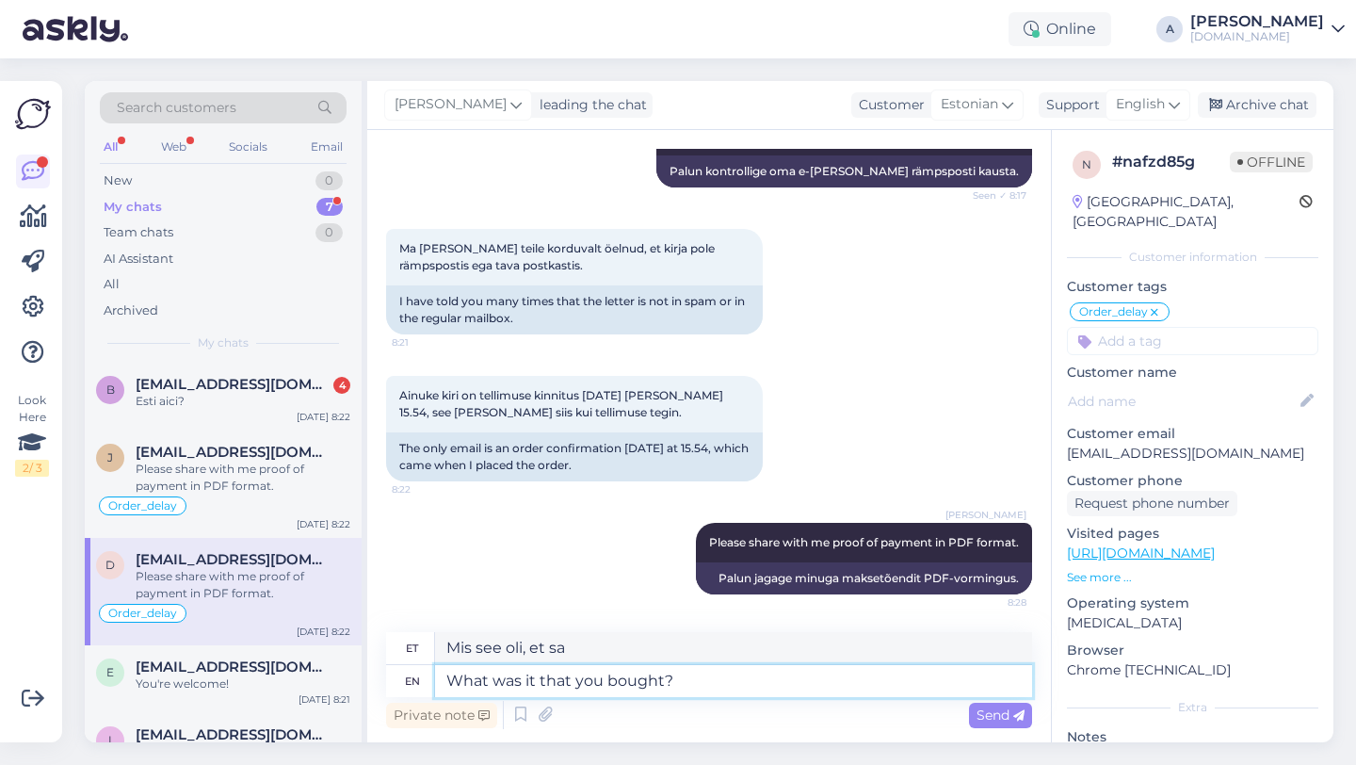
type textarea "Mis see oli, mille sa ostsid?"
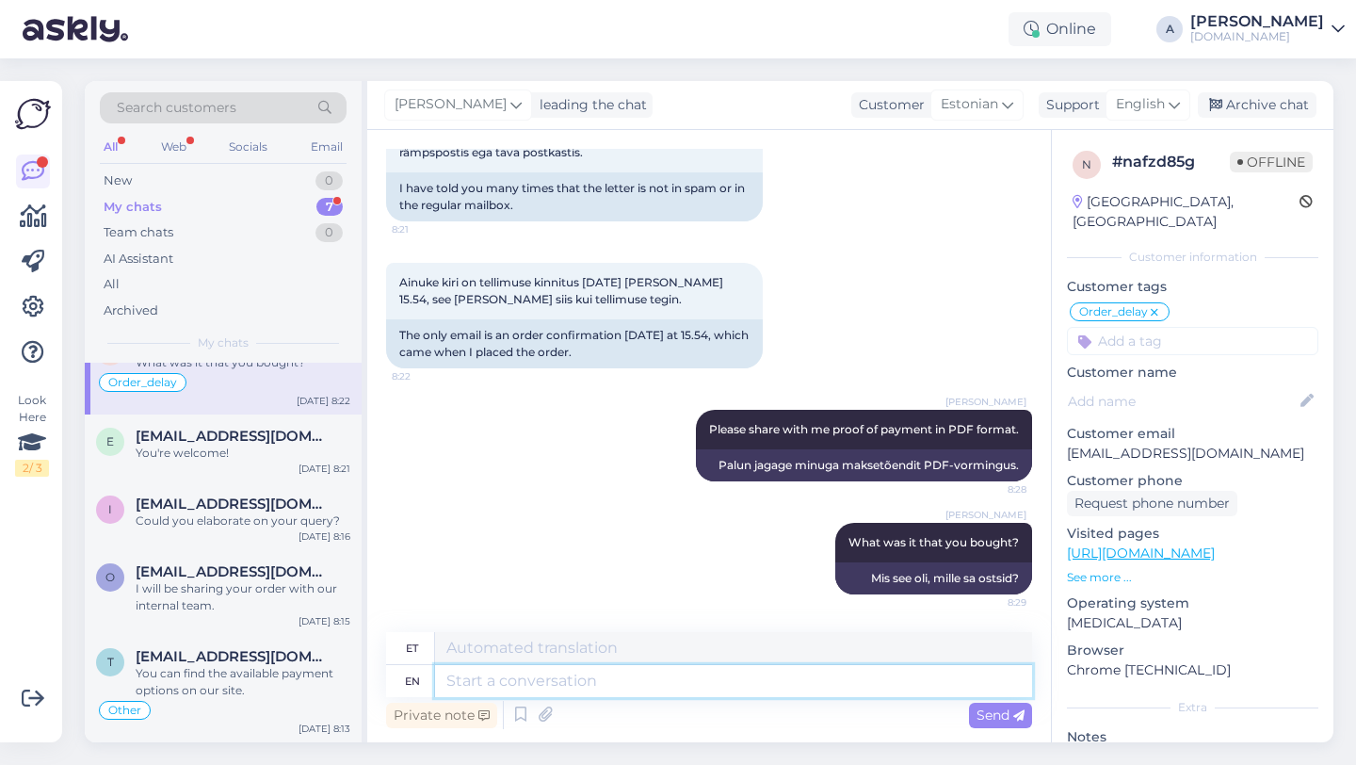
scroll to position [0, 0]
